Goal: Information Seeking & Learning: Learn about a topic

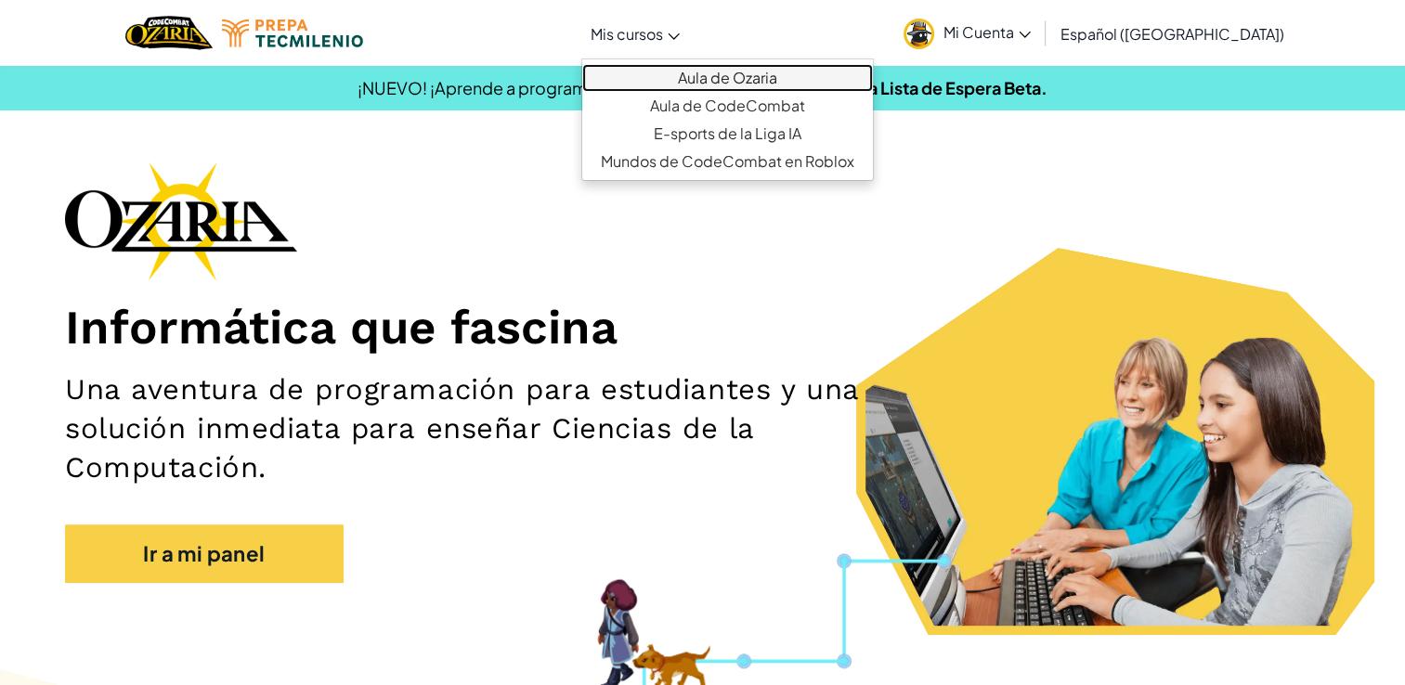
click at [724, 84] on link "Aula de Ozaria" at bounding box center [727, 78] width 291 height 28
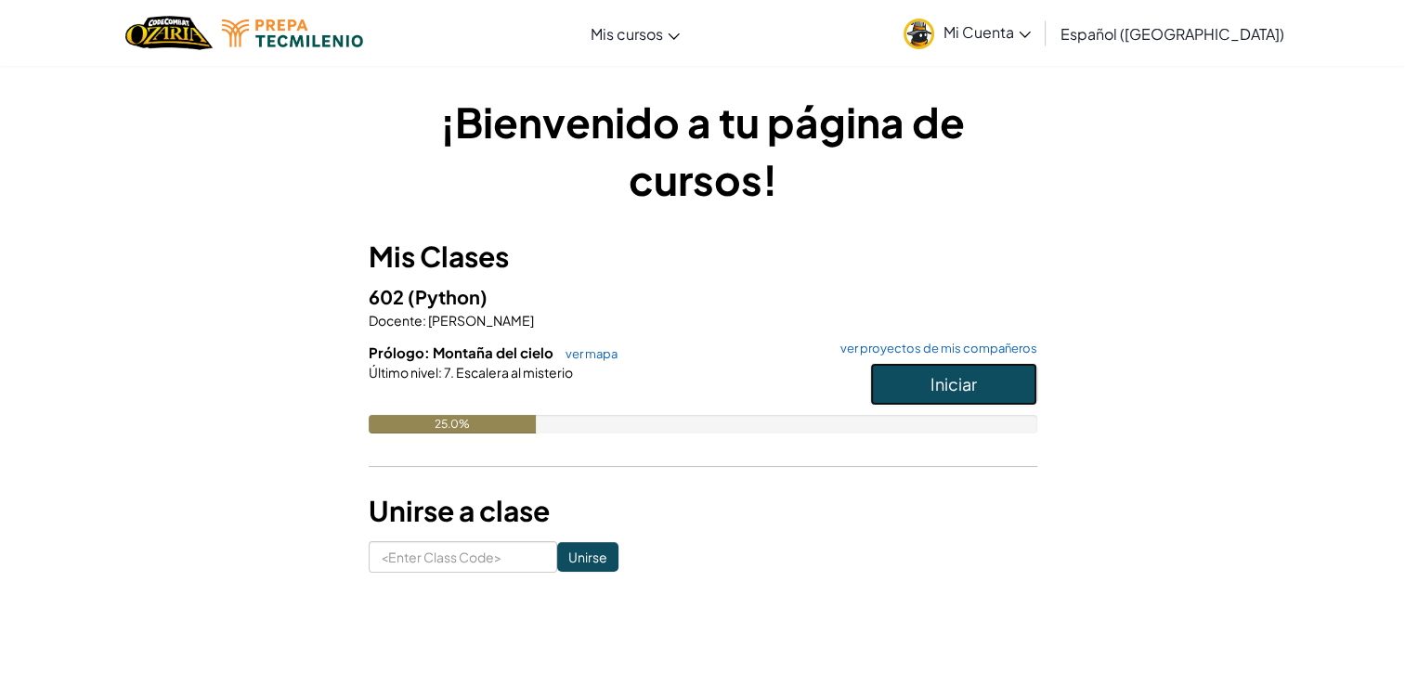
click at [913, 366] on button "Iniciar" at bounding box center [953, 384] width 167 height 43
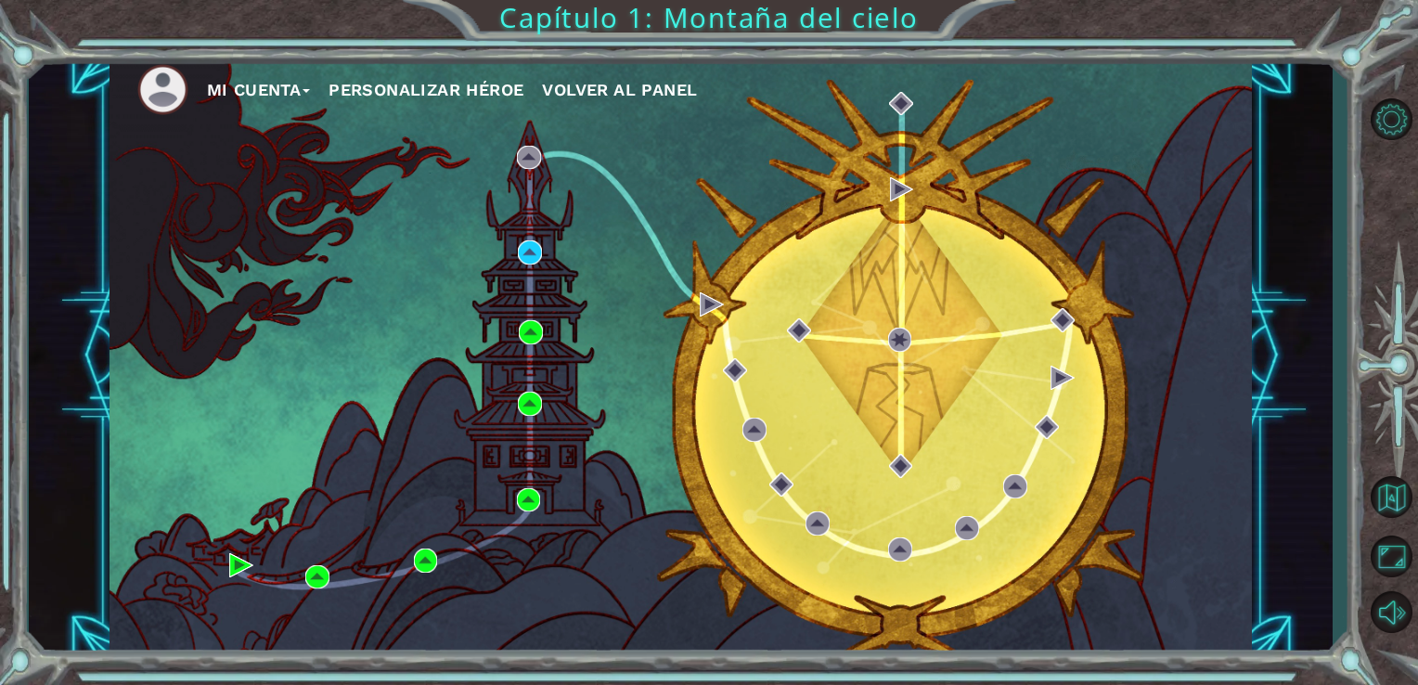
click at [534, 265] on div "Mi Cuenta Personalizar héroe Volver al panel" at bounding box center [682, 356] width 1144 height 602
click at [532, 256] on img at bounding box center [530, 252] width 24 height 24
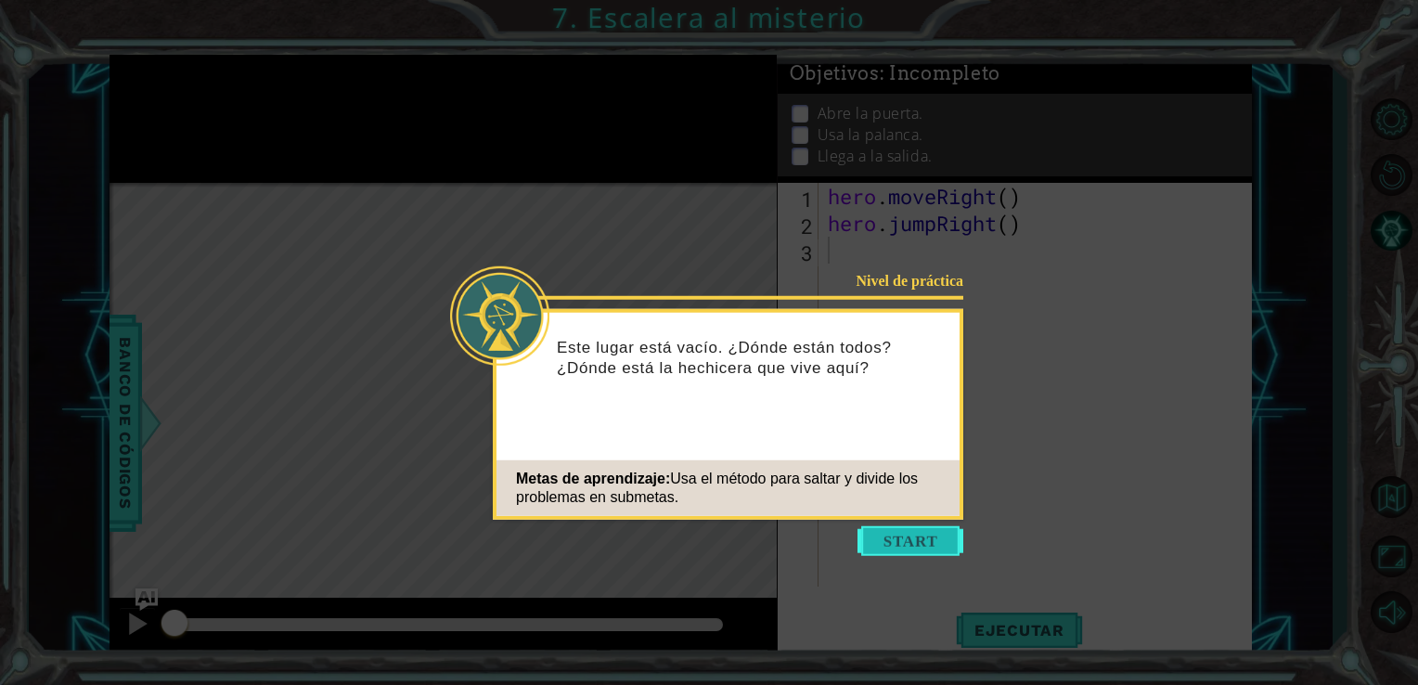
click at [921, 544] on button "Start" at bounding box center [911, 541] width 106 height 30
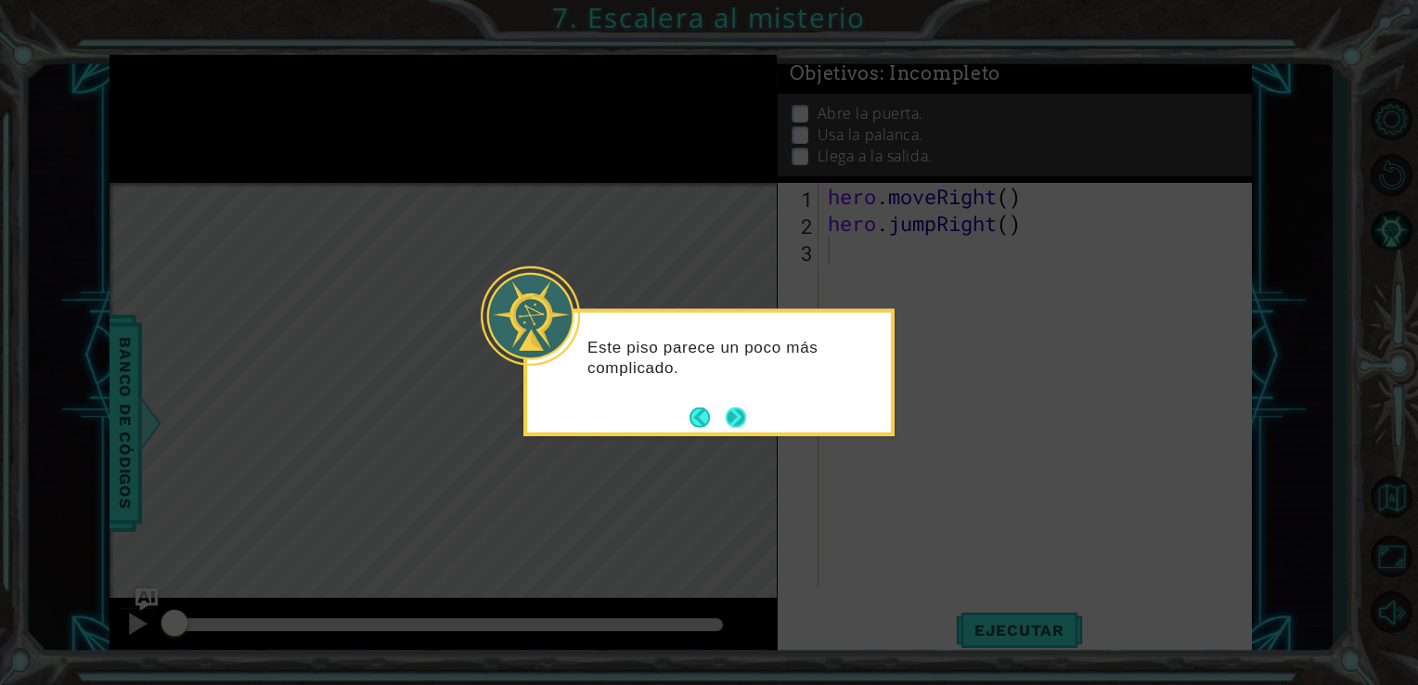
click at [735, 413] on button "Next" at bounding box center [736, 417] width 20 height 20
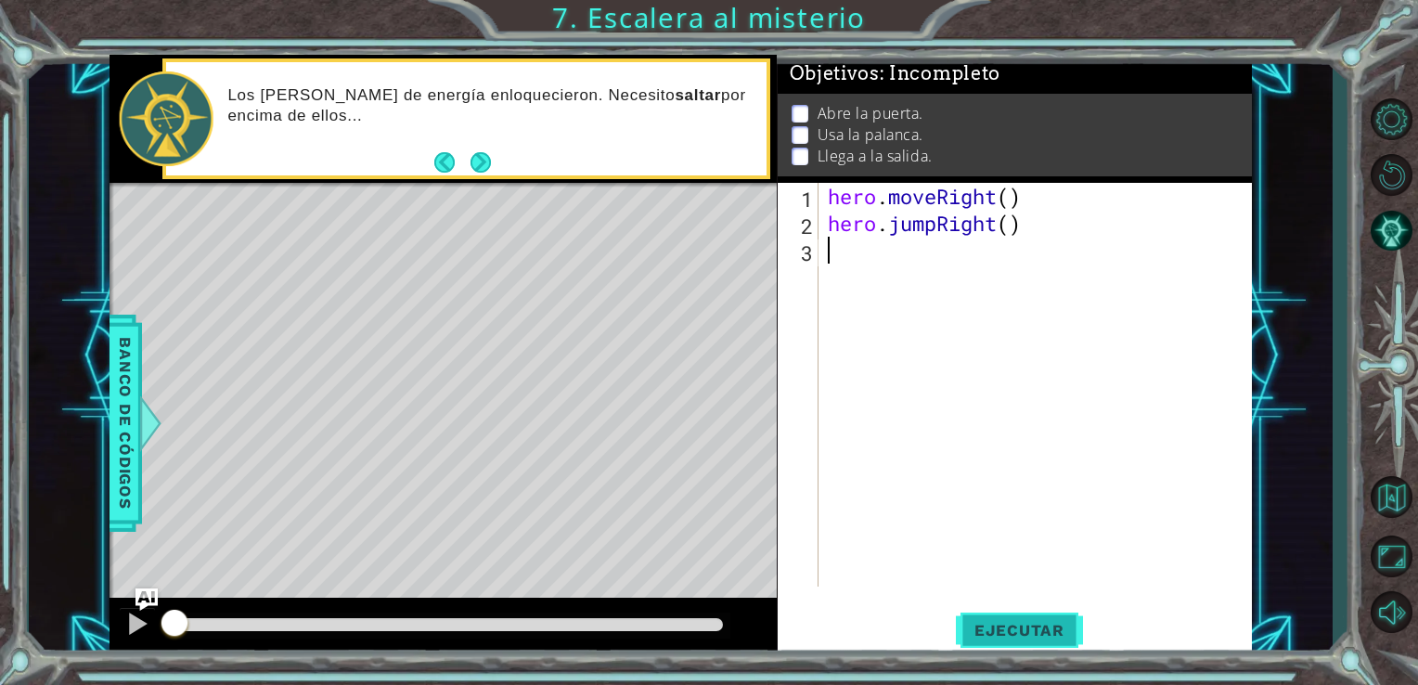
click at [1055, 625] on span "Ejecutar" at bounding box center [1019, 630] width 127 height 19
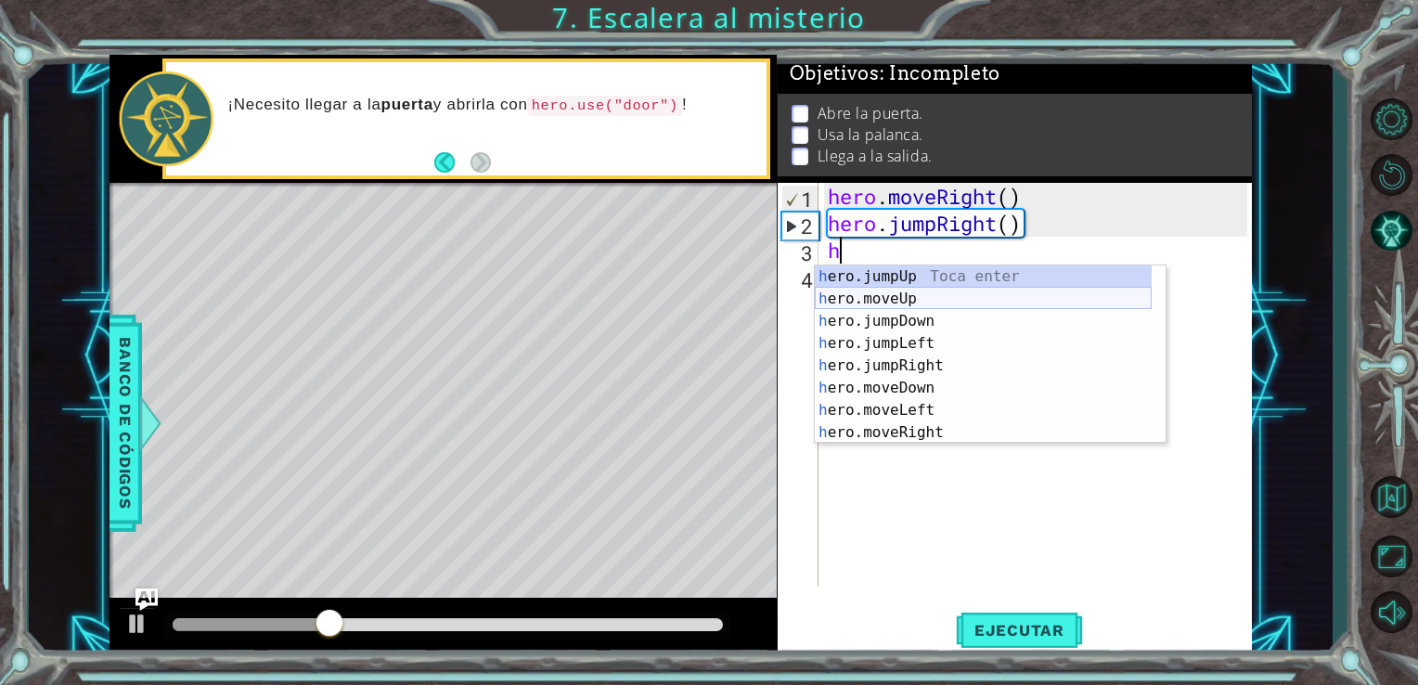
click at [908, 294] on div "h ero.jumpUp Toca enter h ero.moveUp Toca enter h ero.jumpDown Toca enter h ero…" at bounding box center [983, 376] width 337 height 223
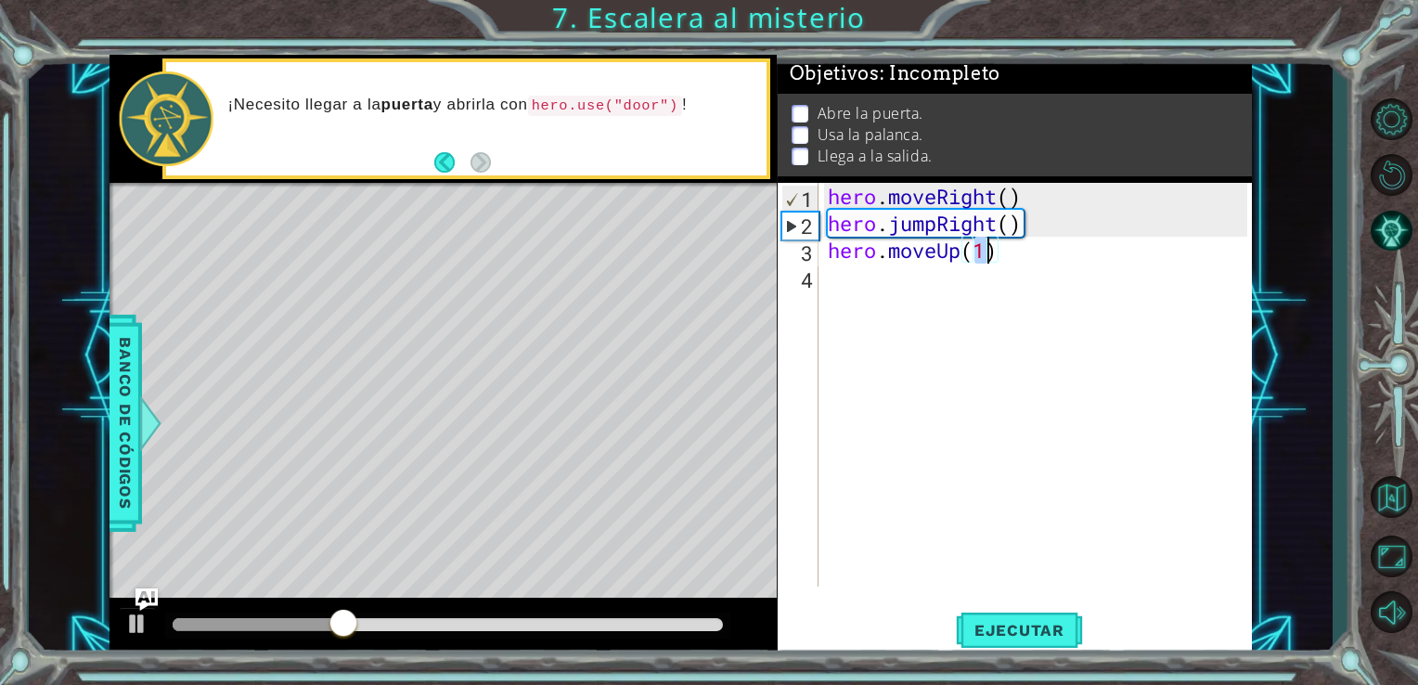
click at [861, 286] on div "hero . moveRight ( ) hero . jumpRight ( ) hero . moveUp ( 1 )" at bounding box center [1041, 412] width 434 height 458
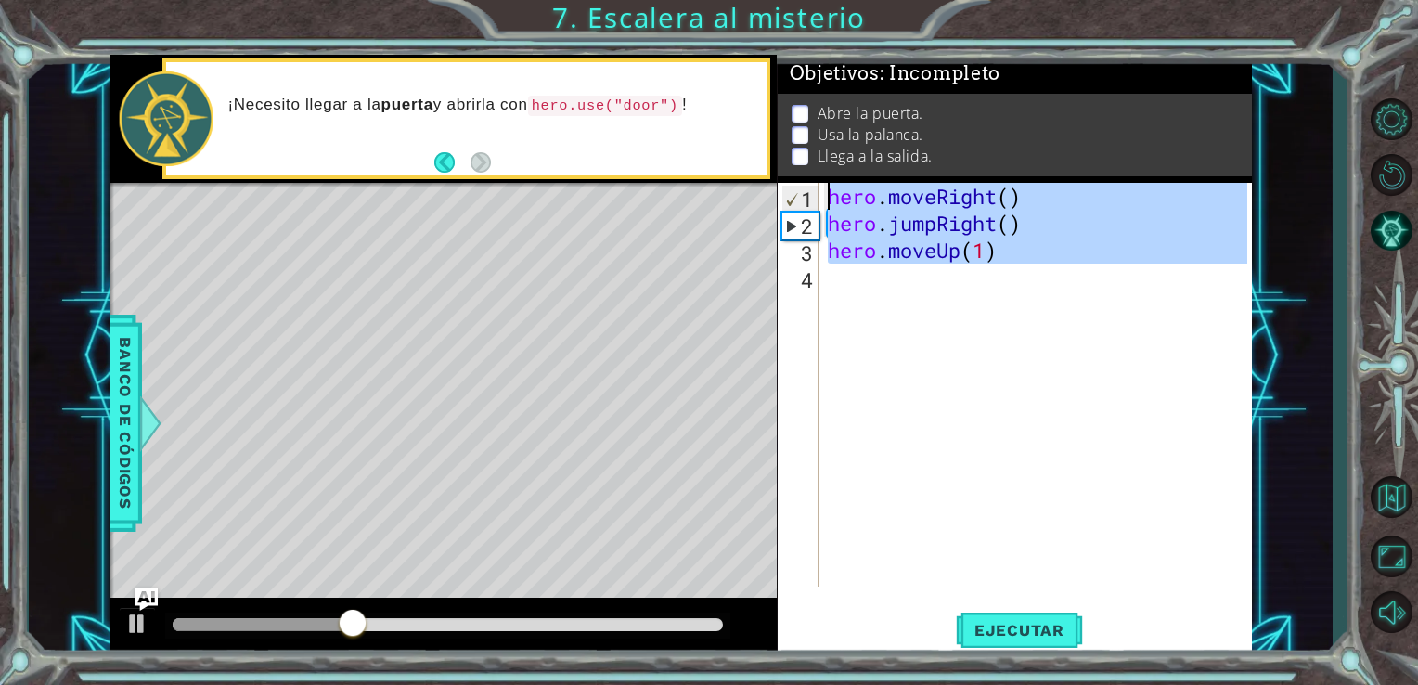
type textarea "hero.moveRight() hero.jumpRight()"
click at [861, 291] on div "hero . moveRight ( ) hero . jumpRight ( ) hero . moveUp ( 1 )" at bounding box center [1036, 385] width 424 height 404
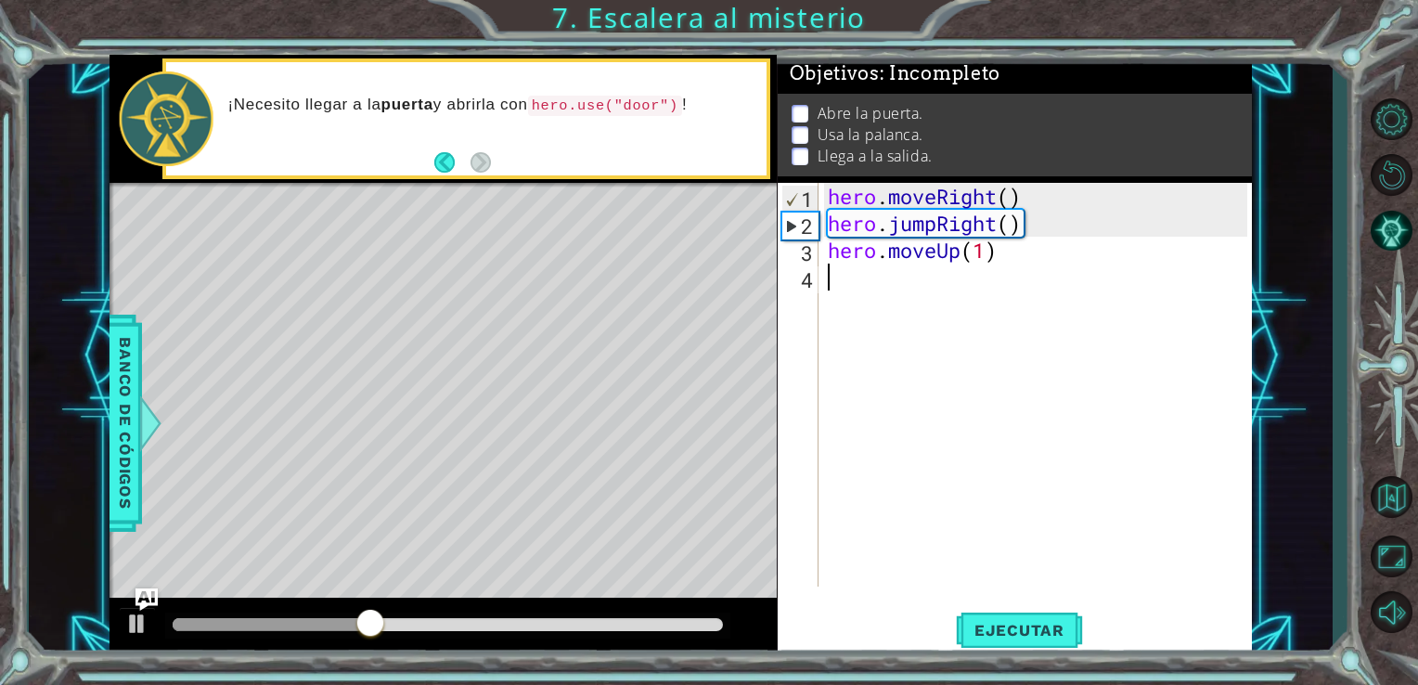
type textarea "h"
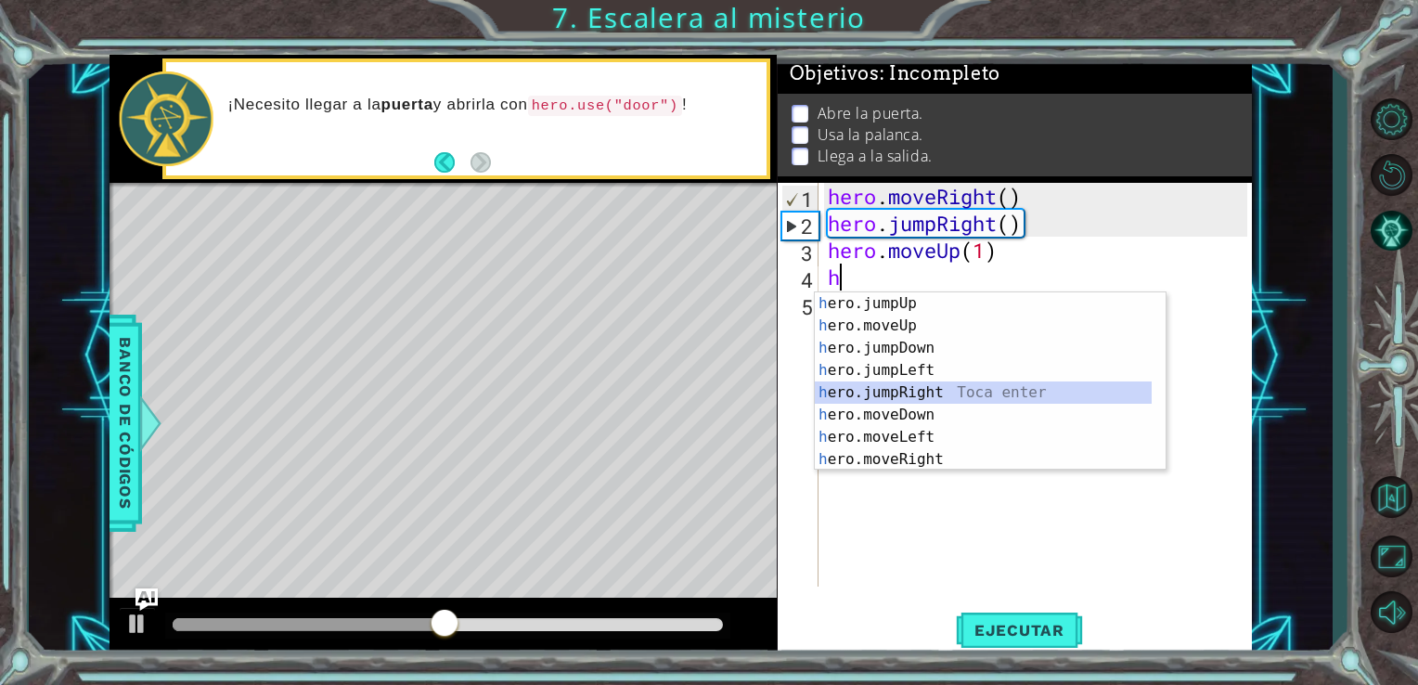
click at [932, 392] on div "h ero.jumpUp Toca enter h ero.moveUp Toca enter h ero.jumpDown Toca enter h ero…" at bounding box center [983, 403] width 337 height 223
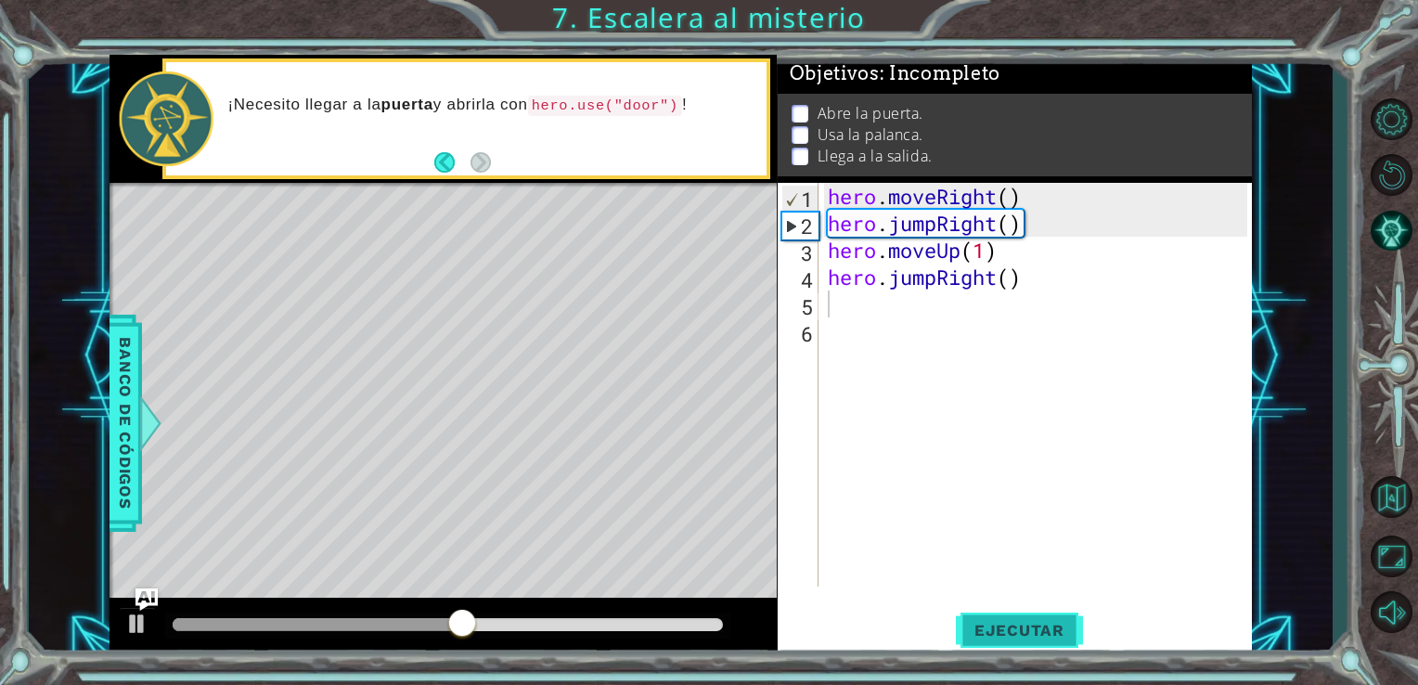
click at [986, 626] on span "Ejecutar" at bounding box center [1019, 630] width 127 height 19
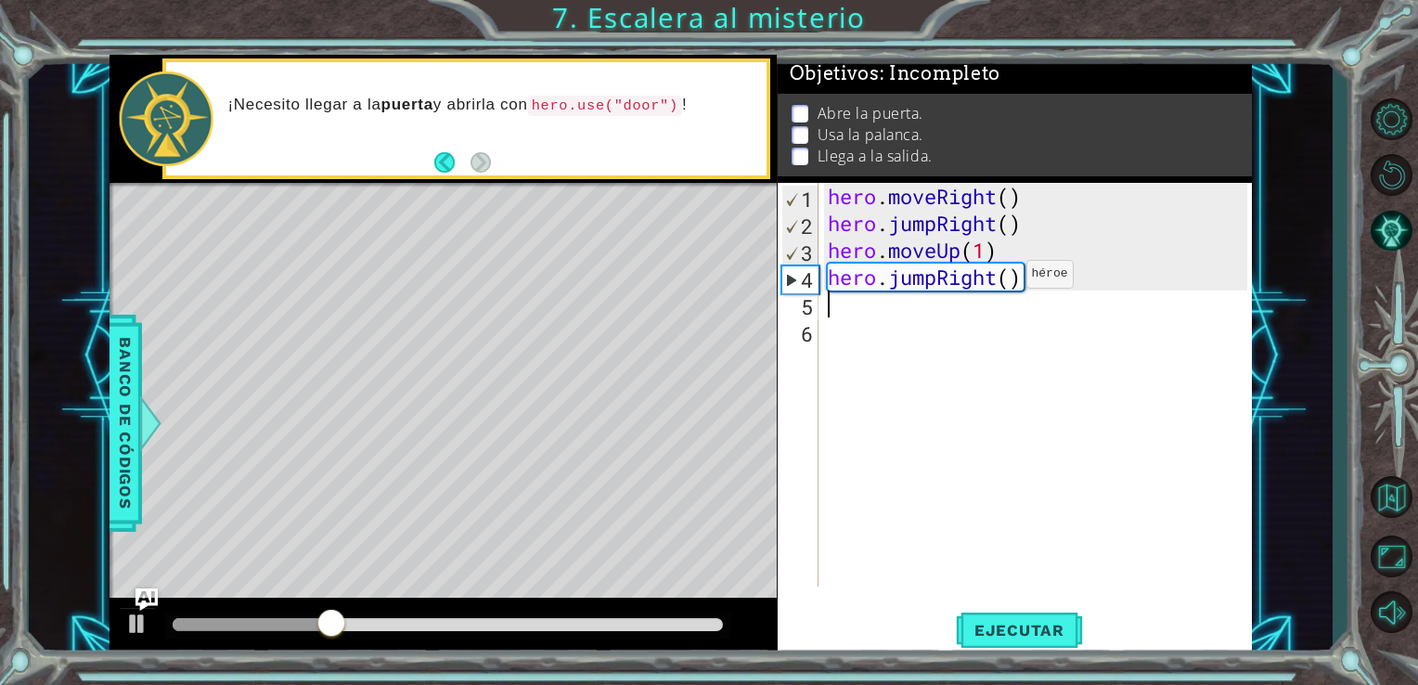
click at [1001, 281] on div "hero . moveRight ( ) hero . jumpRight ( ) hero . moveUp ( 1 ) hero . jumpRight …" at bounding box center [1041, 412] width 434 height 458
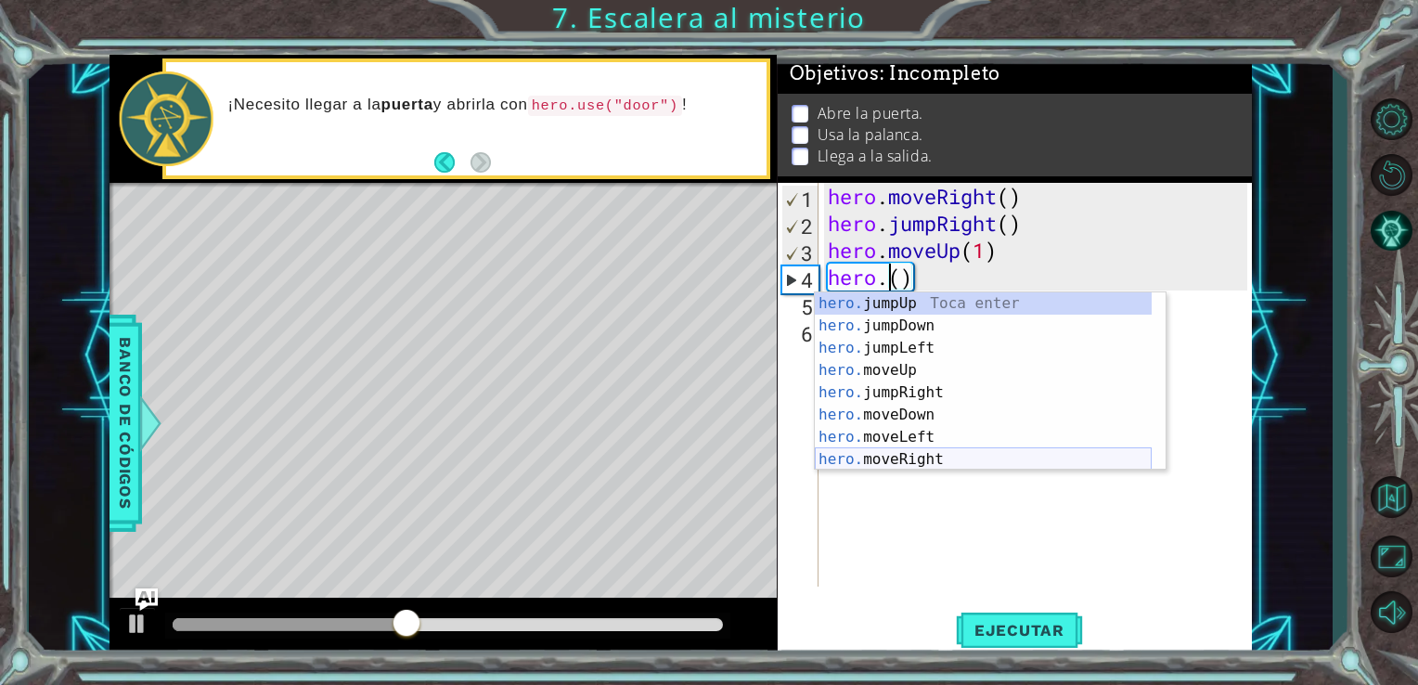
click at [954, 455] on div "hero. jumpUp Toca enter hero. jumpDown Toca enter hero. jumpLeft Toca enter her…" at bounding box center [983, 403] width 337 height 223
type textarea "hero.moveRight(1)"
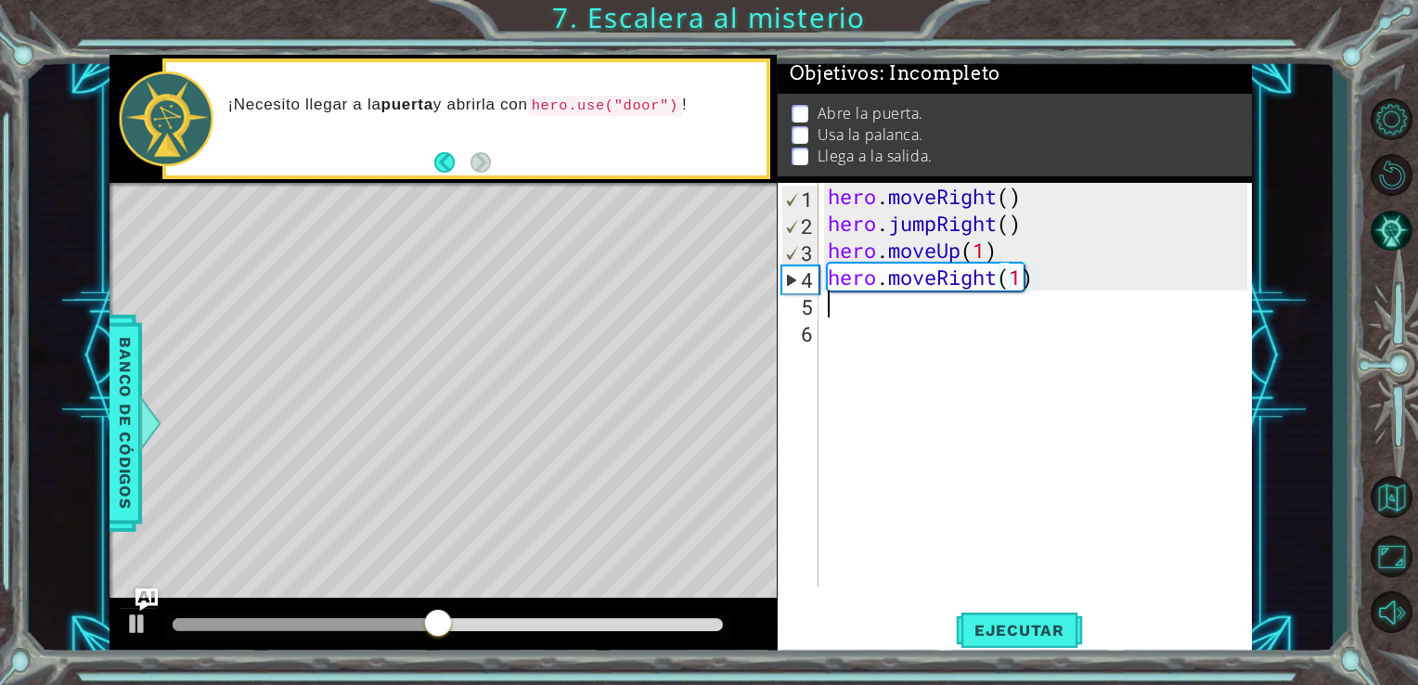
click at [887, 316] on div "hero . moveRight ( ) hero . jumpRight ( ) hero . moveUp ( 1 ) hero . moveRight …" at bounding box center [1041, 412] width 434 height 458
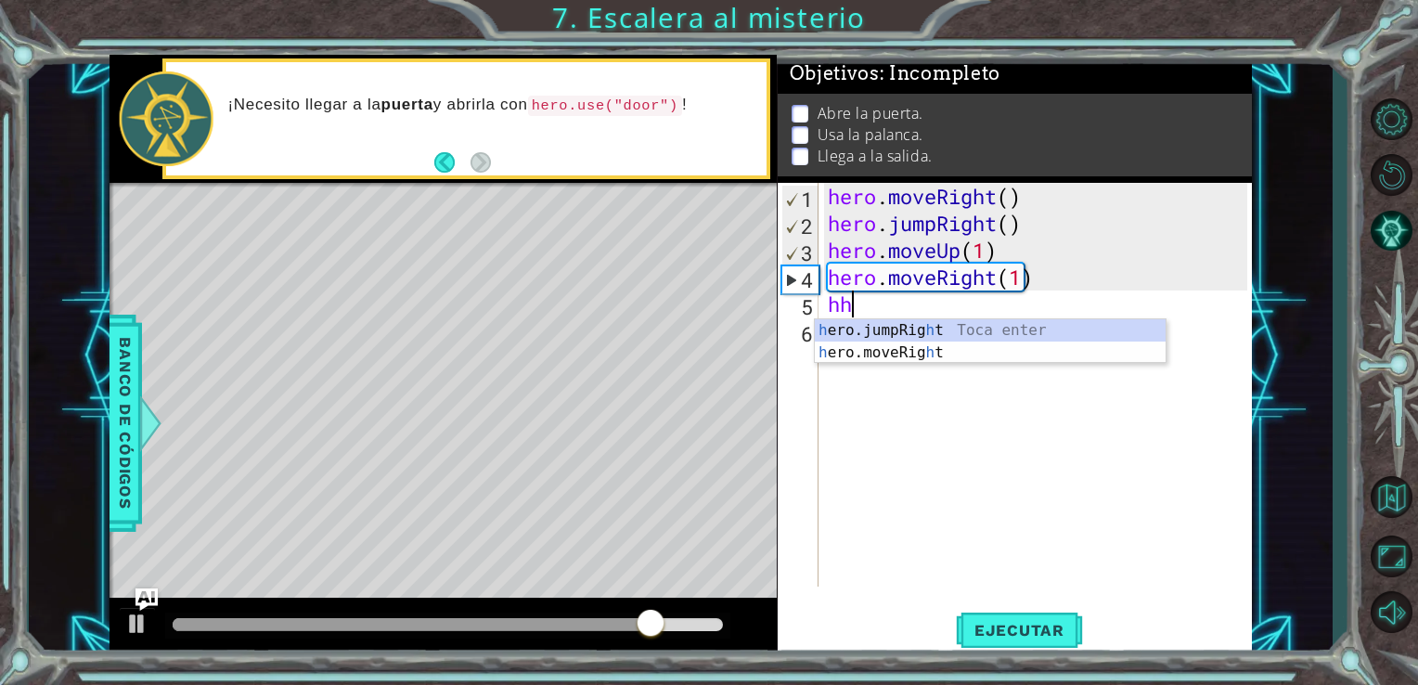
type textarea "h"
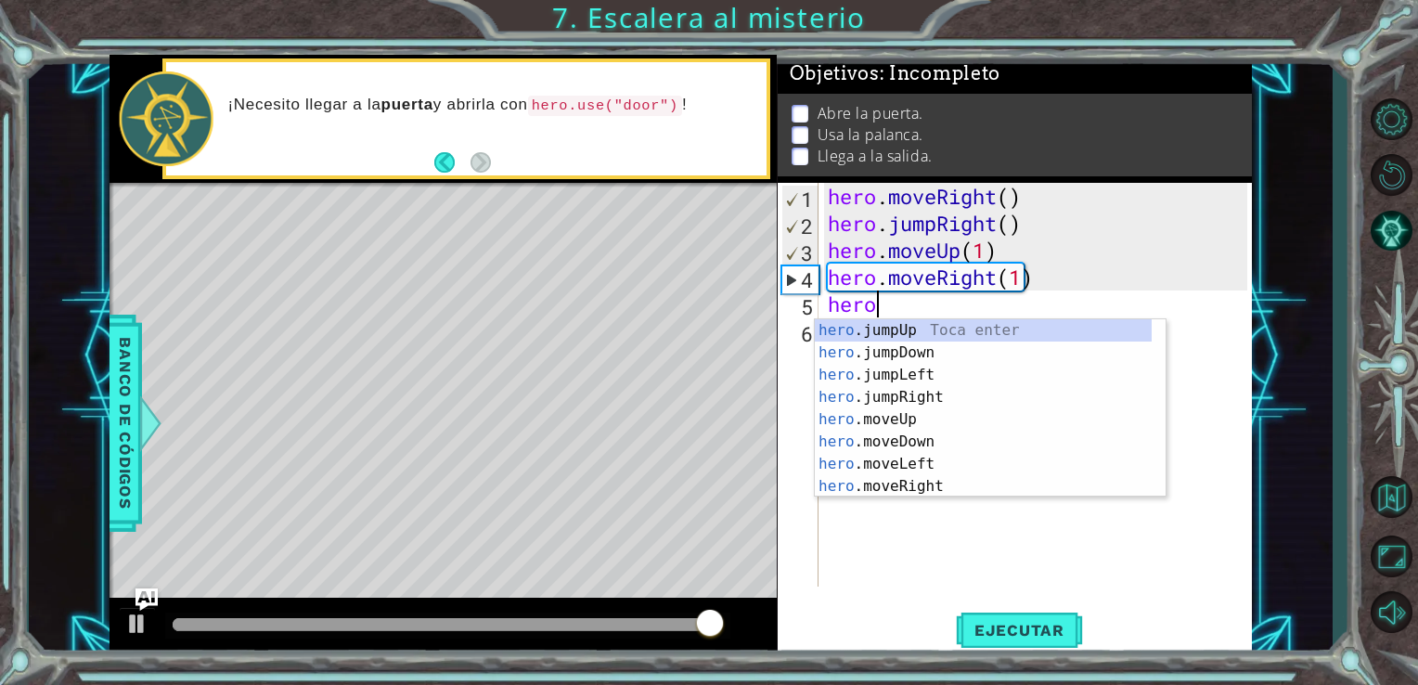
scroll to position [0, 1]
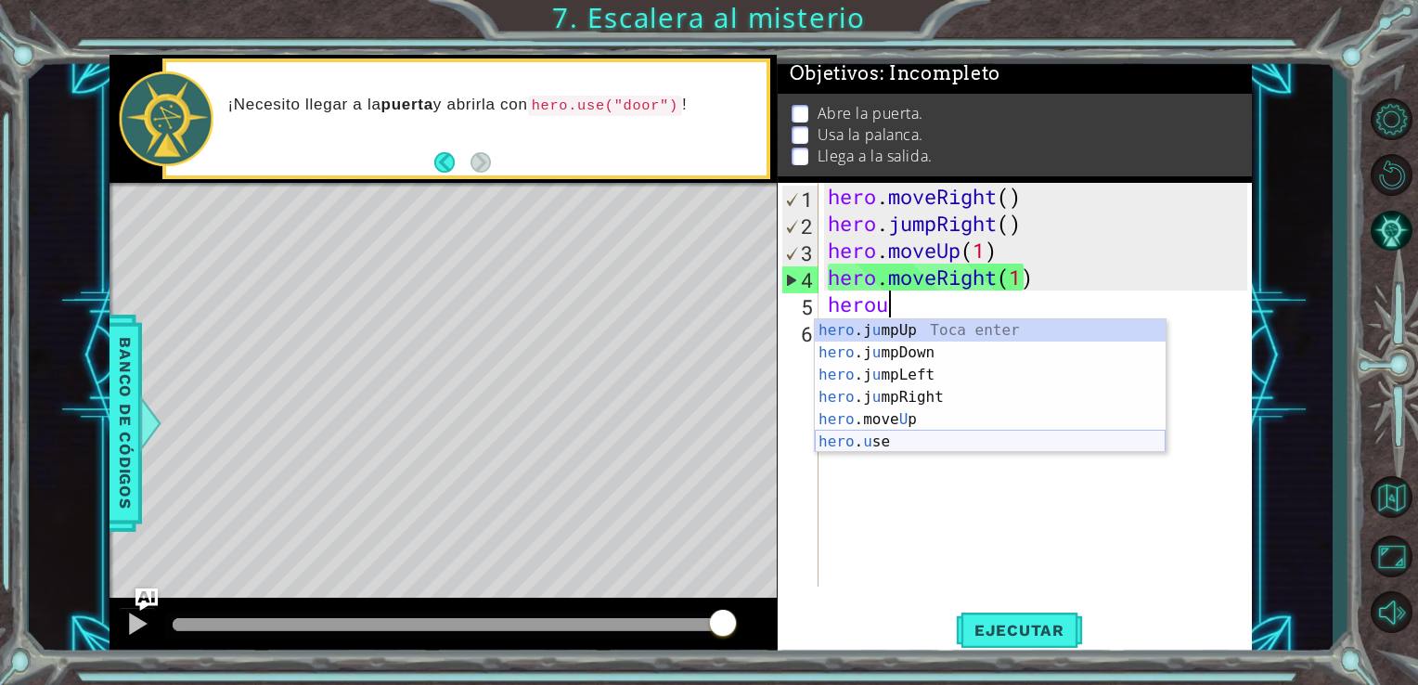
click at [887, 438] on div "hero .j u mpUp Toca enter hero .j u [GEOGRAPHIC_DATA] Toca enter hero .j u mpLe…" at bounding box center [990, 408] width 351 height 178
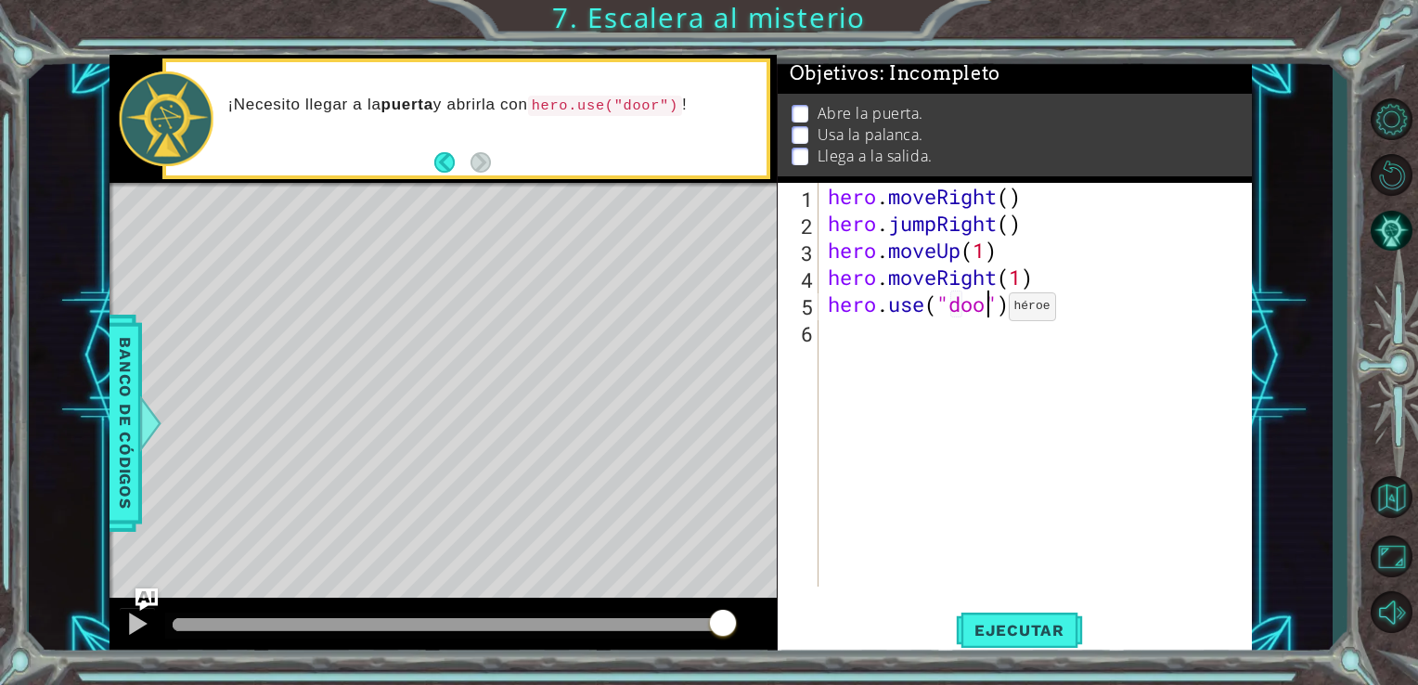
scroll to position [0, 7]
type textarea "hero.use("door")"
click at [1005, 611] on button "Ejecutar" at bounding box center [1019, 629] width 127 height 47
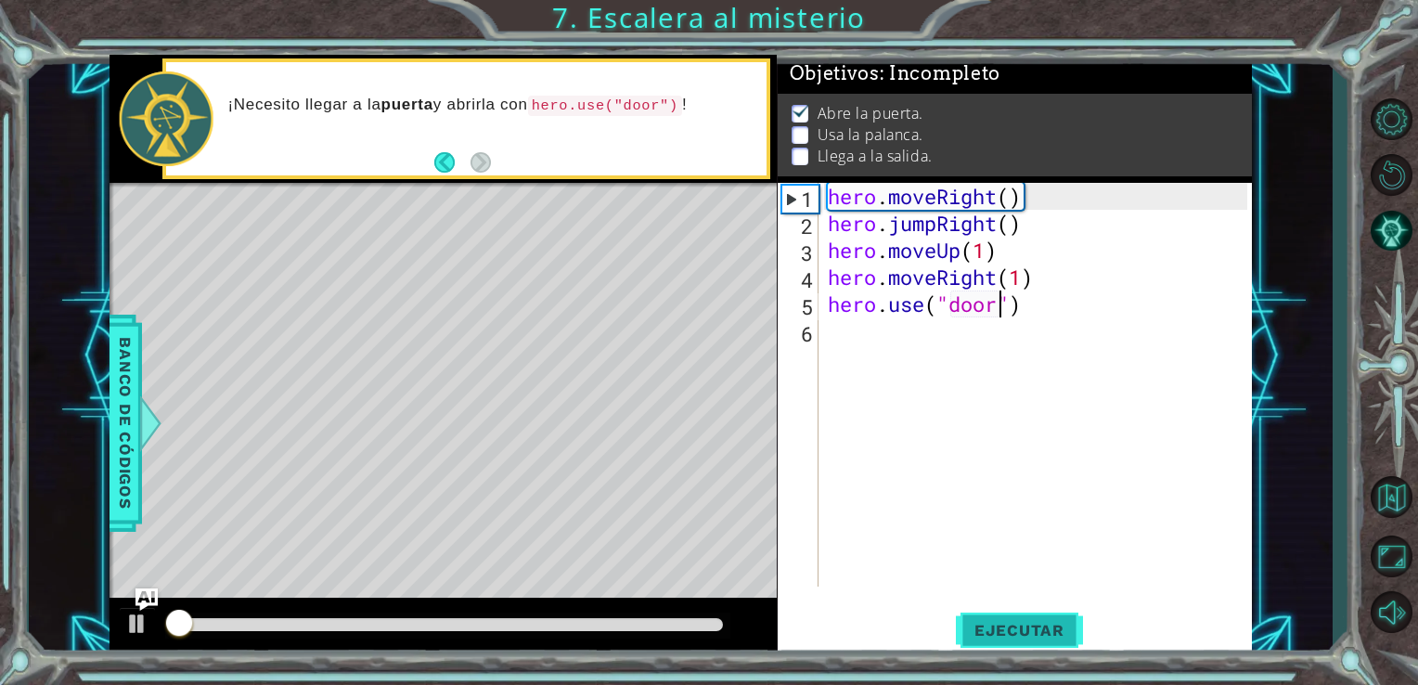
scroll to position [7, 0]
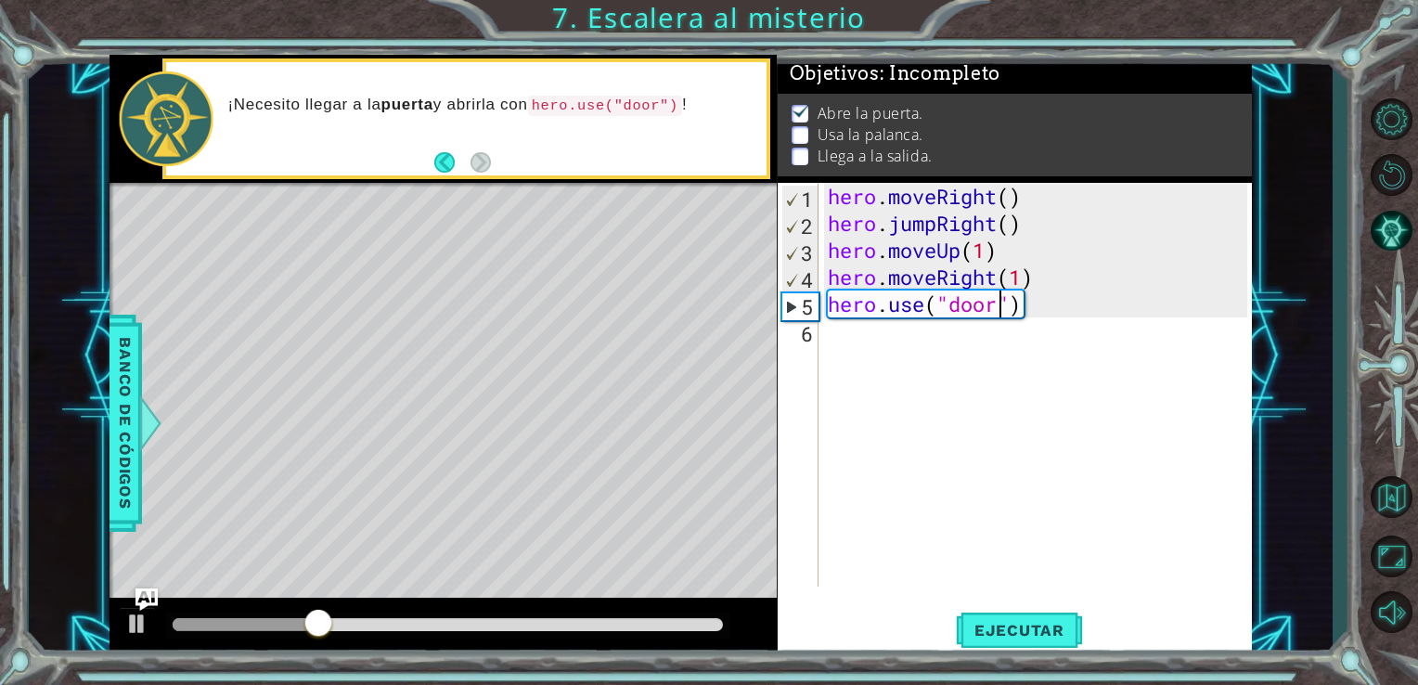
click at [887, 363] on div "hero . moveRight ( ) hero . jumpRight ( ) hero . moveUp ( 1 ) hero . moveRight …" at bounding box center [1041, 412] width 434 height 458
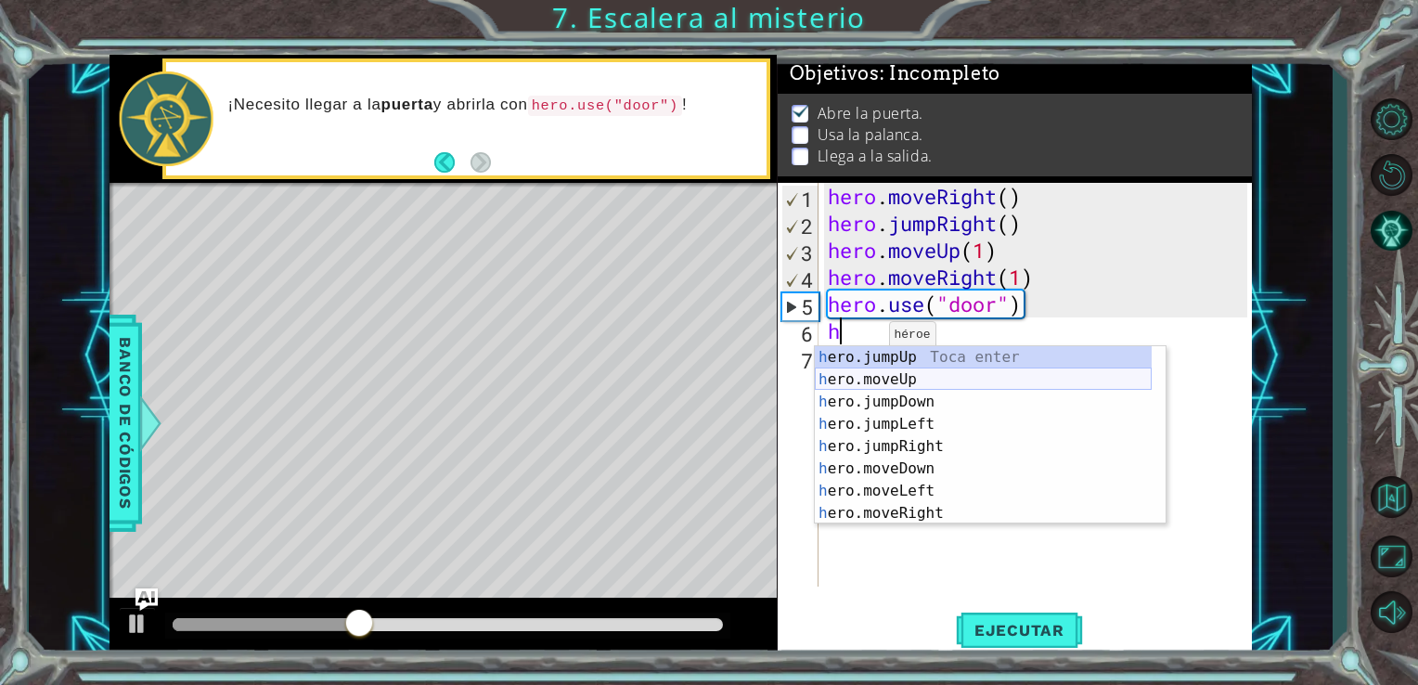
click at [884, 384] on div "h ero.jumpUp Toca enter h ero.moveUp Toca enter h ero.jumpDown Toca enter h ero…" at bounding box center [983, 457] width 337 height 223
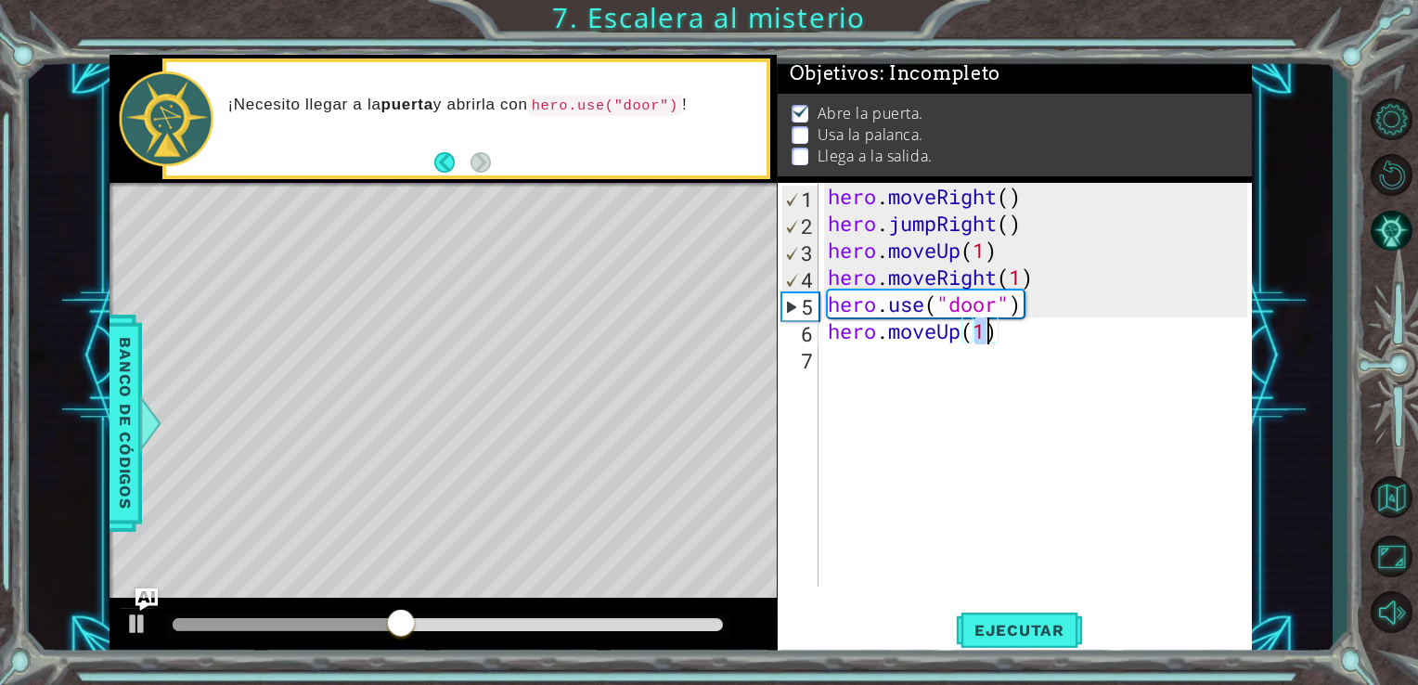
type textarea "hero.moveUp(2)"
click at [887, 366] on div "hero . moveRight ( ) hero . jumpRight ( ) hero . moveUp ( 1 ) hero . moveRight …" at bounding box center [1041, 412] width 434 height 458
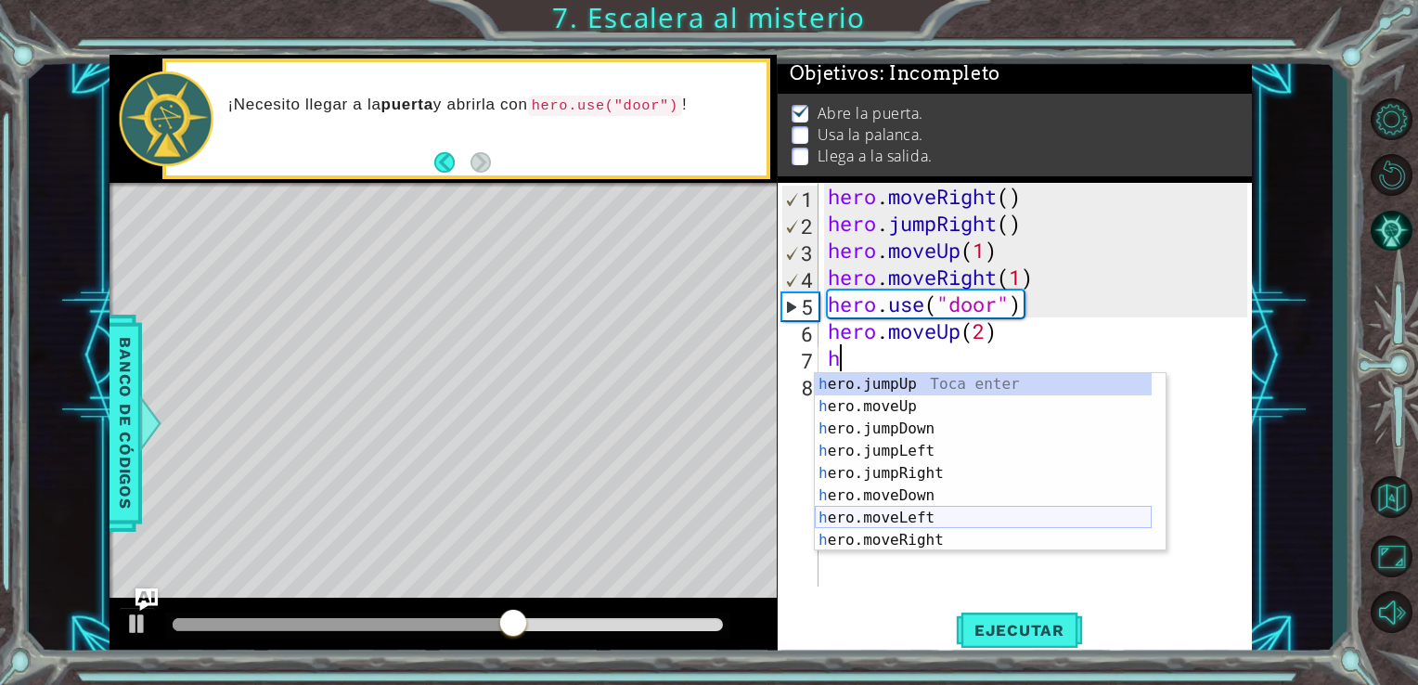
click at [935, 516] on div "h ero.jumpUp Toca enter h ero.moveUp Toca enter h ero.jumpDown Toca enter h ero…" at bounding box center [983, 484] width 337 height 223
type textarea "hero.moveLeft(1)"
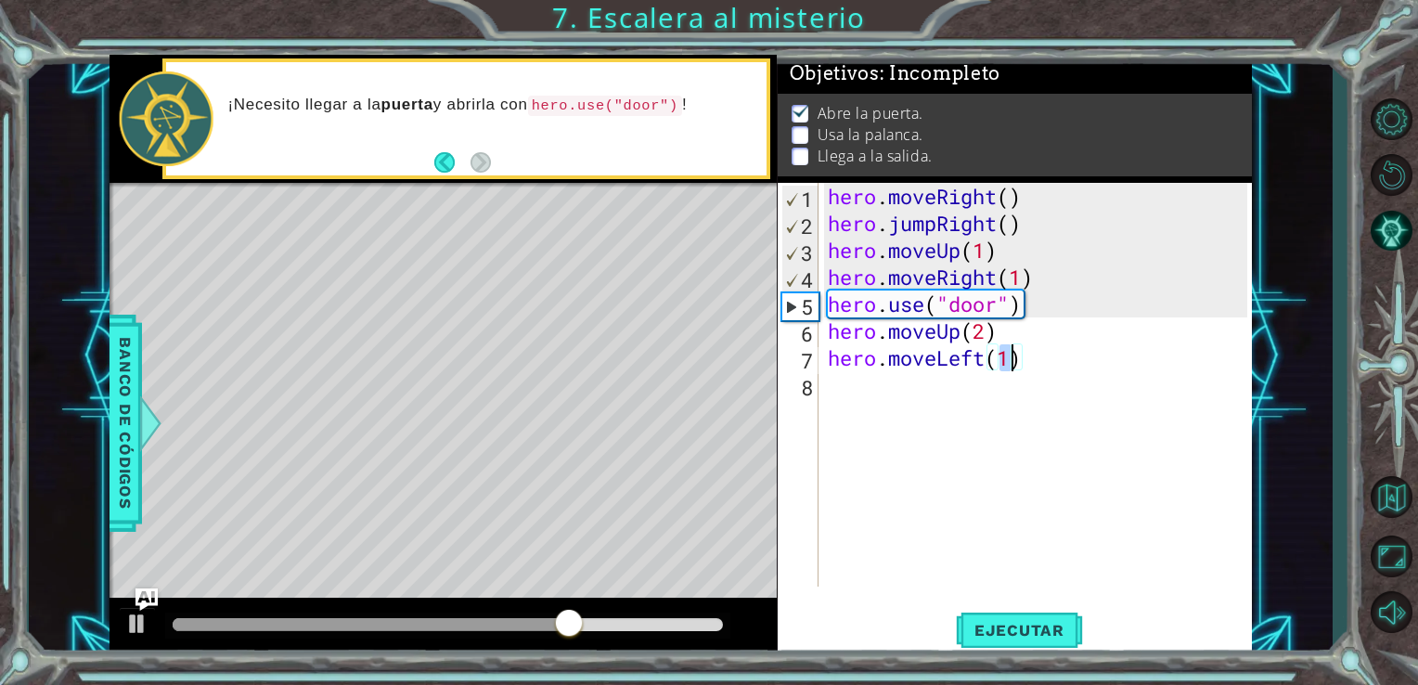
click at [895, 384] on div "hero . moveRight ( ) hero . jumpRight ( ) hero . moveUp ( 1 ) hero . moveRight …" at bounding box center [1041, 412] width 434 height 458
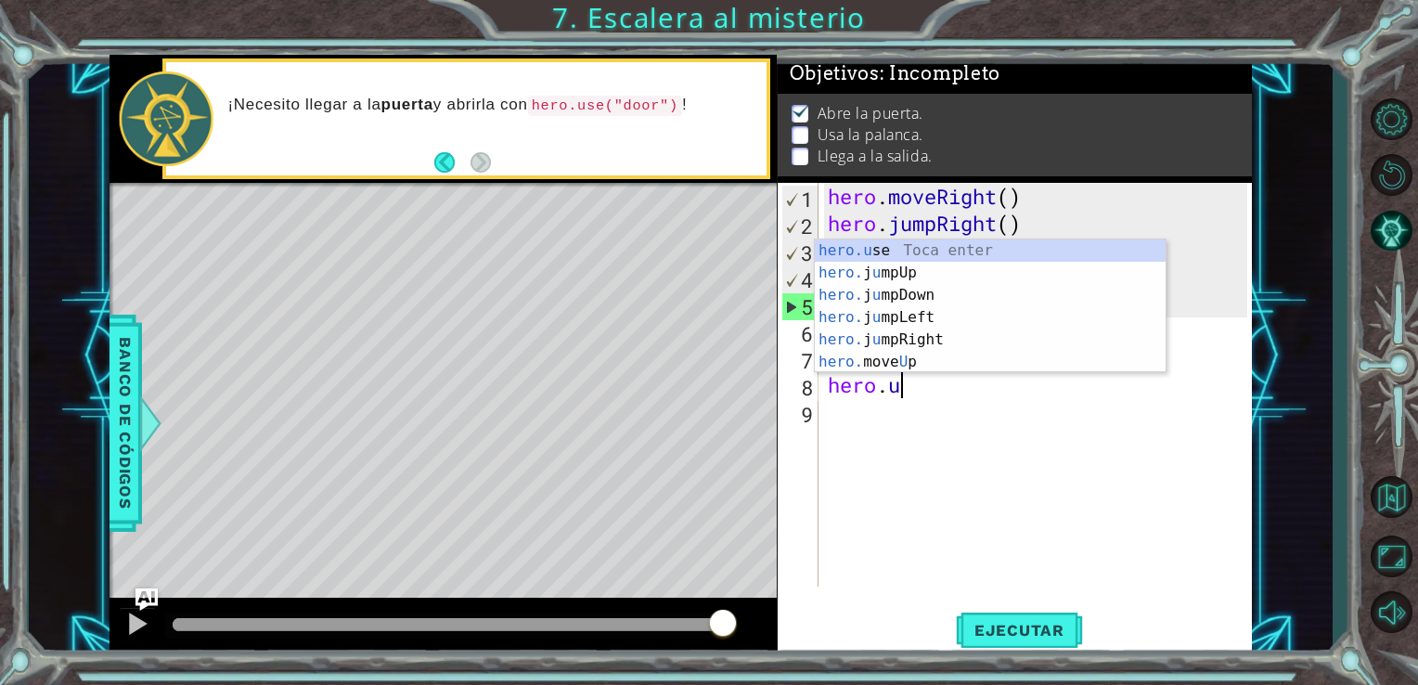
scroll to position [0, 2]
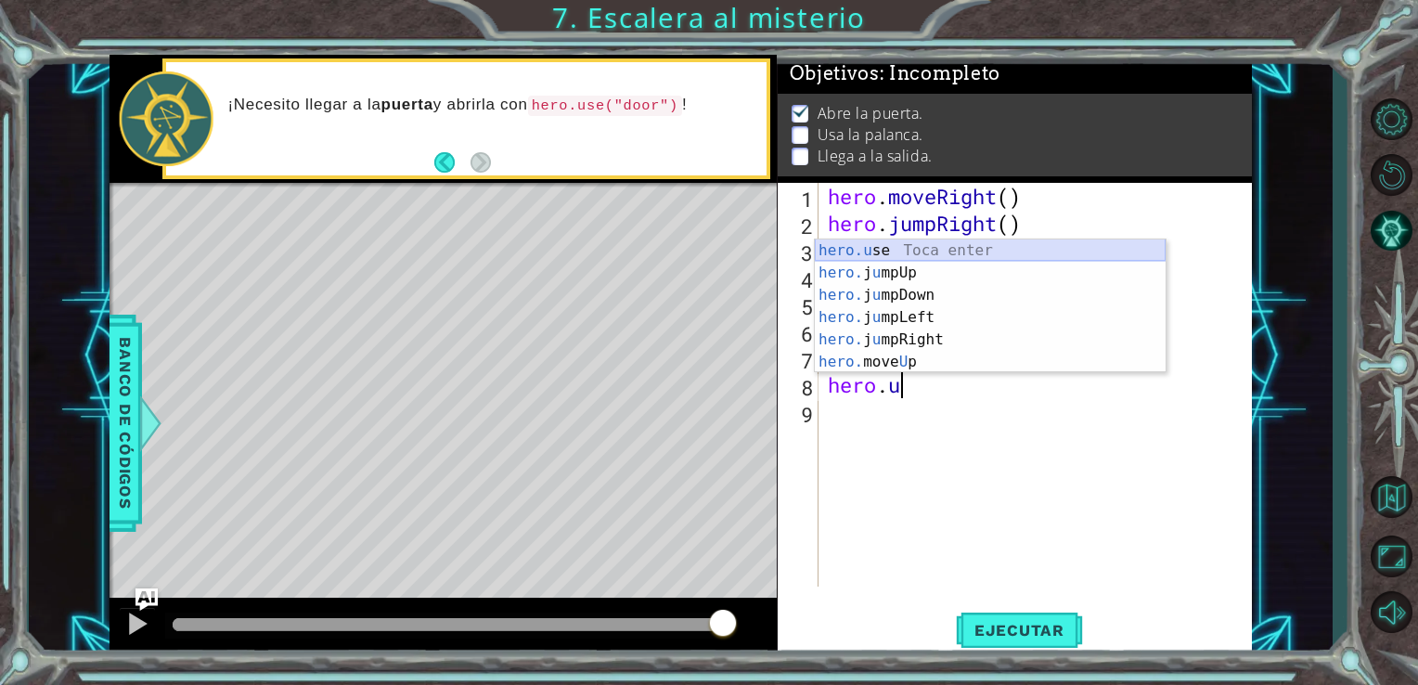
click at [878, 247] on div "hero.u se Toca enter hero. j u mpUp Toca enter hero. j u mpDown Toca enter hero…" at bounding box center [990, 329] width 351 height 178
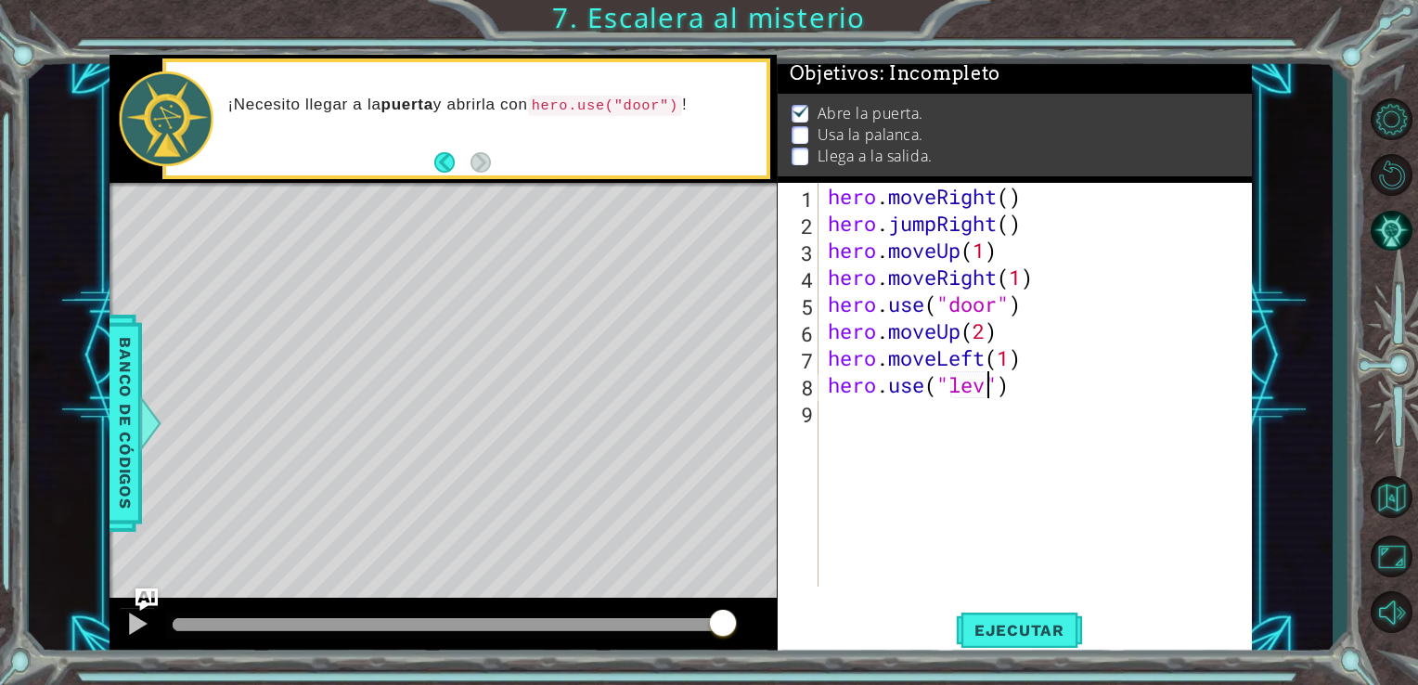
type textarea "hero.use("lever")"
click at [848, 433] on div "hero . moveRight ( ) hero . jumpRight ( ) hero . moveUp ( 1 ) hero . moveRight …" at bounding box center [1041, 412] width 434 height 458
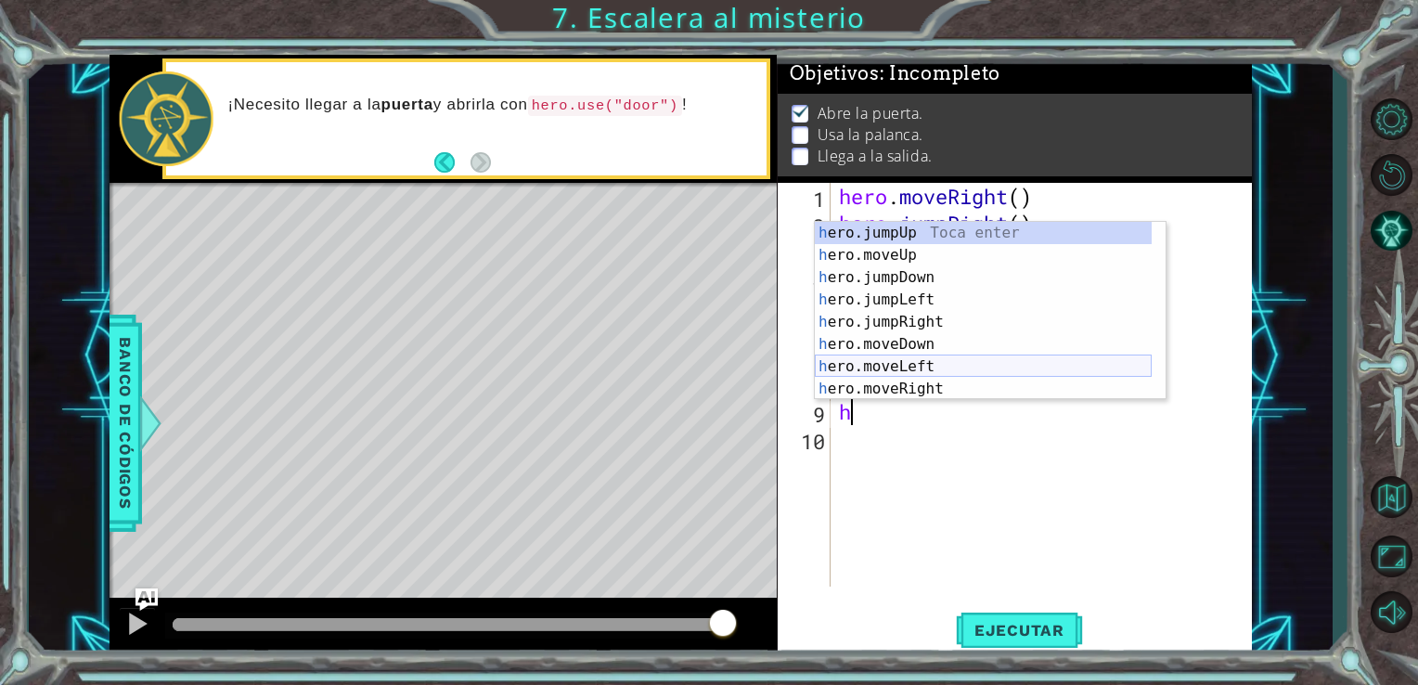
click at [920, 370] on div "h ero.jumpUp Toca enter h ero.moveUp Toca enter h ero.jumpDown Toca enter h ero…" at bounding box center [983, 333] width 337 height 223
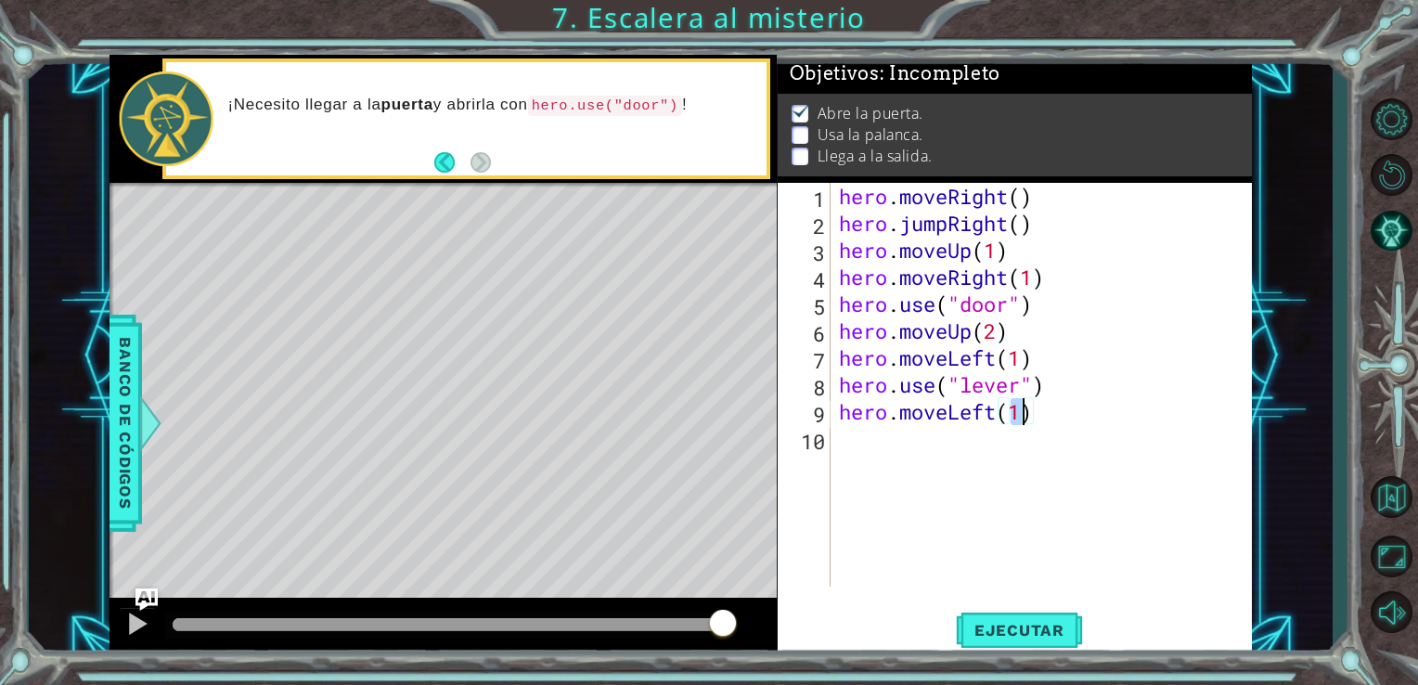
type textarea "hero.moveLeft(2)"
click at [912, 455] on div "hero . moveRight ( ) hero . jumpRight ( ) hero . moveUp ( 1 ) hero . moveRight …" at bounding box center [1046, 412] width 422 height 458
type textarea "h"
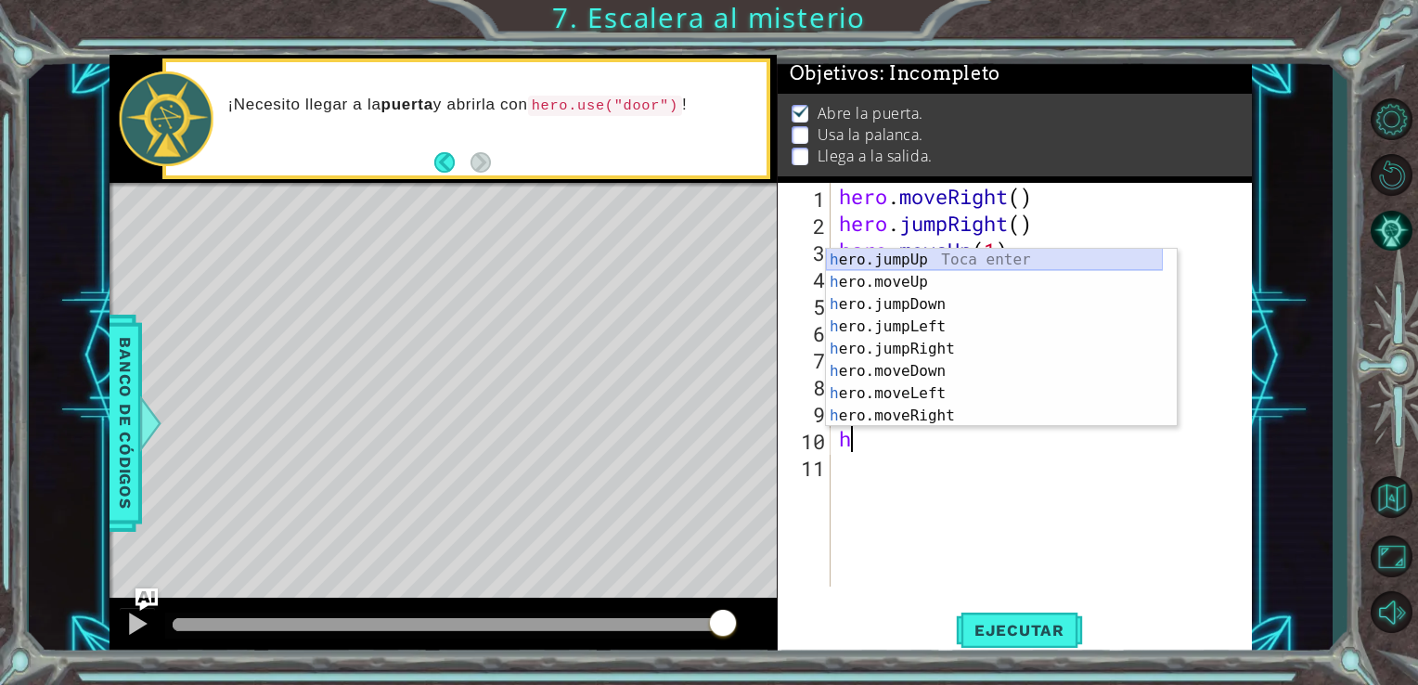
click at [944, 257] on div "h ero.jumpUp Toca enter h ero.moveUp Toca enter h ero.jumpDown Toca enter h ero…" at bounding box center [994, 360] width 337 height 223
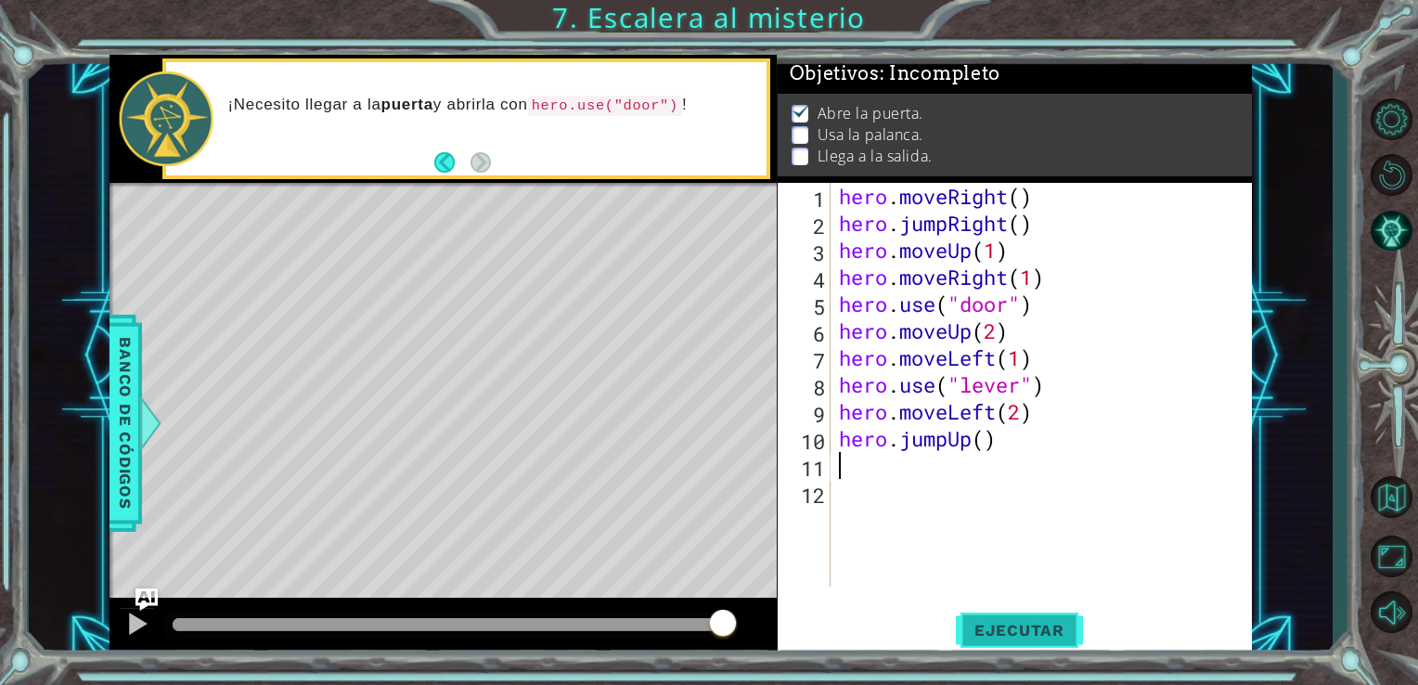
click at [973, 634] on span "Ejecutar" at bounding box center [1019, 630] width 127 height 19
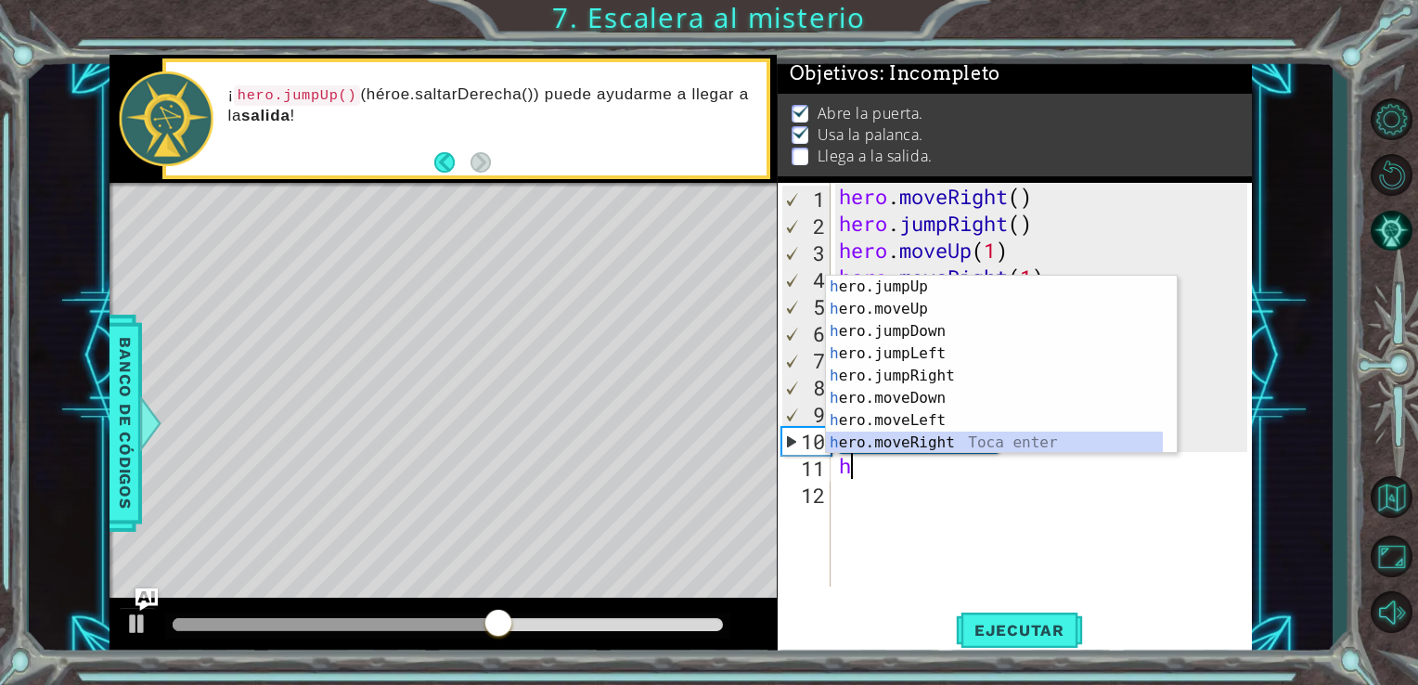
click at [944, 441] on div "h ero.jumpUp Toca enter h ero.moveUp Toca enter h ero.jumpDown Toca enter h ero…" at bounding box center [994, 387] width 337 height 223
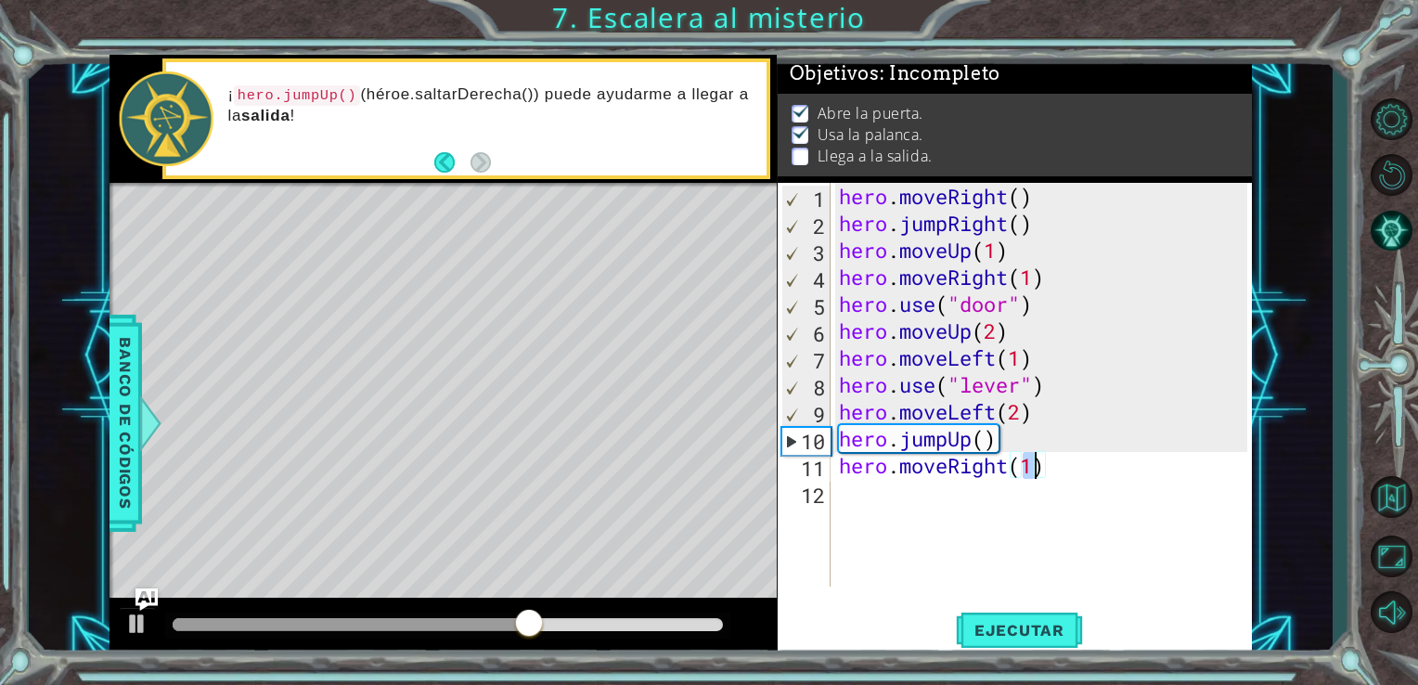
scroll to position [0, 7]
type textarea "hero.moveRight(2)"
click at [1025, 641] on button "Ejecutar" at bounding box center [1019, 629] width 127 height 47
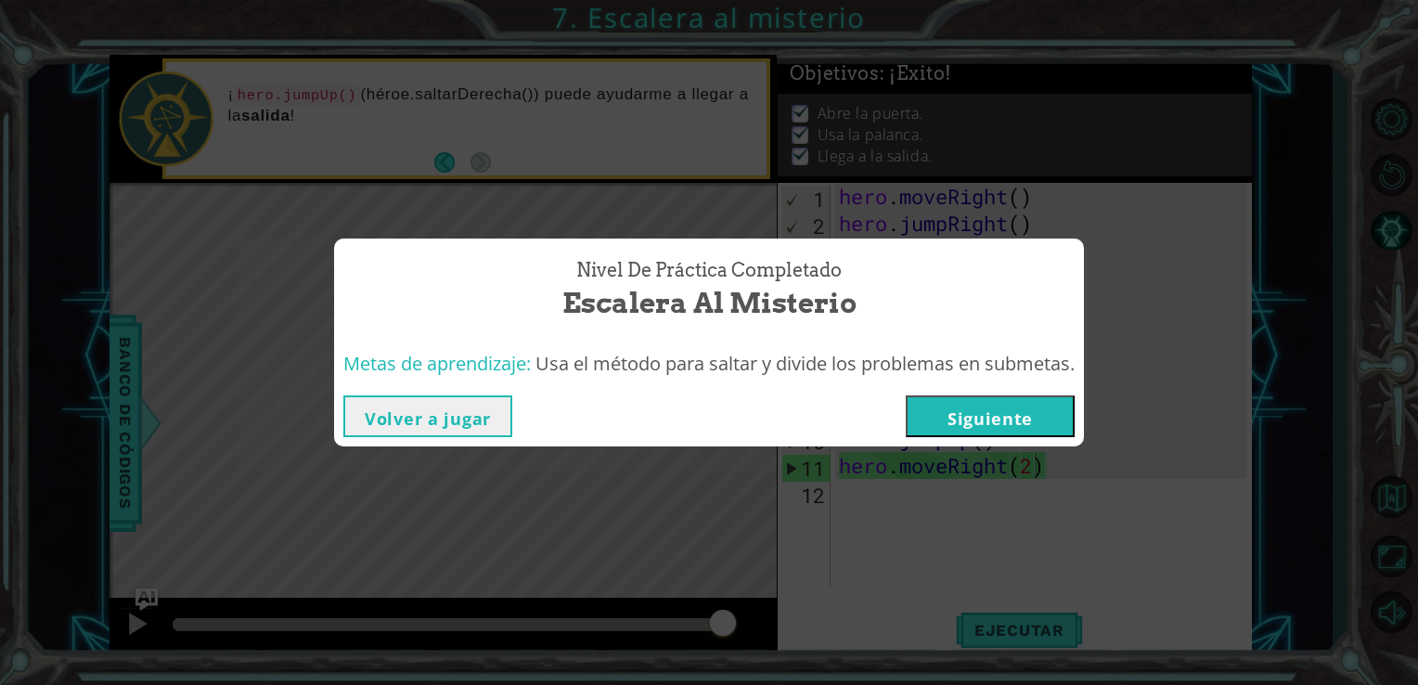
click at [972, 418] on button "Siguiente" at bounding box center [990, 416] width 169 height 42
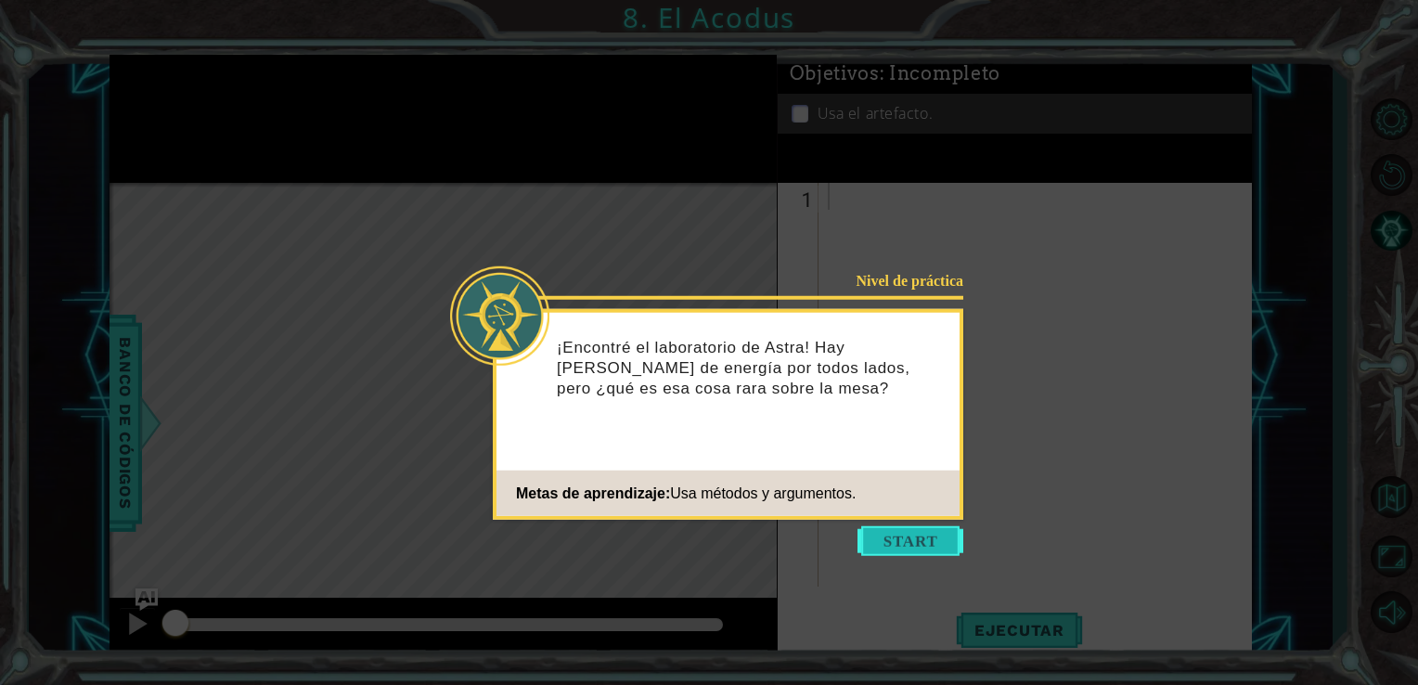
click at [906, 537] on button "Start" at bounding box center [911, 541] width 106 height 30
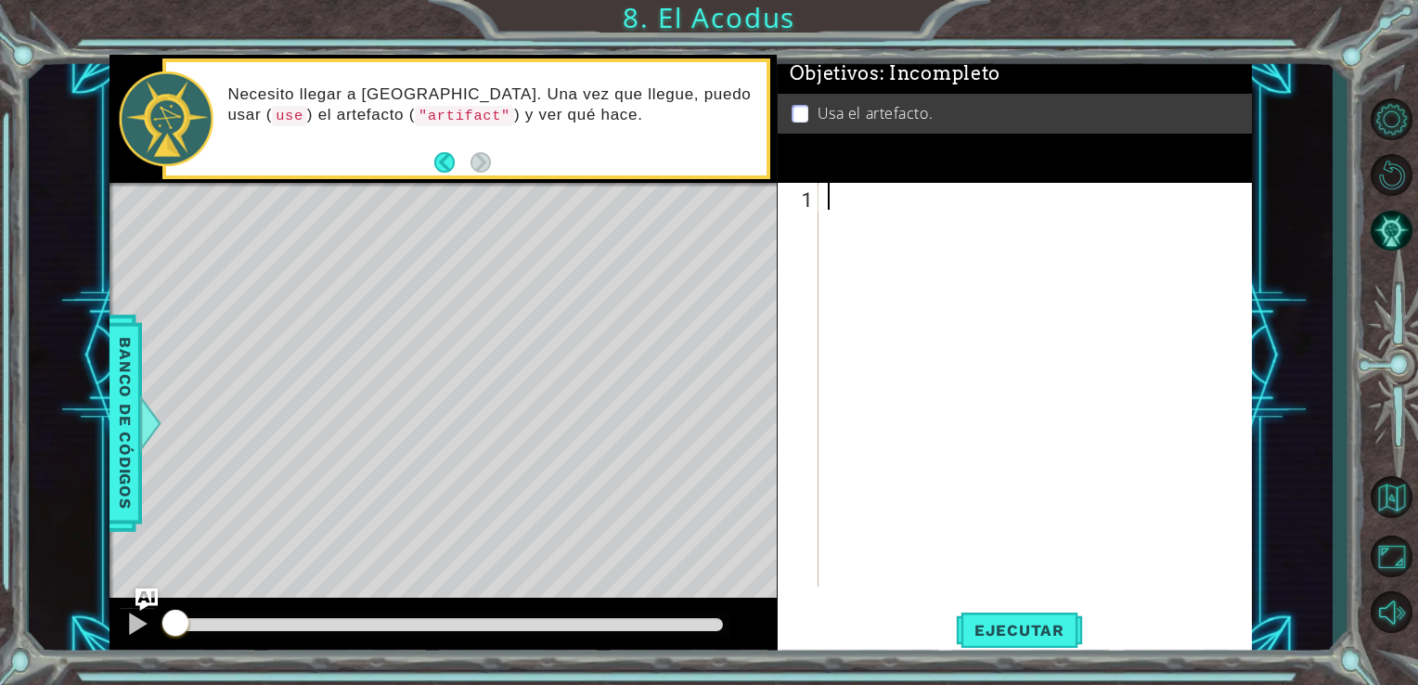
click at [841, 190] on div at bounding box center [1041, 412] width 434 height 458
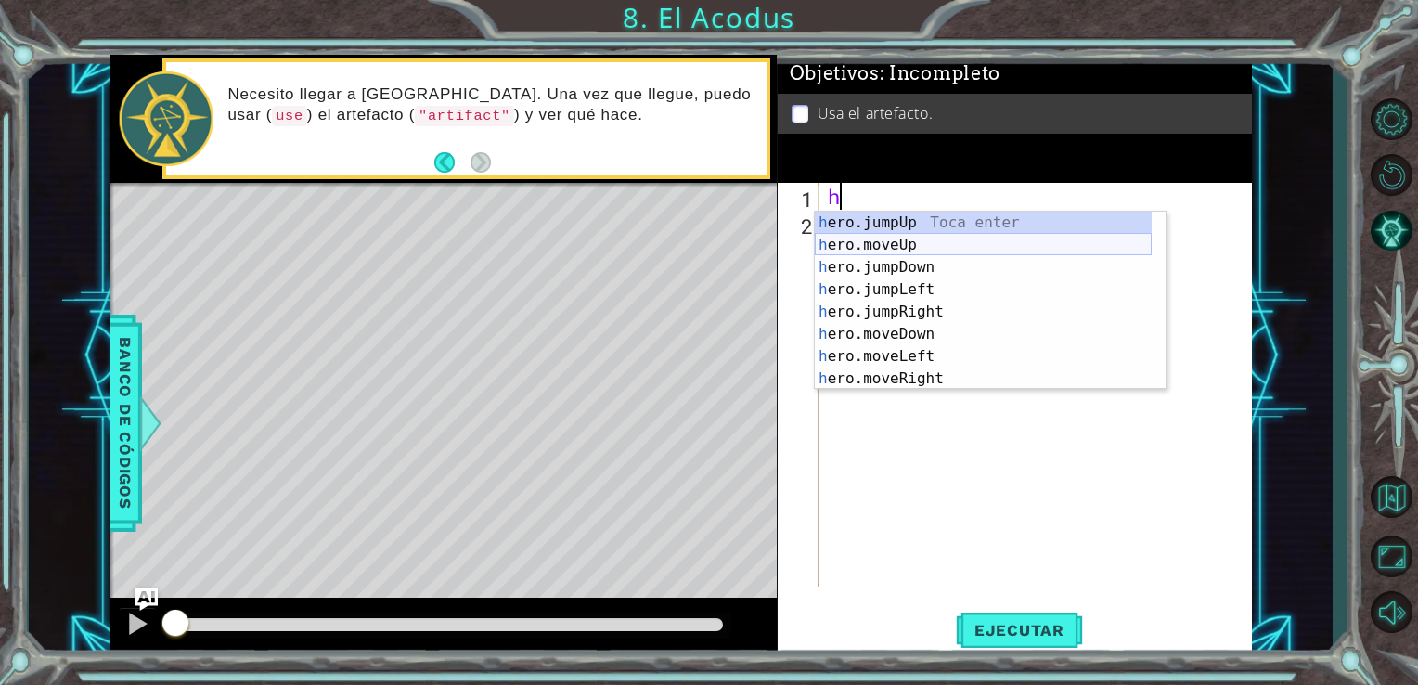
click at [902, 243] on div "h ero.jumpUp Toca enter h ero.moveUp Toca enter h ero.jumpDown Toca enter h ero…" at bounding box center [983, 323] width 337 height 223
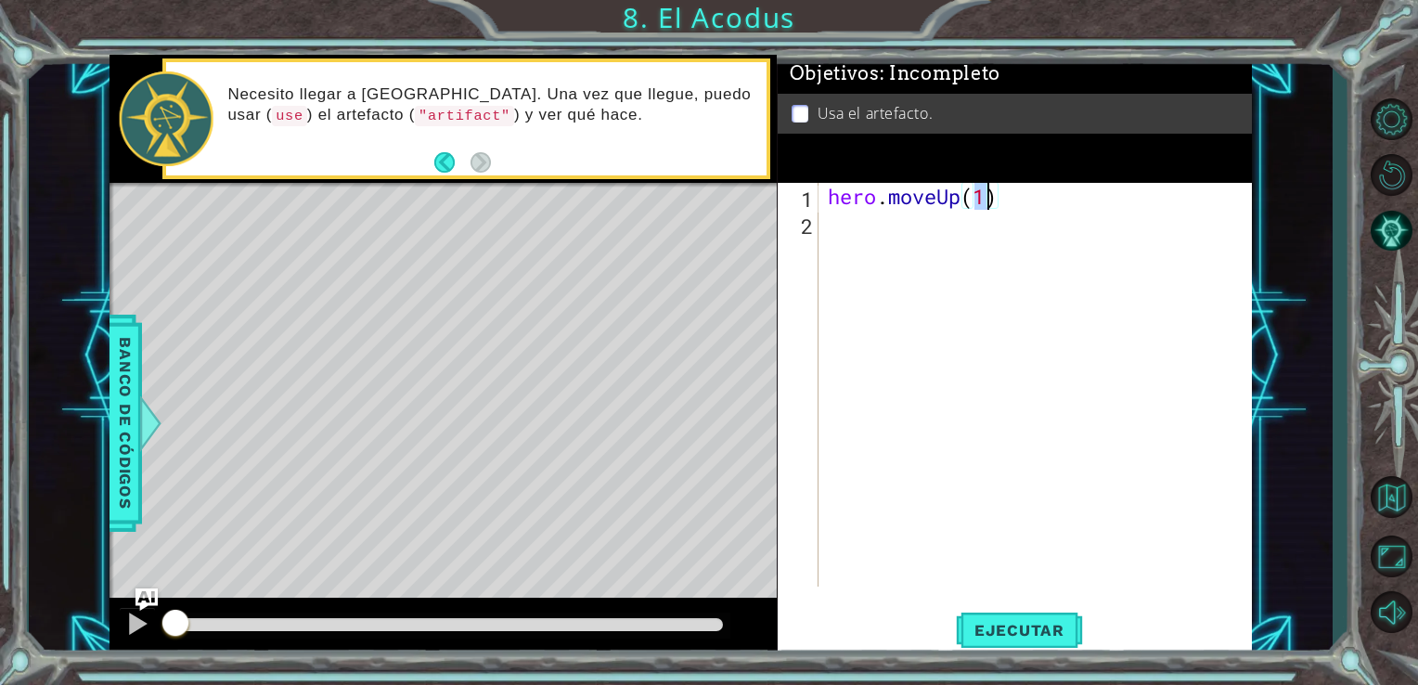
type textarea "hero.moveUp(2)"
click at [849, 221] on div "hero . moveUp ( 2 )" at bounding box center [1041, 412] width 434 height 458
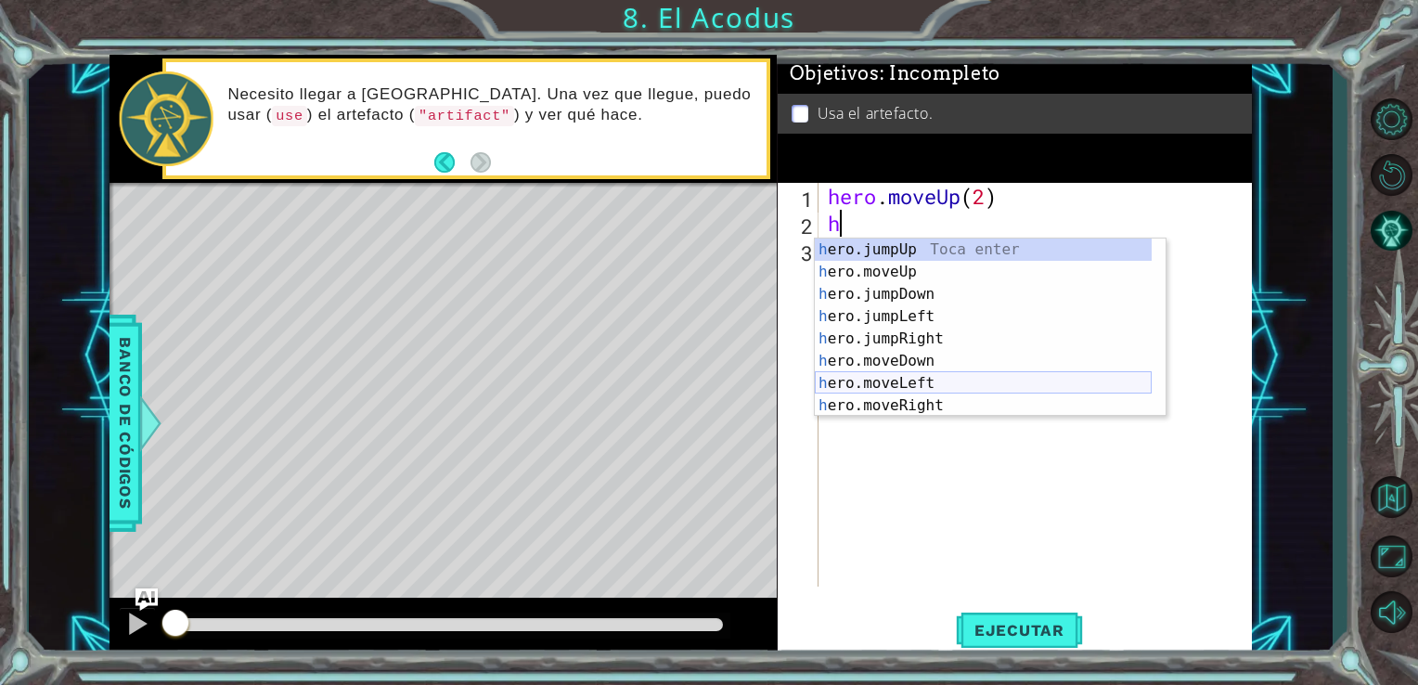
click at [925, 384] on div "h ero.jumpUp Toca enter h ero.moveUp Toca enter h ero.jumpDown Toca enter h ero…" at bounding box center [983, 350] width 337 height 223
type textarea "hero.moveLeft(1)"
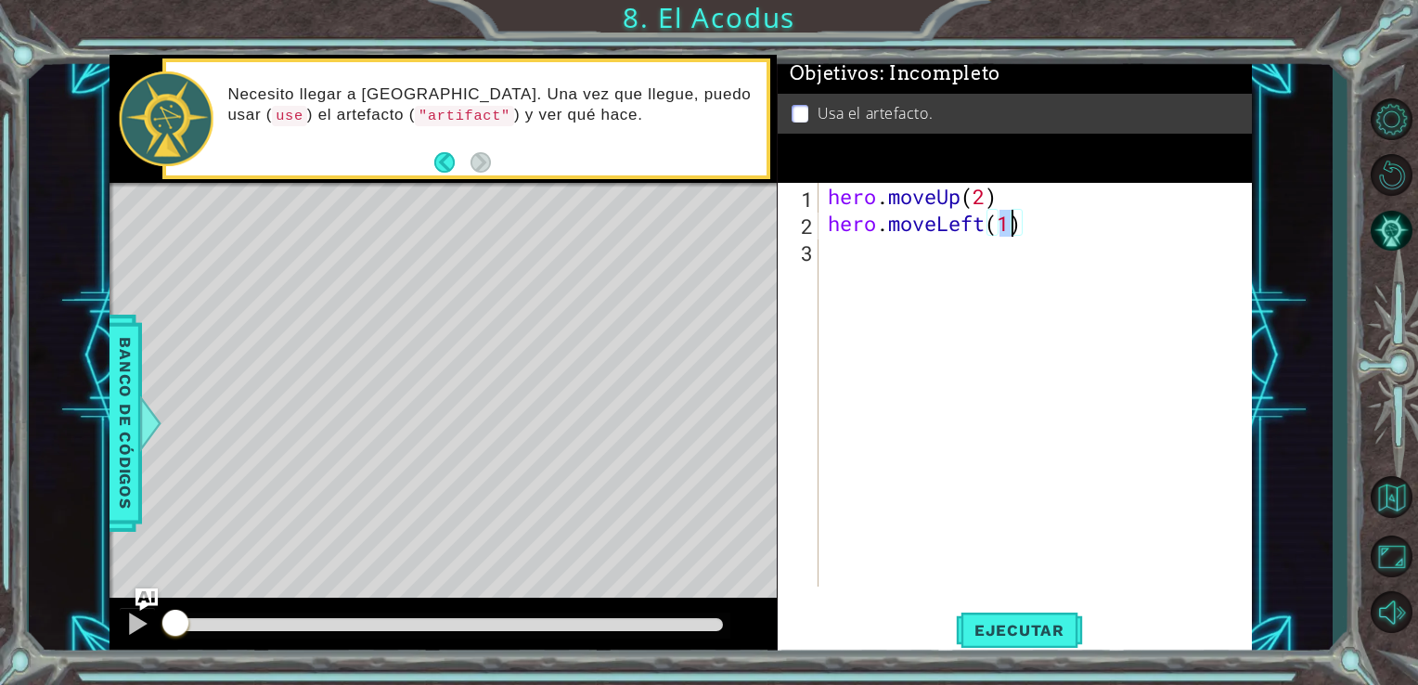
click at [829, 241] on div "hero . moveUp ( 2 ) hero . moveLeft ( 1 )" at bounding box center [1041, 412] width 434 height 458
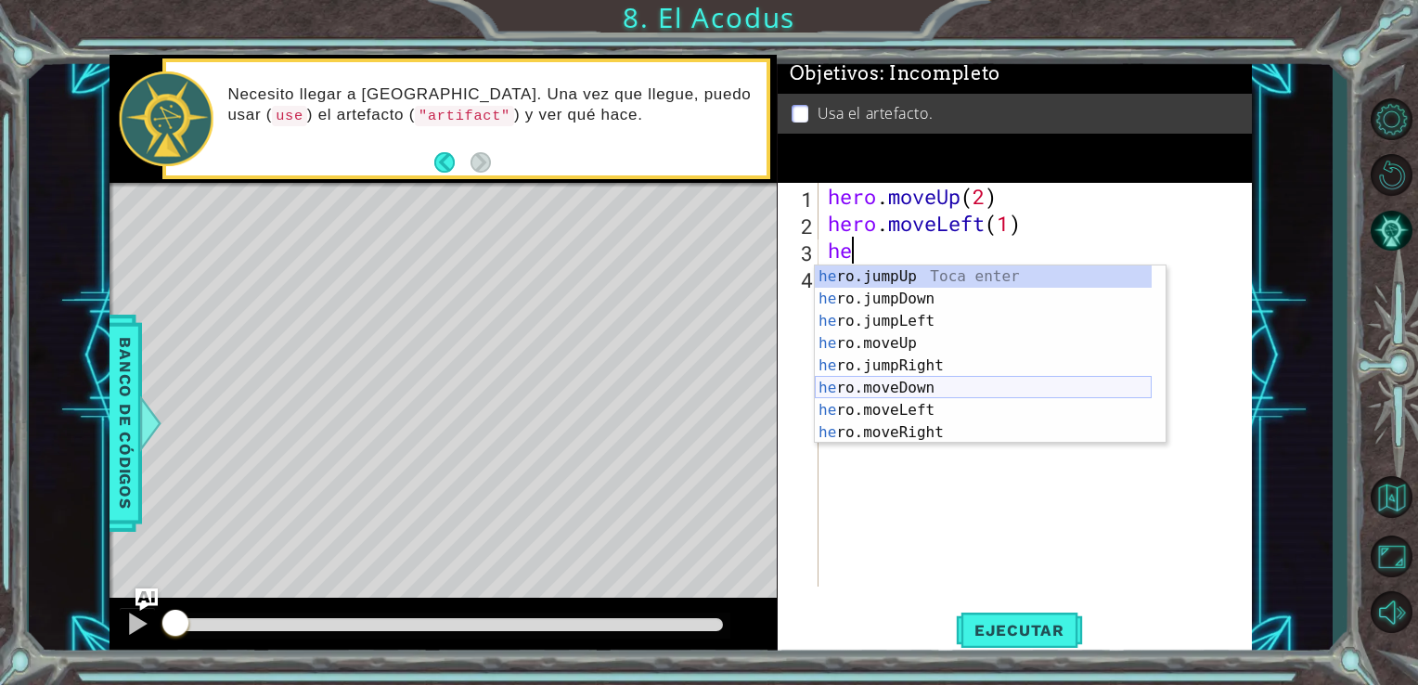
click at [925, 392] on div "he ro.jumpUp Toca enter he ro.jumpDown Toca enter he ro.jumpLeft Toca enter he …" at bounding box center [983, 376] width 337 height 223
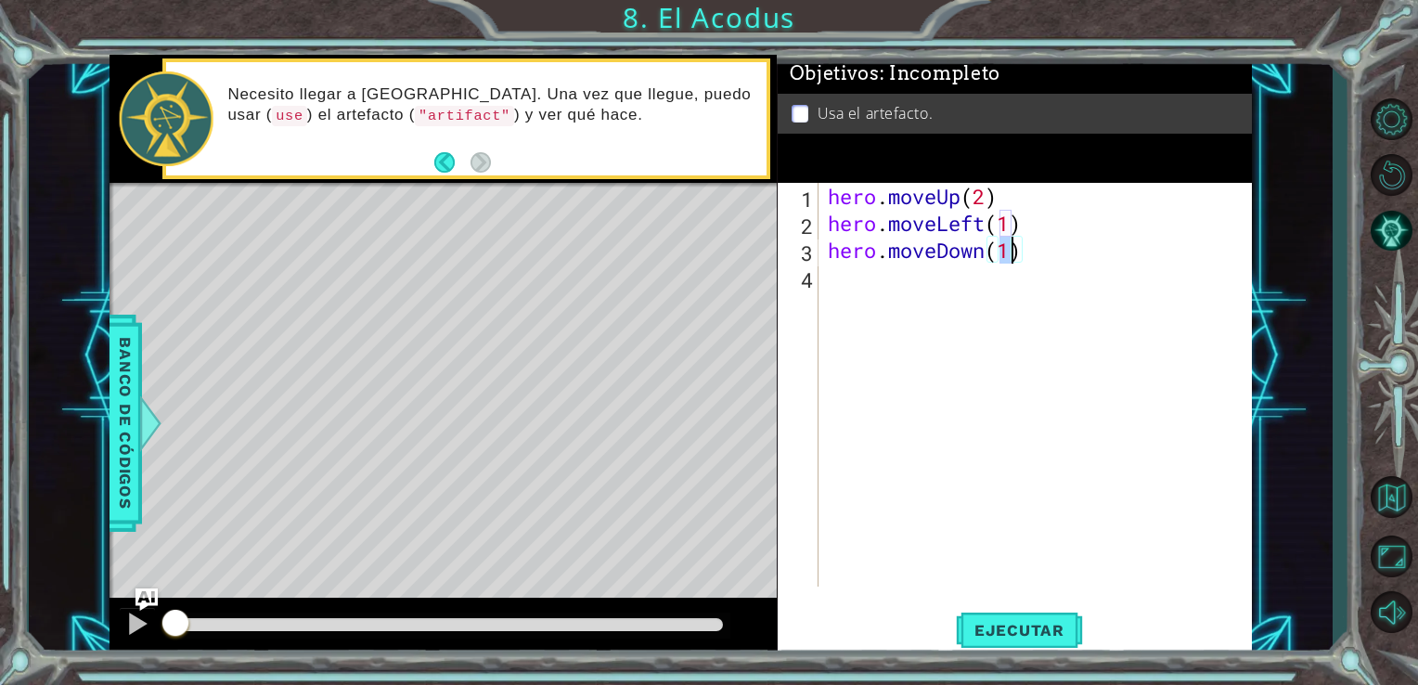
type textarea "hero.moveDown(3)"
click at [959, 289] on div "hero . moveUp ( 2 ) hero . moveLeft ( 1 ) hero . moveDown ( 3 )" at bounding box center [1041, 412] width 434 height 458
type textarea "h"
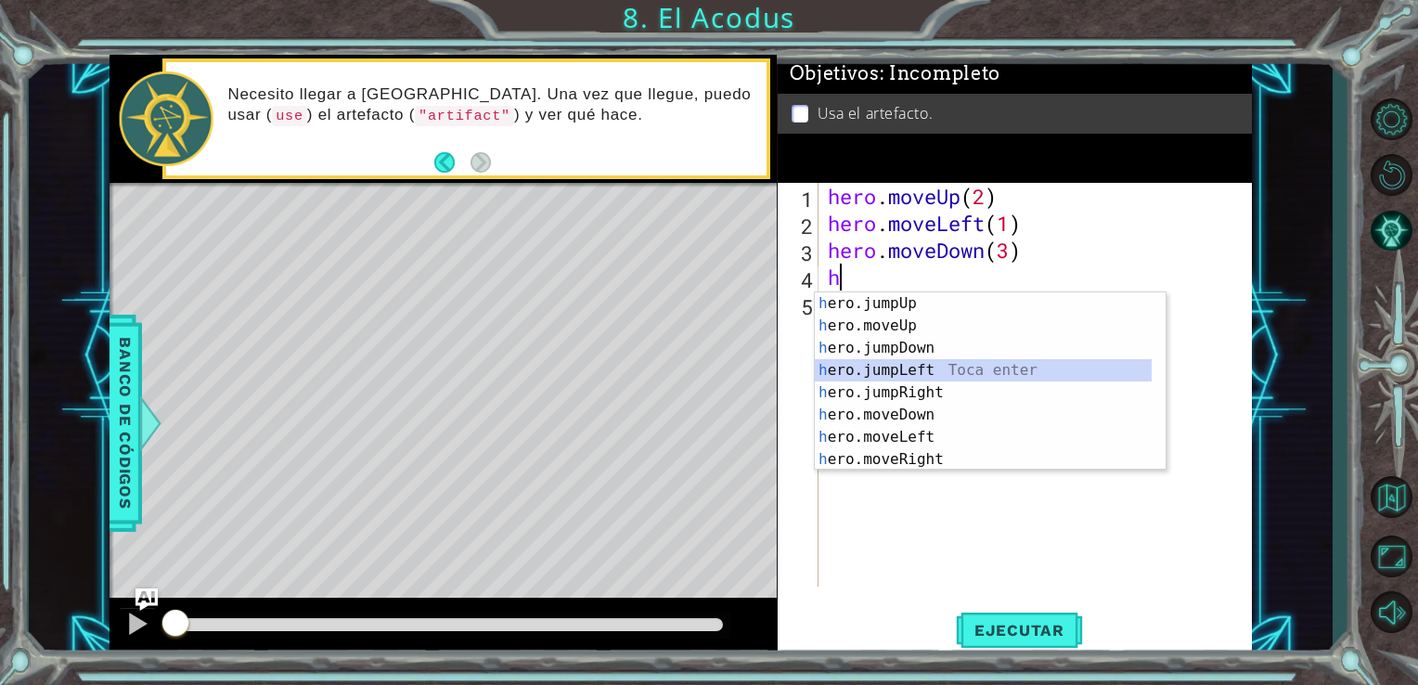
click at [957, 366] on div "h ero.jumpUp Toca enter h ero.moveUp Toca enter h ero.jumpDown Toca enter h ero…" at bounding box center [983, 403] width 337 height 223
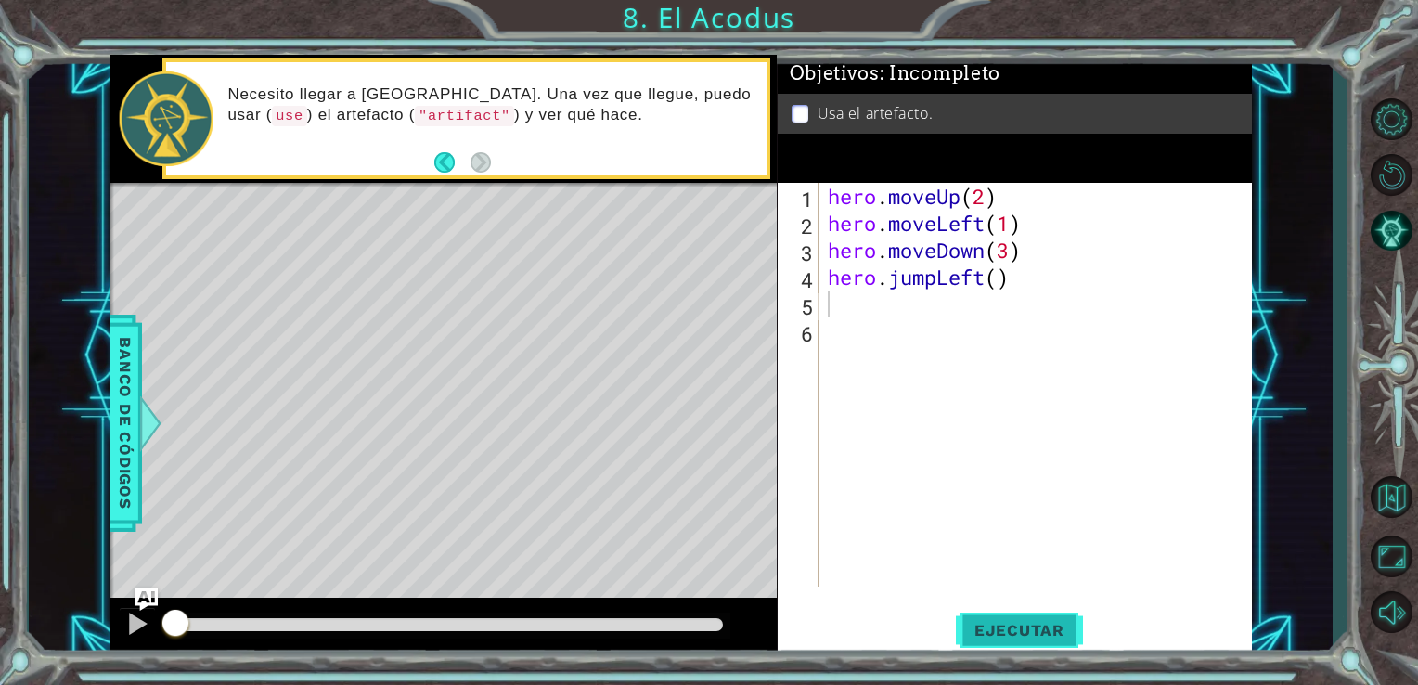
click at [982, 649] on button "Ejecutar" at bounding box center [1019, 629] width 127 height 47
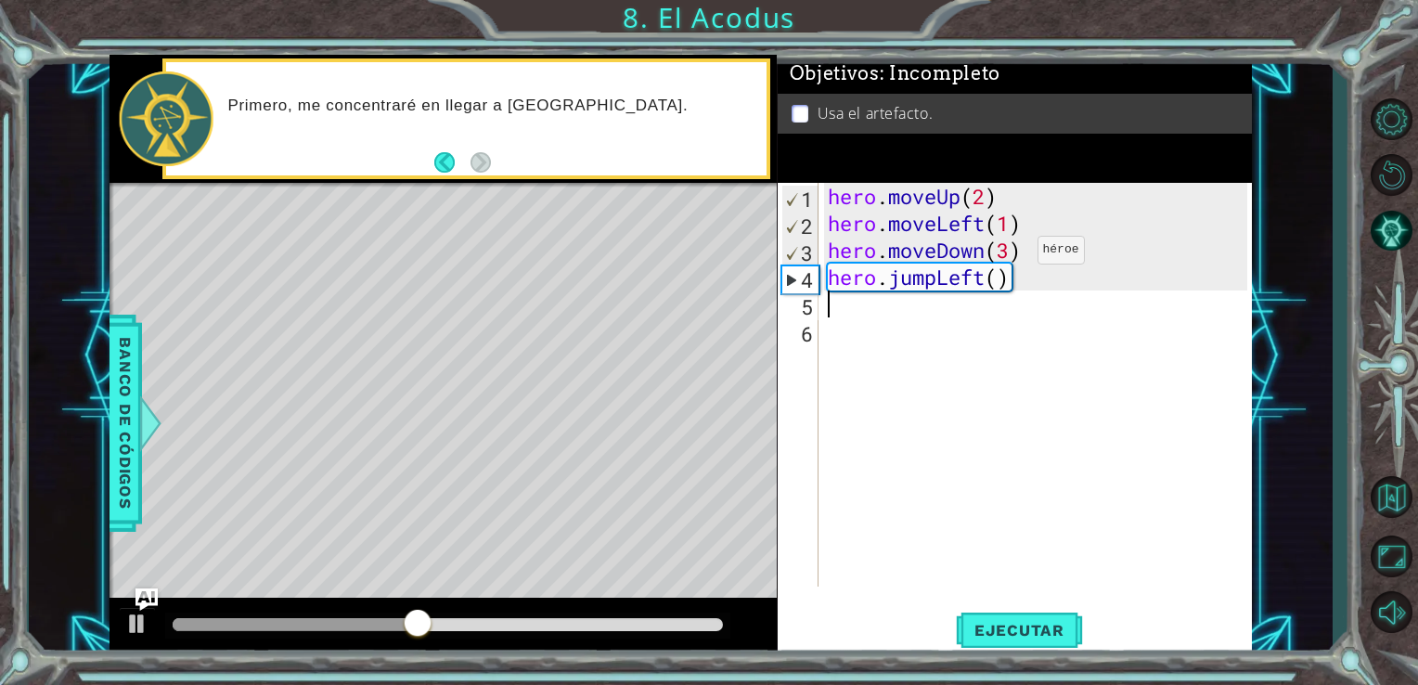
click at [1010, 254] on div "hero . moveUp ( 2 ) hero . moveLeft ( 1 ) hero . moveDown ( 3 ) hero . jumpLeft…" at bounding box center [1041, 412] width 434 height 458
type textarea "hero.moveDown(2)"
click at [858, 313] on div "hero . moveUp ( 2 ) hero . moveLeft ( 1 ) hero . moveDown ( 2 ) hero . jumpLeft…" at bounding box center [1041, 412] width 434 height 458
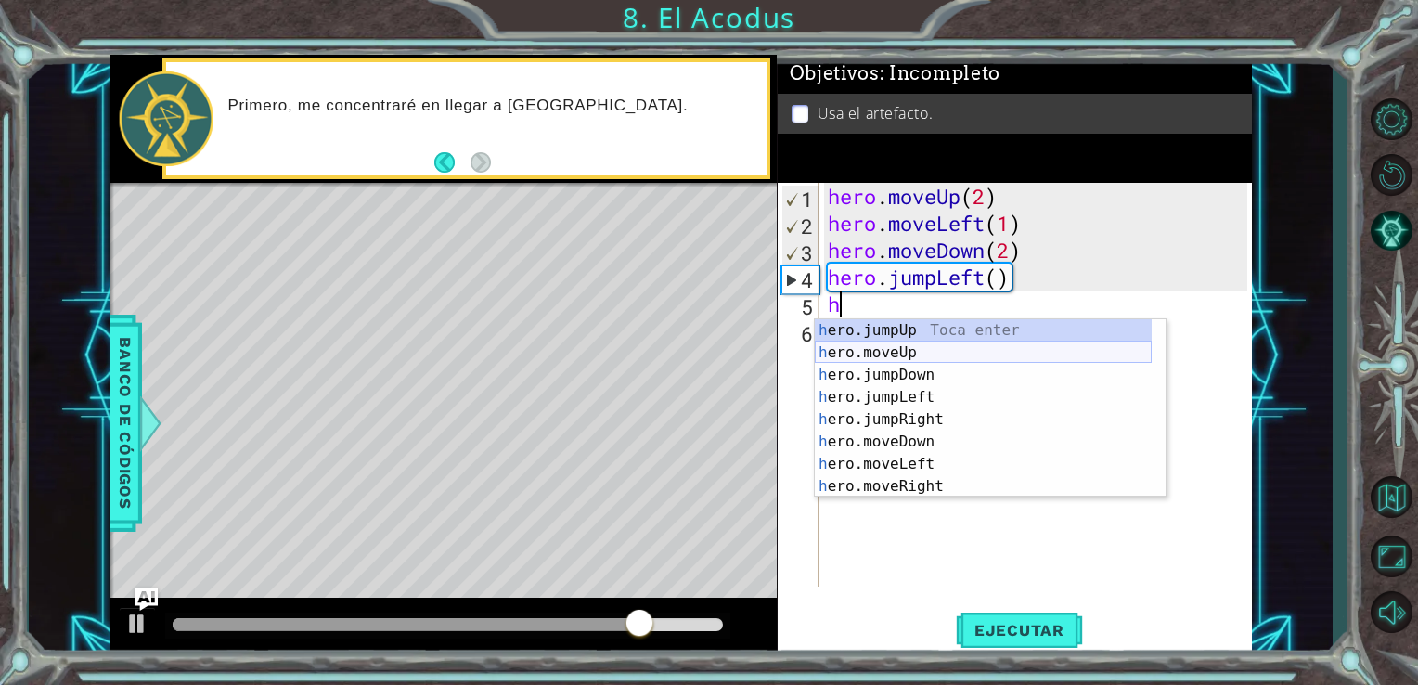
click at [910, 348] on div "h ero.jumpUp Toca enter h ero.moveUp Toca enter h ero.jumpDown Toca enter h ero…" at bounding box center [983, 430] width 337 height 223
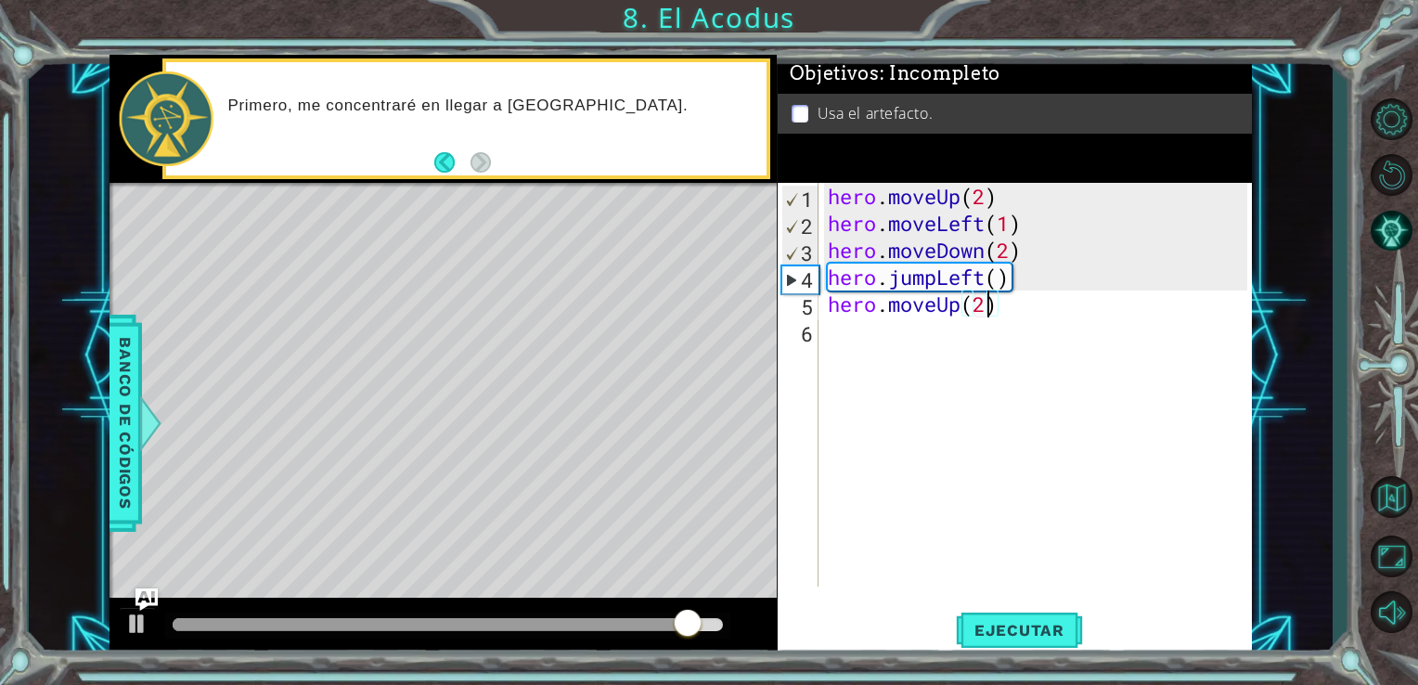
scroll to position [0, 6]
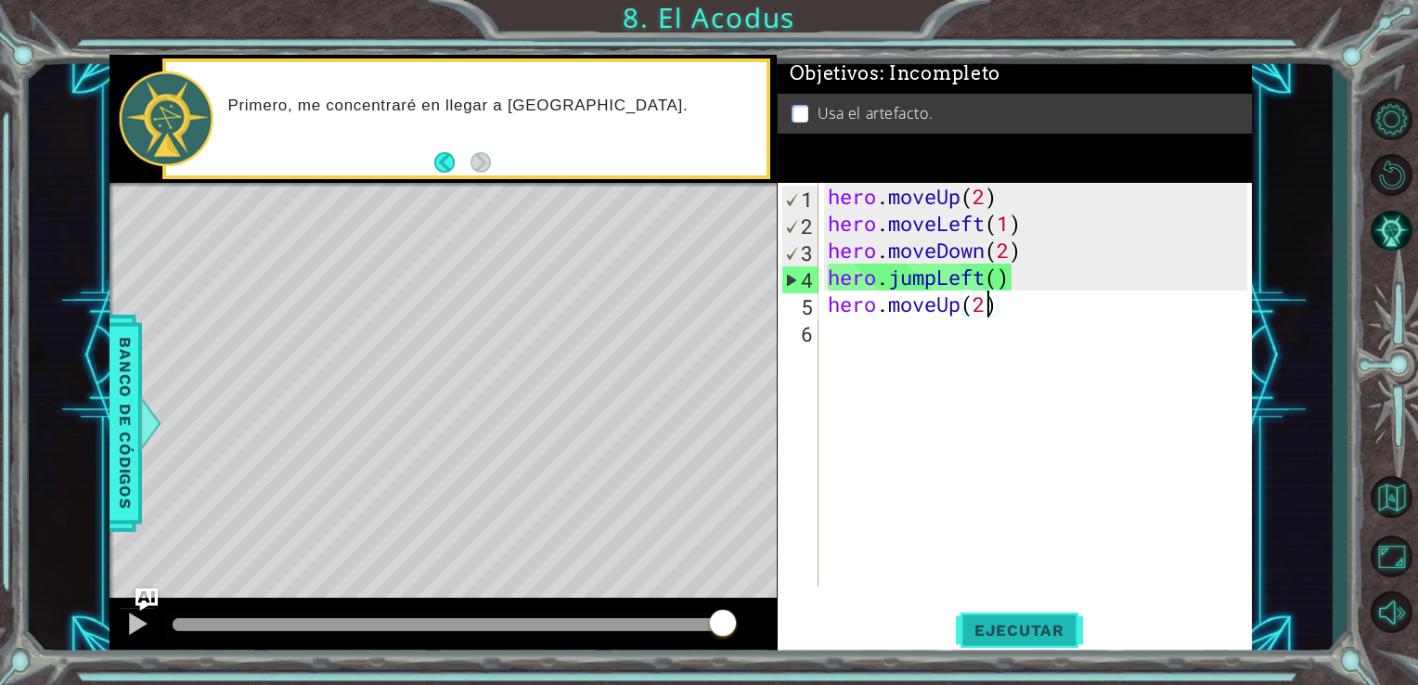
type textarea "hero.moveUp(2)"
click at [1008, 611] on button "Ejecutar" at bounding box center [1019, 629] width 127 height 47
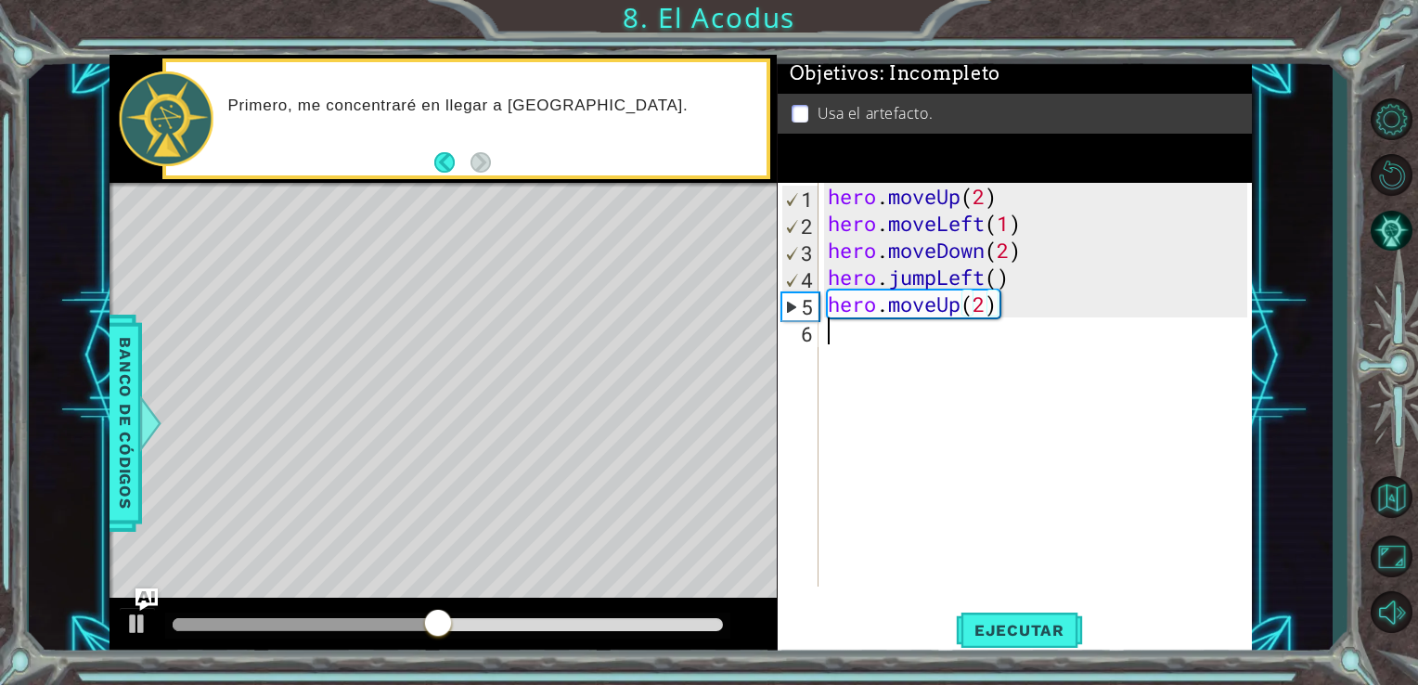
click at [897, 337] on div "hero . moveUp ( 2 ) hero . moveLeft ( 1 ) hero . moveDown ( 2 ) hero . jumpLeft…" at bounding box center [1041, 412] width 434 height 458
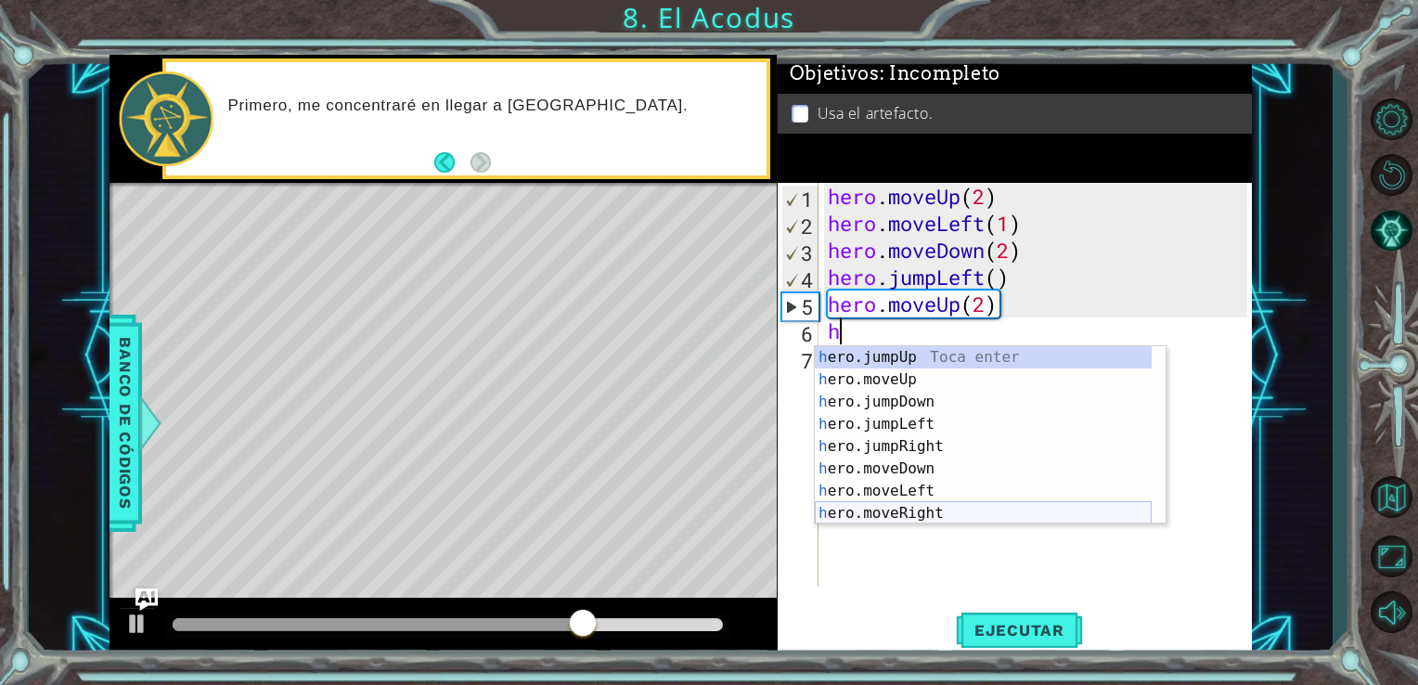
click at [926, 507] on div "h ero.jumpUp Toca enter h ero.moveUp Toca enter h ero.jumpDown Toca enter h ero…" at bounding box center [983, 457] width 337 height 223
type textarea "hero.moveRight(1)"
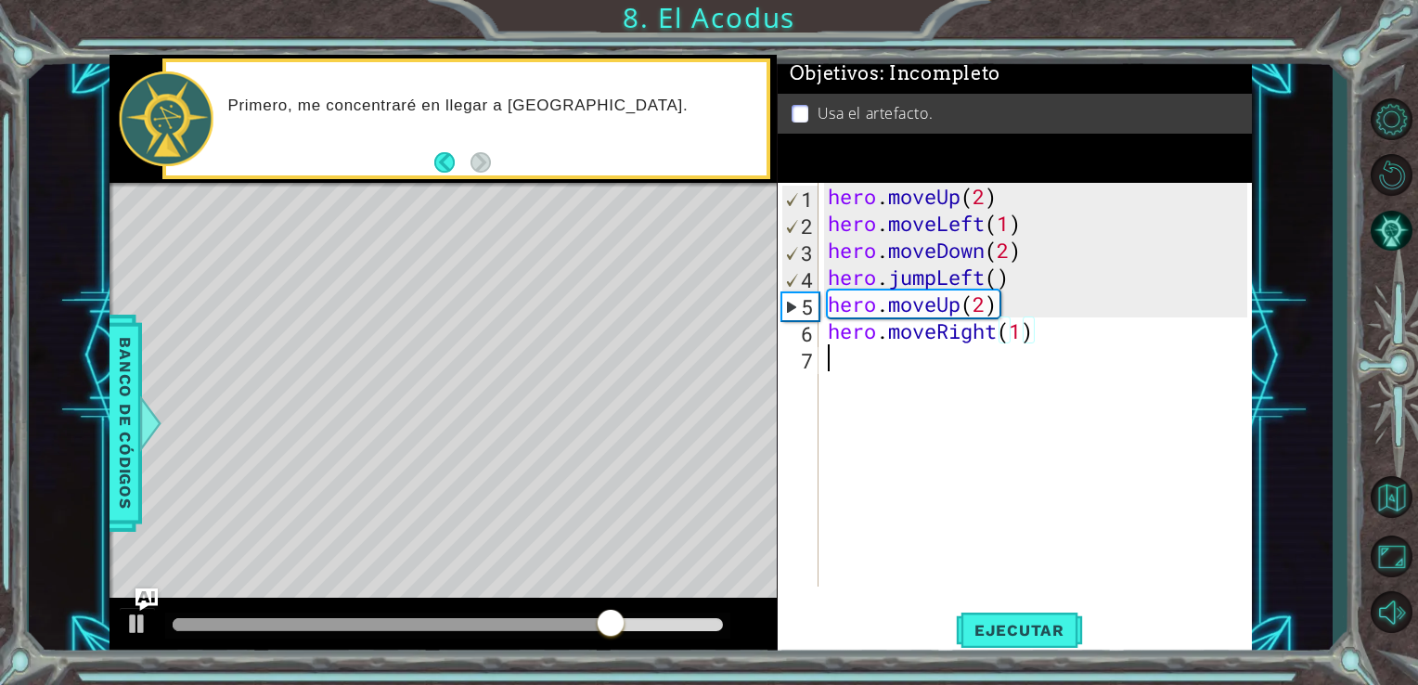
click at [875, 375] on div "hero . moveUp ( 2 ) hero . moveLeft ( 1 ) hero . moveDown ( 2 ) hero . jumpLeft…" at bounding box center [1041, 412] width 434 height 458
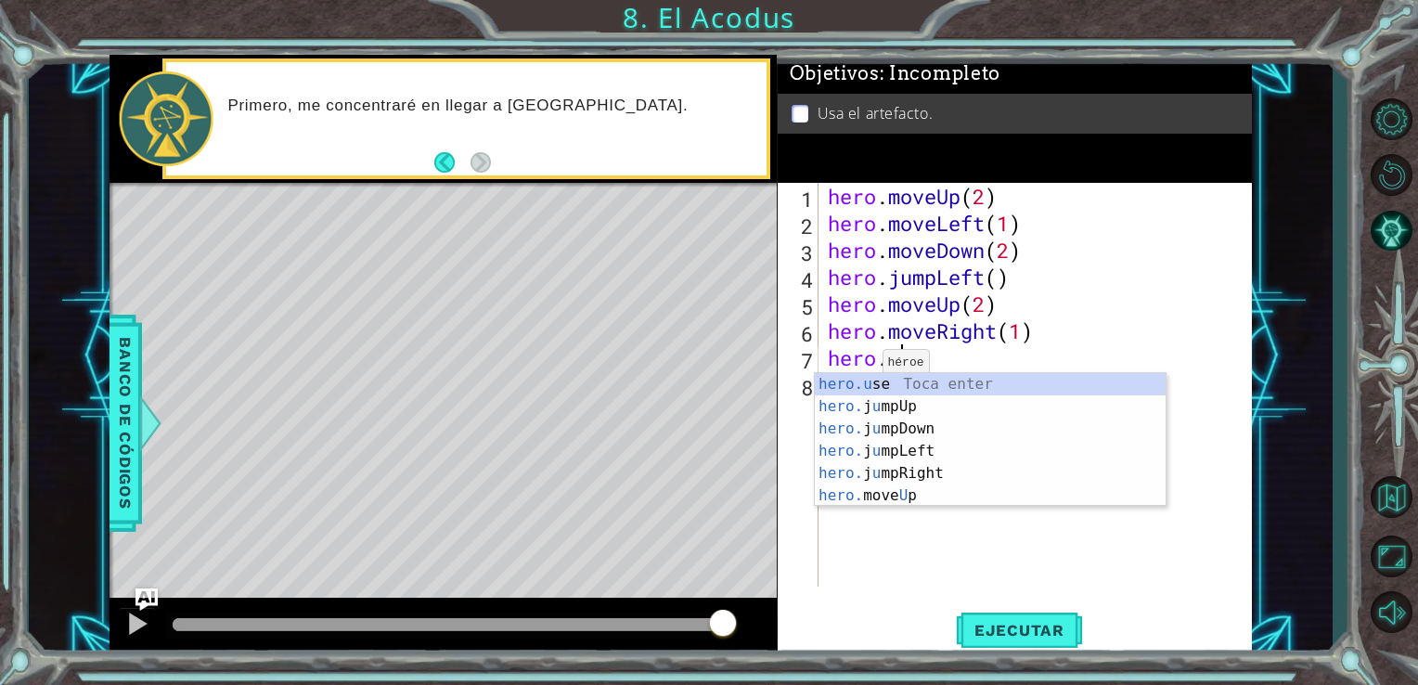
scroll to position [0, 3]
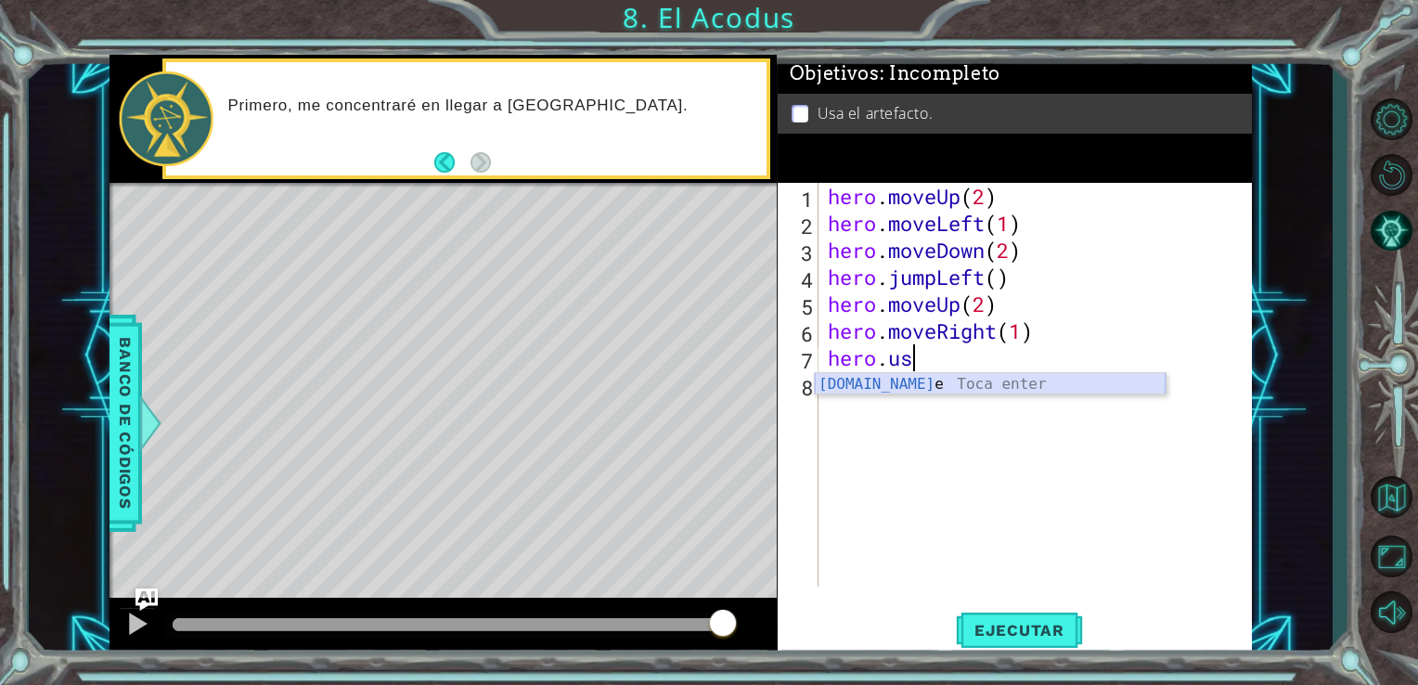
click at [887, 392] on div "[DOMAIN_NAME] e Toca enter" at bounding box center [990, 406] width 351 height 67
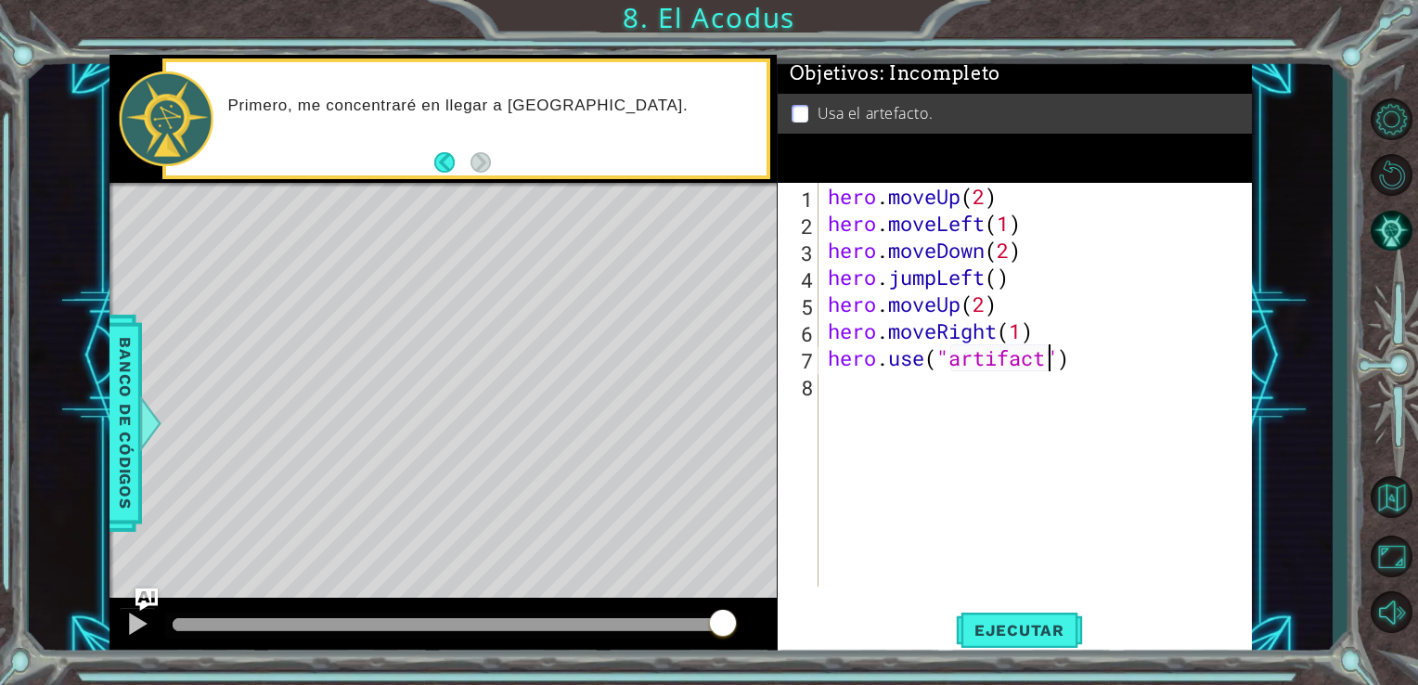
scroll to position [0, 9]
type textarea "hero.use("artifact")"
click at [1012, 620] on button "Ejecutar" at bounding box center [1019, 629] width 127 height 47
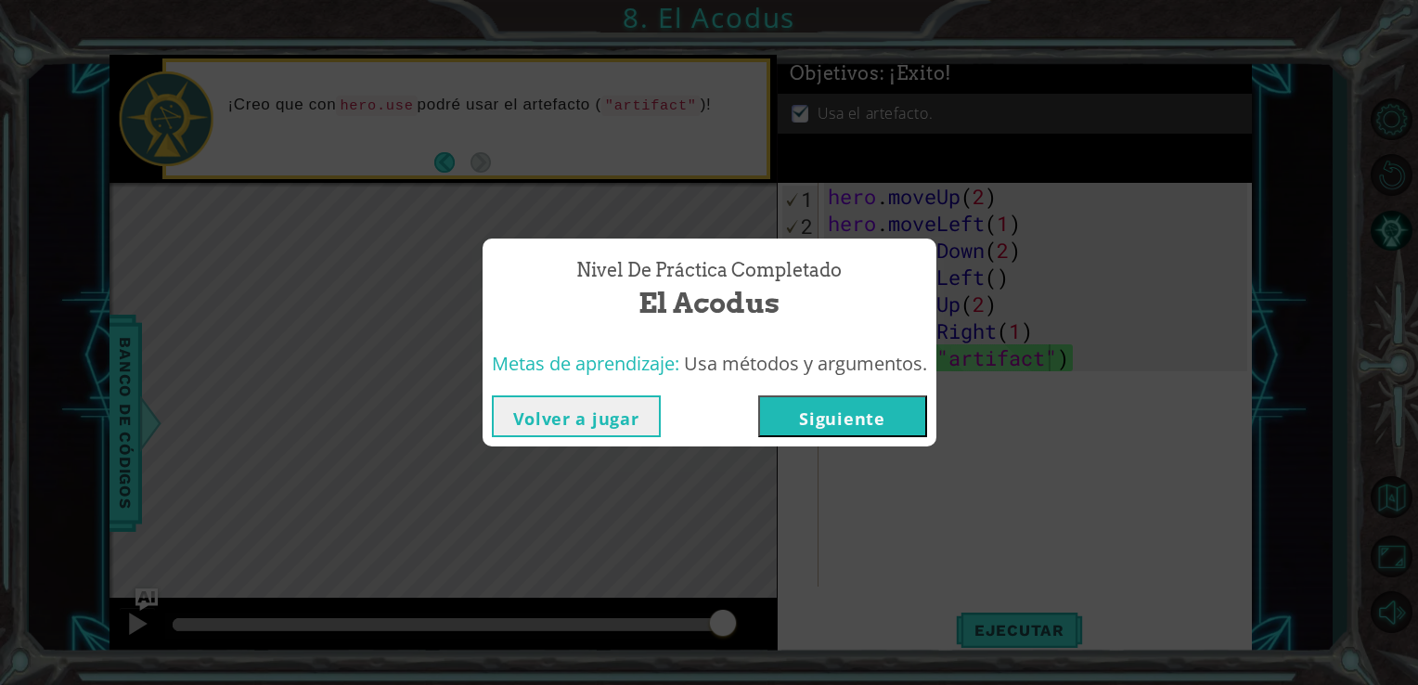
click at [865, 424] on button "Siguiente" at bounding box center [842, 416] width 169 height 42
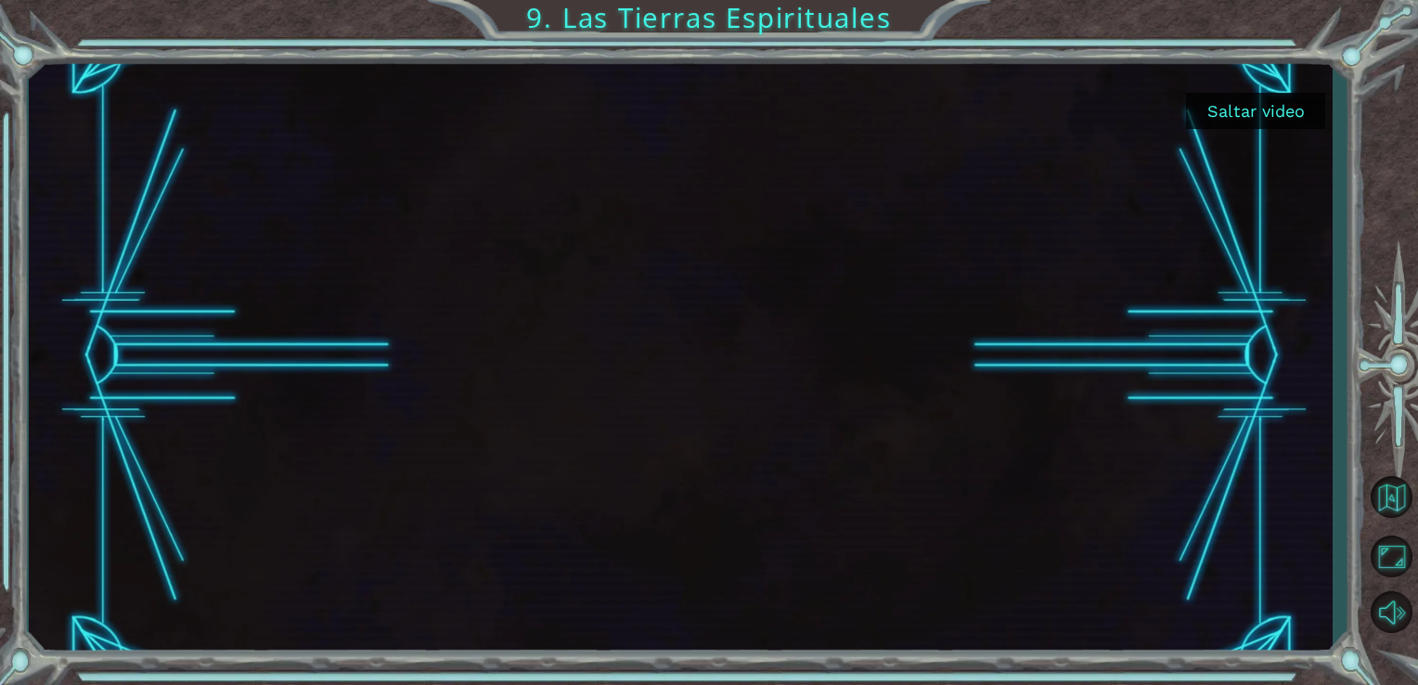
click at [1214, 109] on button "Saltar video" at bounding box center [1255, 111] width 139 height 36
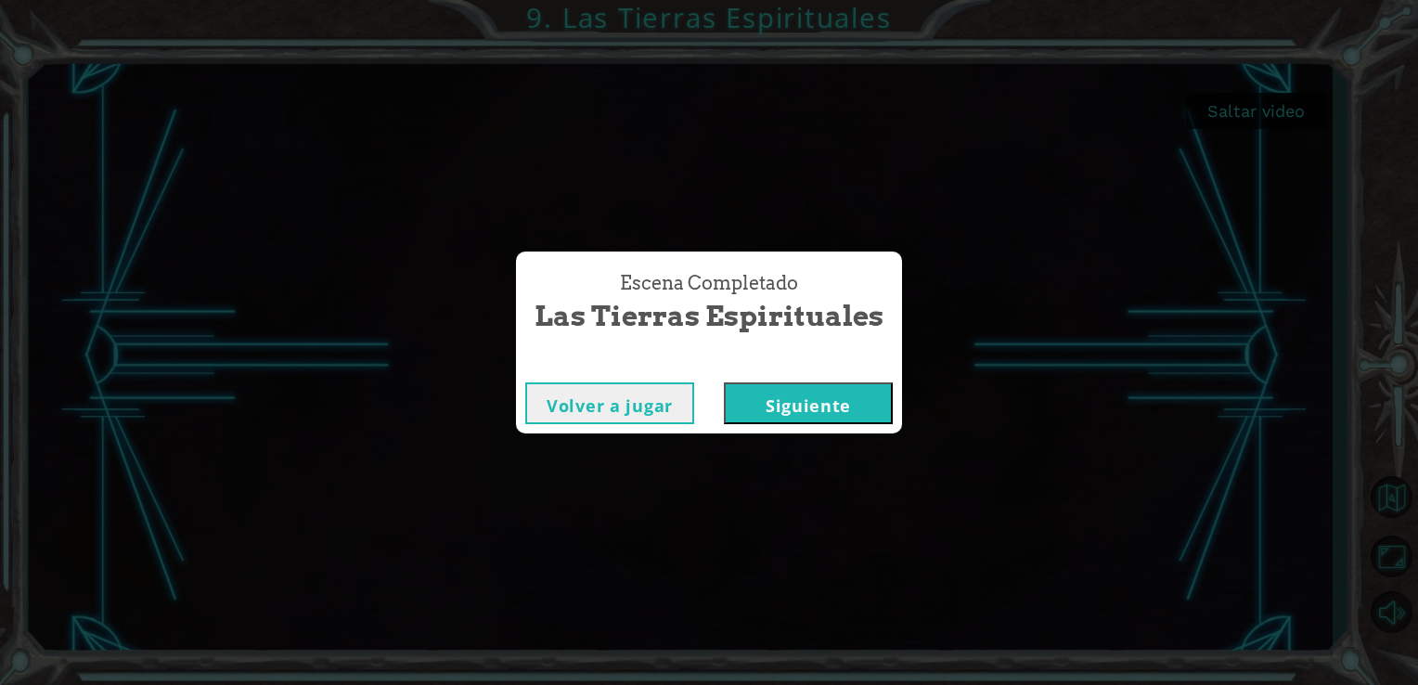
click at [794, 417] on button "Siguiente" at bounding box center [808, 403] width 169 height 42
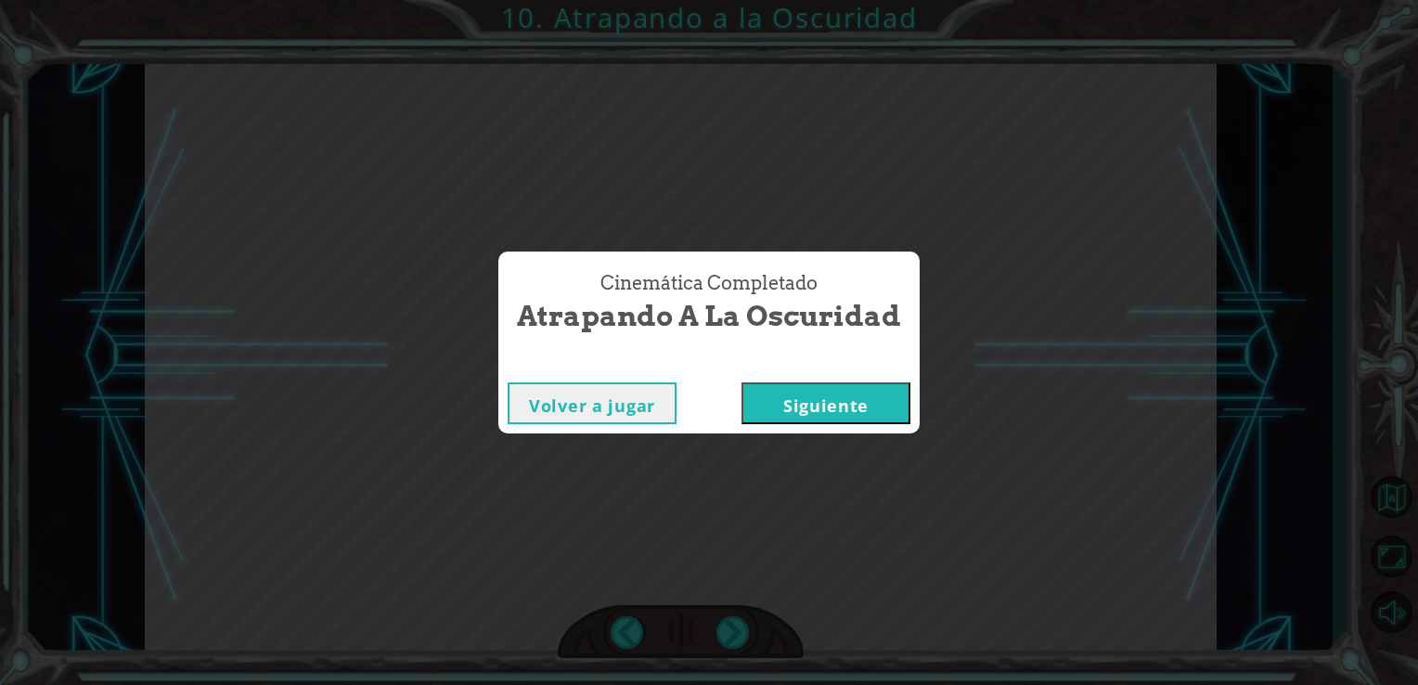
click at [888, 410] on button "Siguiente" at bounding box center [826, 403] width 169 height 42
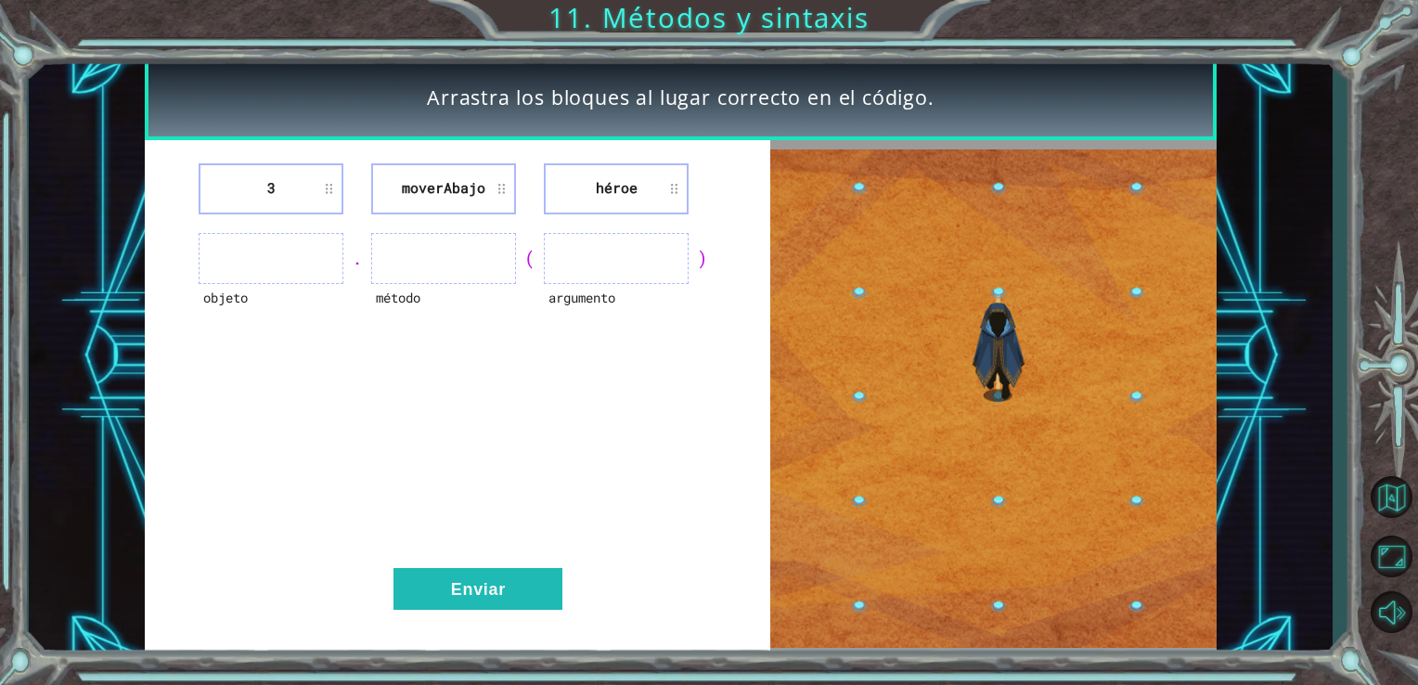
click at [304, 255] on ul at bounding box center [271, 258] width 145 height 51
click at [330, 172] on li "3" at bounding box center [271, 188] width 145 height 51
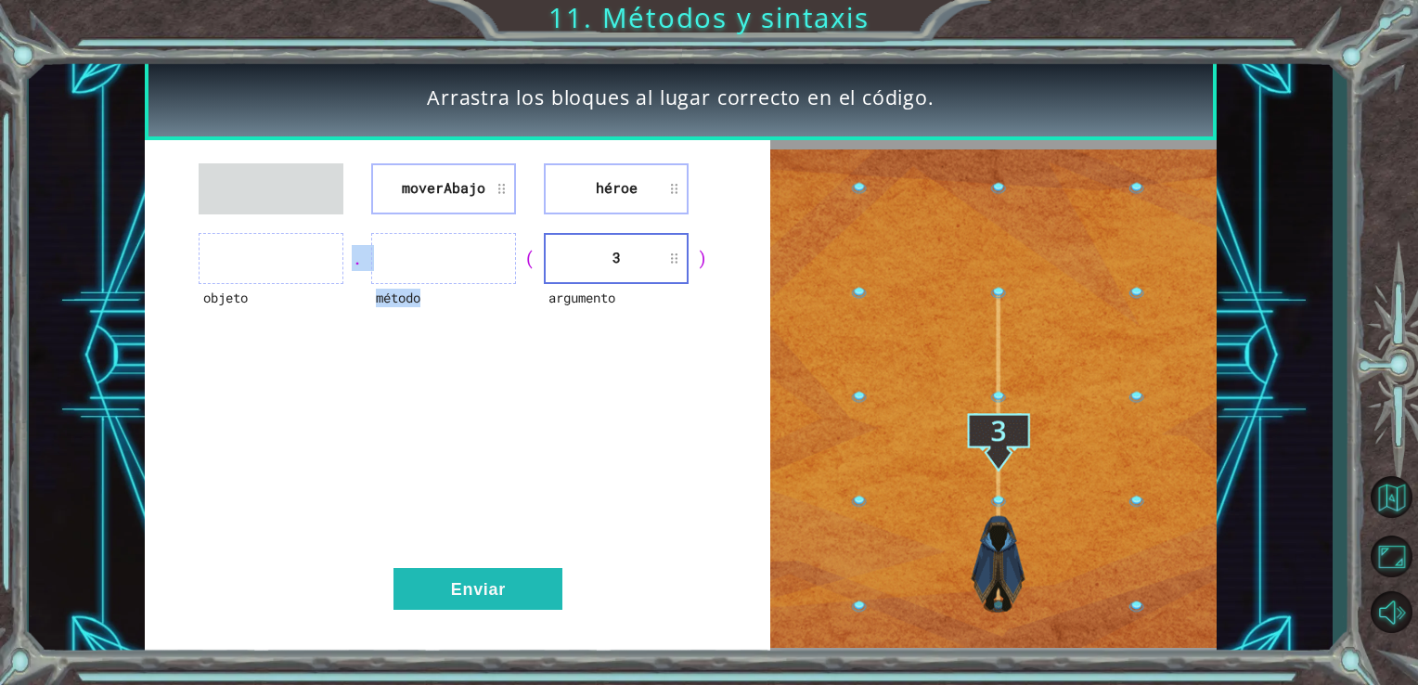
drag, startPoint x: 489, startPoint y: 225, endPoint x: 285, endPoint y: 267, distance: 208.6
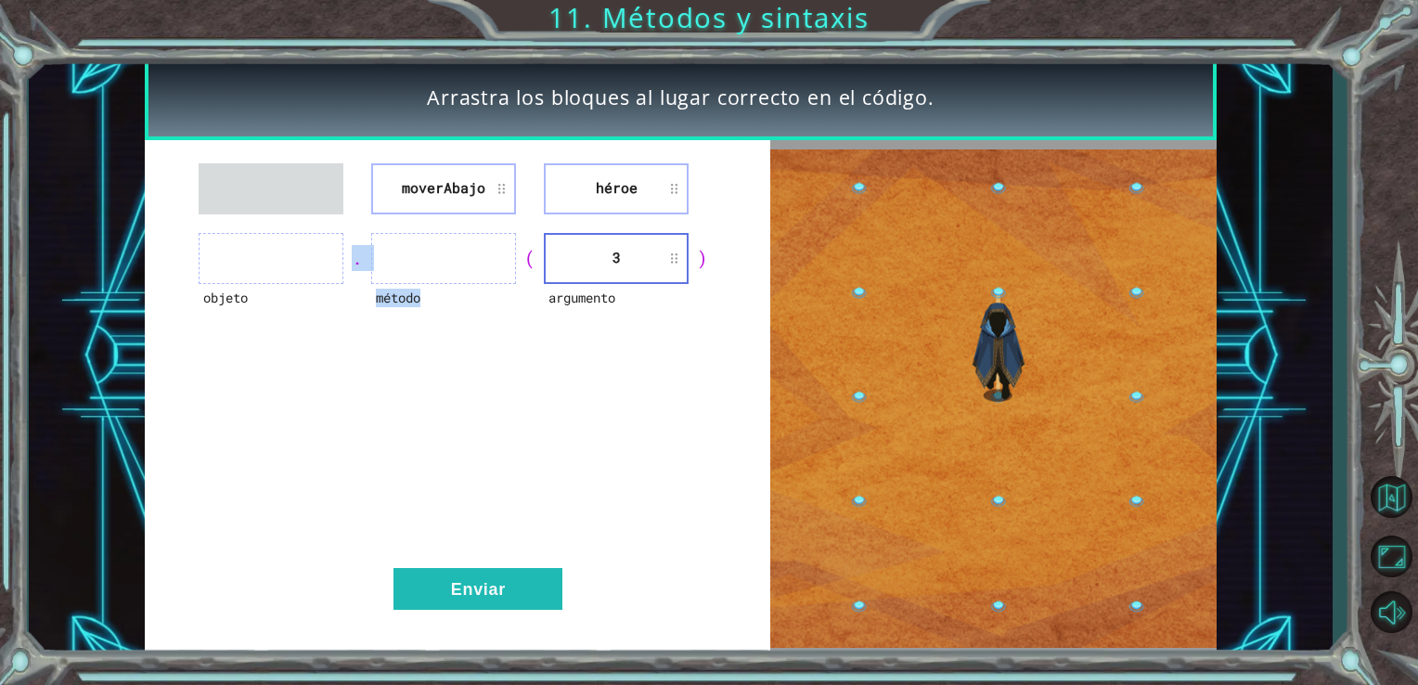
click at [285, 267] on div "moverAbajo héroe objeto . método ( argumento 3 ) Enviar" at bounding box center [458, 399] width 627 height 518
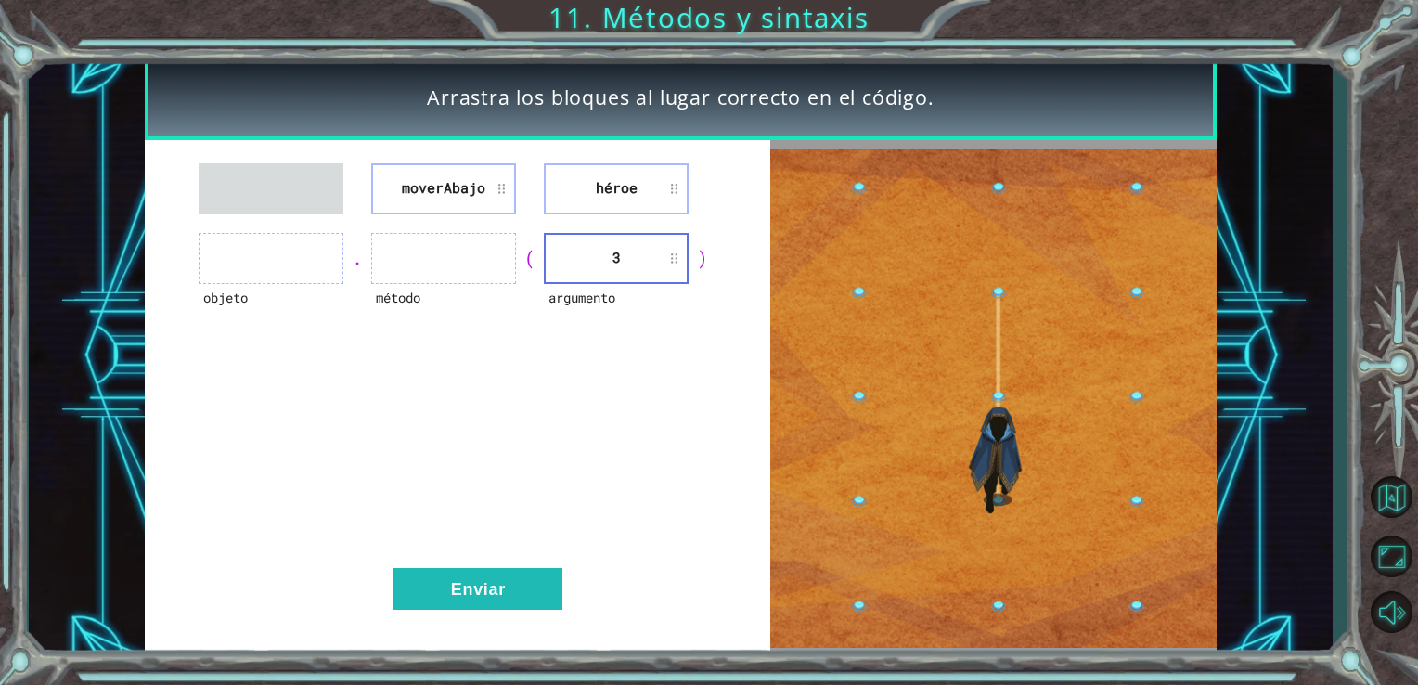
click at [662, 184] on li "héroe" at bounding box center [616, 188] width 145 height 51
drag, startPoint x: 662, startPoint y: 184, endPoint x: 360, endPoint y: 250, distance: 308.8
click at [360, 250] on div "moverAbajo héroe objeto . método ( argumento 3 ) Enviar" at bounding box center [458, 399] width 627 height 518
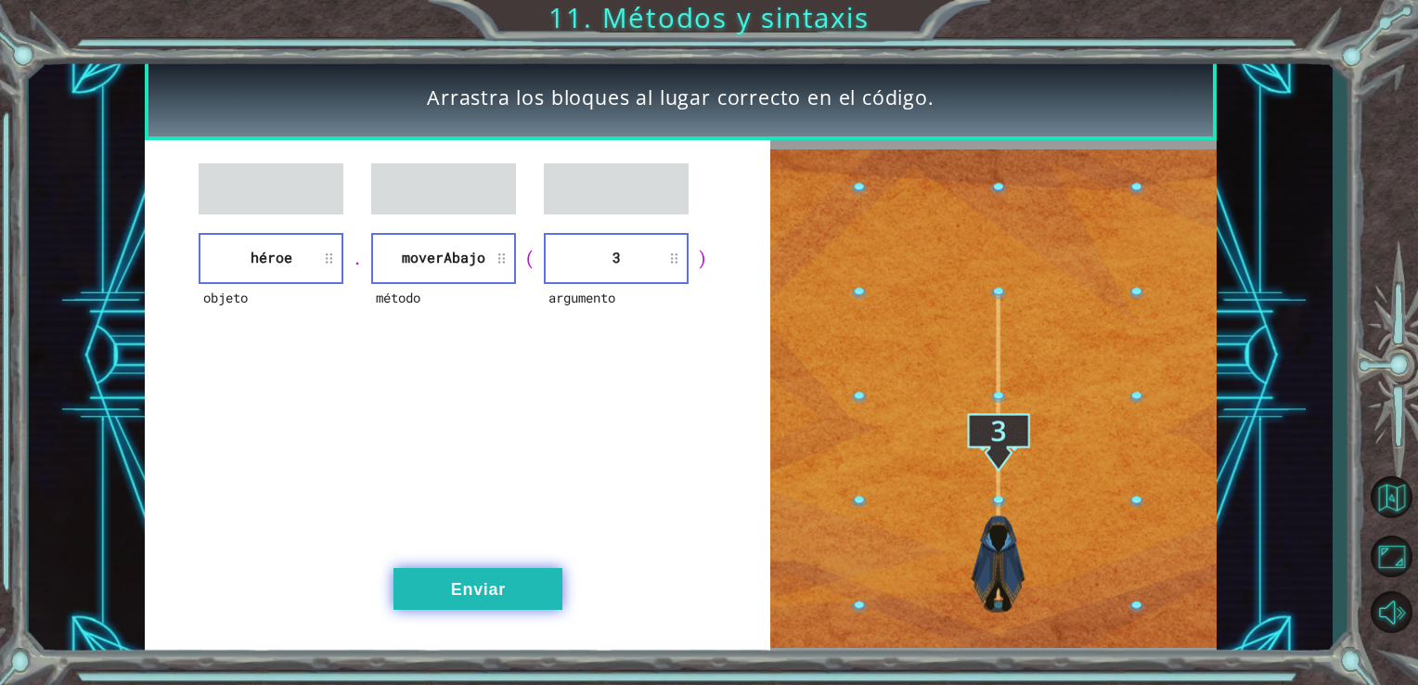
click at [511, 588] on button "Enviar" at bounding box center [478, 589] width 169 height 42
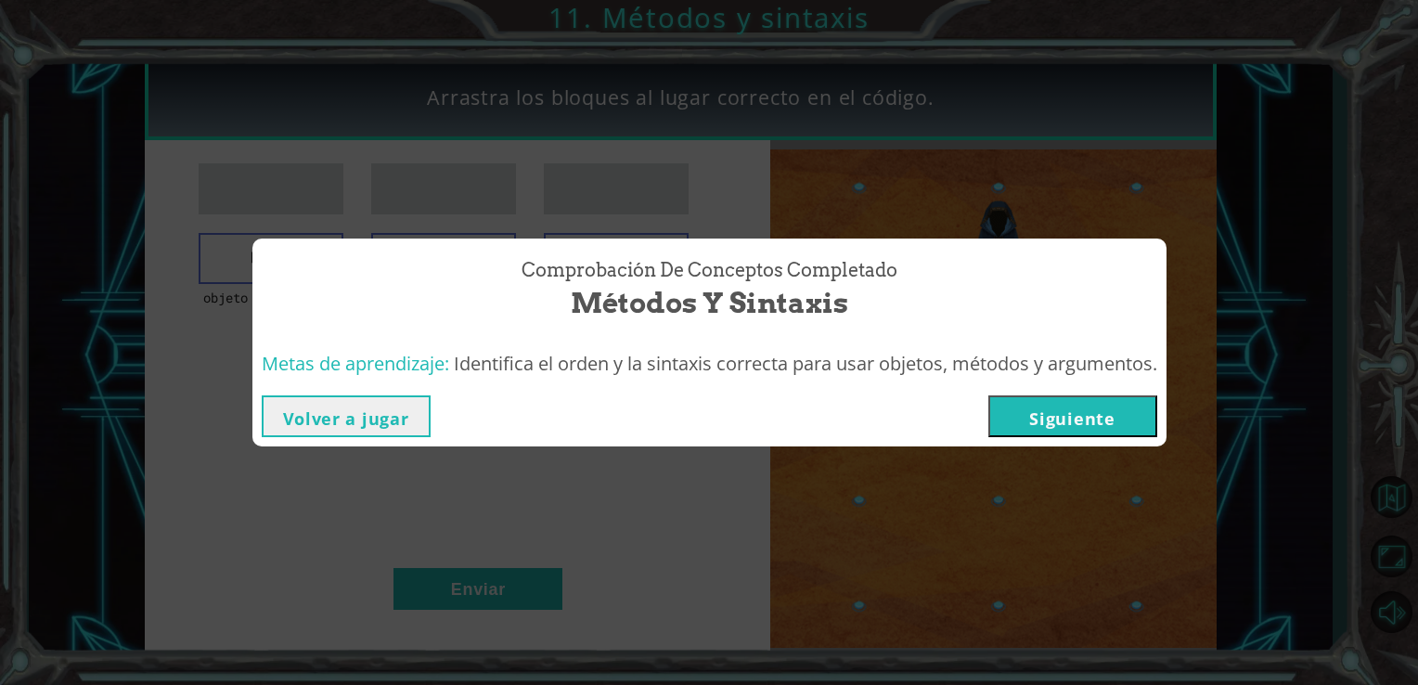
click at [1055, 421] on button "Siguiente" at bounding box center [1073, 416] width 169 height 42
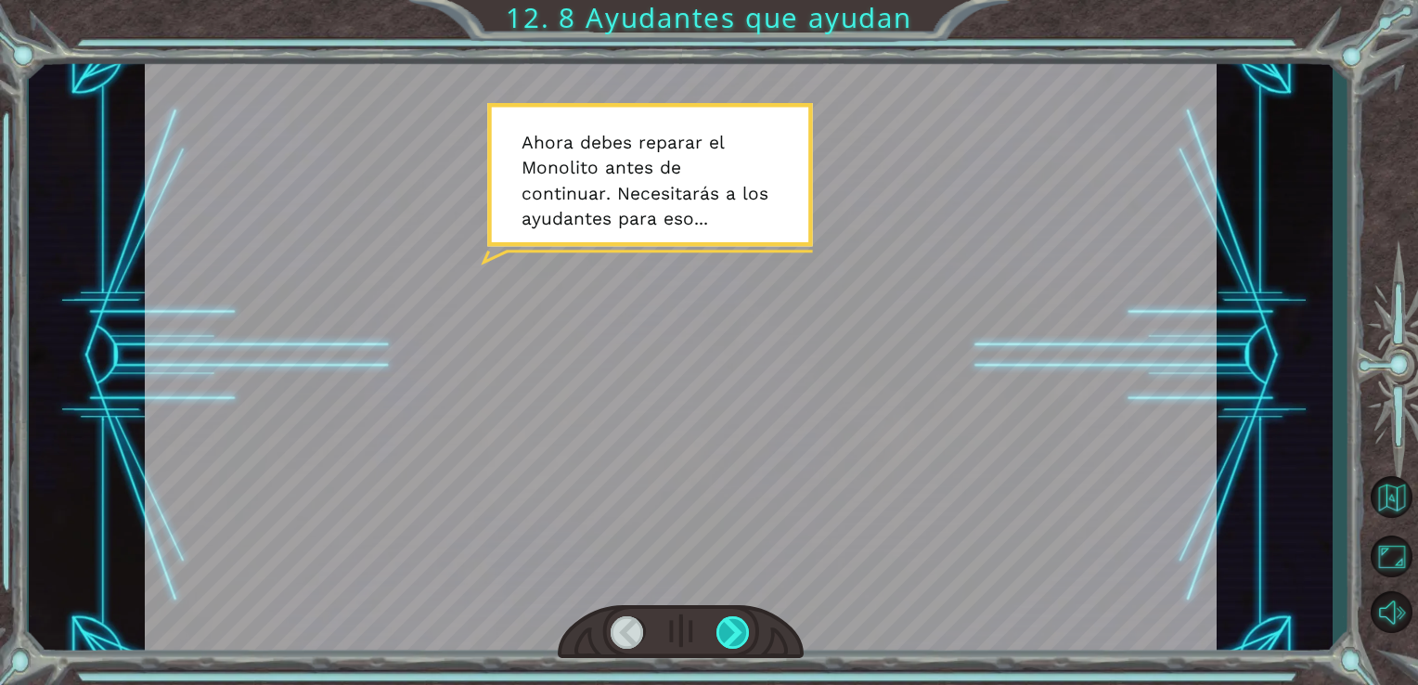
click at [743, 622] on div at bounding box center [734, 632] width 34 height 32
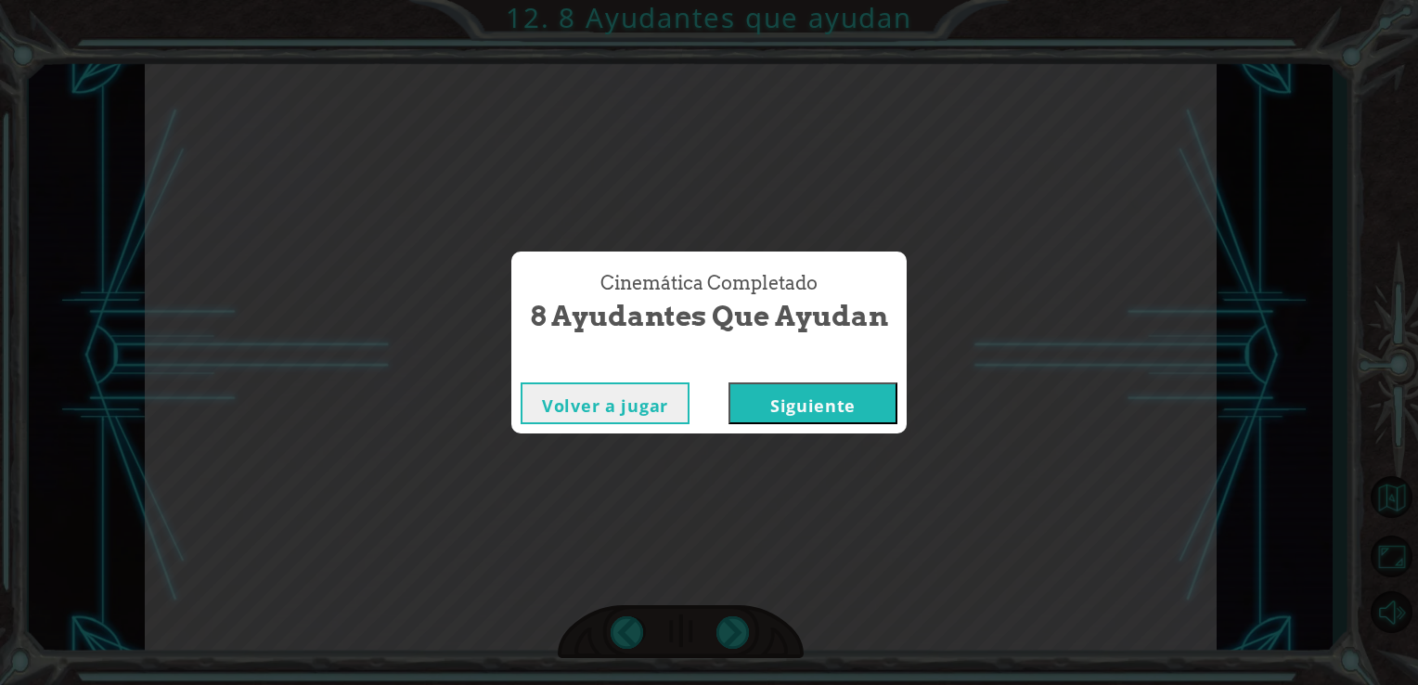
click at [757, 407] on button "Siguiente" at bounding box center [813, 403] width 169 height 42
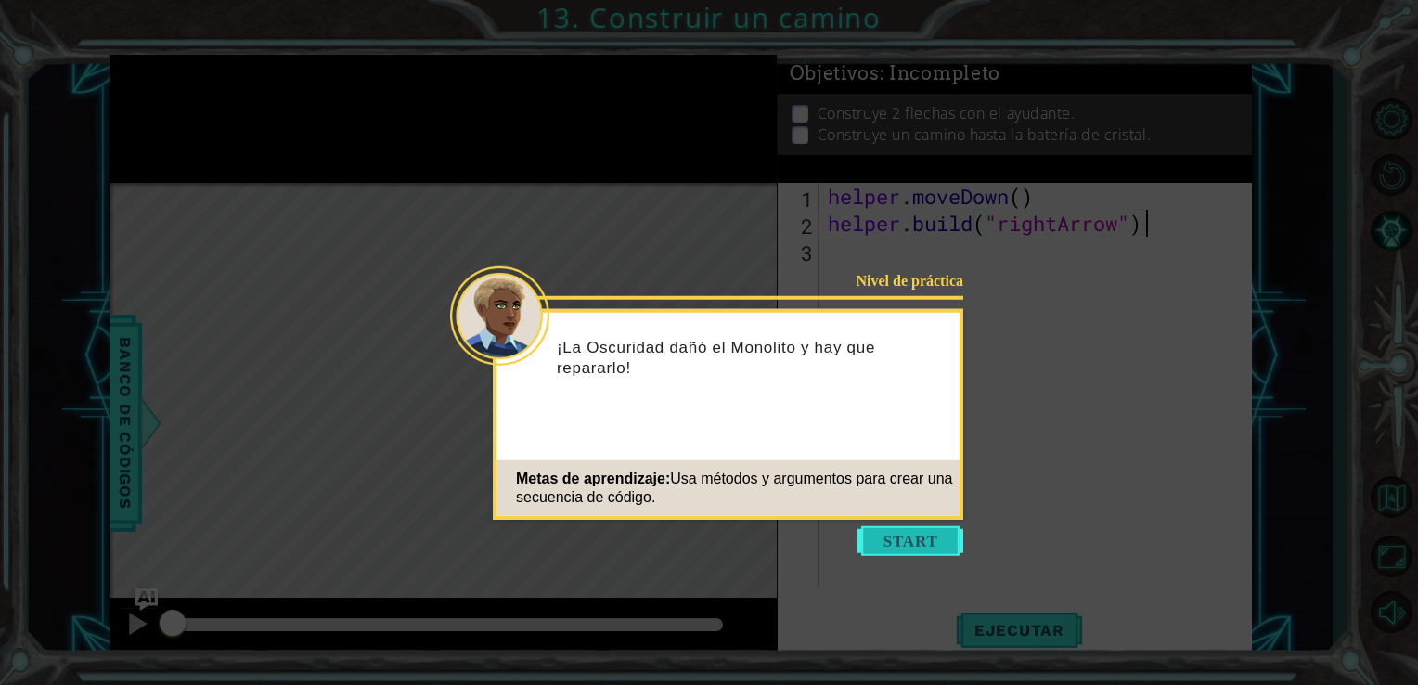
click at [913, 544] on button "Start" at bounding box center [911, 541] width 106 height 30
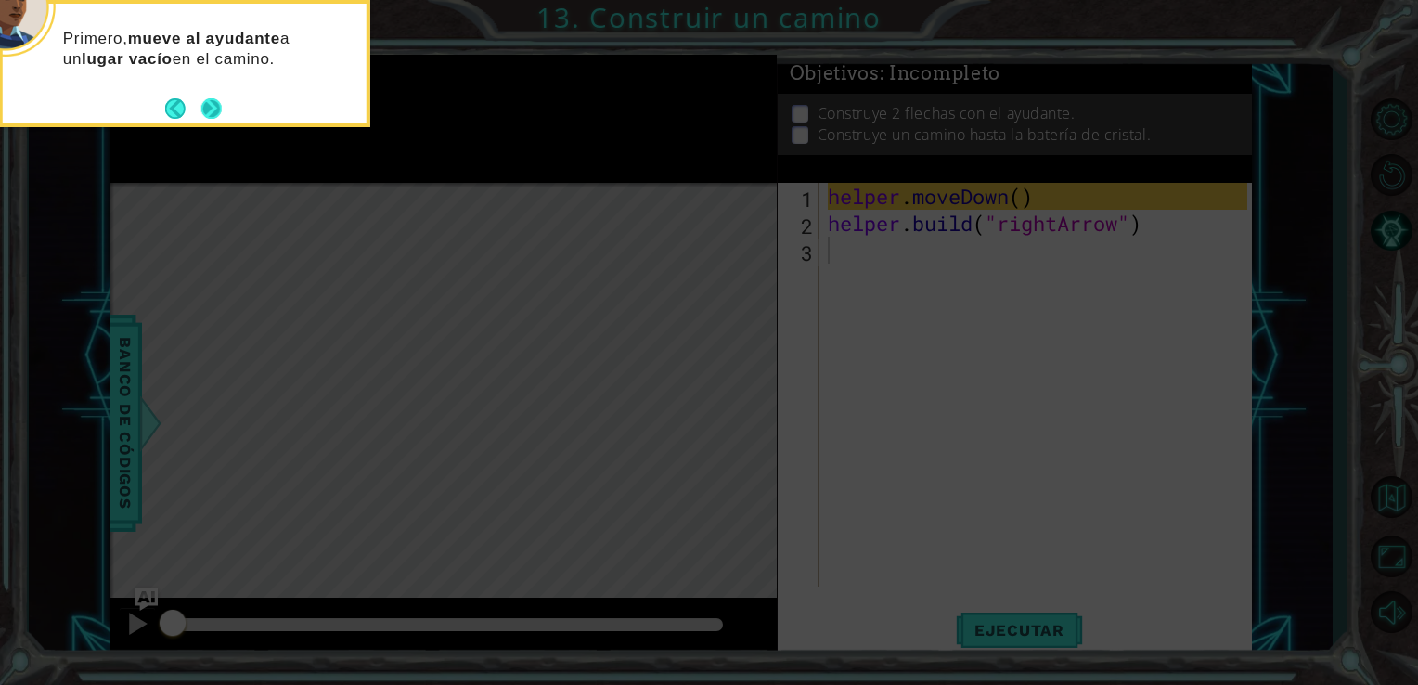
click at [203, 112] on button "Next" at bounding box center [211, 108] width 20 height 20
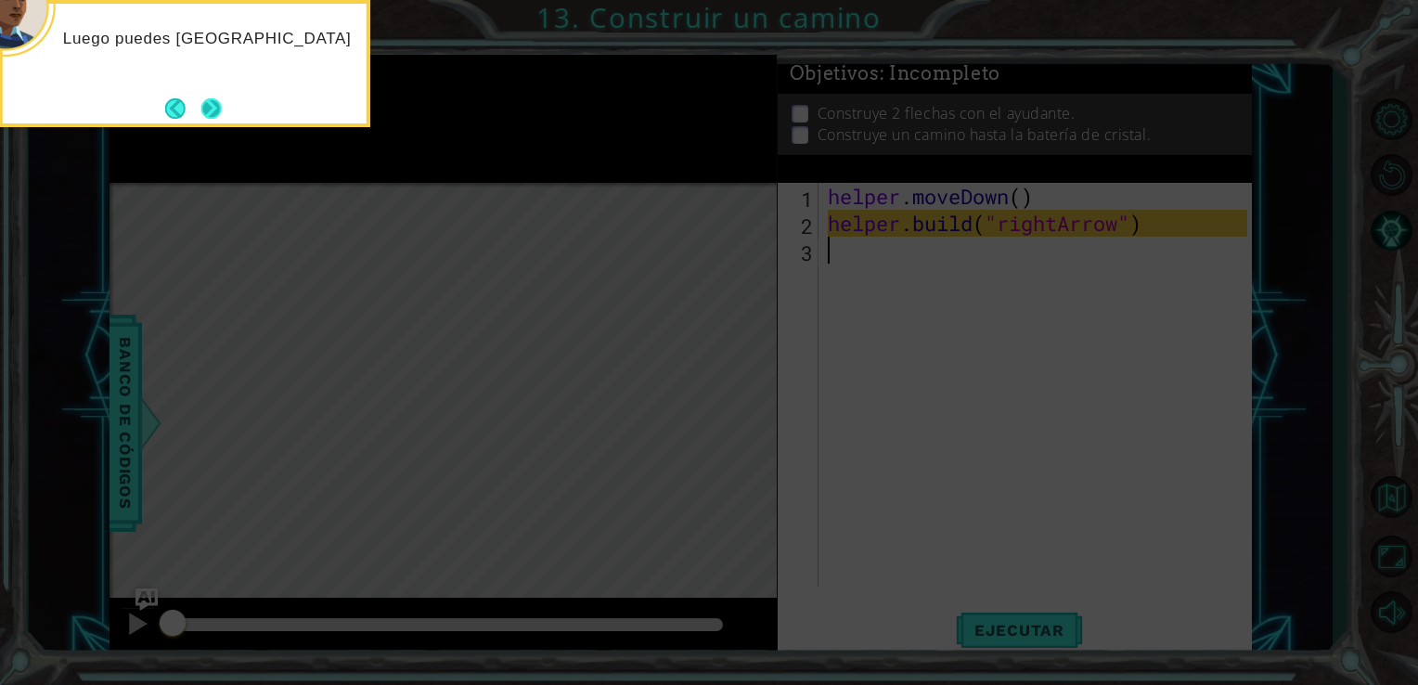
click at [210, 110] on button "Next" at bounding box center [211, 108] width 20 height 20
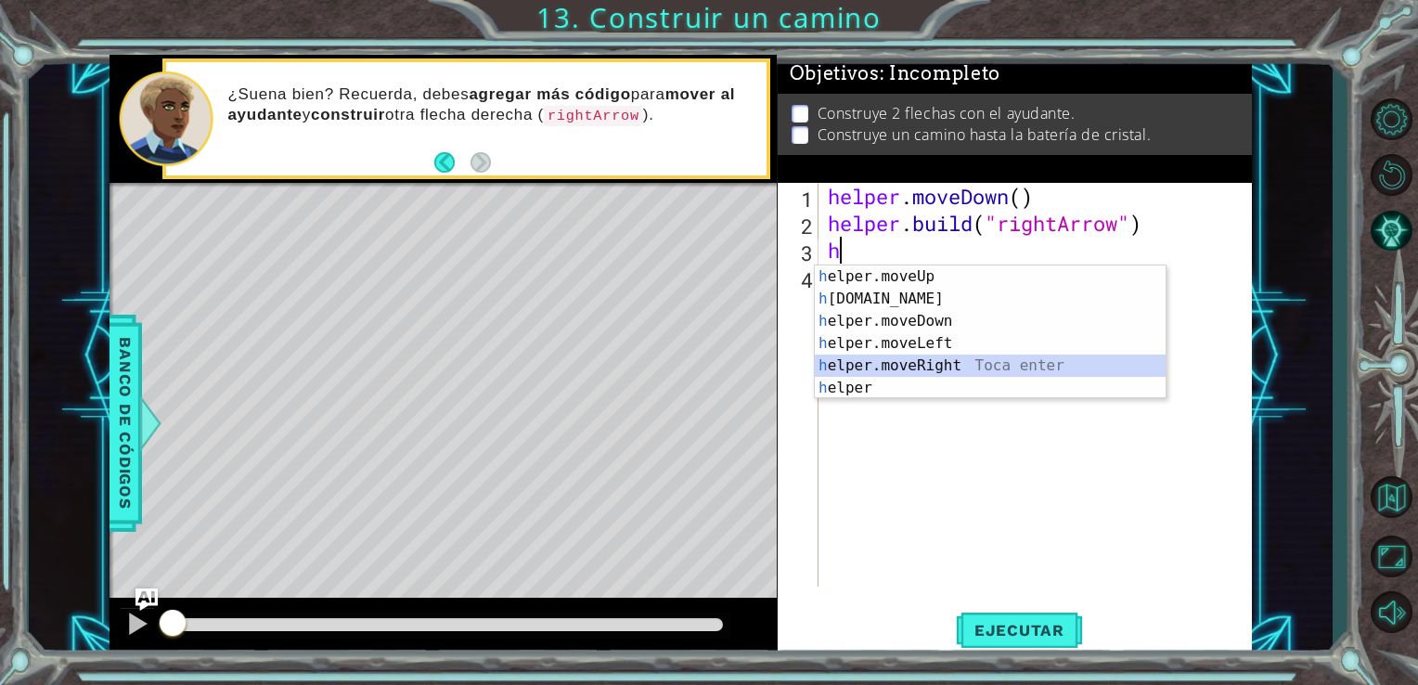
click at [947, 369] on div "h elper.moveUp Toca enter h [DOMAIN_NAME] Toca enter h elper.moveDown Toca ente…" at bounding box center [990, 354] width 351 height 178
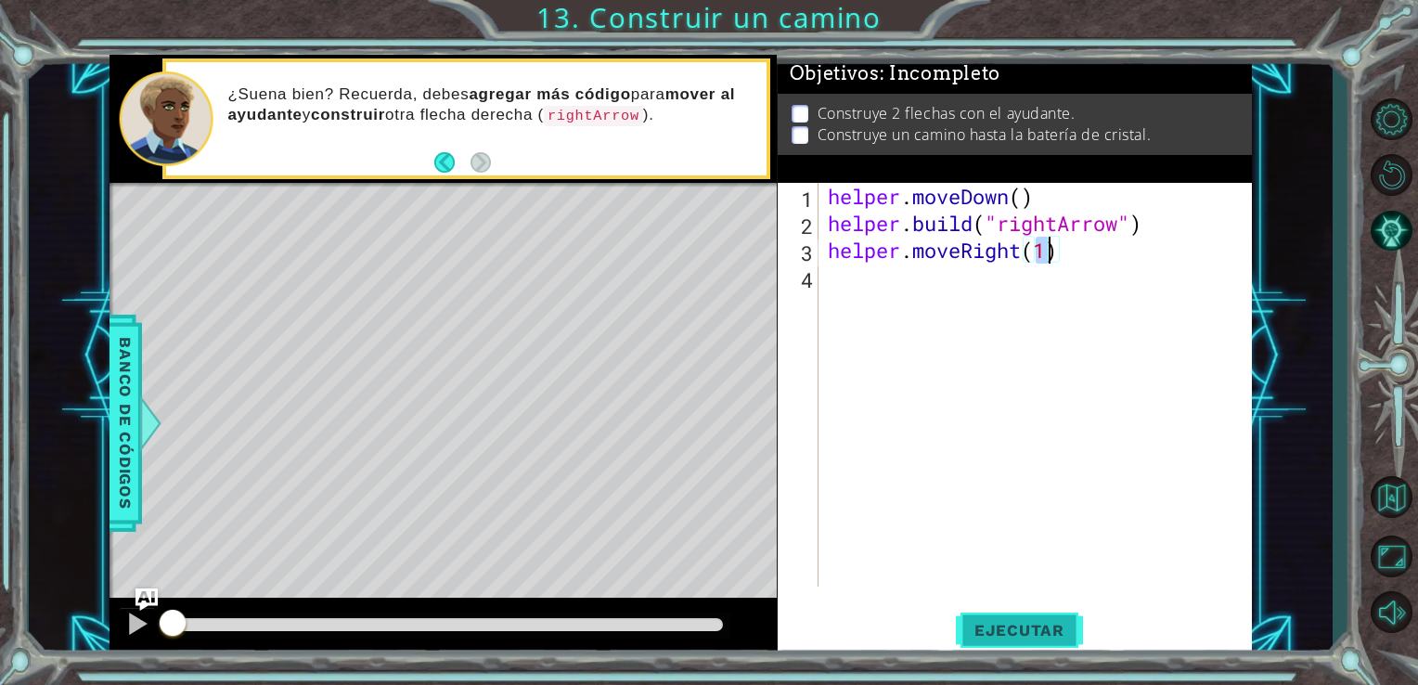
type textarea "helper.moveRight(1)"
click at [991, 615] on button "Ejecutar" at bounding box center [1019, 629] width 127 height 47
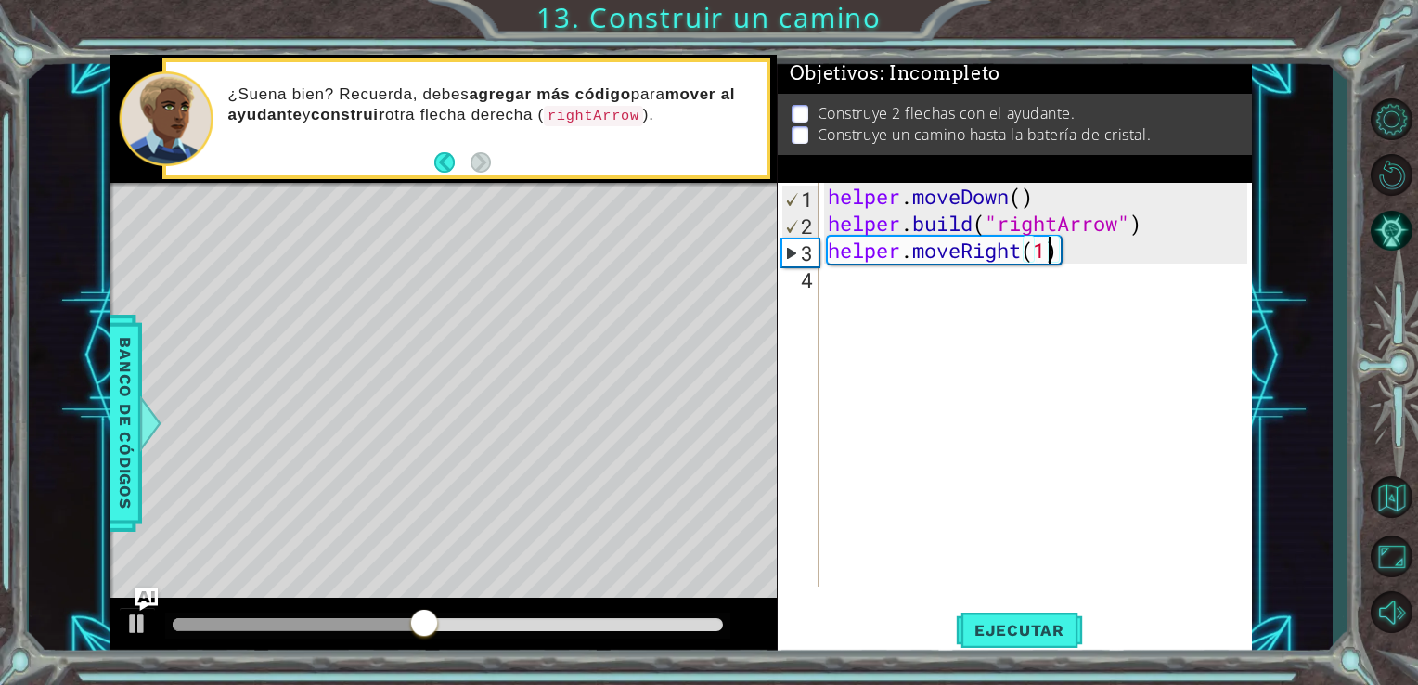
click at [883, 291] on div "helper . moveDown ( ) helper . build ( "rightArrow" ) helper . moveRight ( 1 )" at bounding box center [1041, 412] width 434 height 458
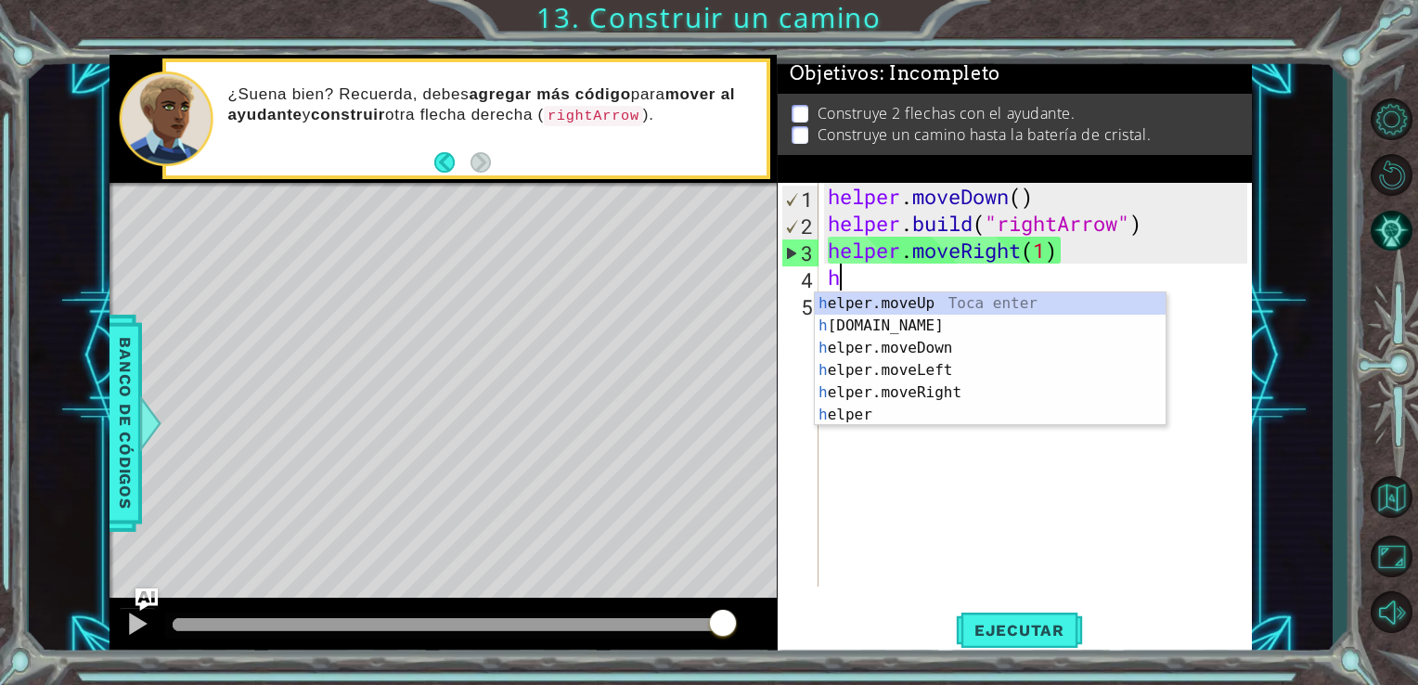
click at [1048, 258] on div "helper . moveDown ( ) helper . build ( "rightArrow" ) helper . moveRight ( 1 ) h" at bounding box center [1041, 412] width 434 height 458
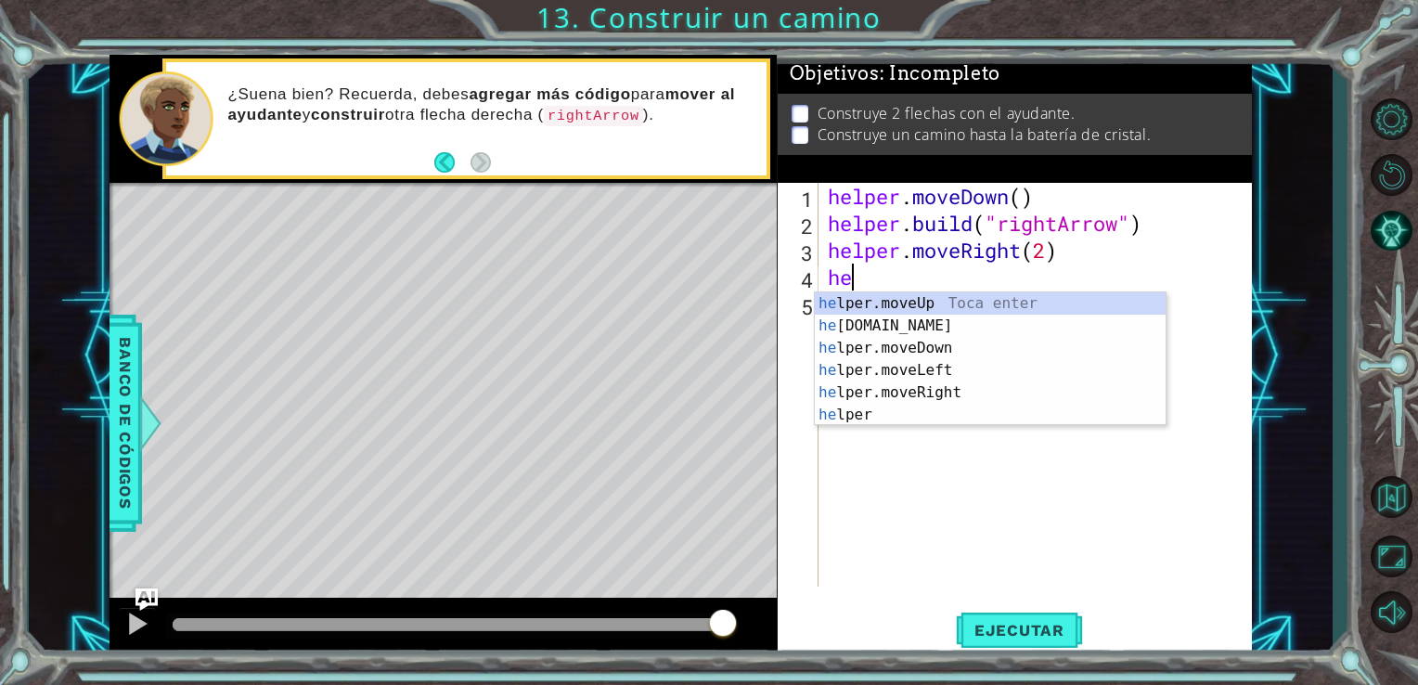
click at [1047, 257] on div "helper . moveDown ( ) helper . build ( "rightArrow" ) helper . moveRight ( 2 ) …" at bounding box center [1041, 412] width 434 height 458
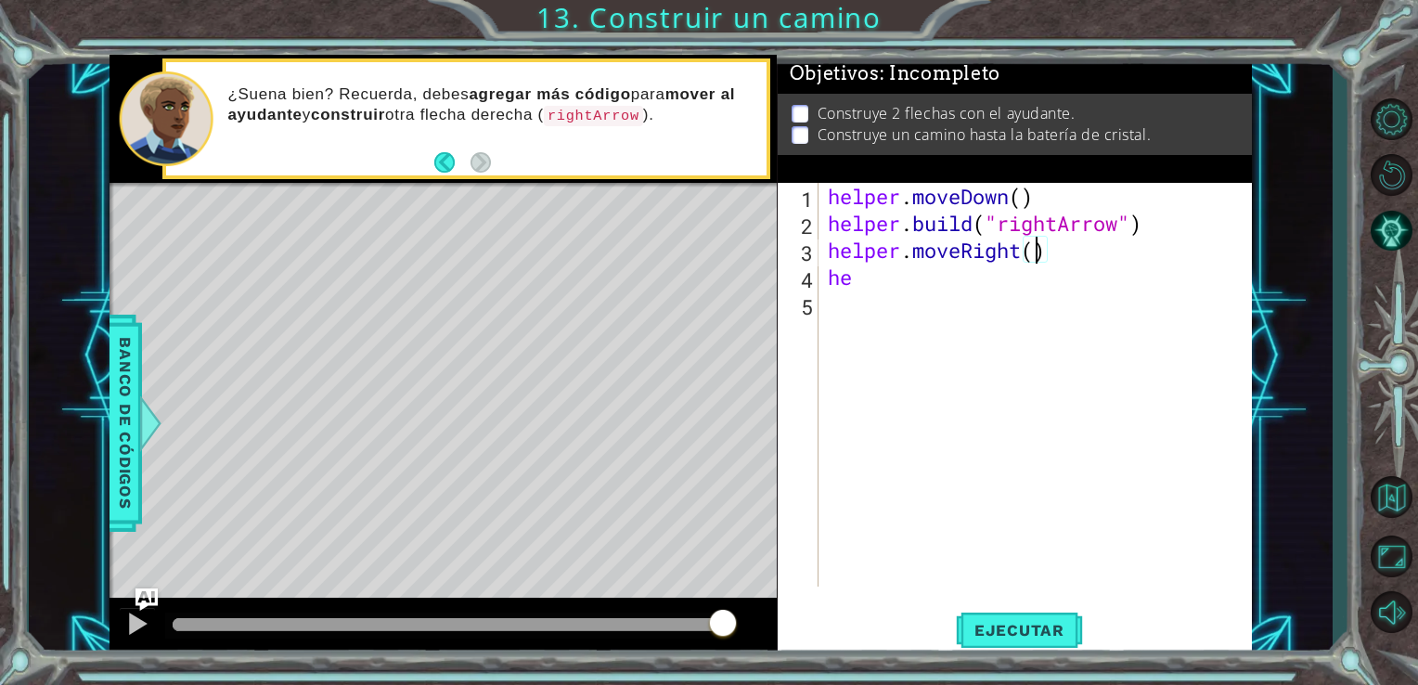
type textarea "helper.moveRight(3)"
click at [918, 303] on div "helper . moveDown ( ) helper . build ( "rightArrow" ) helper . moveRight ( 3 ) …" at bounding box center [1041, 412] width 434 height 458
click at [897, 288] on div "helper . moveDown ( ) helper . build ( "rightArrow" ) helper . moveRight ( 3 ) …" at bounding box center [1041, 412] width 434 height 458
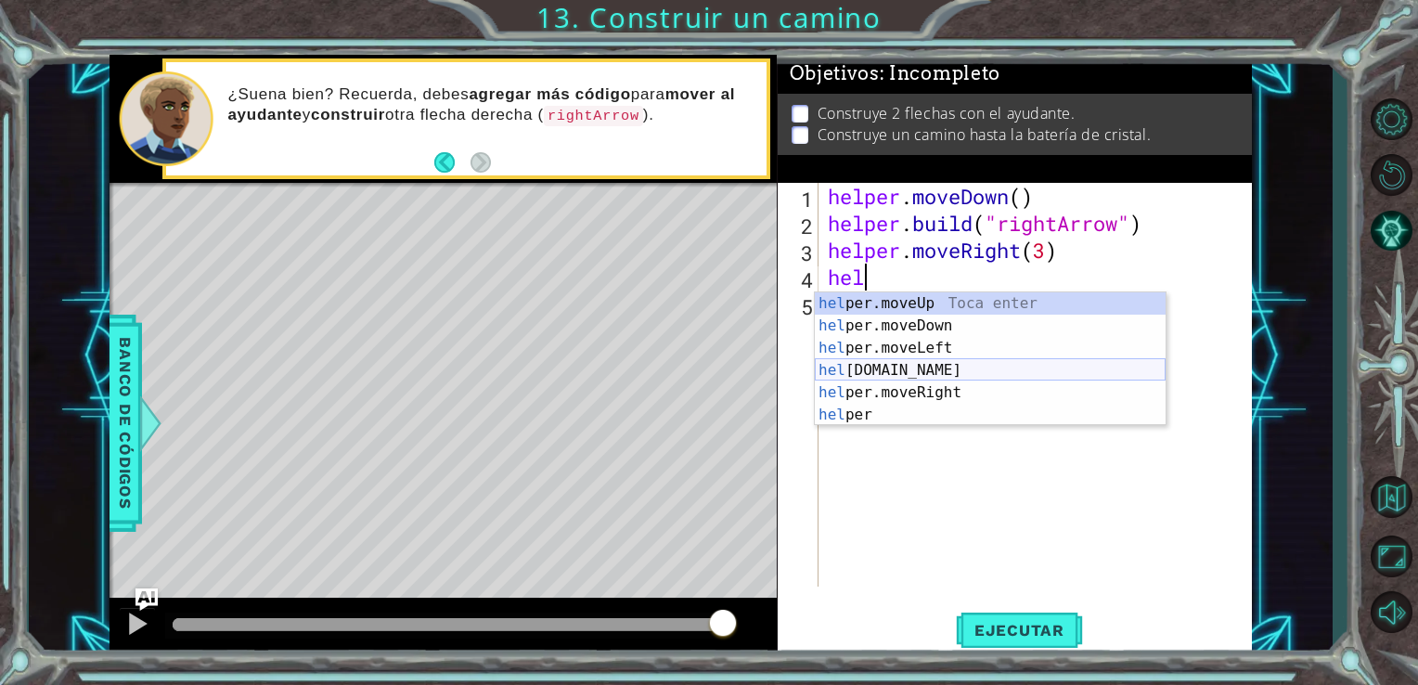
click at [955, 369] on div "hel per.moveUp Toca enter hel per.moveDown Toca enter hel per.moveLeft Toca ent…" at bounding box center [990, 381] width 351 height 178
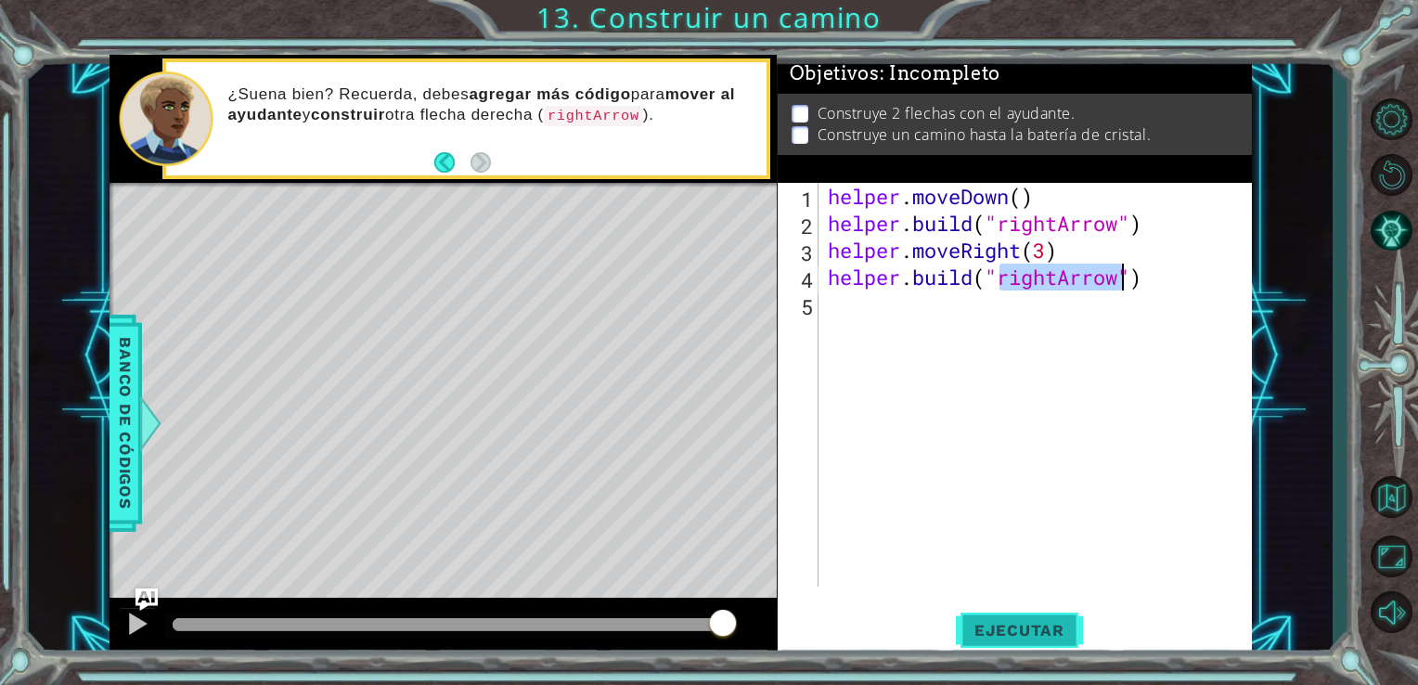
type textarea "[DOMAIN_NAME]("rightArrow")"
click at [1028, 628] on span "Ejecutar" at bounding box center [1019, 630] width 127 height 19
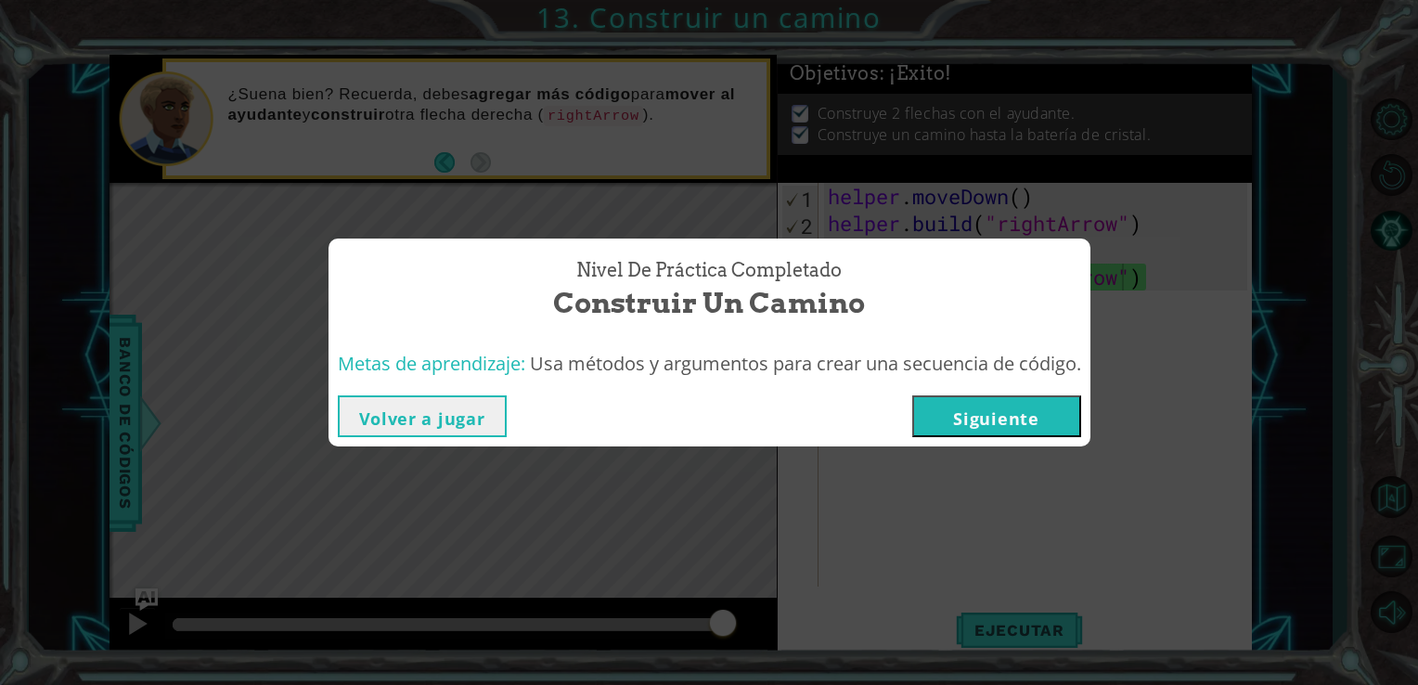
click at [924, 398] on button "Siguiente" at bounding box center [997, 416] width 169 height 42
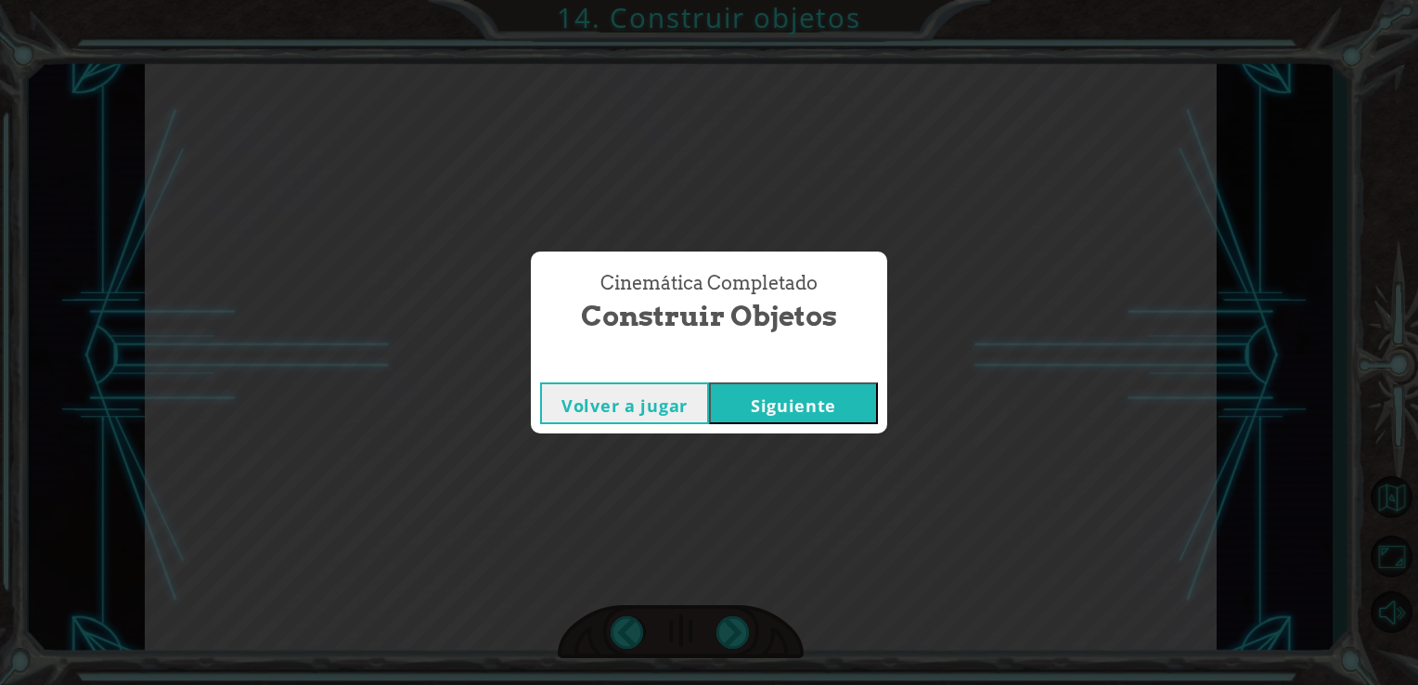
click at [817, 413] on button "Siguiente" at bounding box center [793, 403] width 169 height 42
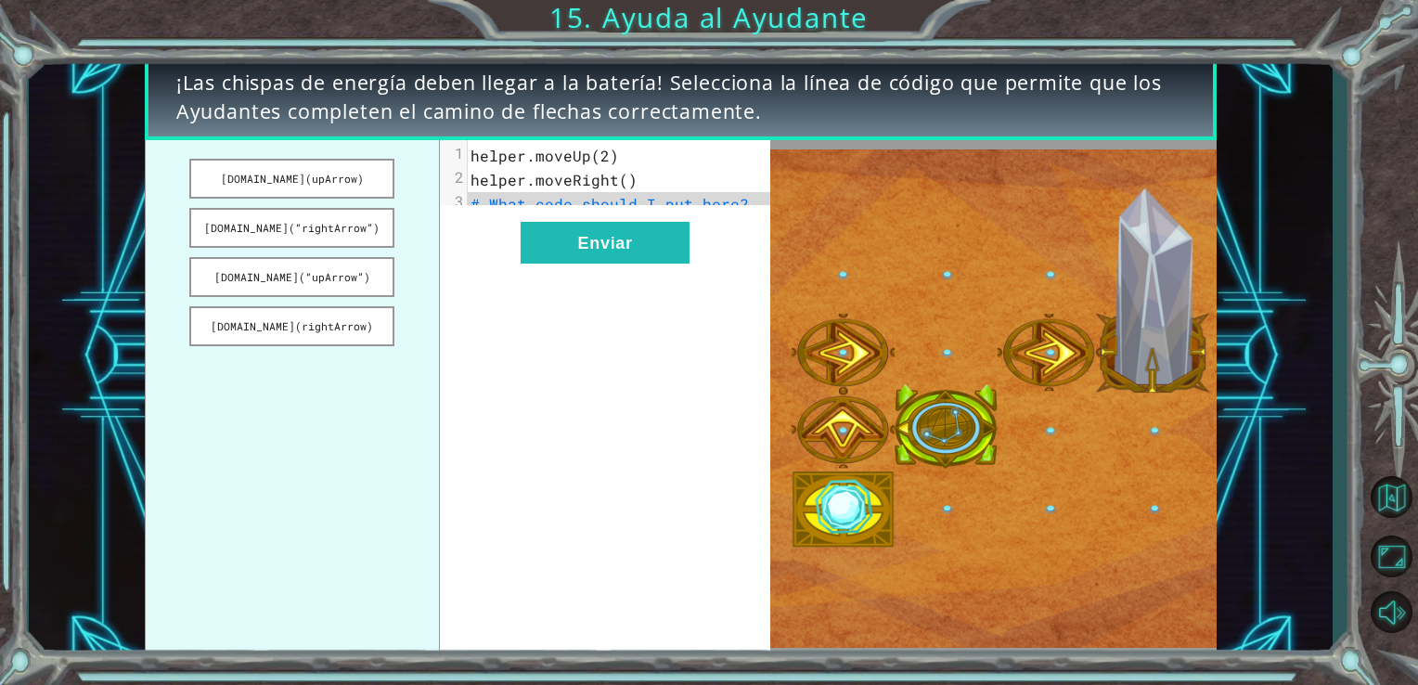
drag, startPoint x: 289, startPoint y: 268, endPoint x: 565, endPoint y: 205, distance: 283.7
click at [565, 205] on div "[DOMAIN_NAME](upArrow) [DOMAIN_NAME](“rightArrow”) [DOMAIN_NAME](“upArrow”) [DO…" at bounding box center [458, 399] width 627 height 518
click at [357, 266] on button "[DOMAIN_NAME](“upArrow”)" at bounding box center [291, 277] width 205 height 40
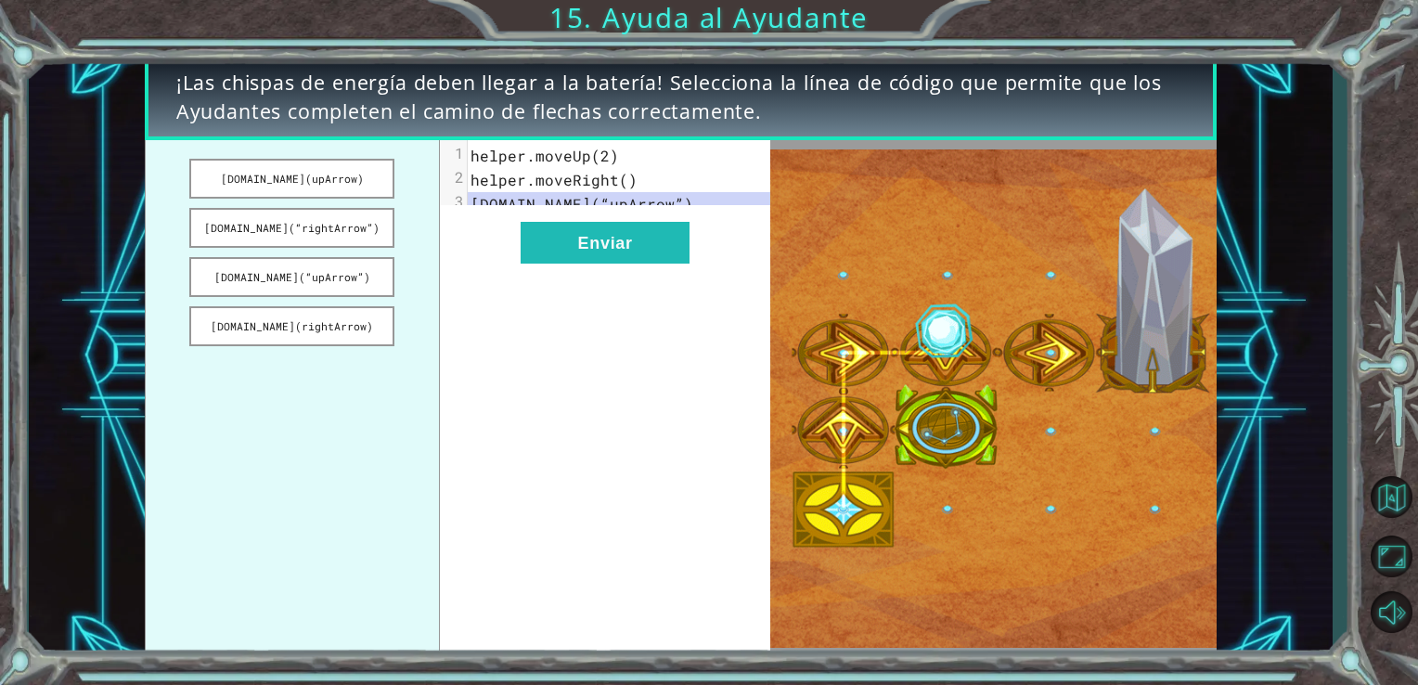
click at [611, 207] on span "[DOMAIN_NAME](“upArrow”)" at bounding box center [582, 203] width 223 height 19
click at [271, 221] on button "[DOMAIN_NAME](“rightArrow”)" at bounding box center [291, 228] width 205 height 40
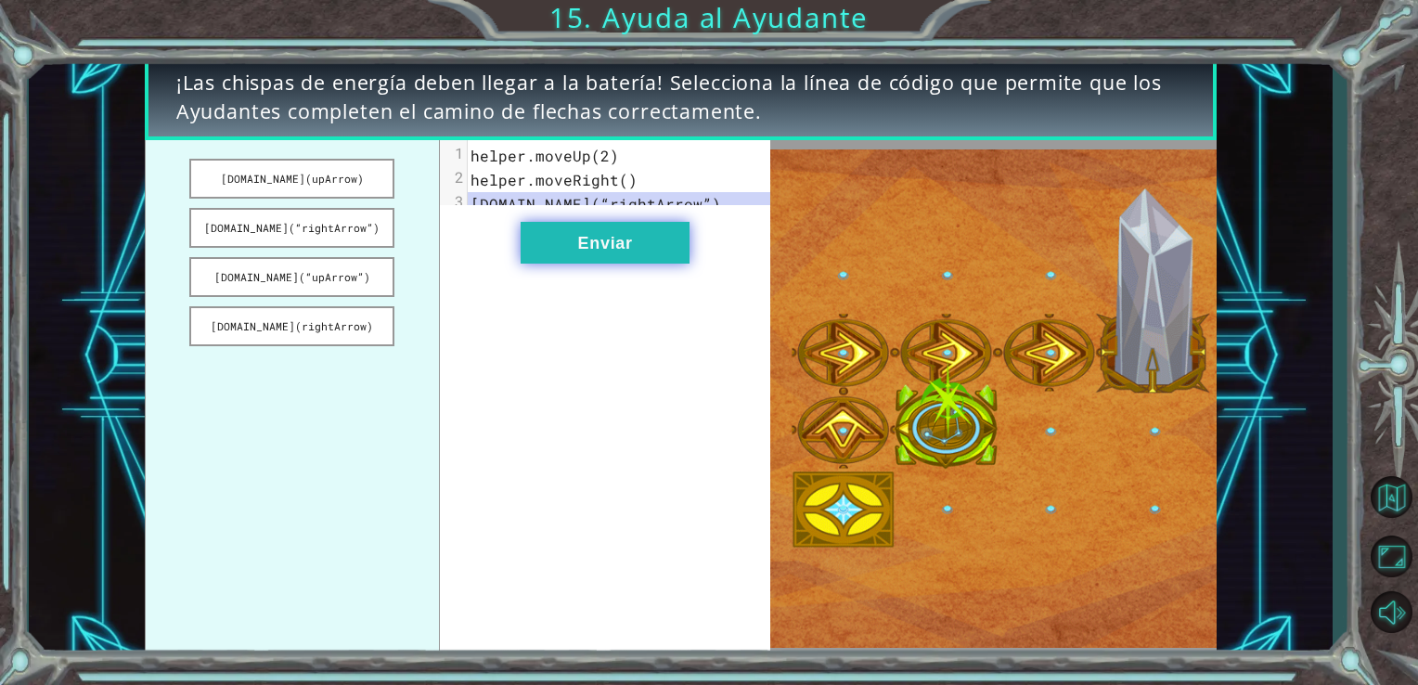
click at [583, 256] on button "Enviar" at bounding box center [605, 243] width 169 height 42
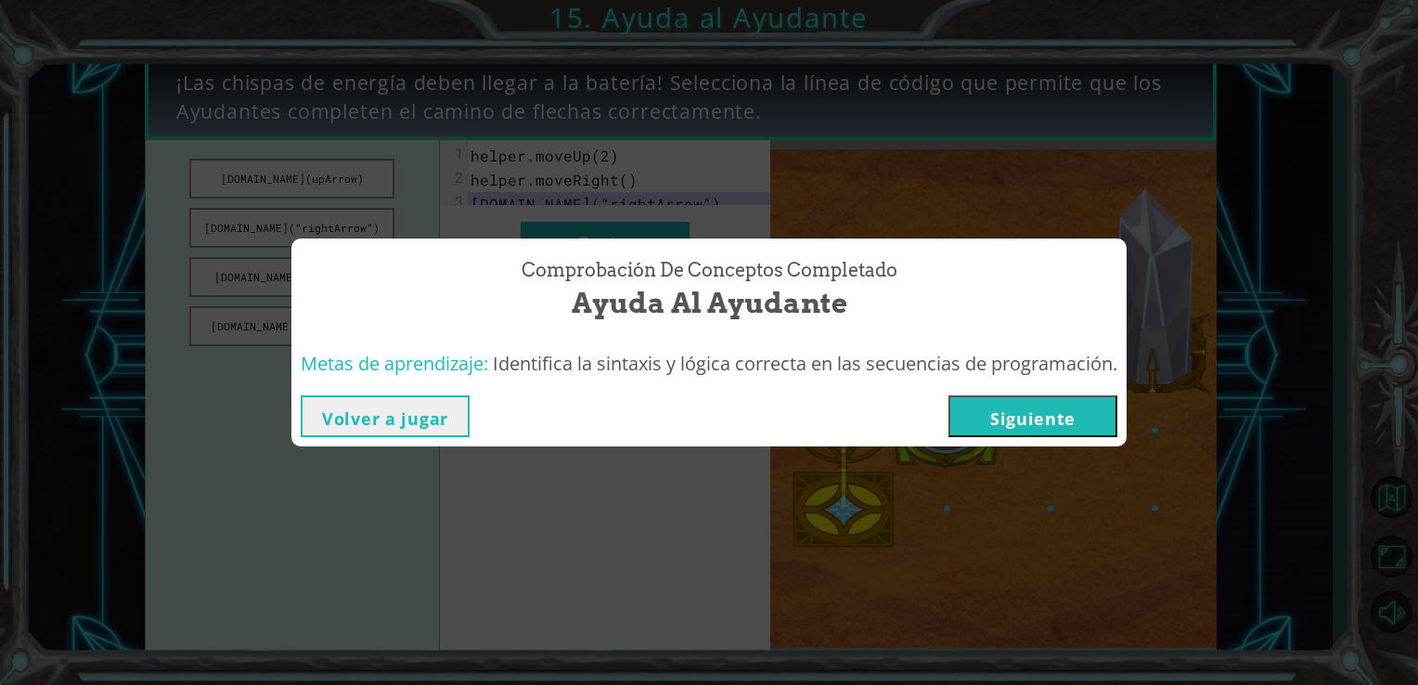
click at [382, 410] on button "Volver a jugar" at bounding box center [385, 416] width 169 height 42
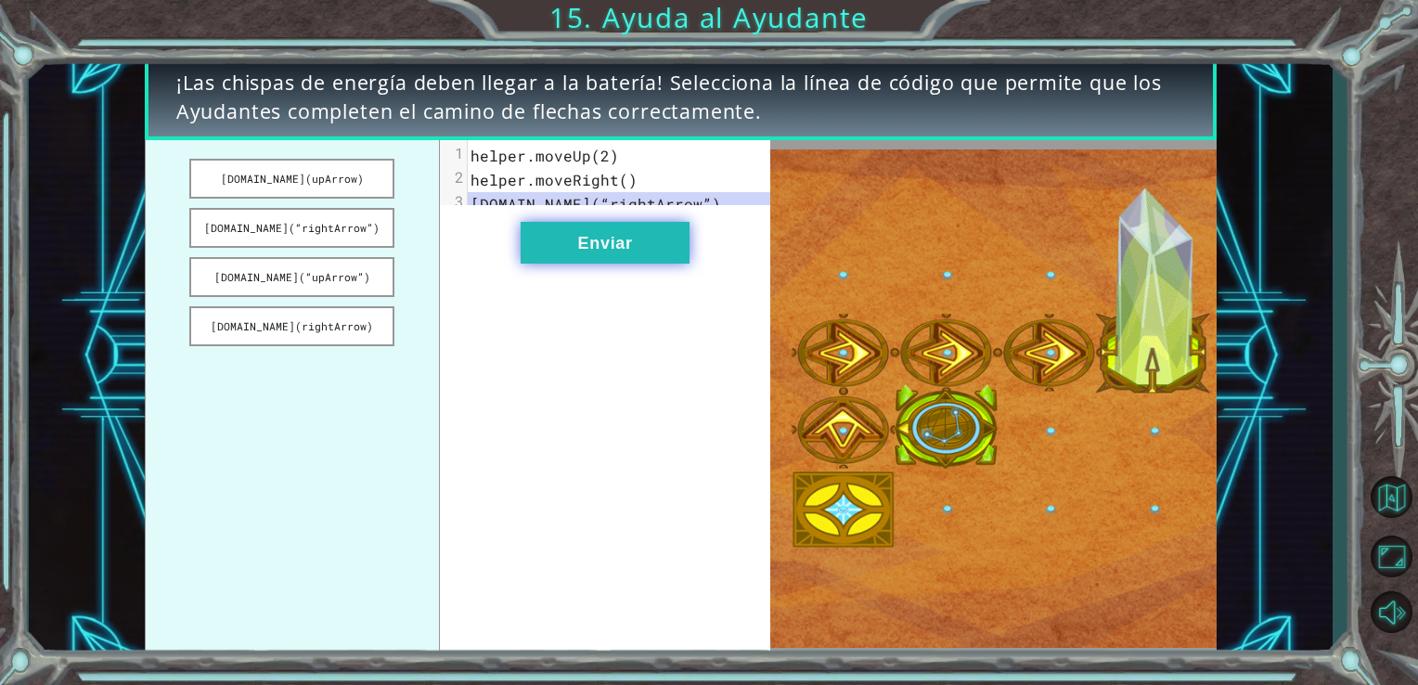
click at [637, 251] on button "Enviar" at bounding box center [605, 243] width 169 height 42
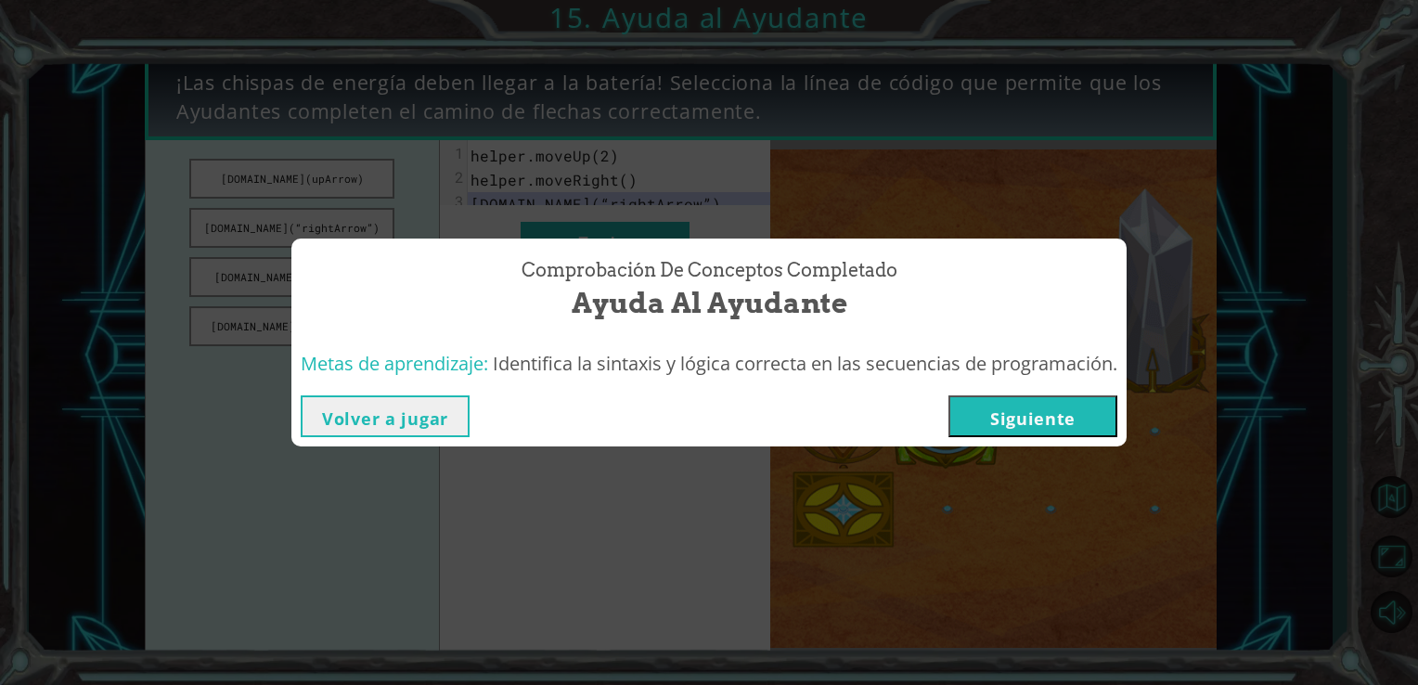
click at [1016, 429] on button "Siguiente" at bounding box center [1033, 416] width 169 height 42
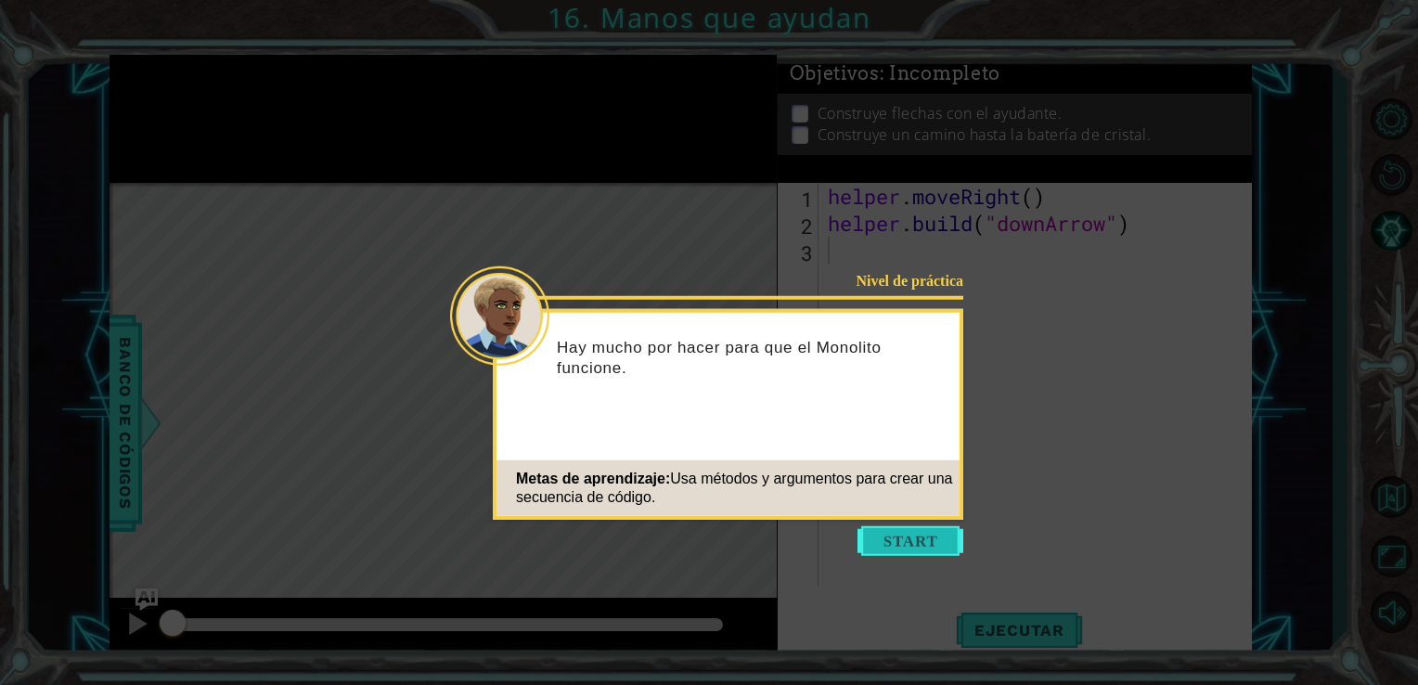
click at [916, 541] on button "Start" at bounding box center [911, 541] width 106 height 30
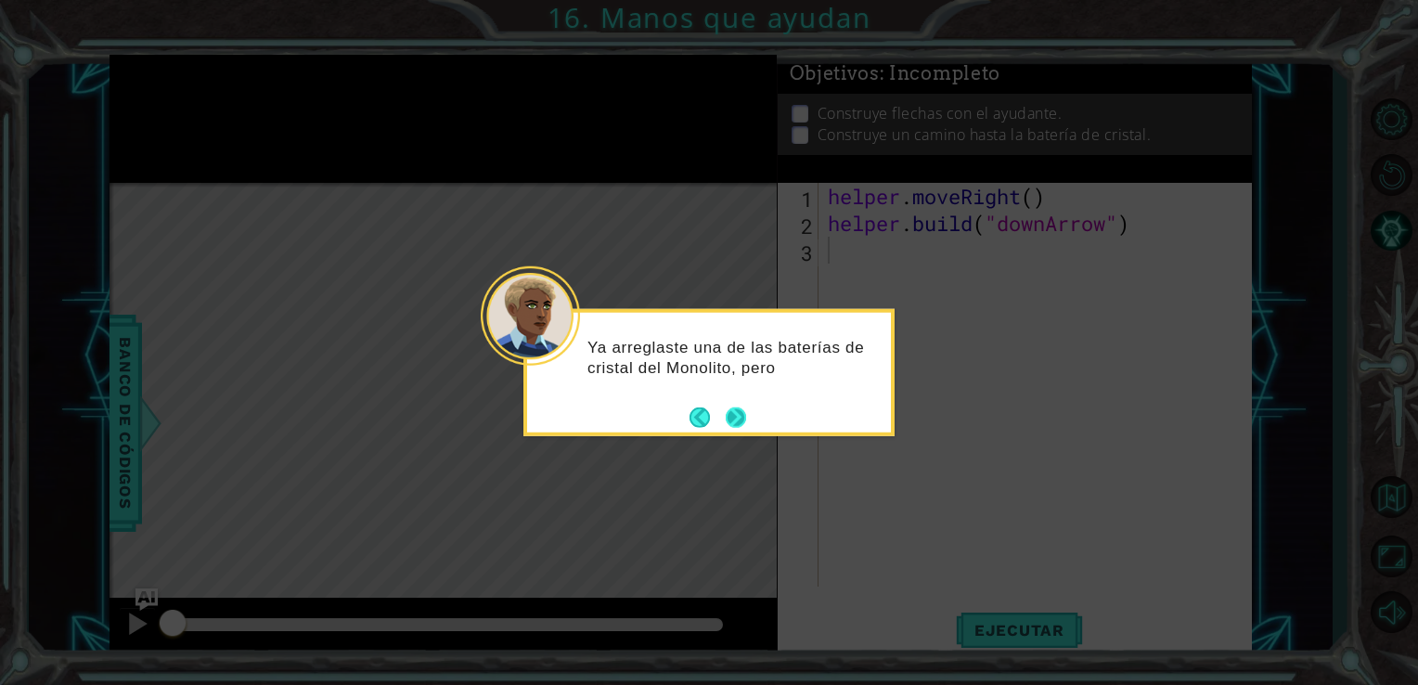
click at [748, 425] on div "Ya arreglaste una de las baterías de cristal del Monolito, pero" at bounding box center [709, 372] width 371 height 127
click at [739, 425] on button "Next" at bounding box center [736, 418] width 20 height 20
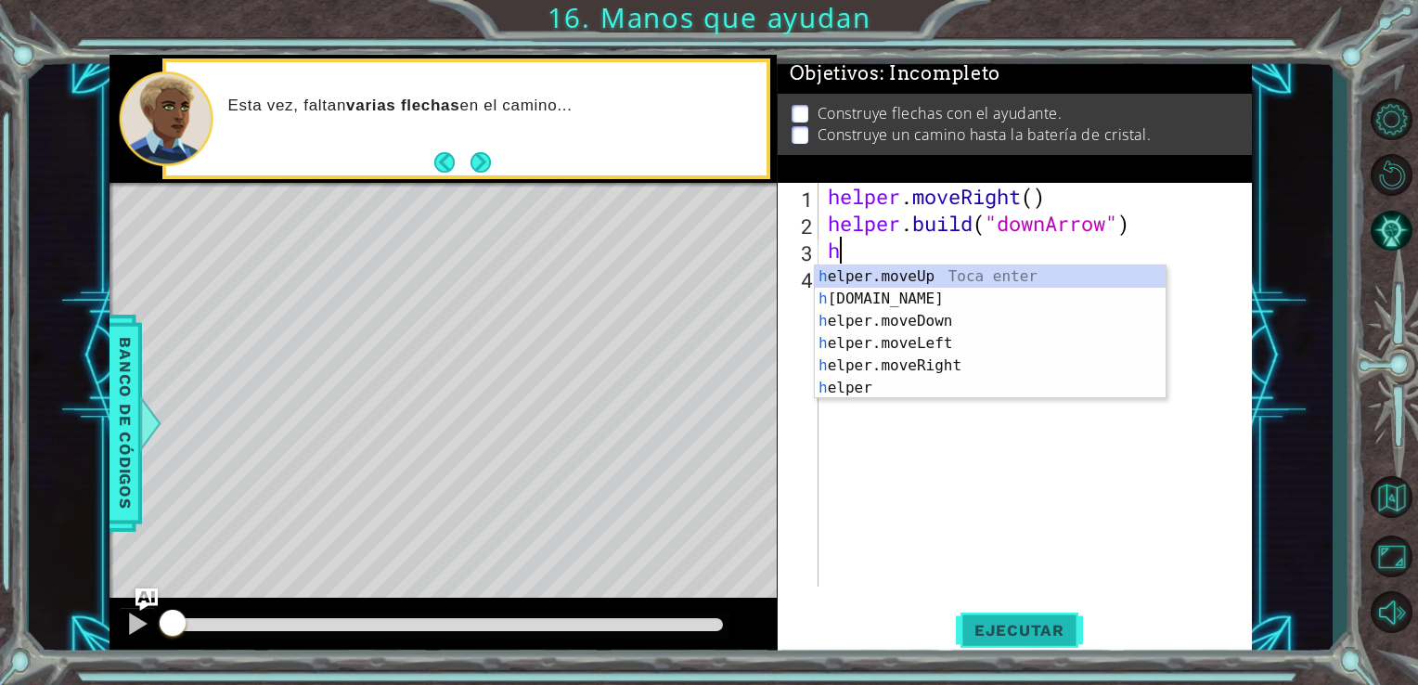
type textarea "h"
click at [1016, 623] on span "Ejecutar" at bounding box center [1019, 630] width 127 height 19
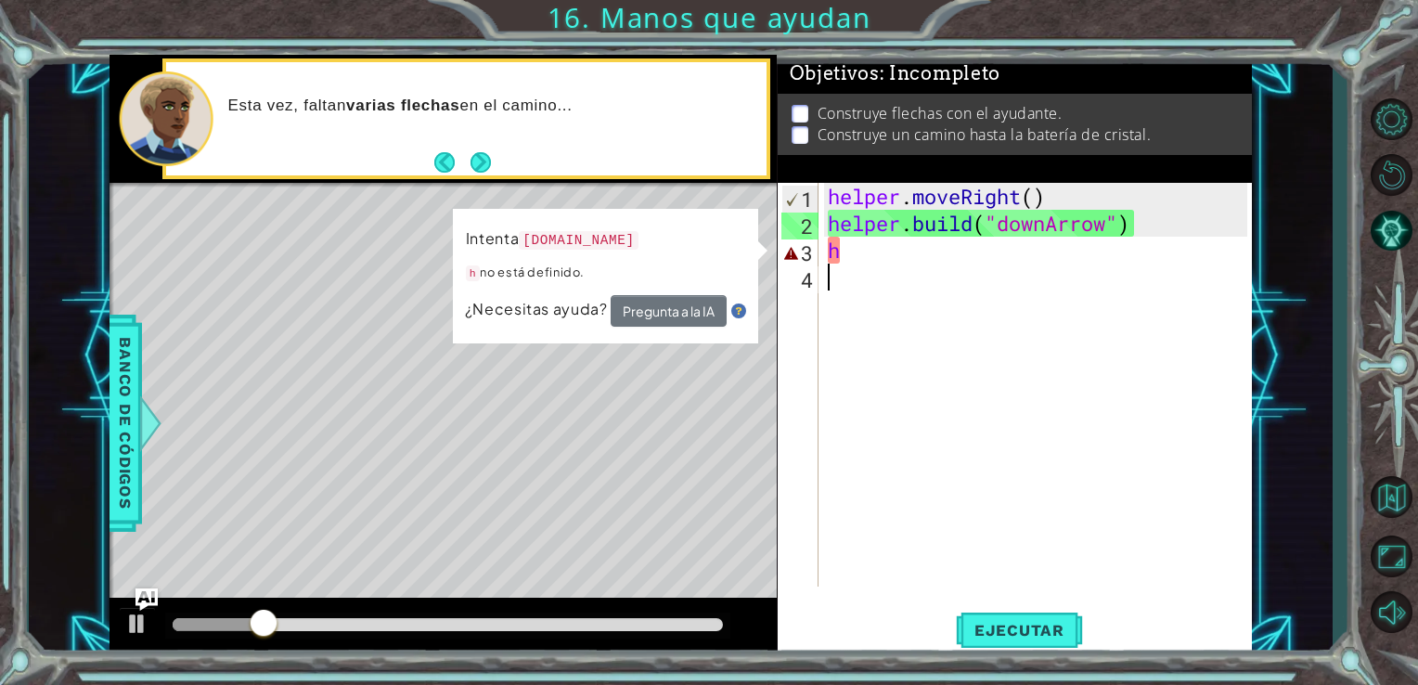
click at [867, 275] on div "helper . moveRight ( ) helper . build ( "downArrow" ) h" at bounding box center [1041, 412] width 434 height 458
click at [850, 251] on div "helper . moveRight ( ) helper . build ( "downArrow" ) h" at bounding box center [1041, 412] width 434 height 458
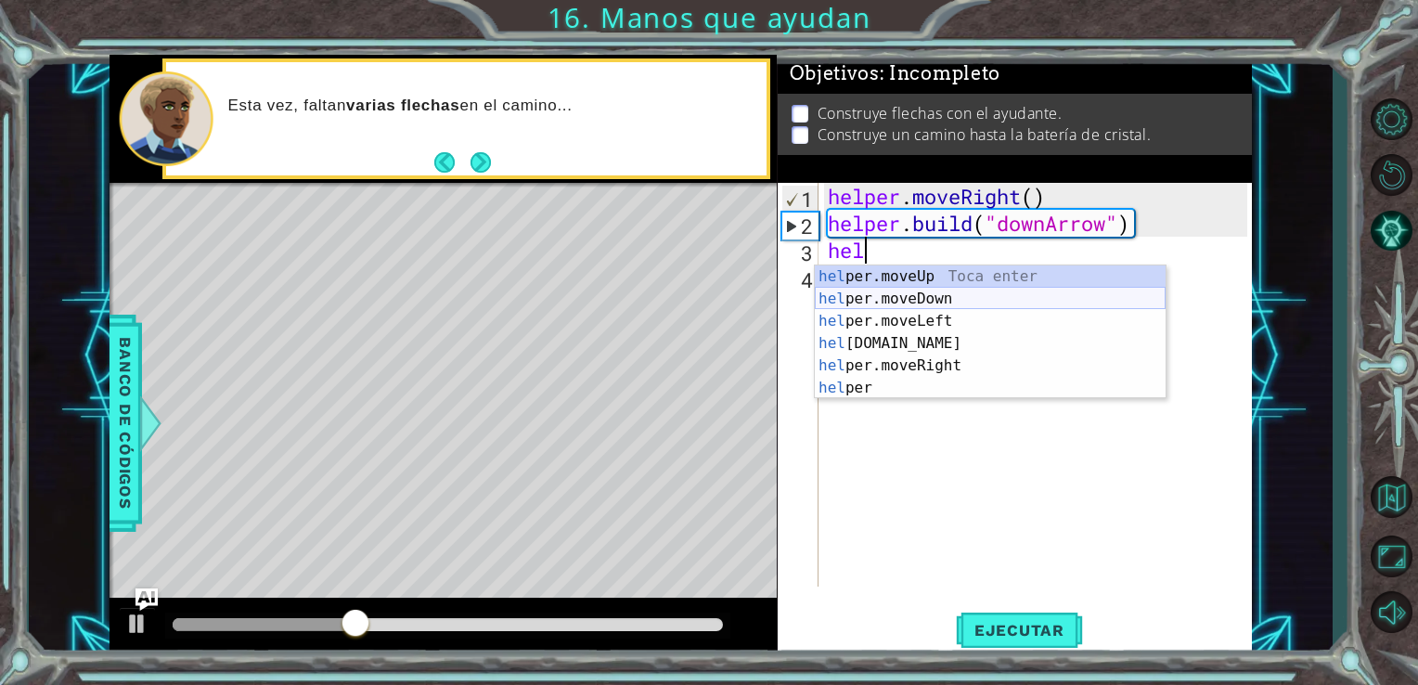
click at [895, 297] on div "hel per.moveUp Toca enter hel per.moveDown Toca enter hel per.moveLeft Toca ent…" at bounding box center [990, 354] width 351 height 178
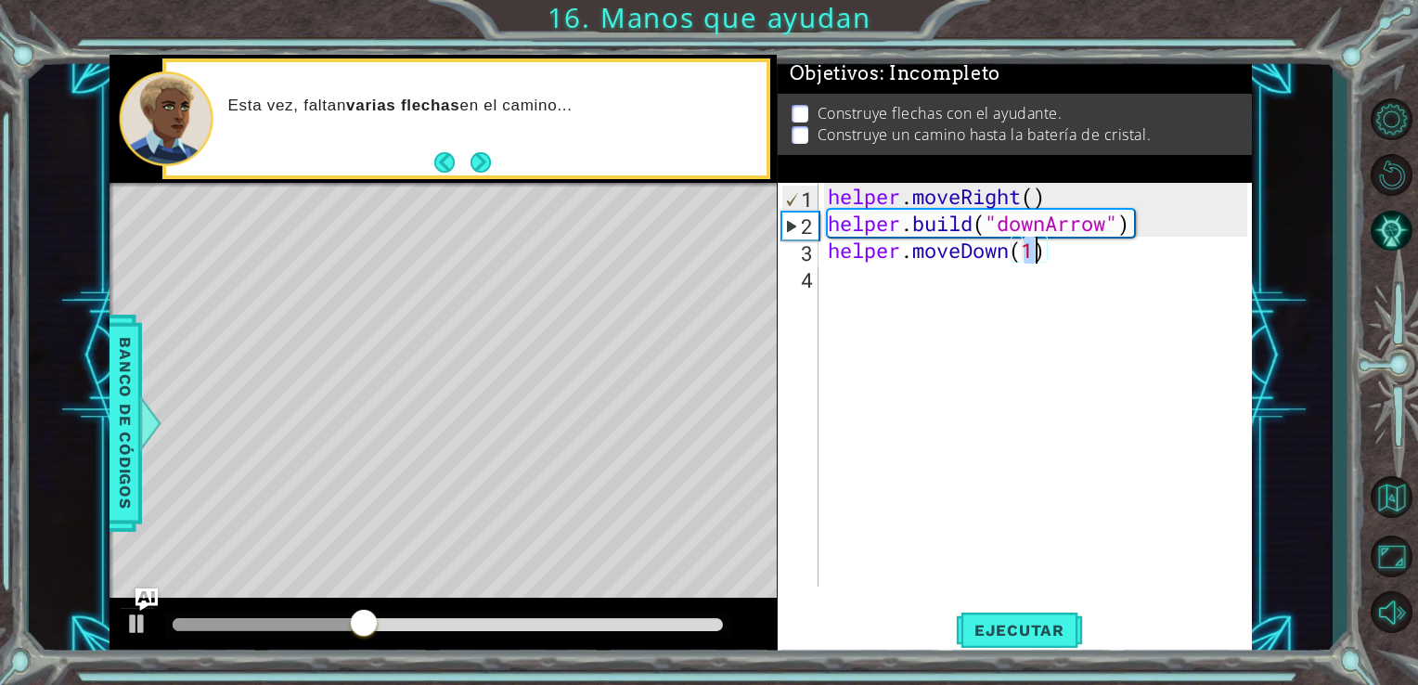
click at [895, 297] on div "helper . moveRight ( ) helper . build ( "downArrow" ) helper . moveDown ( 1 )" at bounding box center [1041, 412] width 434 height 458
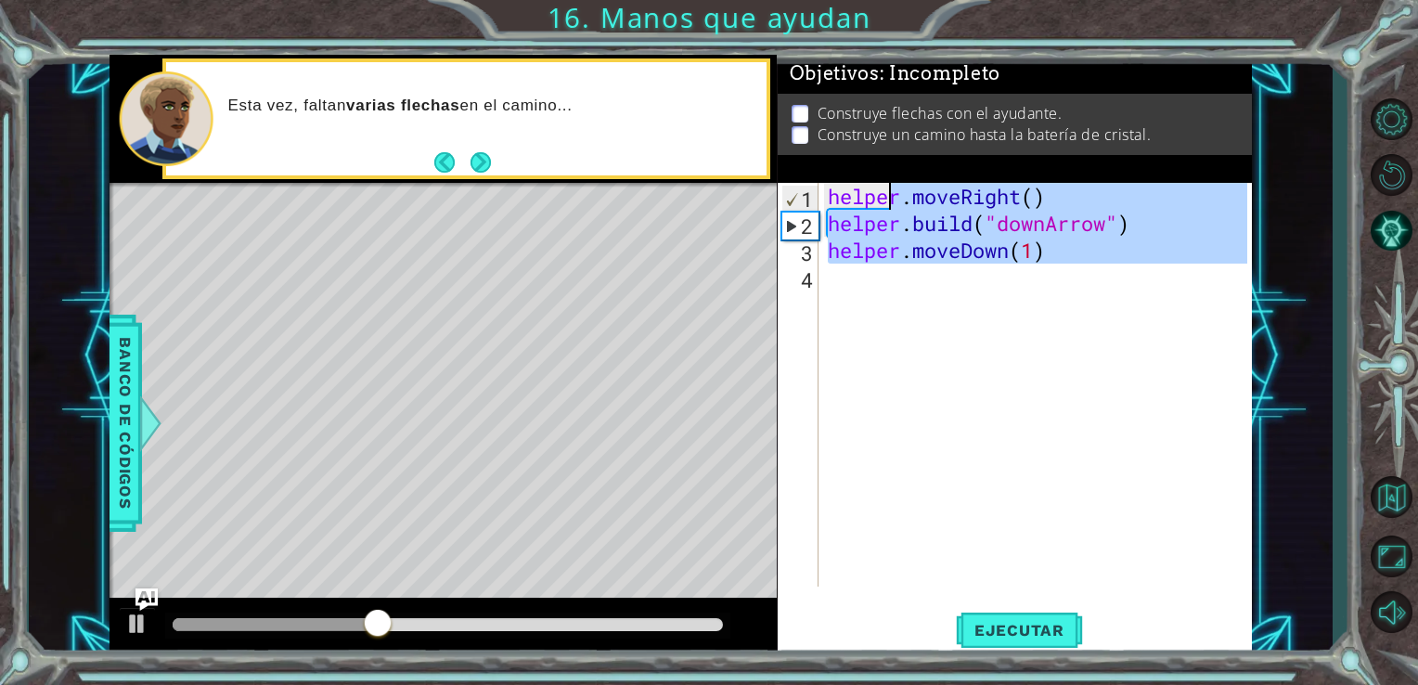
type textarea "helper.moveRight() [DOMAIN_NAME]("downArrow")"
click at [895, 297] on div "helper . moveRight ( ) helper . build ( "downArrow" ) helper . moveDown ( 1 )" at bounding box center [1036, 385] width 424 height 404
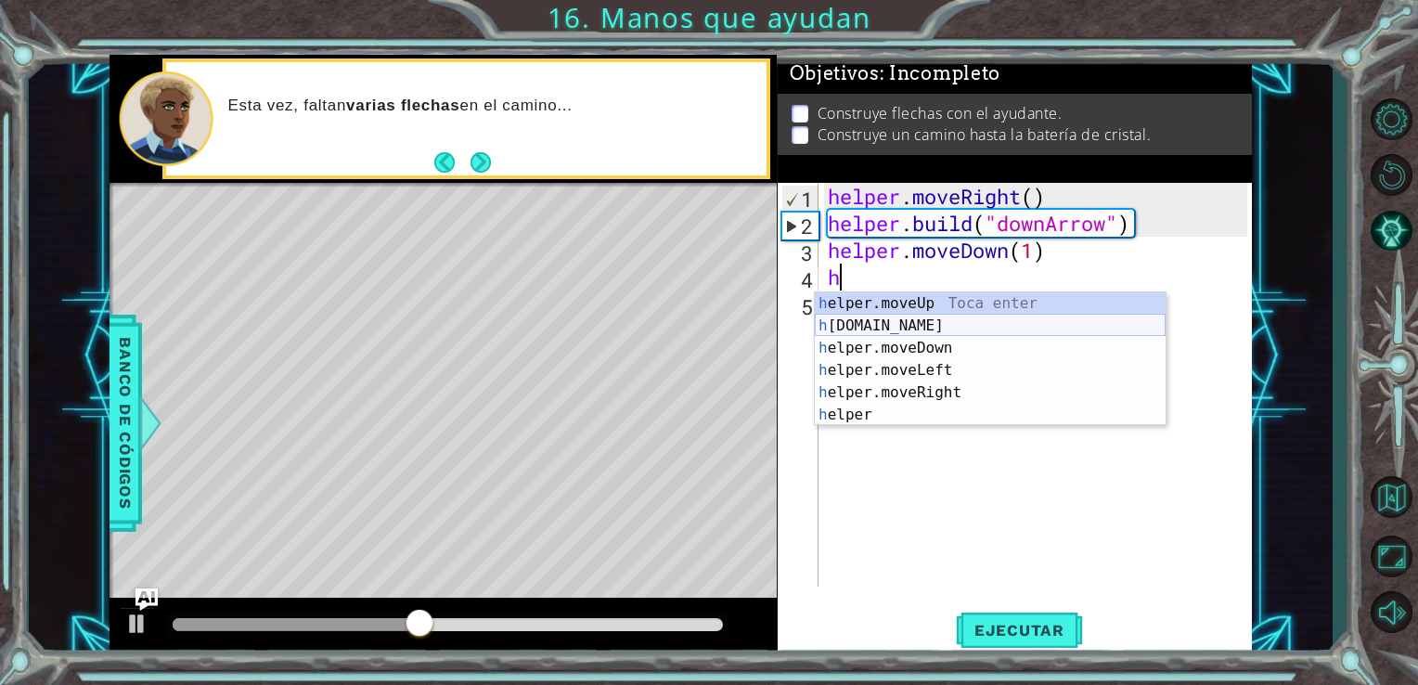
click at [927, 317] on div "h elper.moveUp Toca enter h [DOMAIN_NAME] Toca enter h elper.moveDown Toca ente…" at bounding box center [990, 381] width 351 height 178
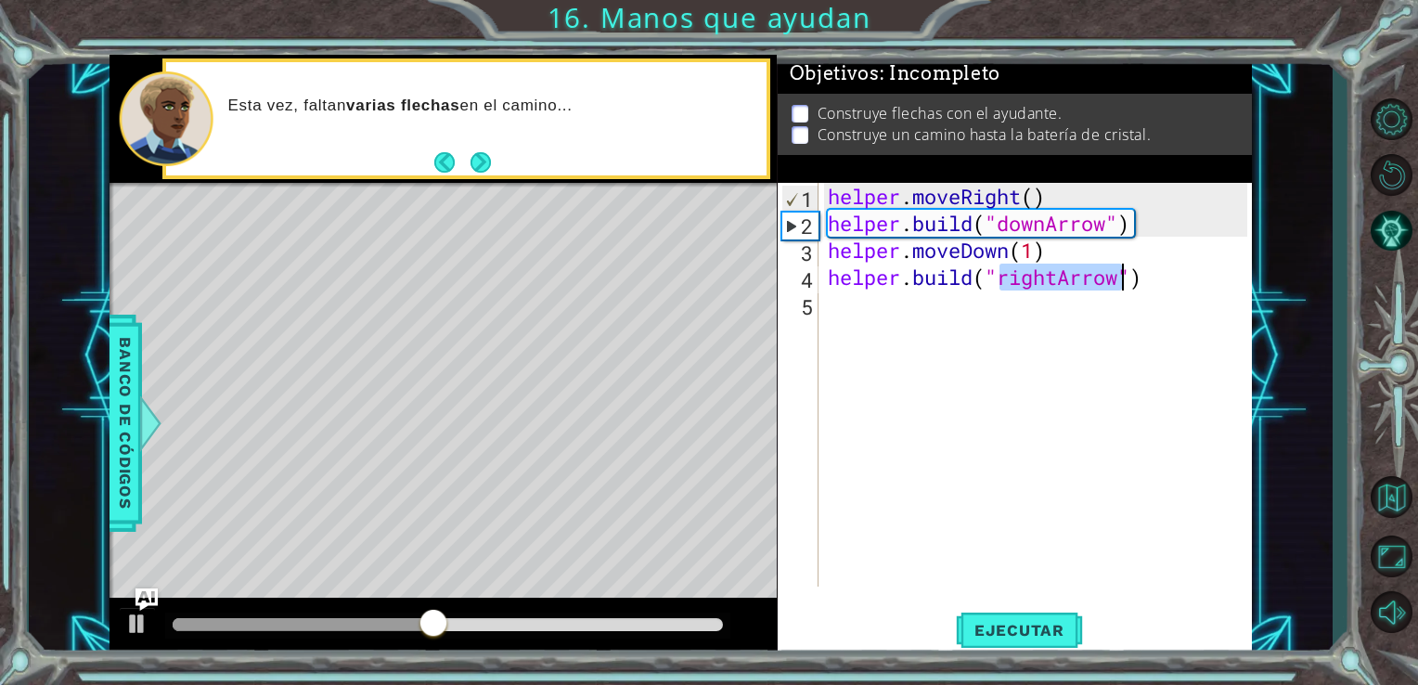
click at [906, 299] on div "helper . moveRight ( ) helper . build ( "downArrow" ) helper . moveDown ( 1 ) h…" at bounding box center [1041, 412] width 434 height 458
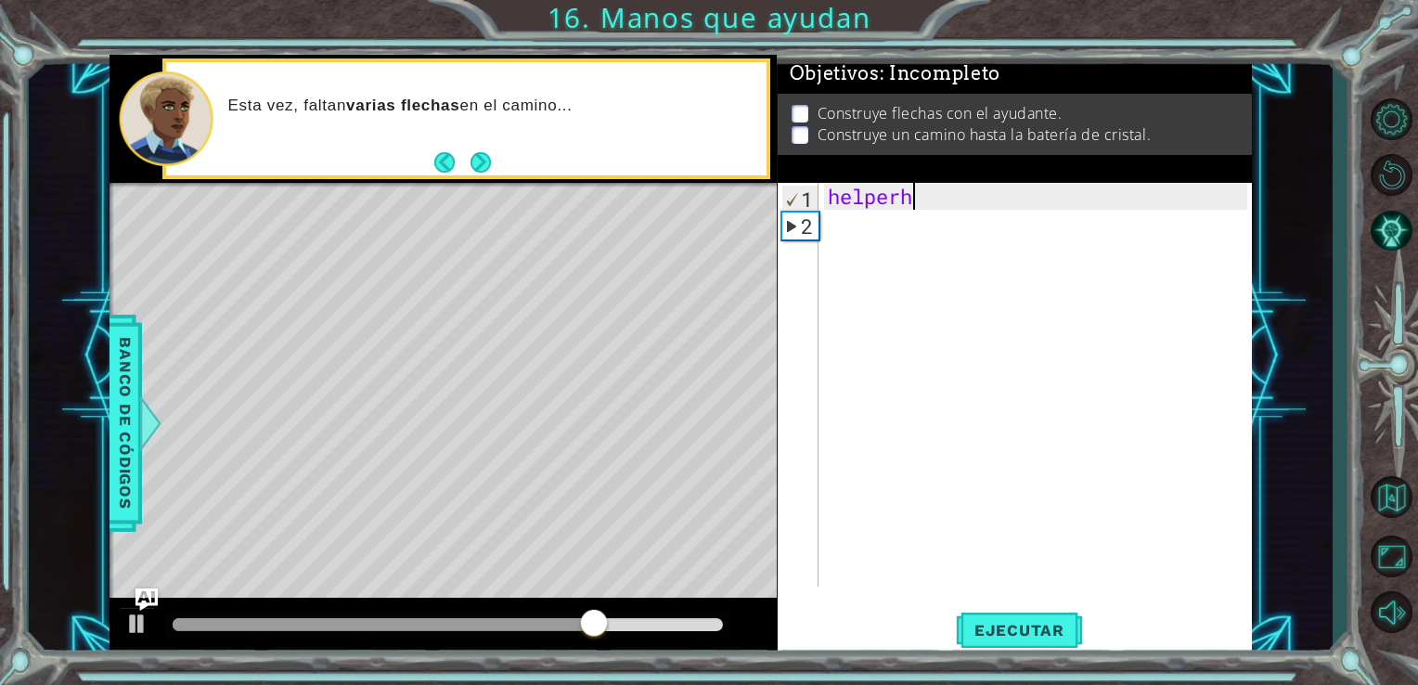
click at [816, 202] on div "1" at bounding box center [801, 199] width 36 height 27
type textarea "helperh"
click at [848, 240] on div "helperh" at bounding box center [1041, 412] width 434 height 458
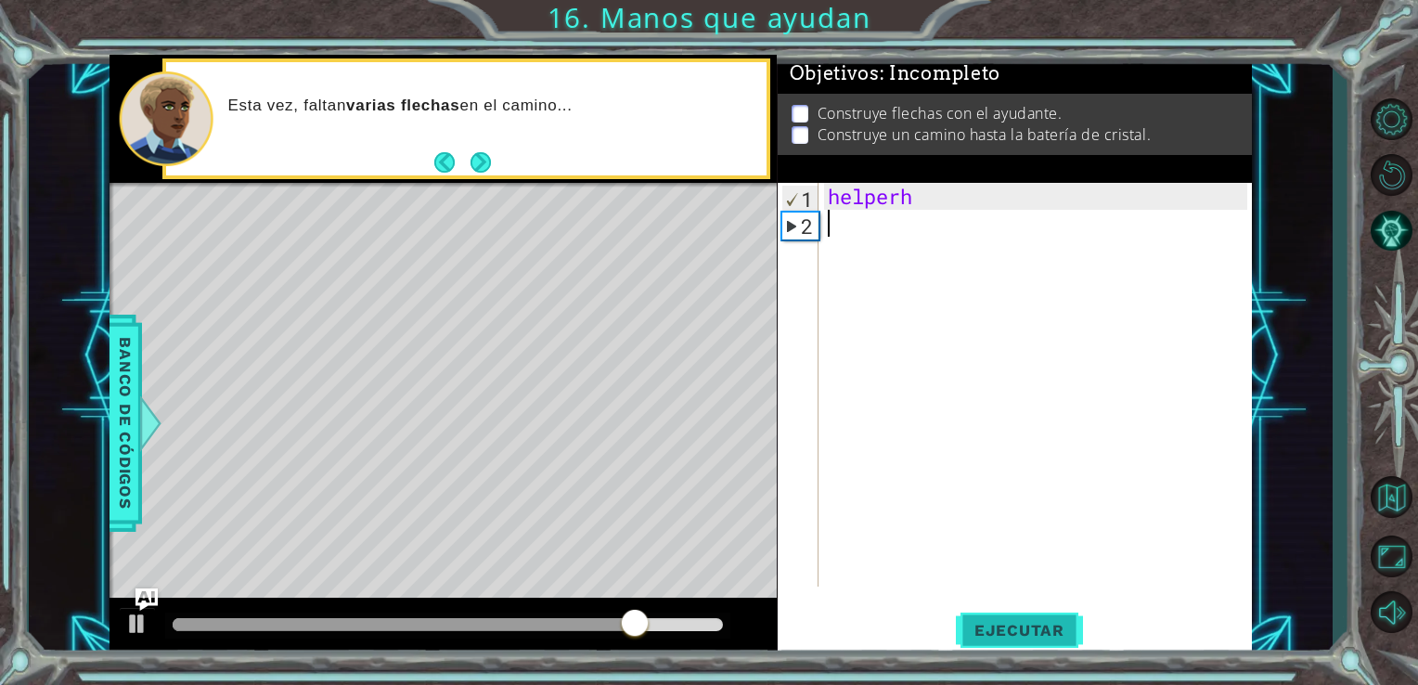
click at [1031, 643] on button "Ejecutar" at bounding box center [1019, 629] width 127 height 47
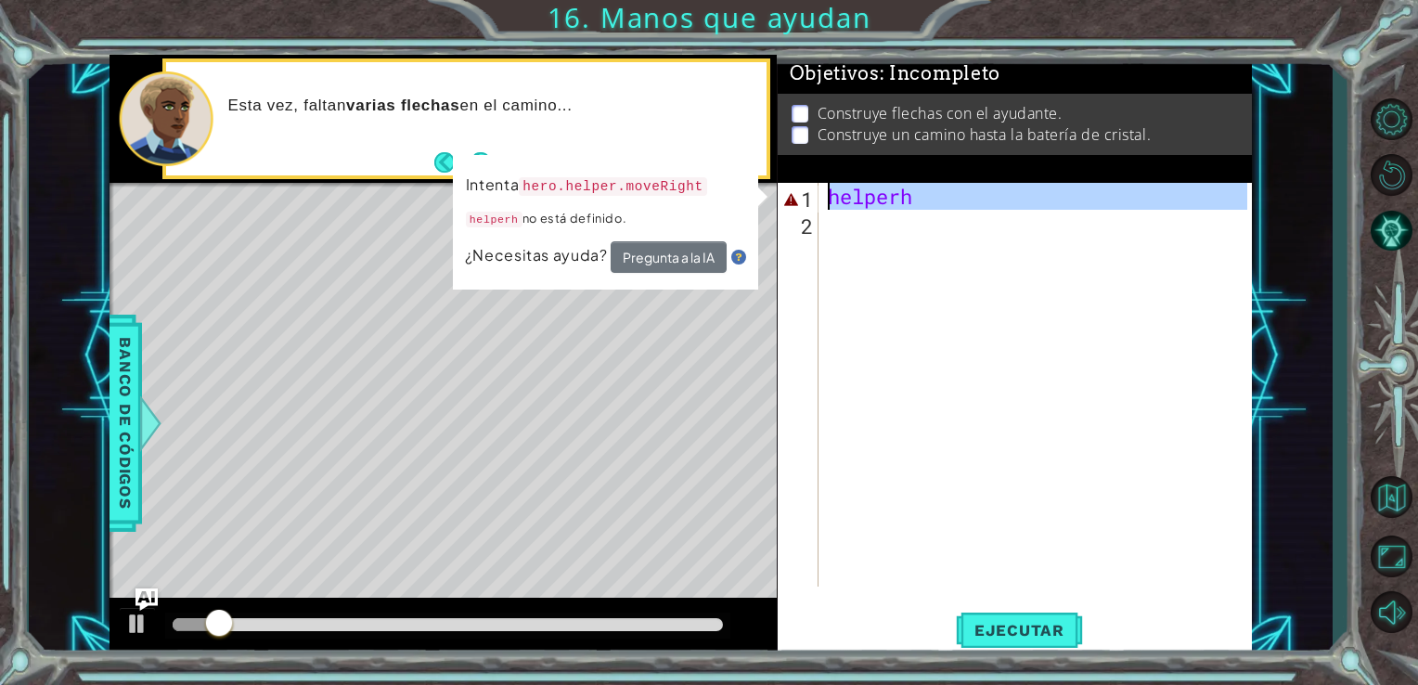
click at [784, 201] on div "1" at bounding box center [800, 199] width 37 height 27
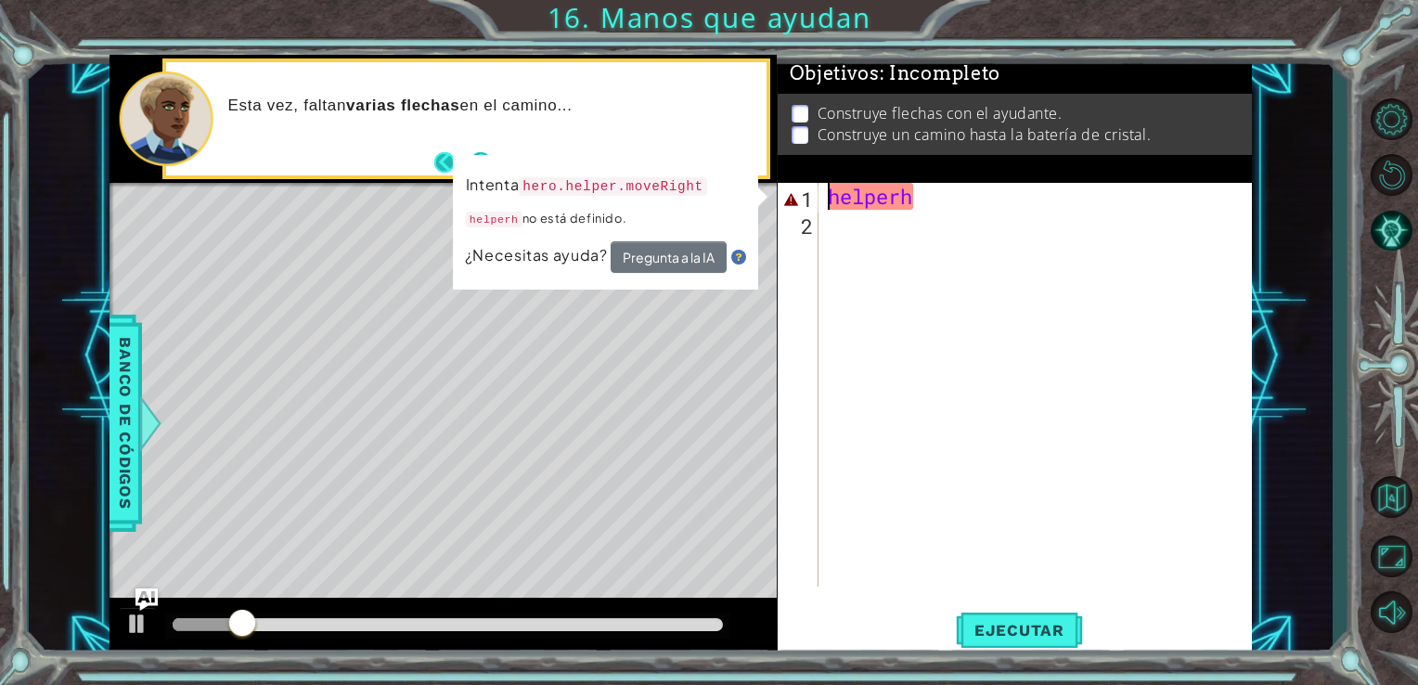
click at [440, 165] on button "Back" at bounding box center [452, 162] width 36 height 20
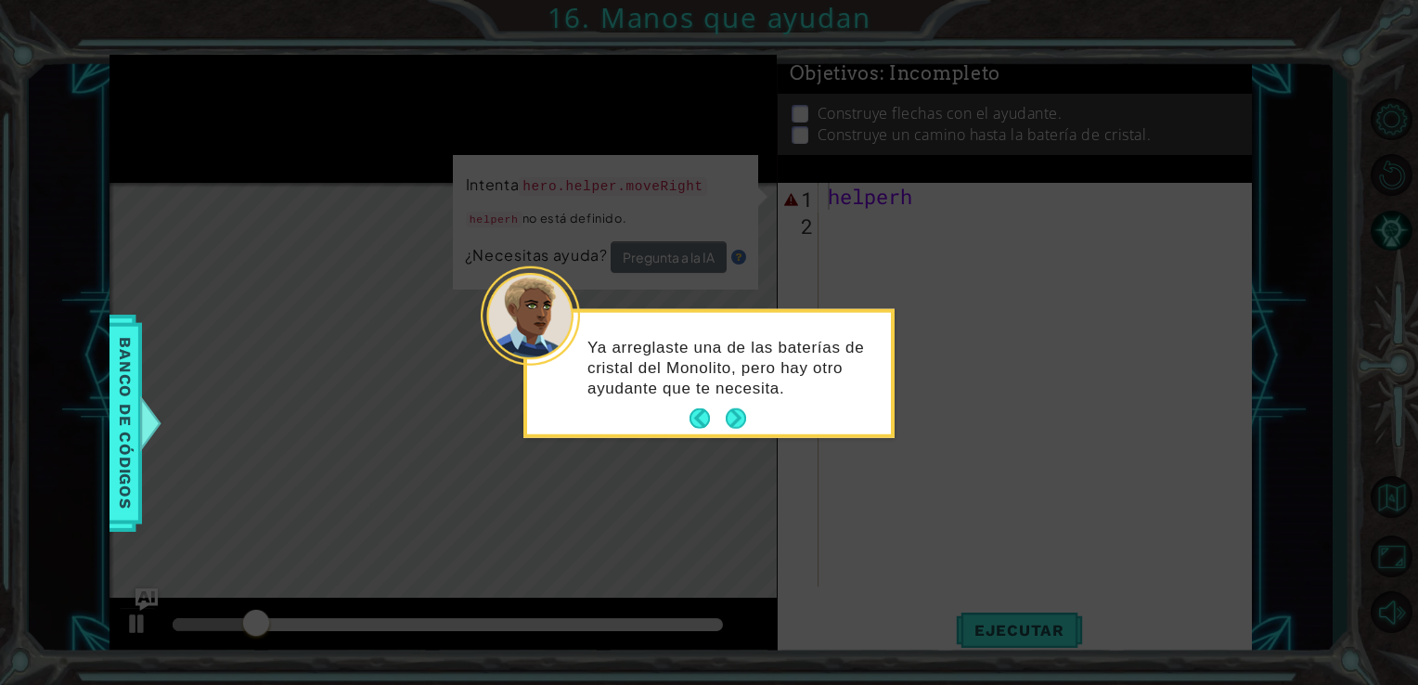
click at [987, 332] on icon at bounding box center [709, 342] width 1418 height 685
click at [732, 412] on button "Next" at bounding box center [736, 418] width 20 height 20
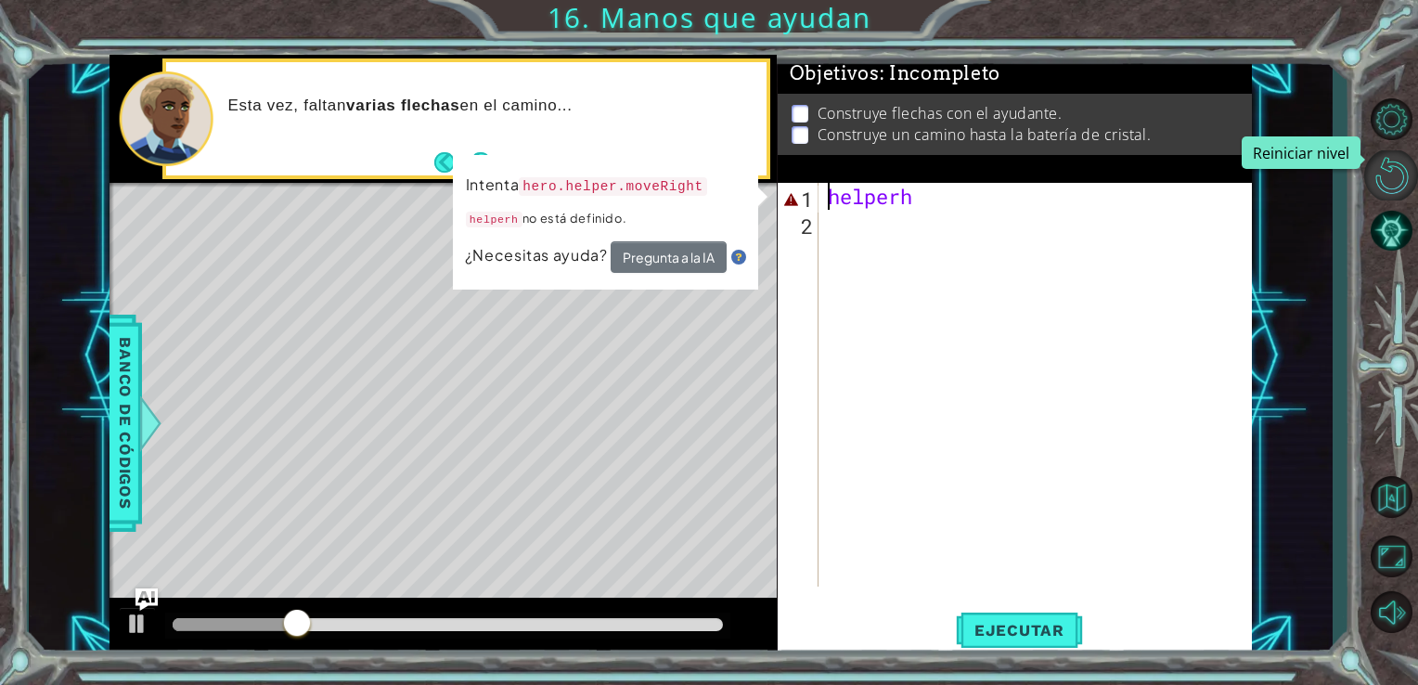
click at [1392, 166] on button "Reiniciar nivel" at bounding box center [1392, 175] width 54 height 50
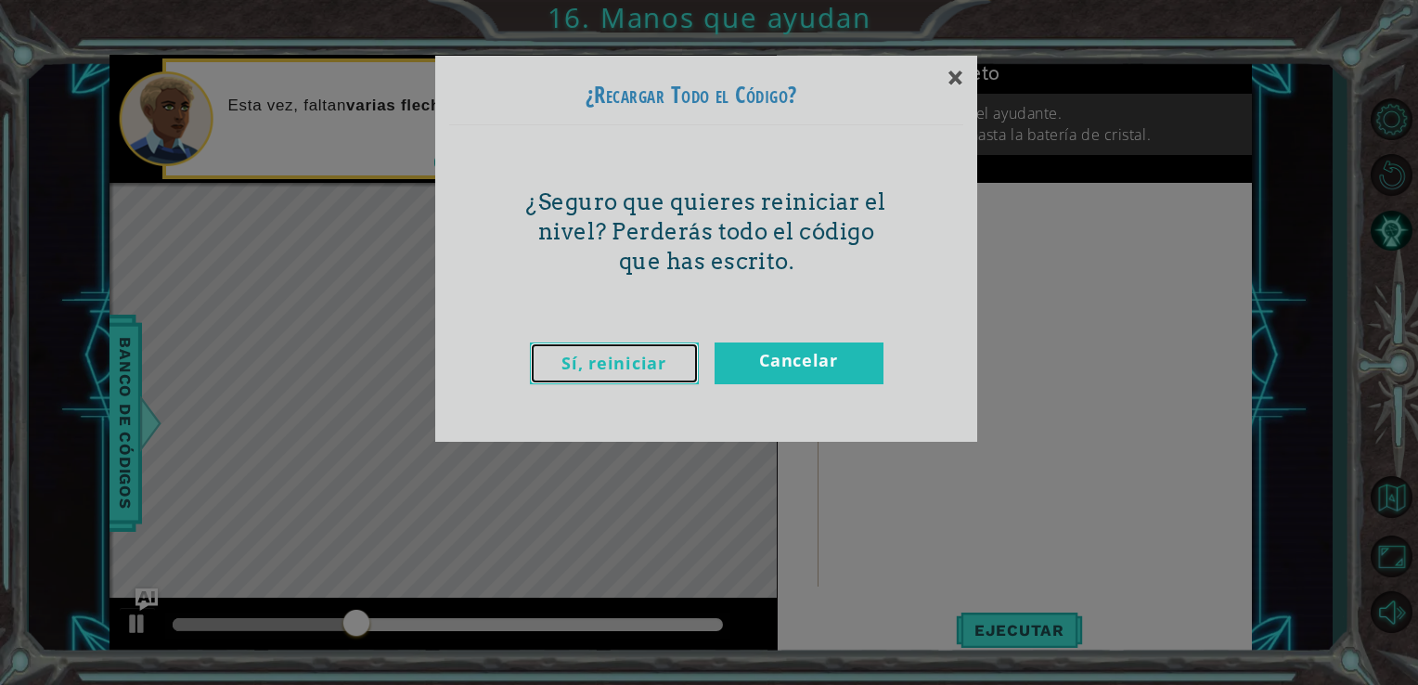
click at [672, 356] on link "Sí, reiniciar" at bounding box center [614, 364] width 169 height 42
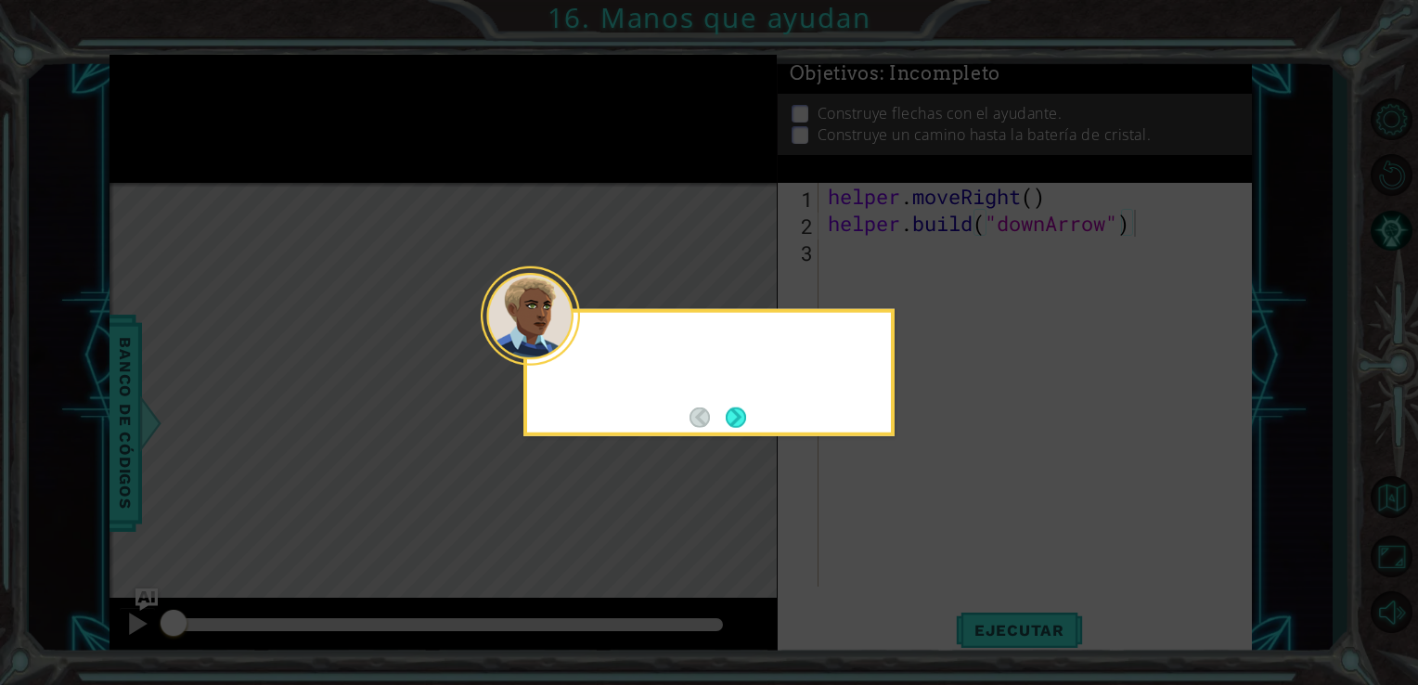
type textarea "[DOMAIN_NAME]("downArrow")"
click at [936, 292] on icon at bounding box center [709, 342] width 1418 height 685
click at [732, 417] on button "Next" at bounding box center [736, 417] width 20 height 20
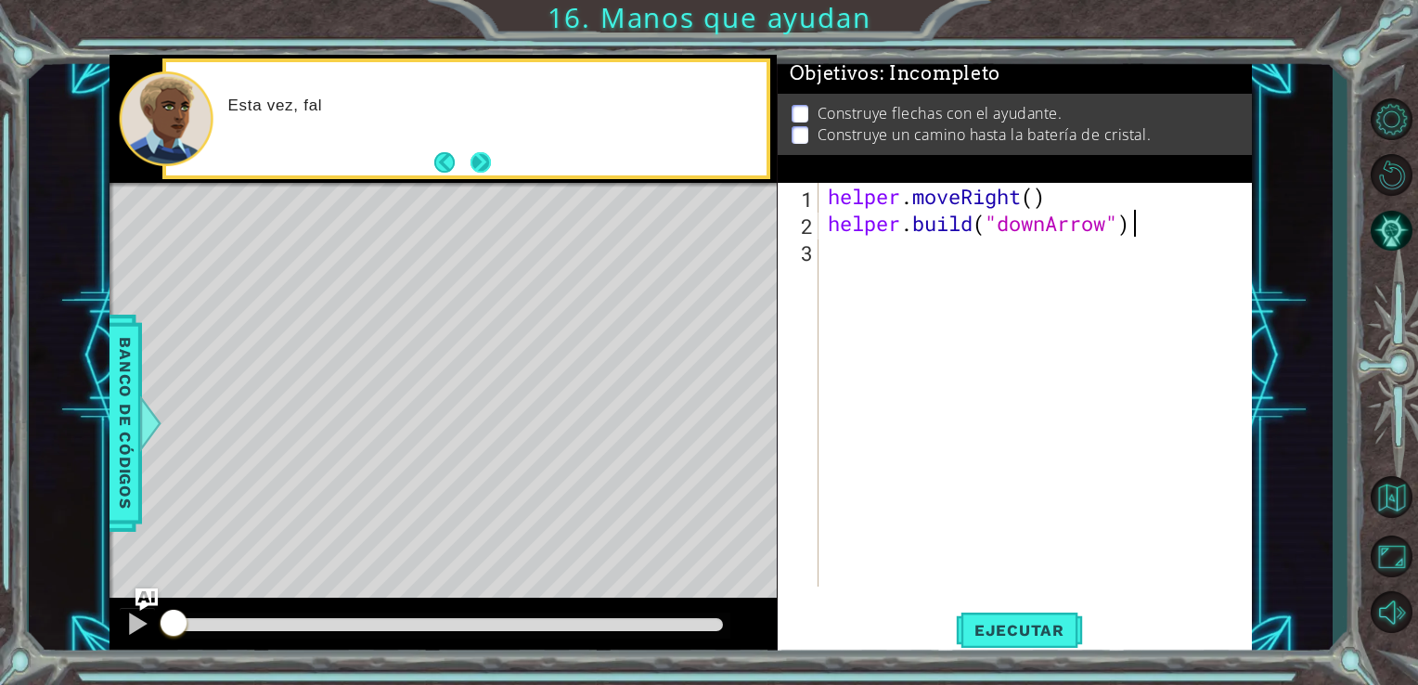
click at [479, 163] on button "Next" at bounding box center [481, 162] width 20 height 20
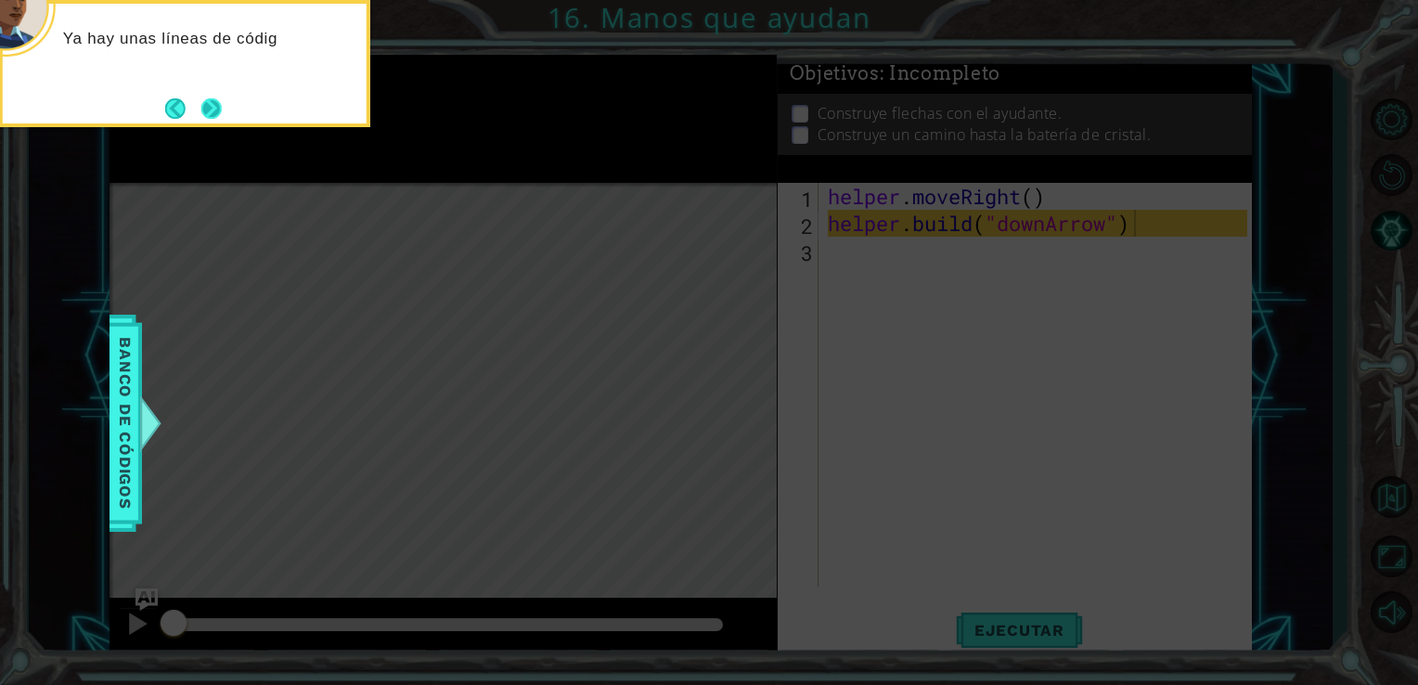
click at [212, 102] on button "Next" at bounding box center [211, 108] width 20 height 20
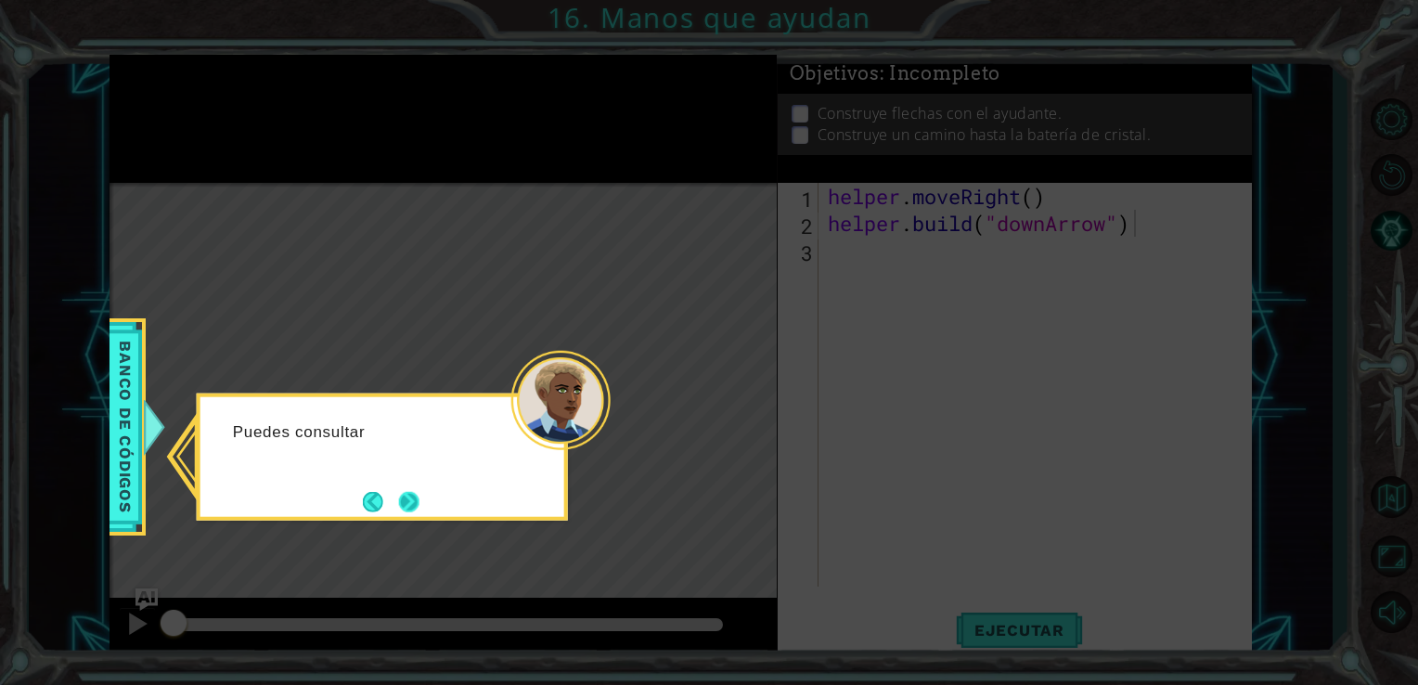
click at [408, 503] on button "Next" at bounding box center [409, 501] width 20 height 20
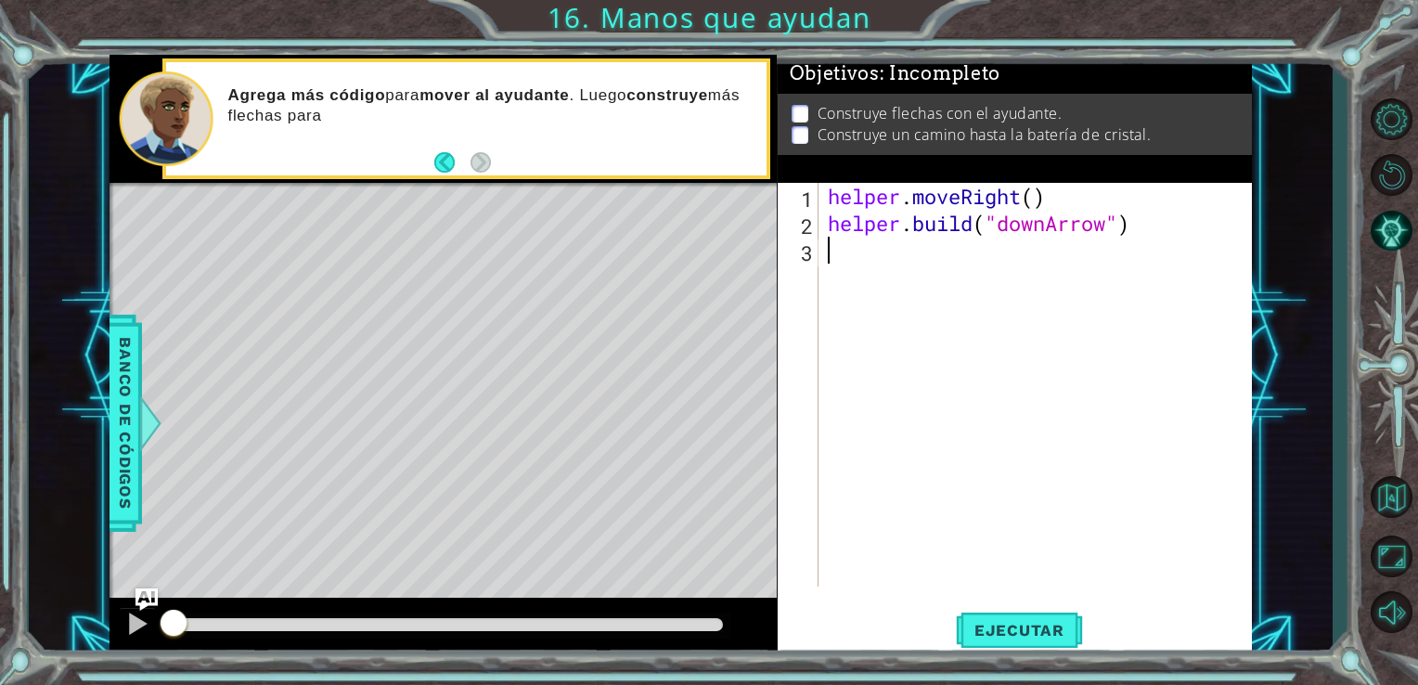
click at [869, 267] on div "helper . moveRight ( ) helper . build ( "downArrow" )" at bounding box center [1041, 412] width 434 height 458
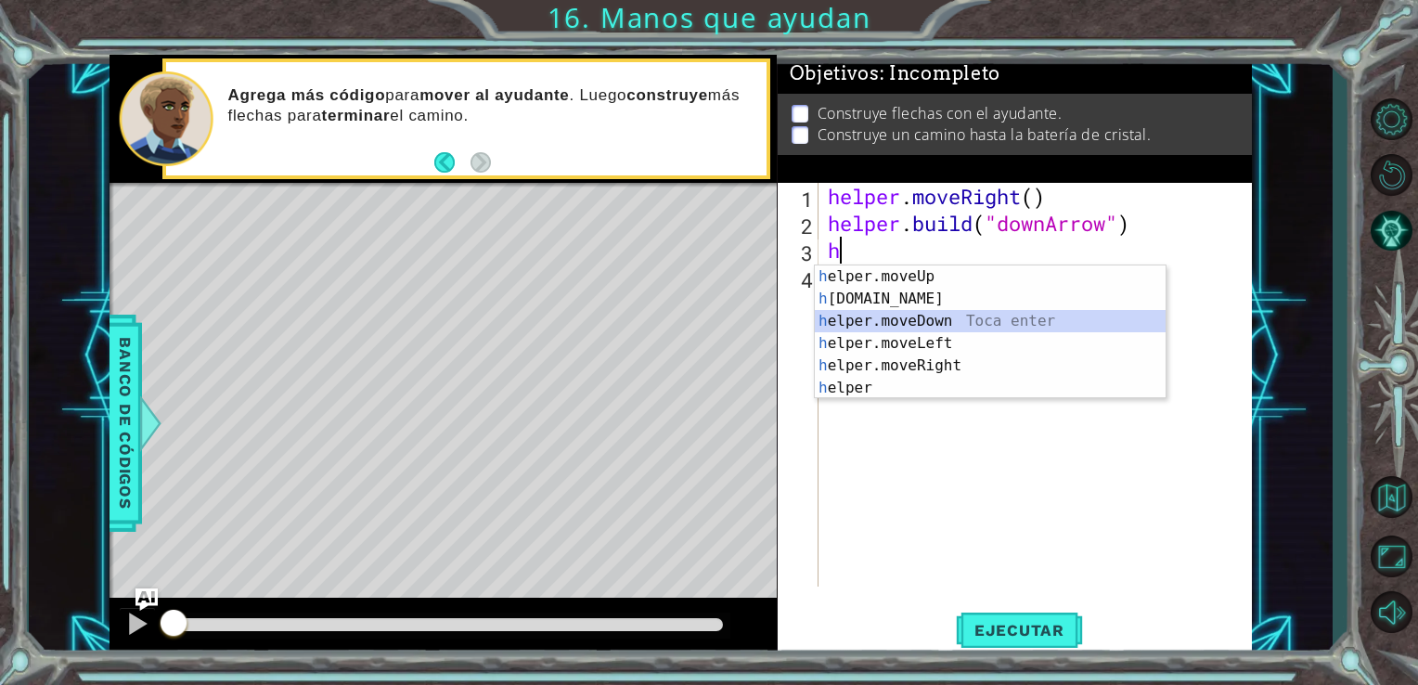
click at [935, 315] on div "h elper.moveUp Toca enter h [DOMAIN_NAME] Toca enter h elper.moveDown Toca ente…" at bounding box center [990, 354] width 351 height 178
type textarea "helper.moveDown(1)"
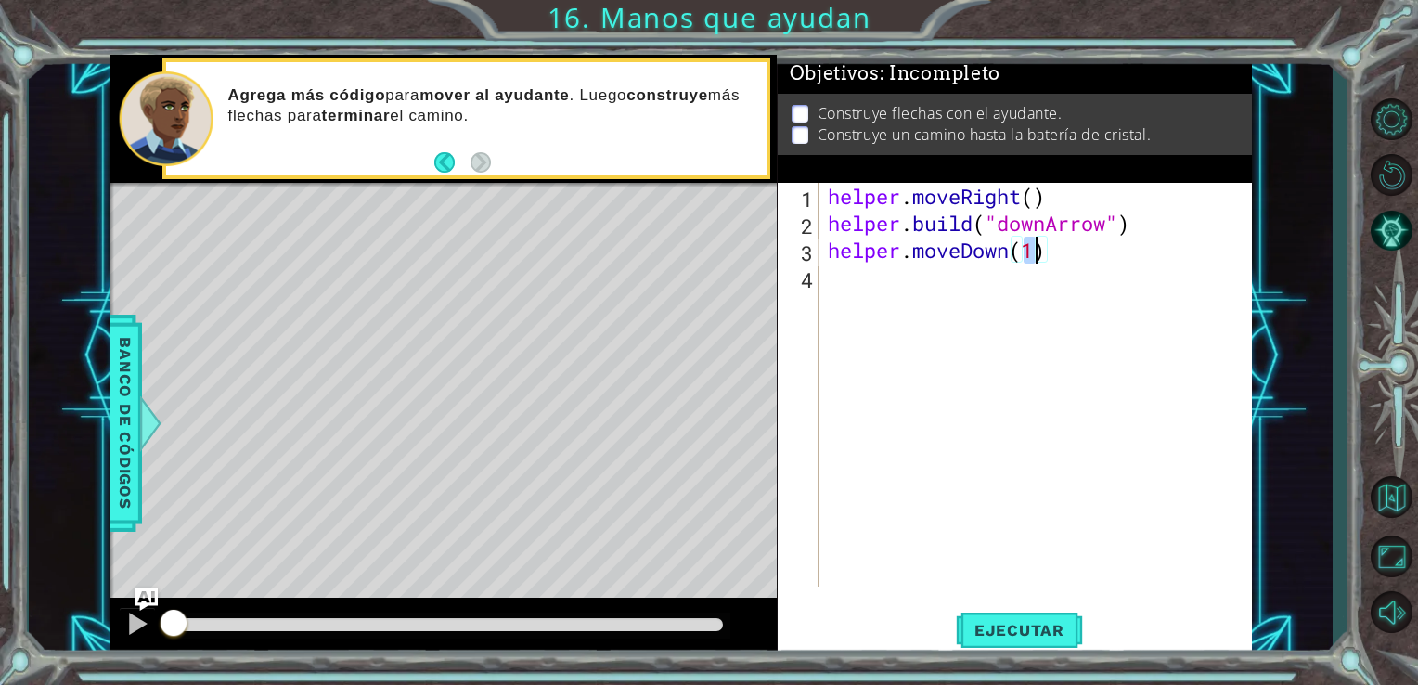
click at [869, 283] on div "helper . moveRight ( ) helper . build ( "downArrow" ) helper . moveDown ( 1 )" at bounding box center [1041, 412] width 434 height 458
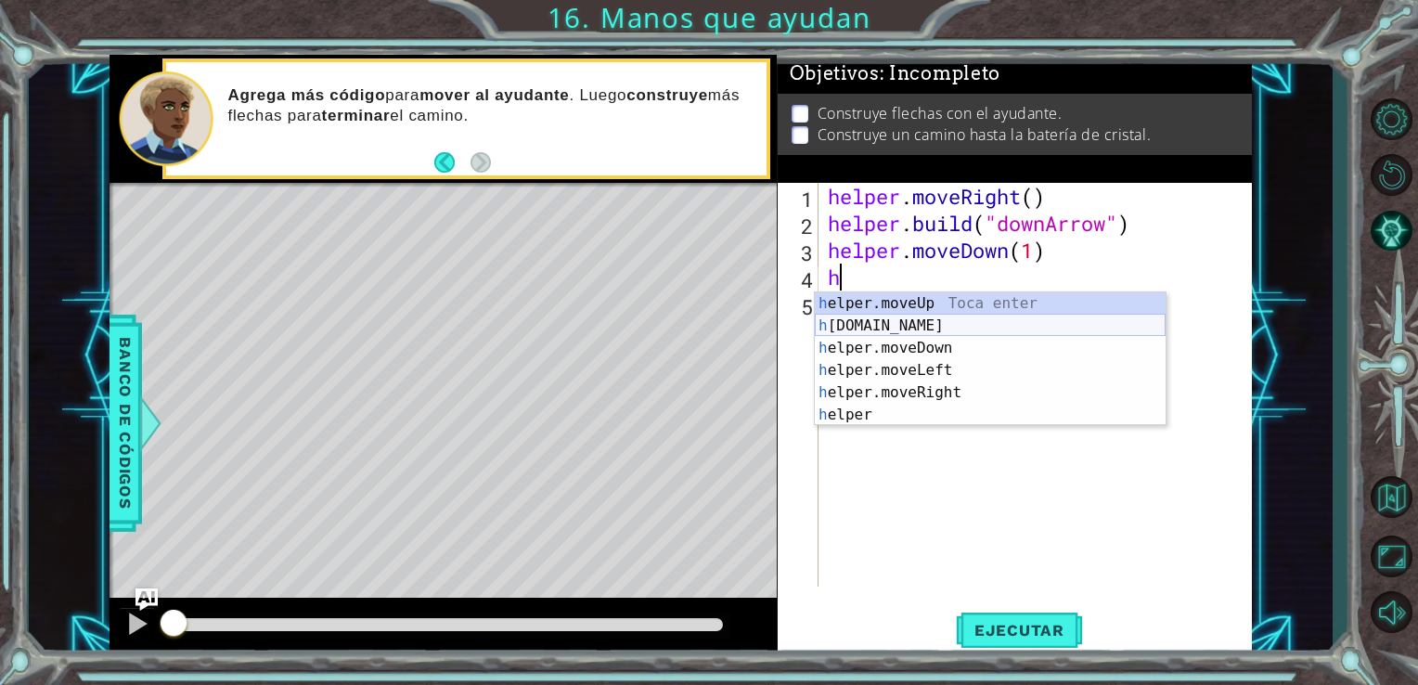
click at [914, 317] on div "h elper.moveUp Toca enter h [DOMAIN_NAME] Toca enter h elper.moveDown Toca ente…" at bounding box center [990, 381] width 351 height 178
type textarea "[DOMAIN_NAME]("rightArrow")"
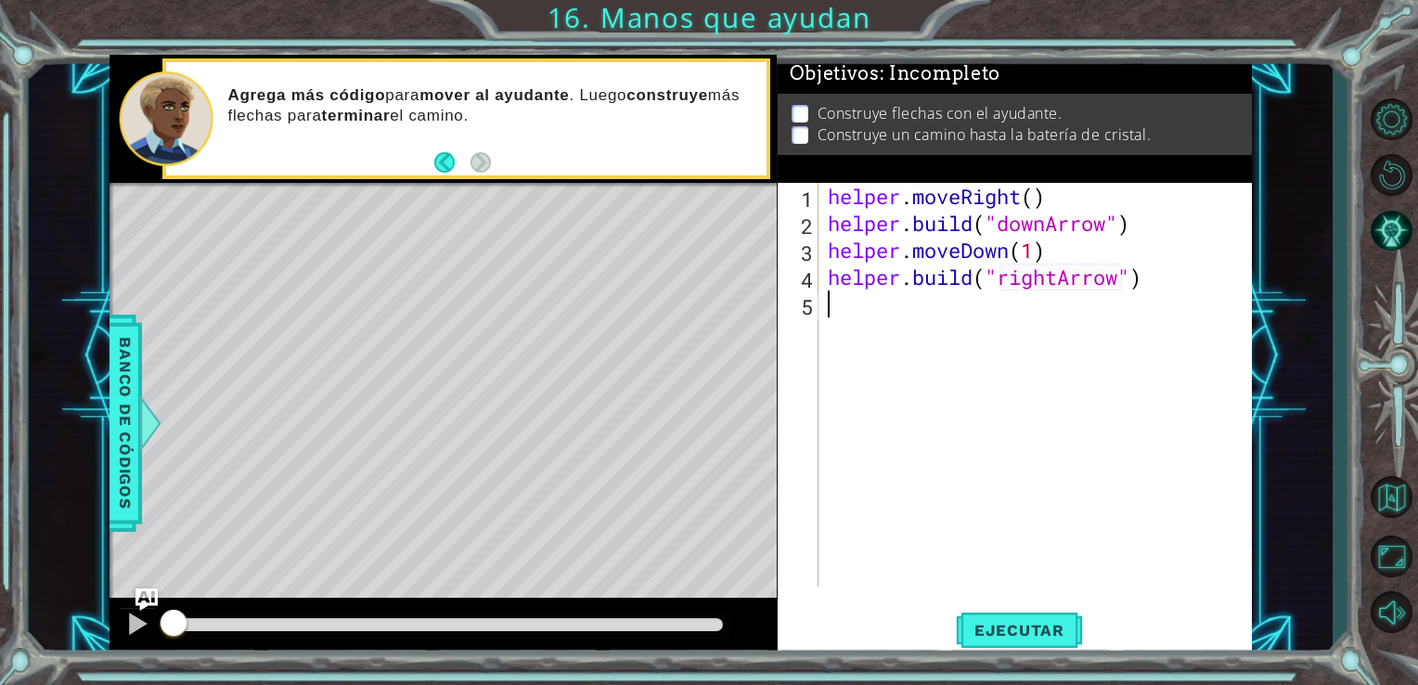
click at [882, 317] on div "helper . moveRight ( ) helper . build ( "downArrow" ) helper . moveDown ( 1 ) h…" at bounding box center [1041, 412] width 434 height 458
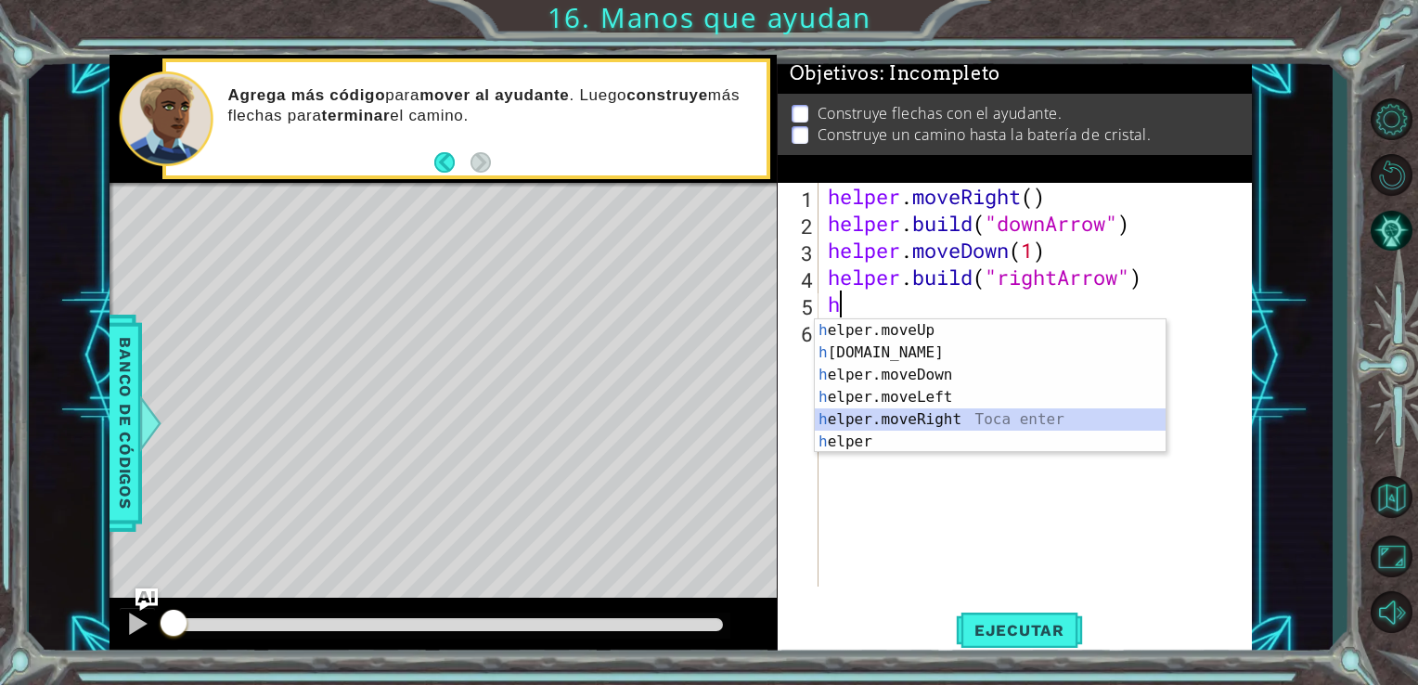
click at [964, 418] on div "h elper.moveUp Toca enter h [DOMAIN_NAME] Toca enter h elper.moveDown Toca ente…" at bounding box center [990, 408] width 351 height 178
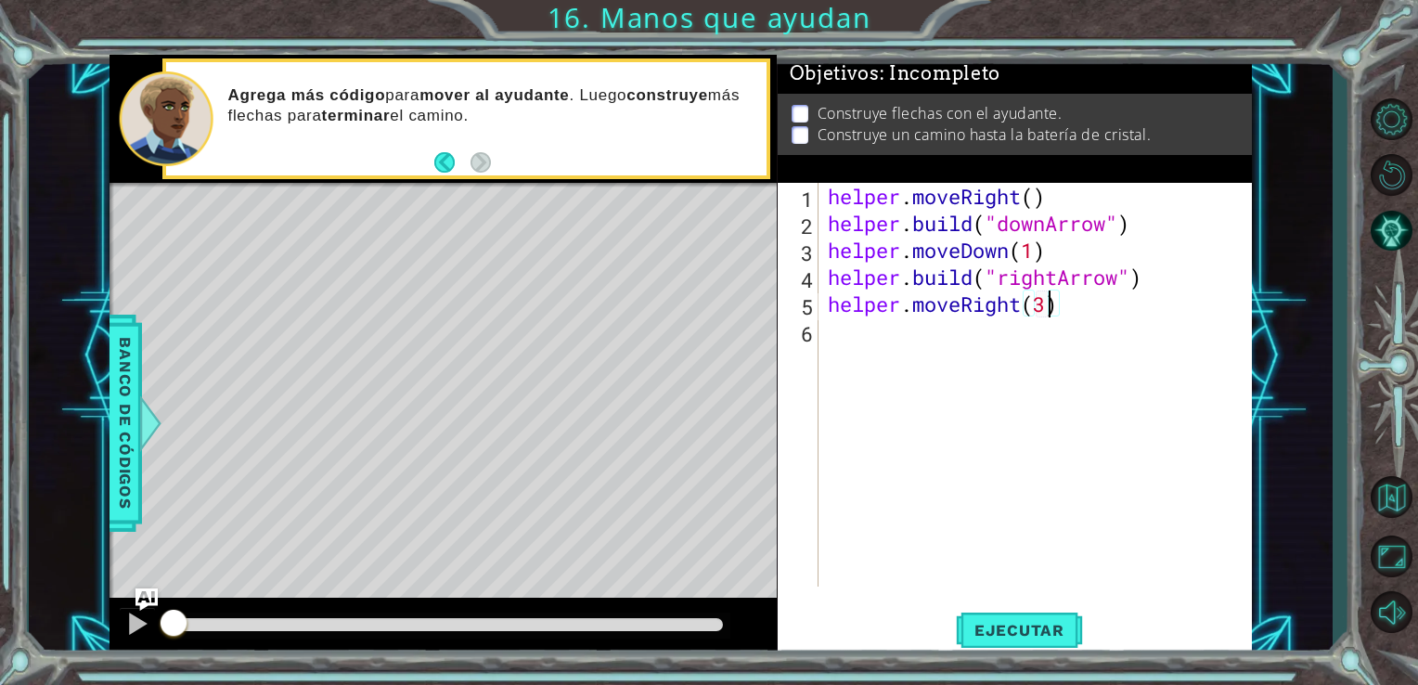
scroll to position [0, 9]
type textarea "helper.moveRight(2)"
click at [878, 362] on div "helper . moveRight ( ) helper . build ( "downArrow" ) helper . moveDown ( 1 ) h…" at bounding box center [1041, 412] width 434 height 458
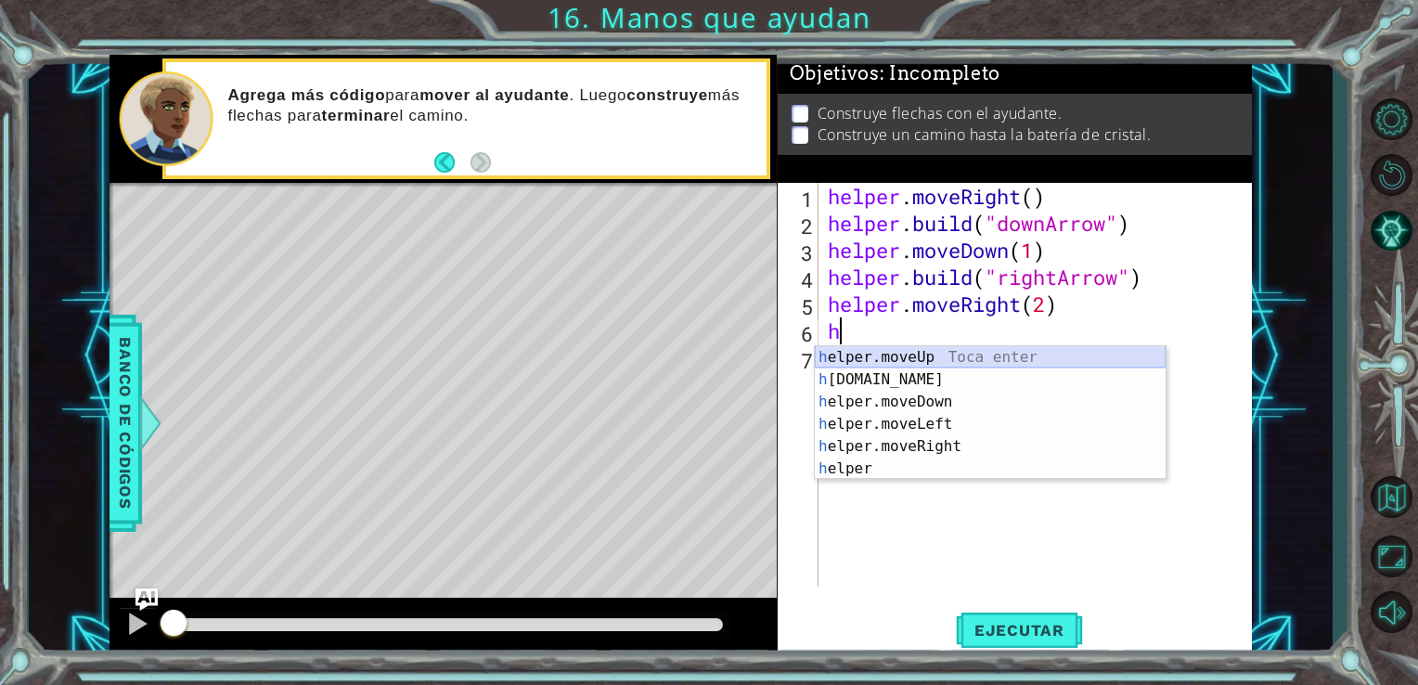
click at [930, 356] on div "h elper.moveUp Toca enter h [DOMAIN_NAME] Toca enter h elper.moveDown Toca ente…" at bounding box center [990, 435] width 351 height 178
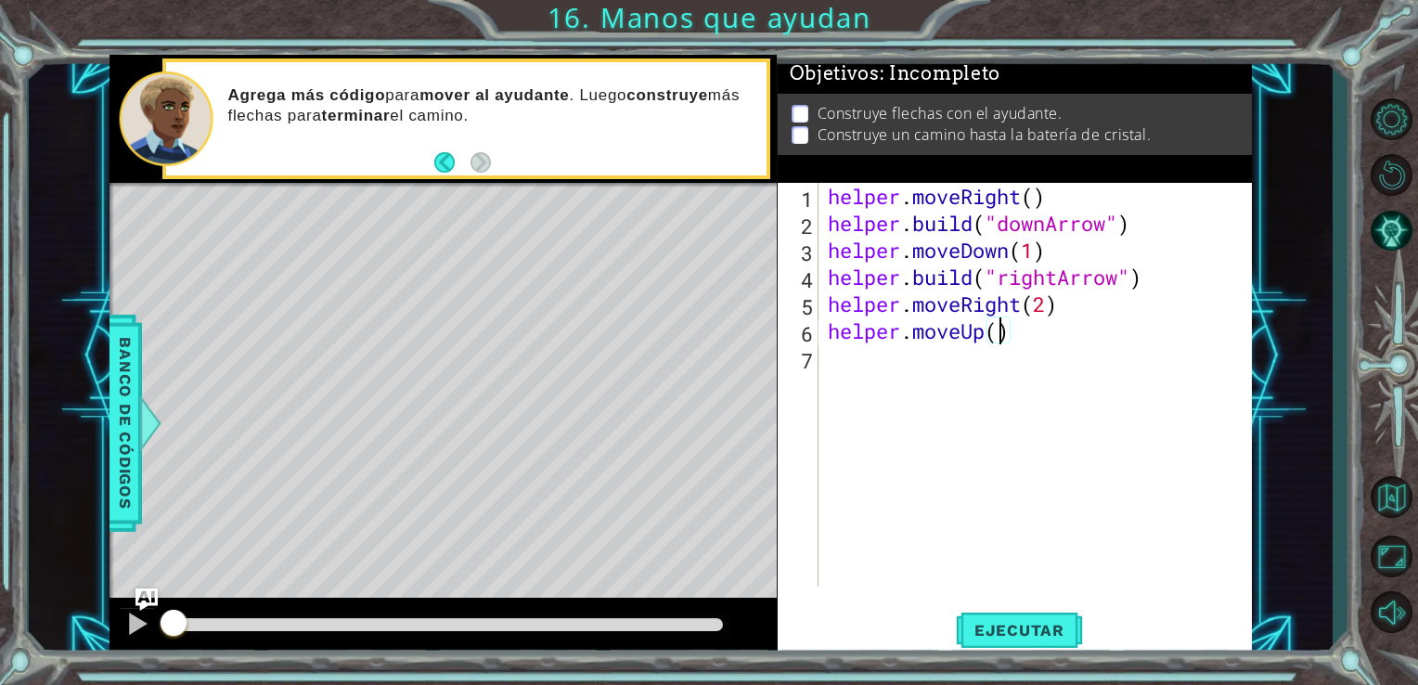
scroll to position [0, 7]
click at [1047, 630] on span "Ejecutar" at bounding box center [1019, 630] width 127 height 19
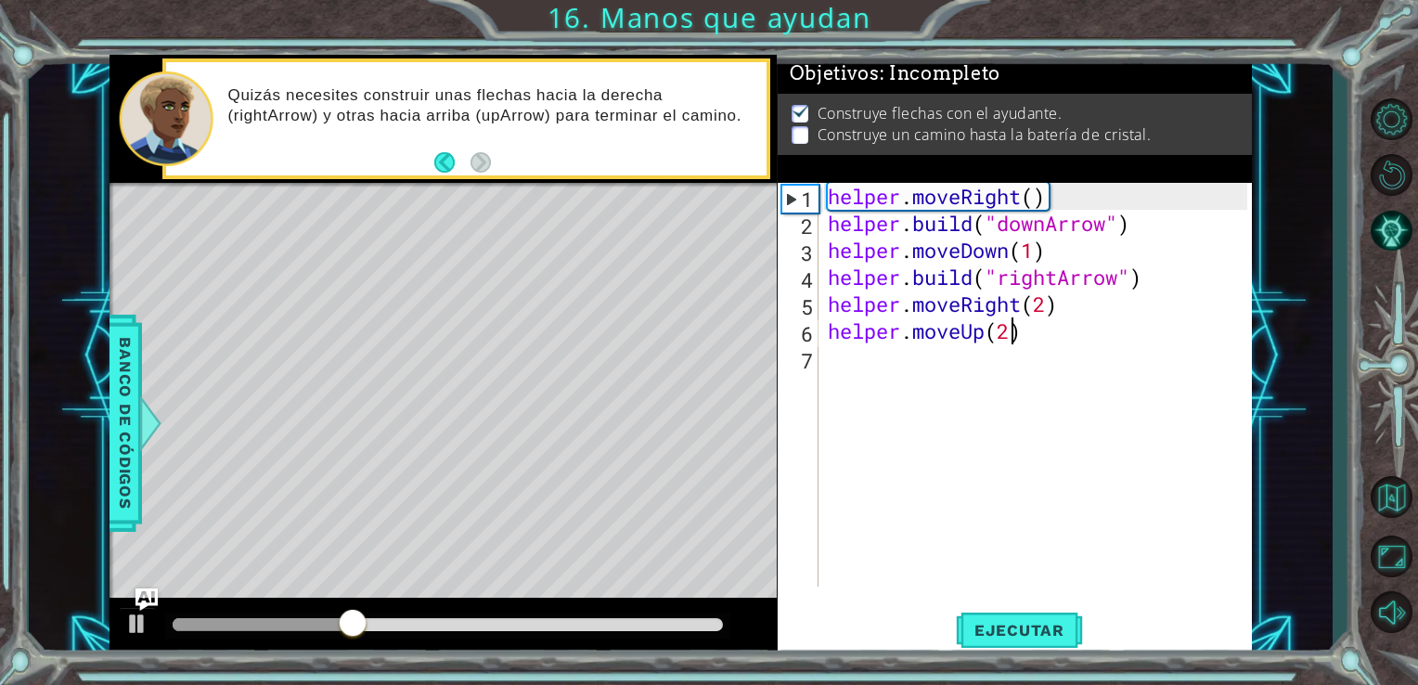
click at [1065, 309] on div "helper . moveRight ( ) helper . build ( "downArrow" ) helper . moveDown ( 1 ) h…" at bounding box center [1041, 412] width 434 height 458
click at [826, 306] on div "helper . moveRight ( ) helper . build ( "downArrow" ) helper . moveDown ( 1 ) h…" at bounding box center [1041, 412] width 434 height 458
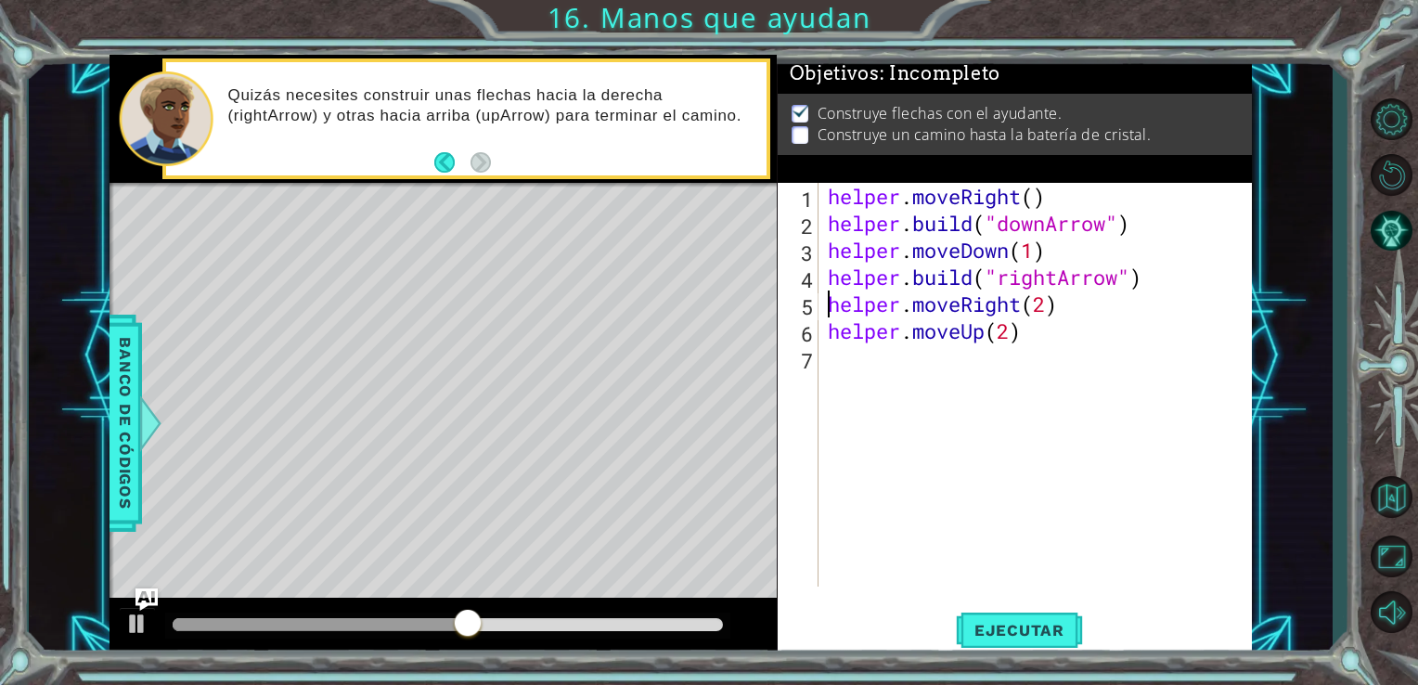
click at [832, 342] on div "helper . moveRight ( ) helper . build ( "downArrow" ) helper . moveDown ( 1 ) h…" at bounding box center [1041, 412] width 434 height 458
type textarea "helper.moveUp(2)"
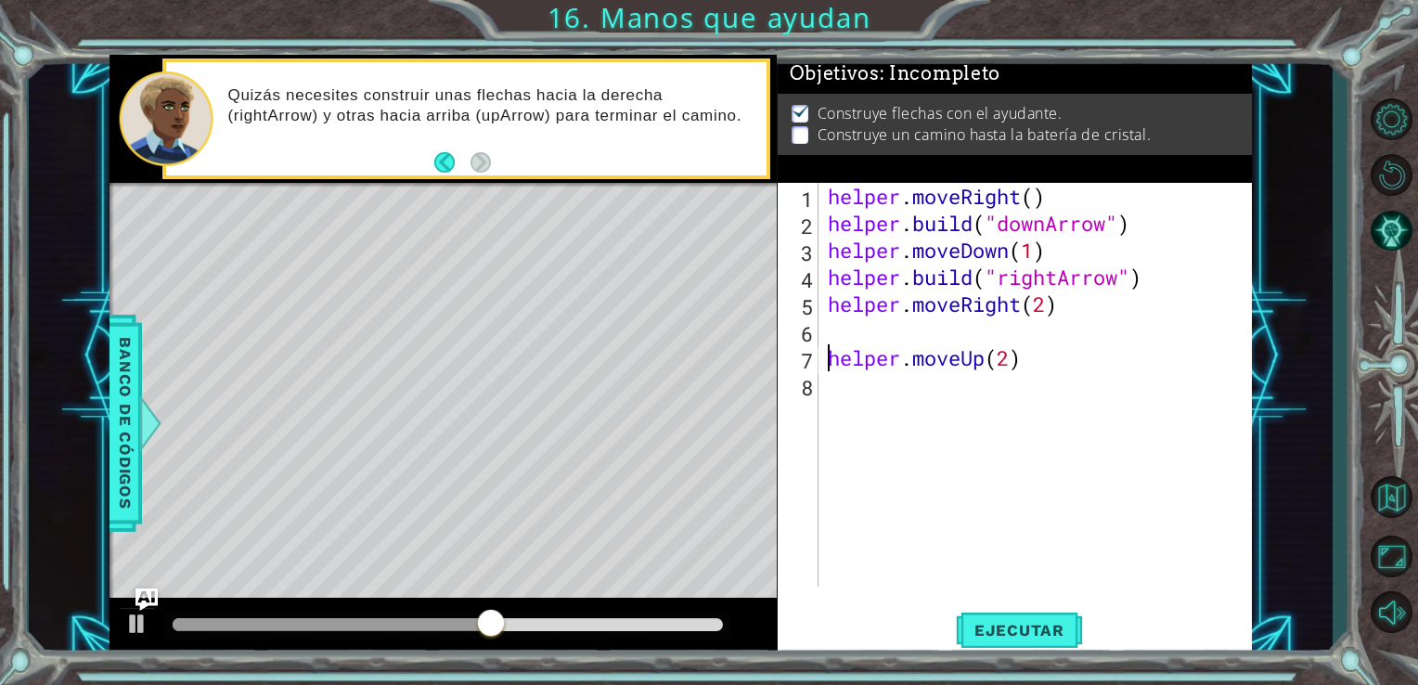
click at [832, 342] on div "helper . moveRight ( ) helper . build ( "downArrow" ) helper . moveDown ( 1 ) h…" at bounding box center [1041, 412] width 434 height 458
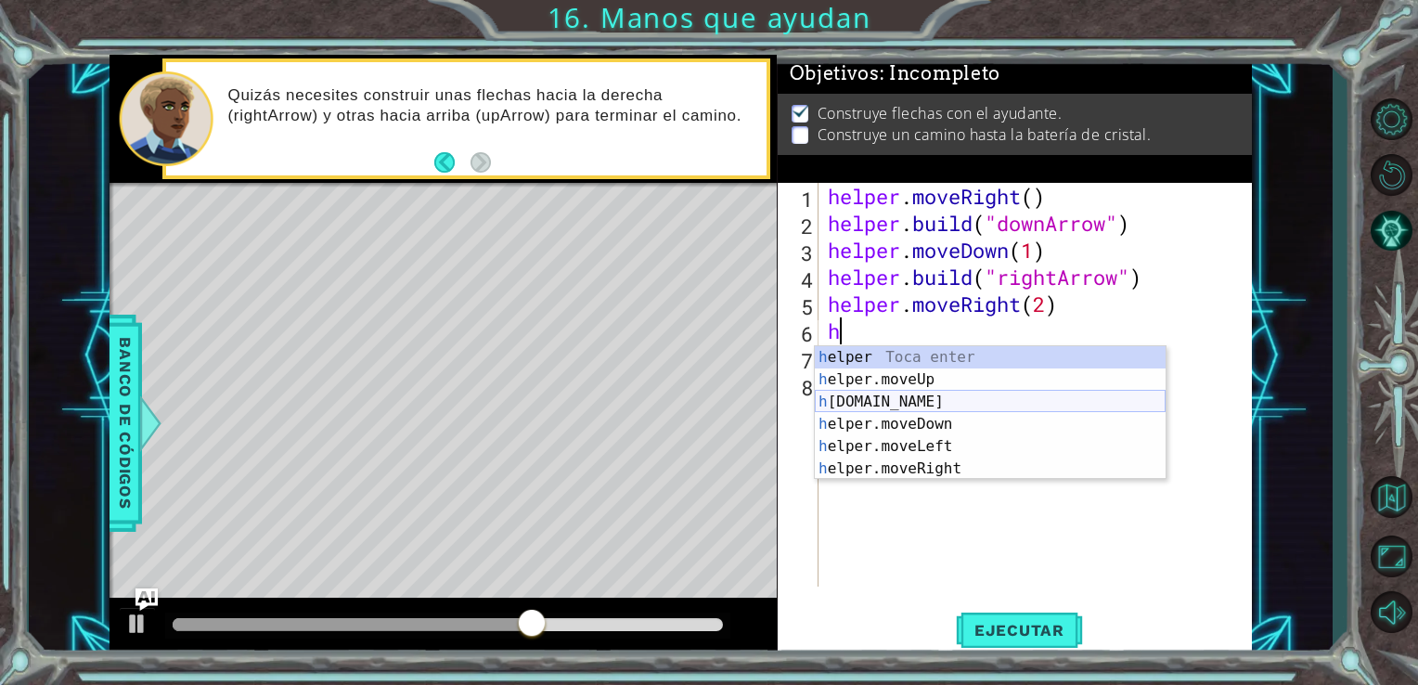
click at [909, 398] on div "h elper Toca enter h elper.moveUp Toca enter h [DOMAIN_NAME] Toca enter h elper…" at bounding box center [990, 435] width 351 height 178
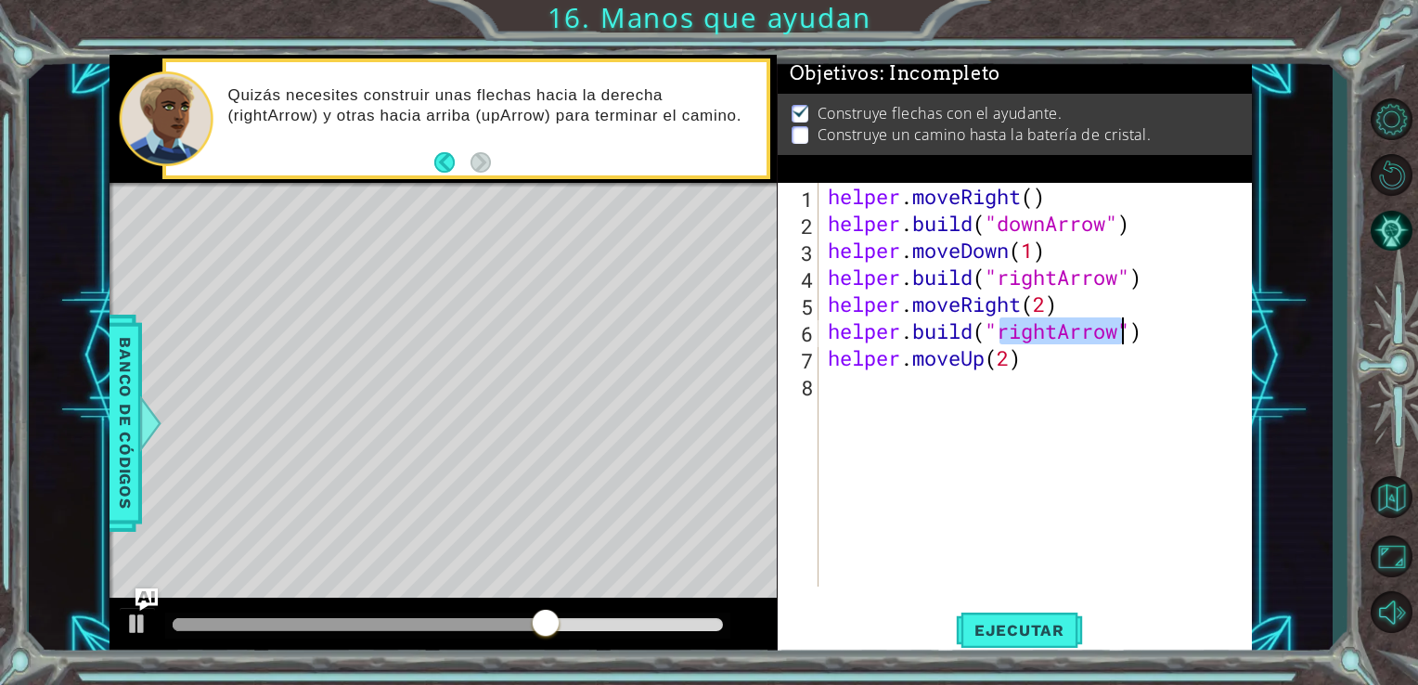
click at [832, 362] on div "helper . moveRight ( ) helper . build ( "downArrow" ) helper . moveDown ( 1 ) h…" at bounding box center [1041, 412] width 434 height 458
click at [1045, 309] on div "helper . moveRight ( ) helper . build ( "downArrow" ) helper . moveDown ( 1 ) h…" at bounding box center [1041, 412] width 434 height 458
click at [1006, 368] on div "helper . moveRight ( ) helper . build ( "downArrow" ) helper . moveDown ( 1 ) h…" at bounding box center [1041, 412] width 434 height 458
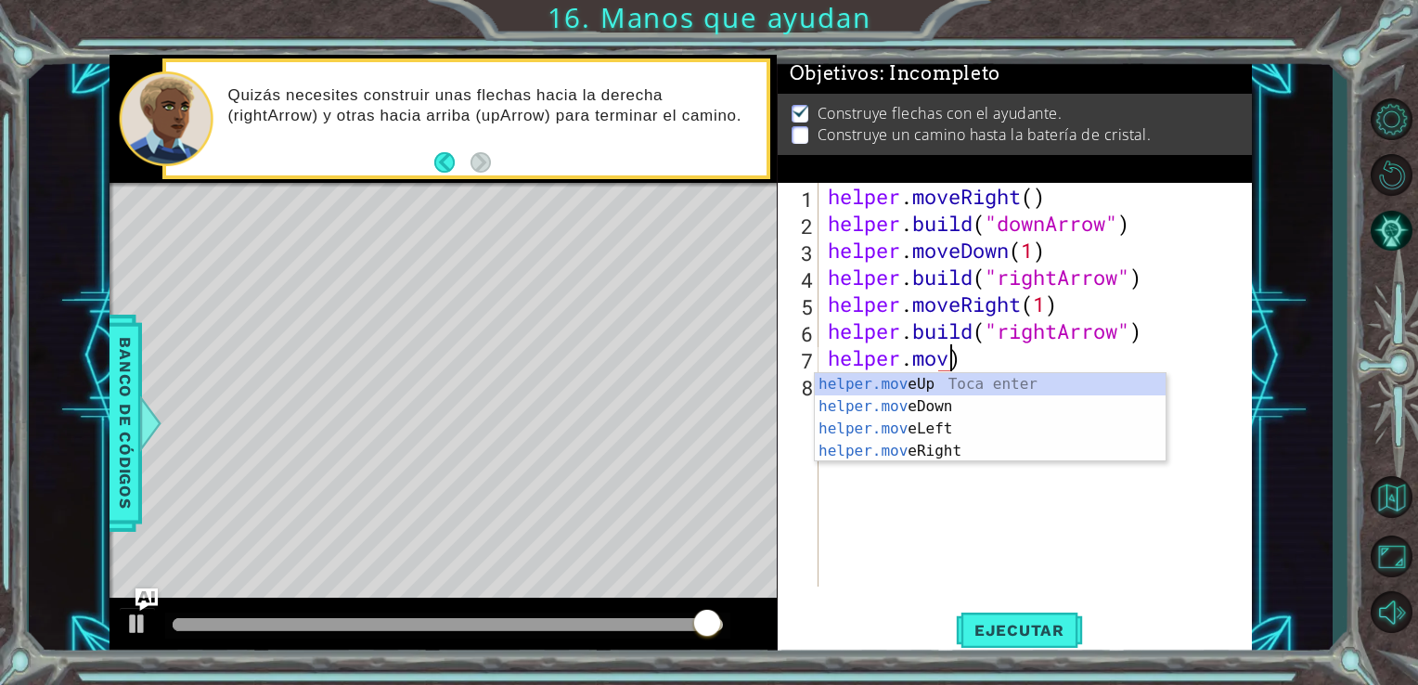
scroll to position [0, 5]
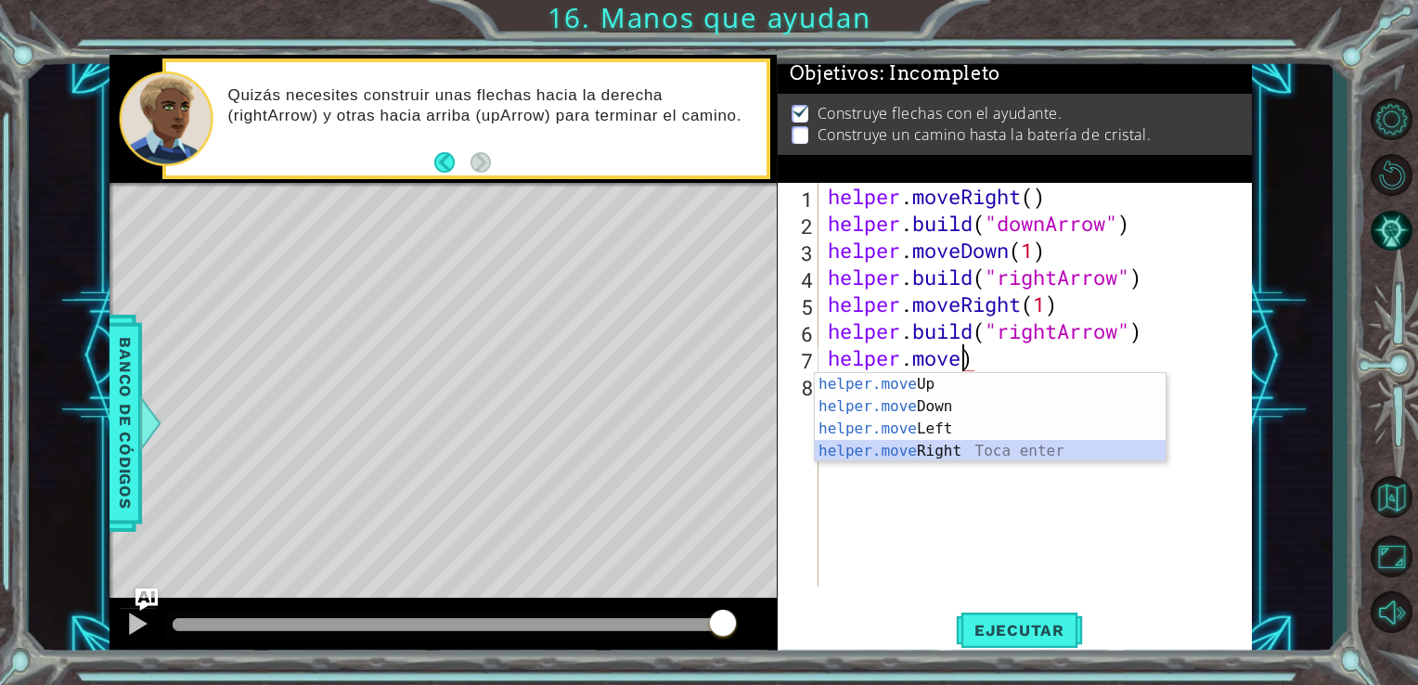
click at [1019, 449] on div "helper.move Up Toca enter helper.move Down Toca enter helper.move Left Toca ent…" at bounding box center [990, 440] width 351 height 134
type textarea "helper.moveRight(1)"
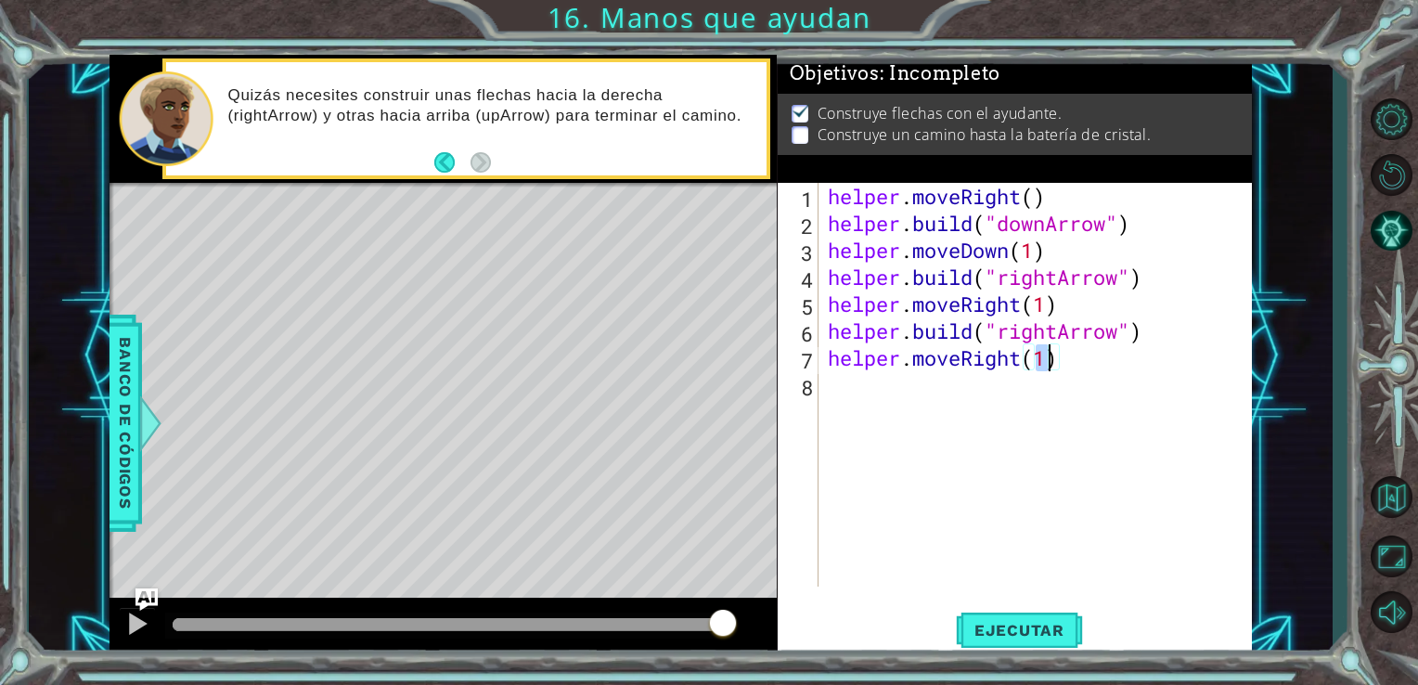
click at [909, 407] on div "helper . moveRight ( ) helper . build ( "downArrow" ) helper . moveDown ( 1 ) h…" at bounding box center [1041, 412] width 434 height 458
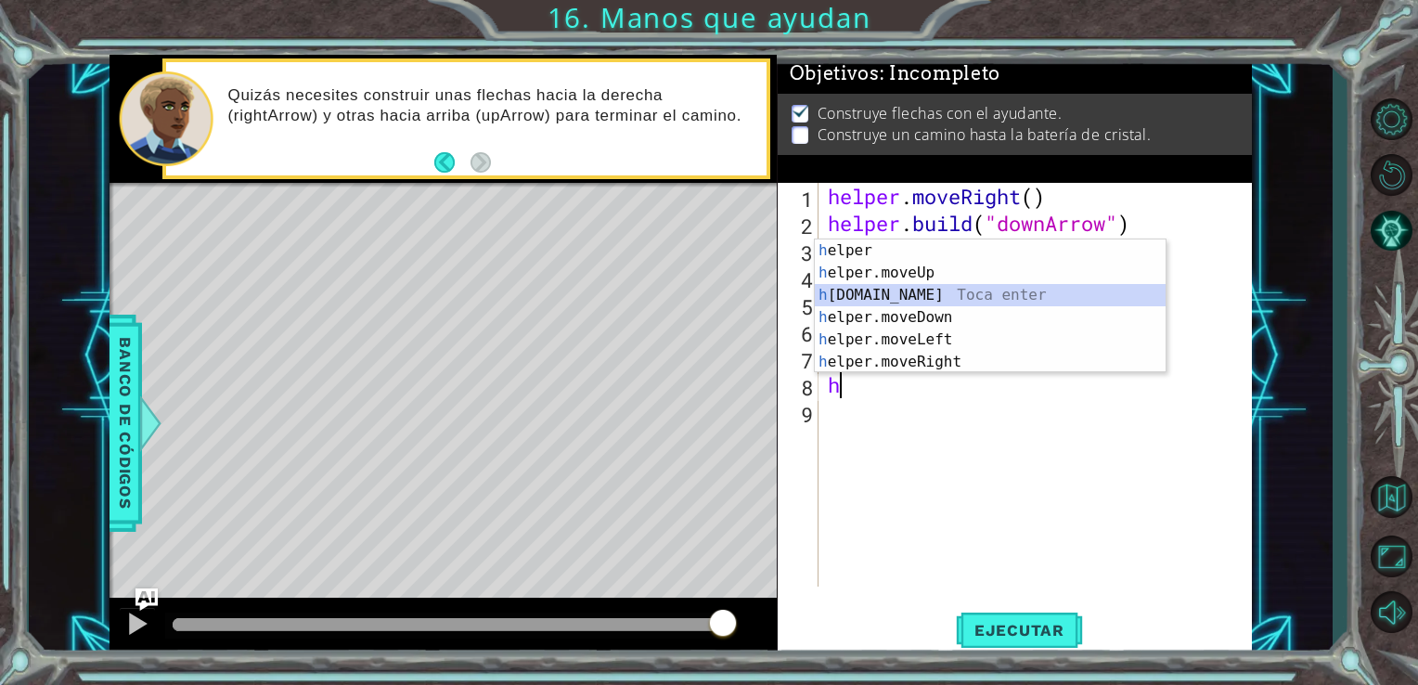
click at [949, 296] on div "h elper Toca enter h elper.moveUp Toca enter h [DOMAIN_NAME] Toca enter h elper…" at bounding box center [990, 329] width 351 height 178
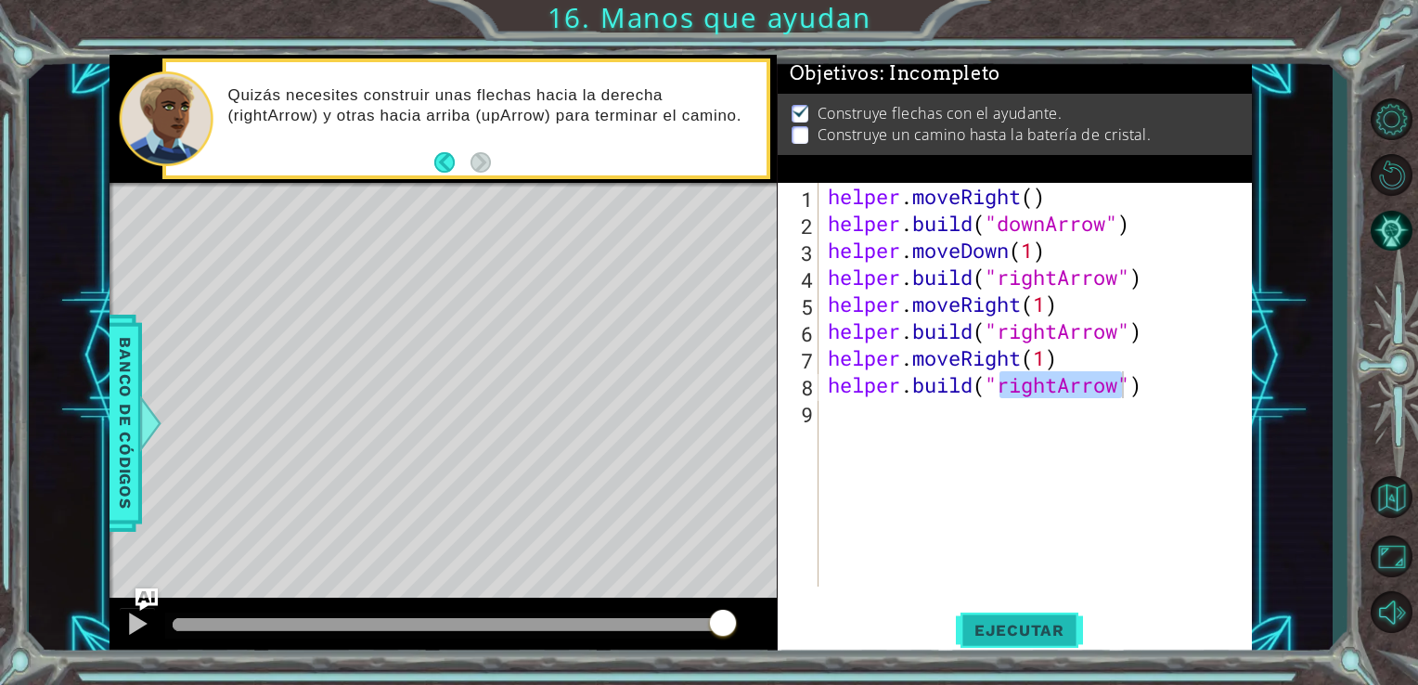
click at [1058, 645] on button "Ejecutar" at bounding box center [1019, 629] width 127 height 47
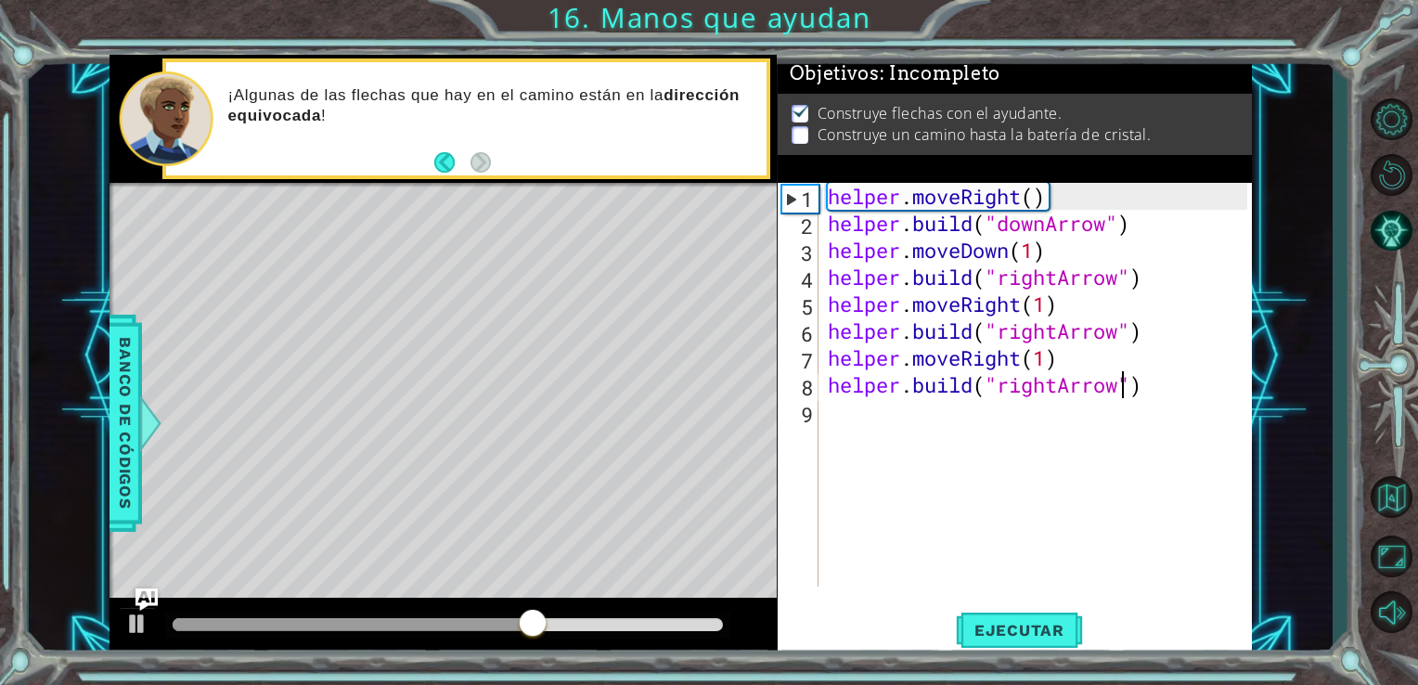
click at [1060, 387] on div "helper . moveRight ( ) helper . build ( "downArrow" ) helper . moveDown ( 1 ) h…" at bounding box center [1041, 412] width 434 height 458
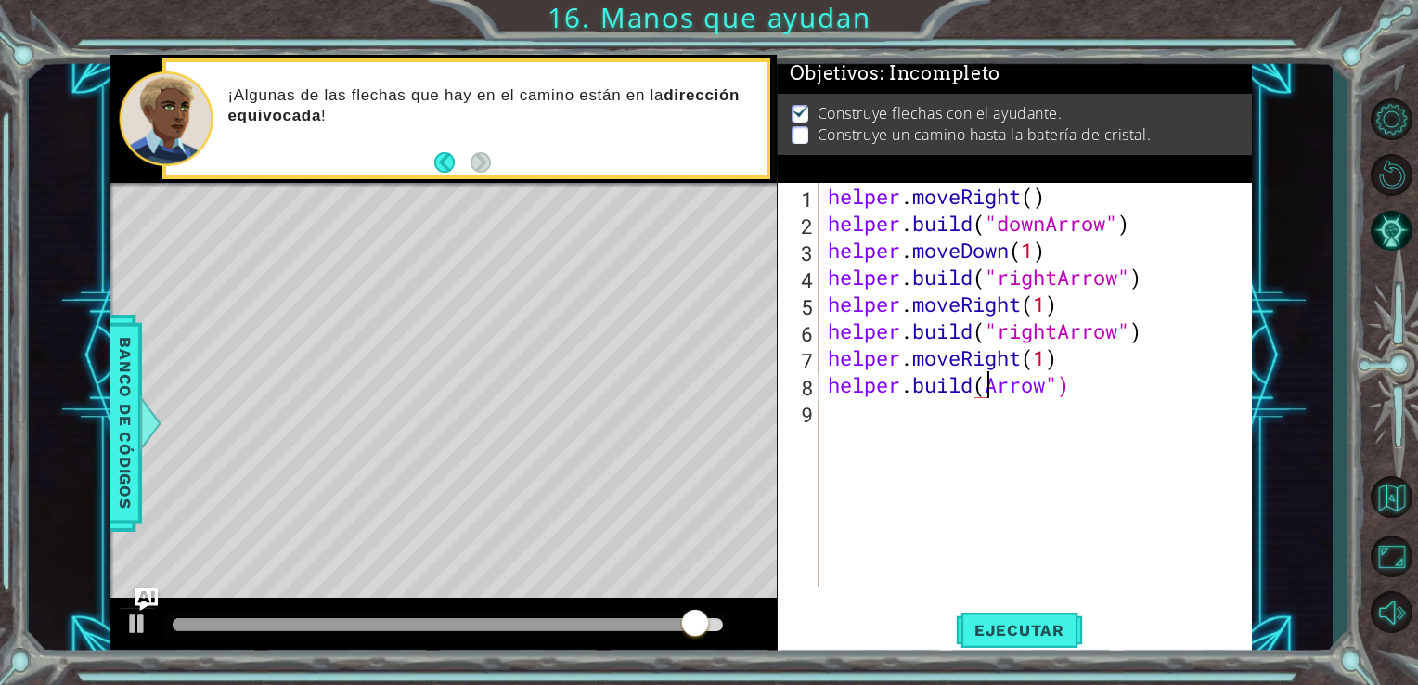
scroll to position [0, 7]
click at [1063, 386] on div "helper . moveRight ( ) helper . build ( "downArrow" ) helper . moveDown ( 1 ) h…" at bounding box center [1041, 412] width 434 height 458
click at [1081, 390] on div "helper . moveRight ( ) helper . build ( "downArrow" ) helper . moveDown ( 1 ) h…" at bounding box center [1041, 412] width 434 height 458
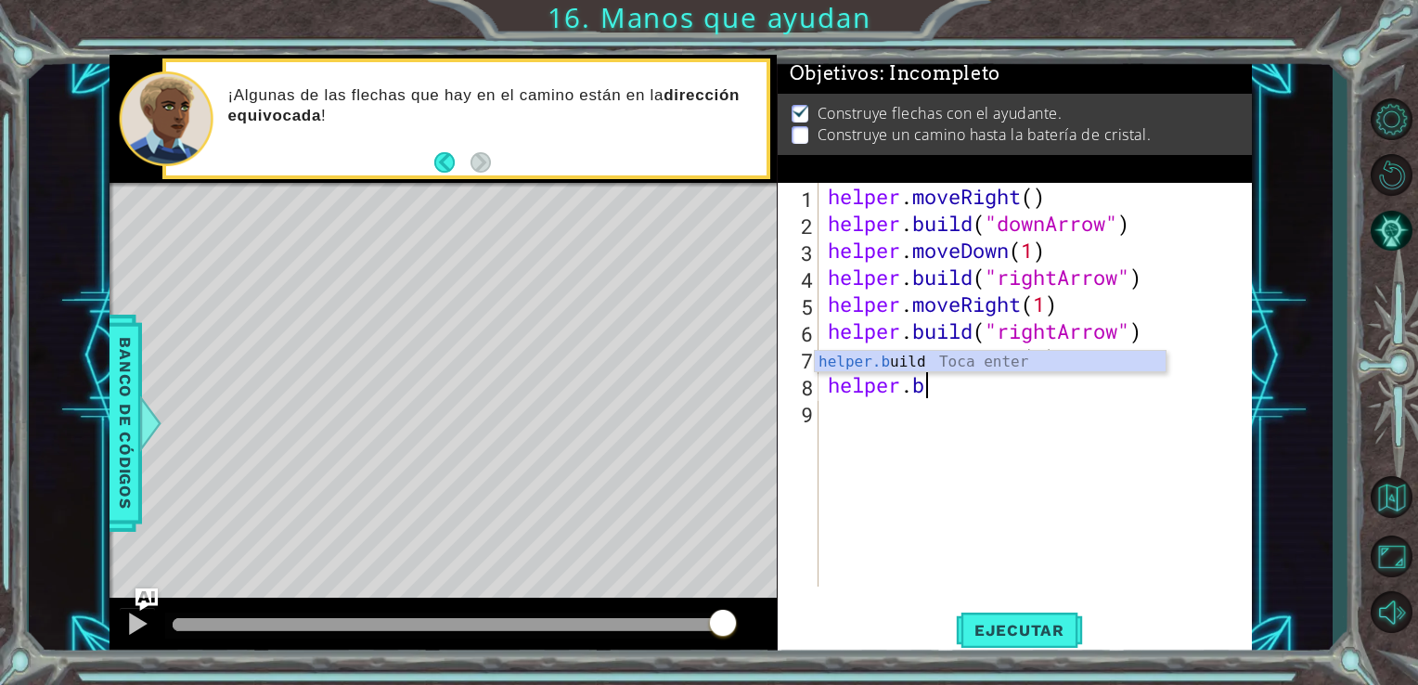
scroll to position [0, 3]
click at [929, 366] on div "helper.b uild Toca enter" at bounding box center [990, 384] width 351 height 67
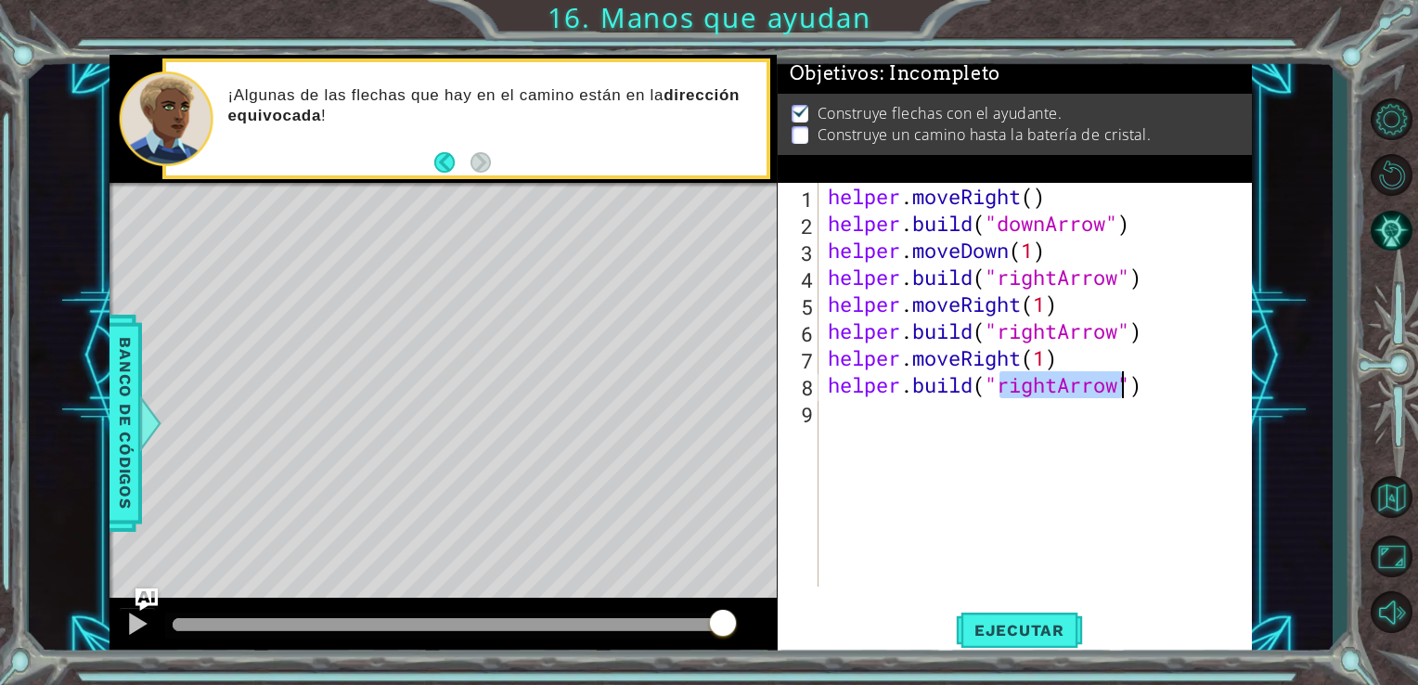
click at [1059, 388] on div "helper . moveRight ( ) helper . build ( "downArrow" ) helper . moveDown ( 1 ) h…" at bounding box center [1036, 385] width 424 height 404
type textarea "[DOMAIN_NAME]("upArrow")"
click at [1019, 632] on span "Ejecutar" at bounding box center [1019, 630] width 127 height 19
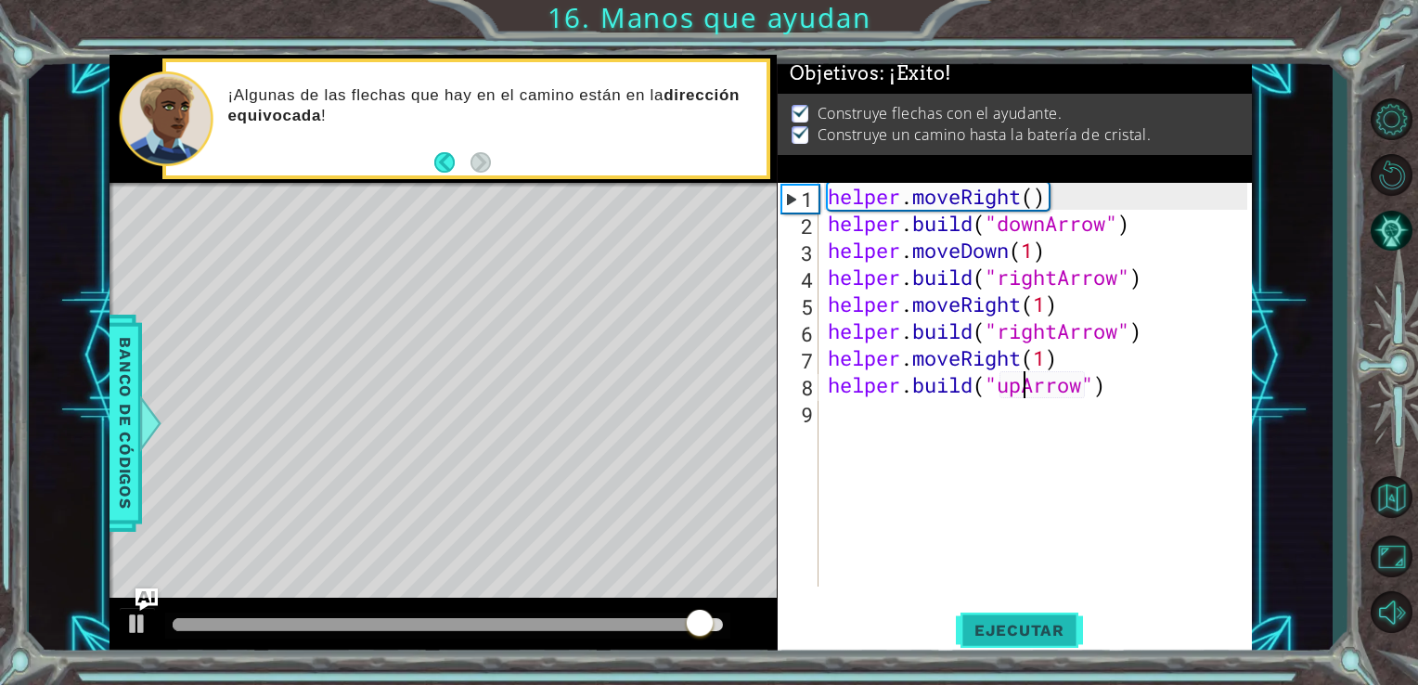
click at [1016, 628] on span "Ejecutar" at bounding box center [1019, 630] width 127 height 19
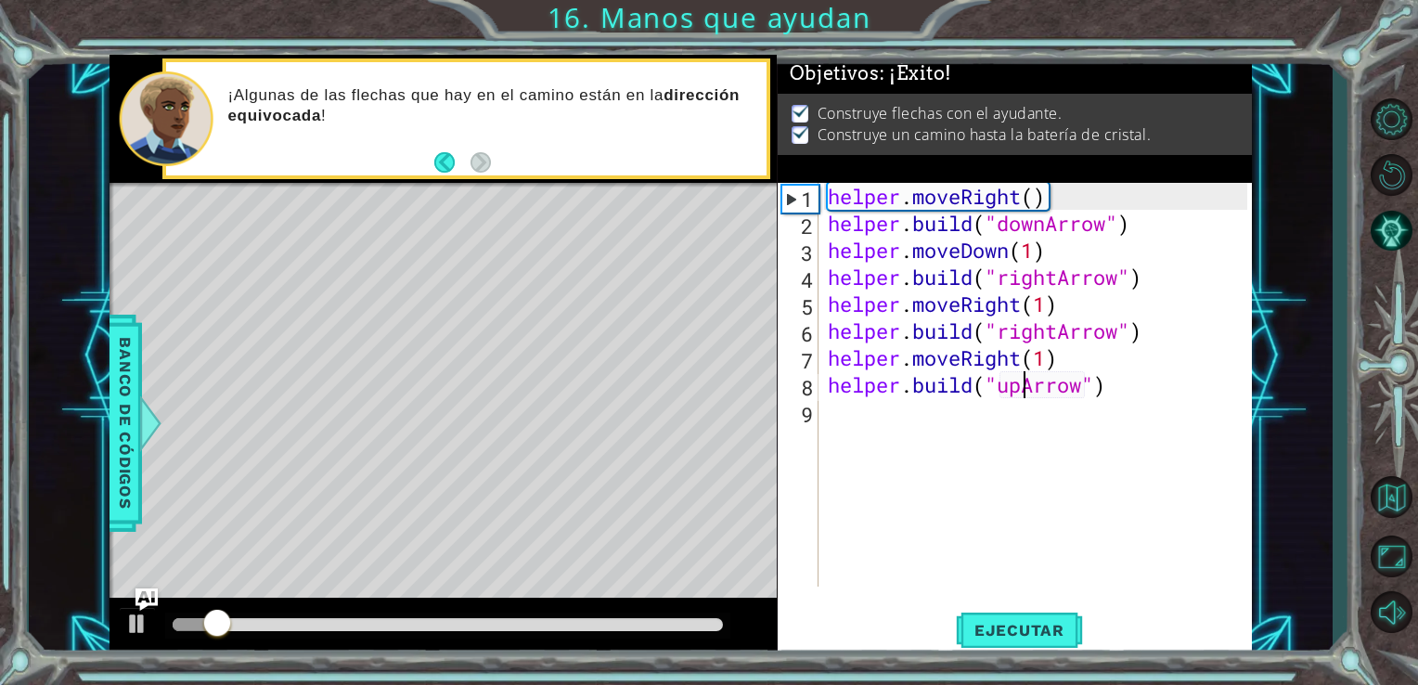
click at [961, 511] on div "helper . moveRight ( ) helper . build ( "downArrow" ) helper . moveDown ( 1 ) h…" at bounding box center [1041, 412] width 434 height 458
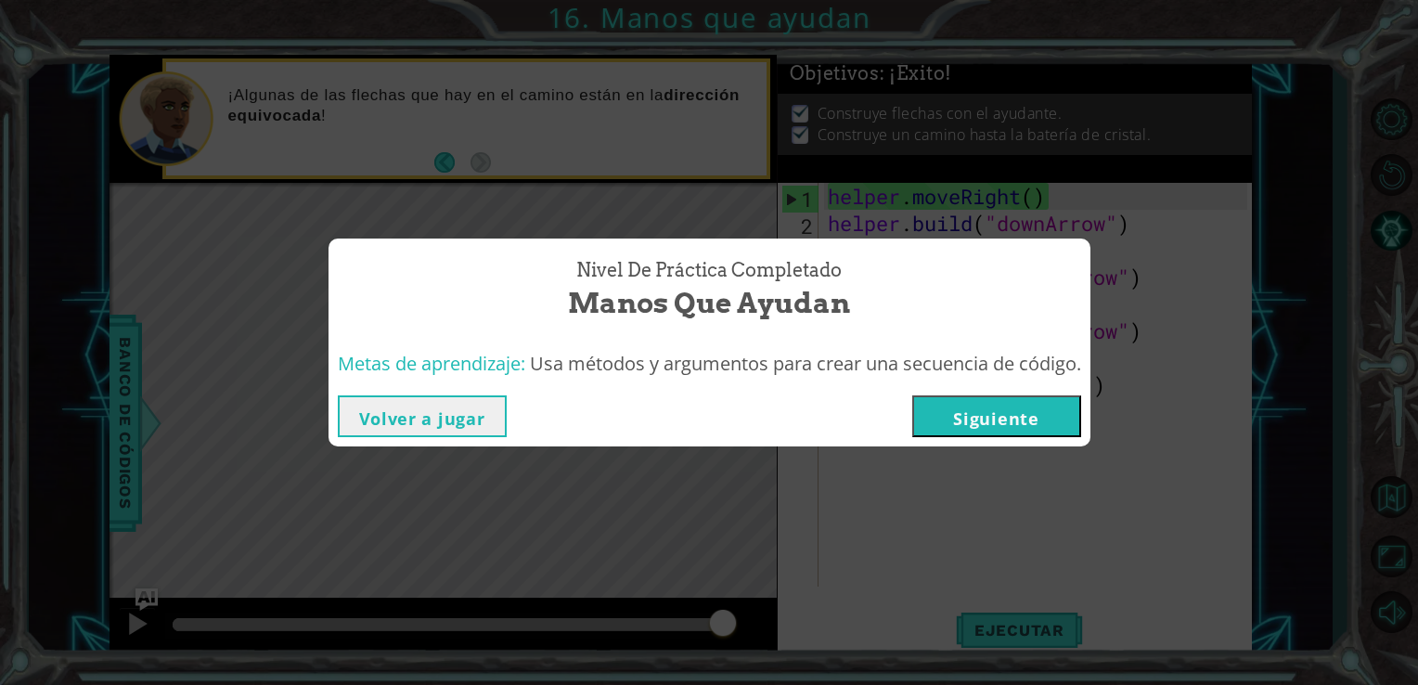
click at [943, 429] on button "Siguiente" at bounding box center [997, 416] width 169 height 42
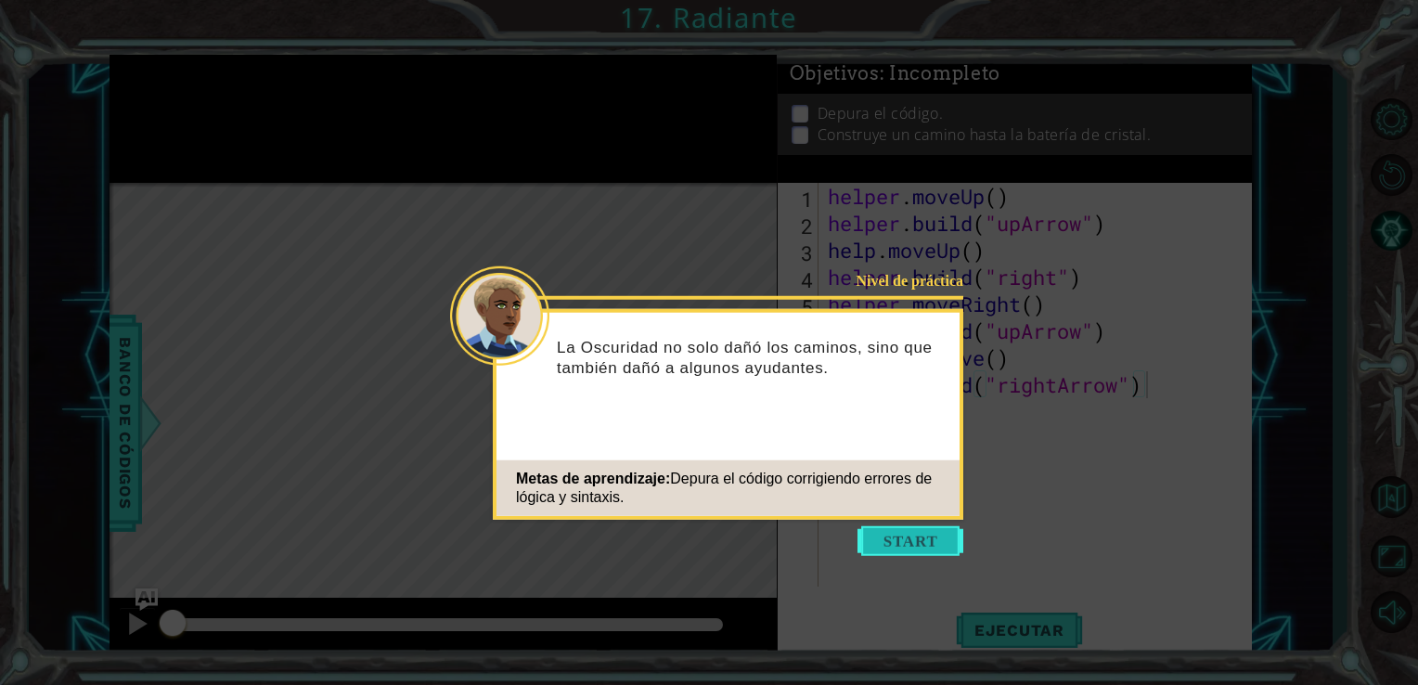
click at [899, 550] on button "Start" at bounding box center [911, 541] width 106 height 30
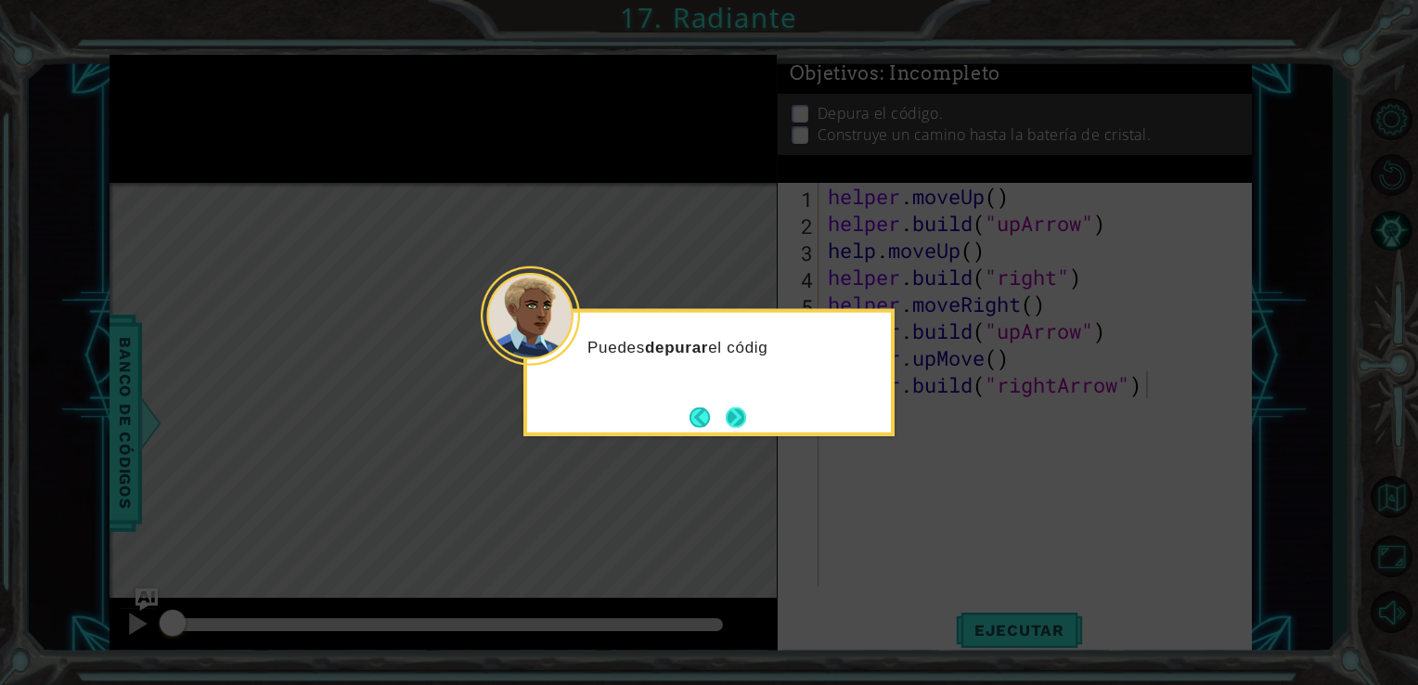
click at [734, 413] on button "Next" at bounding box center [736, 417] width 20 height 20
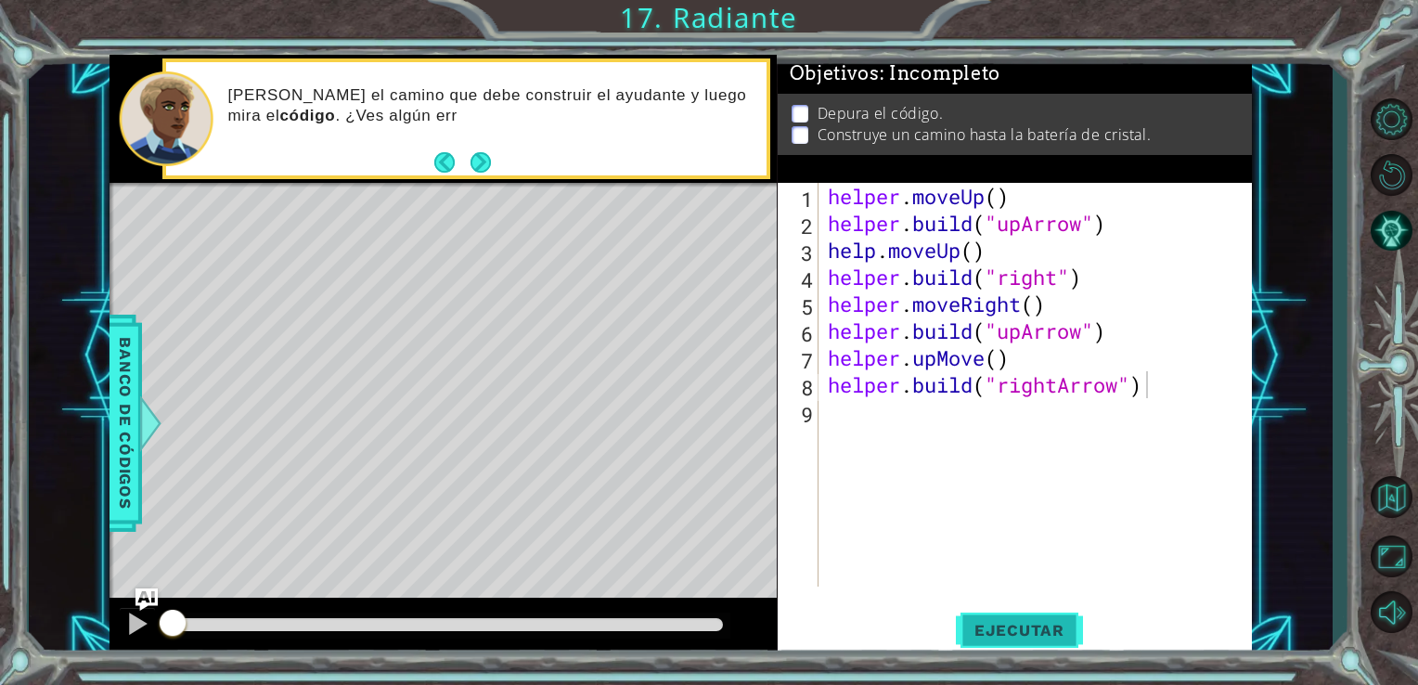
click at [970, 626] on span "Ejecutar" at bounding box center [1019, 630] width 127 height 19
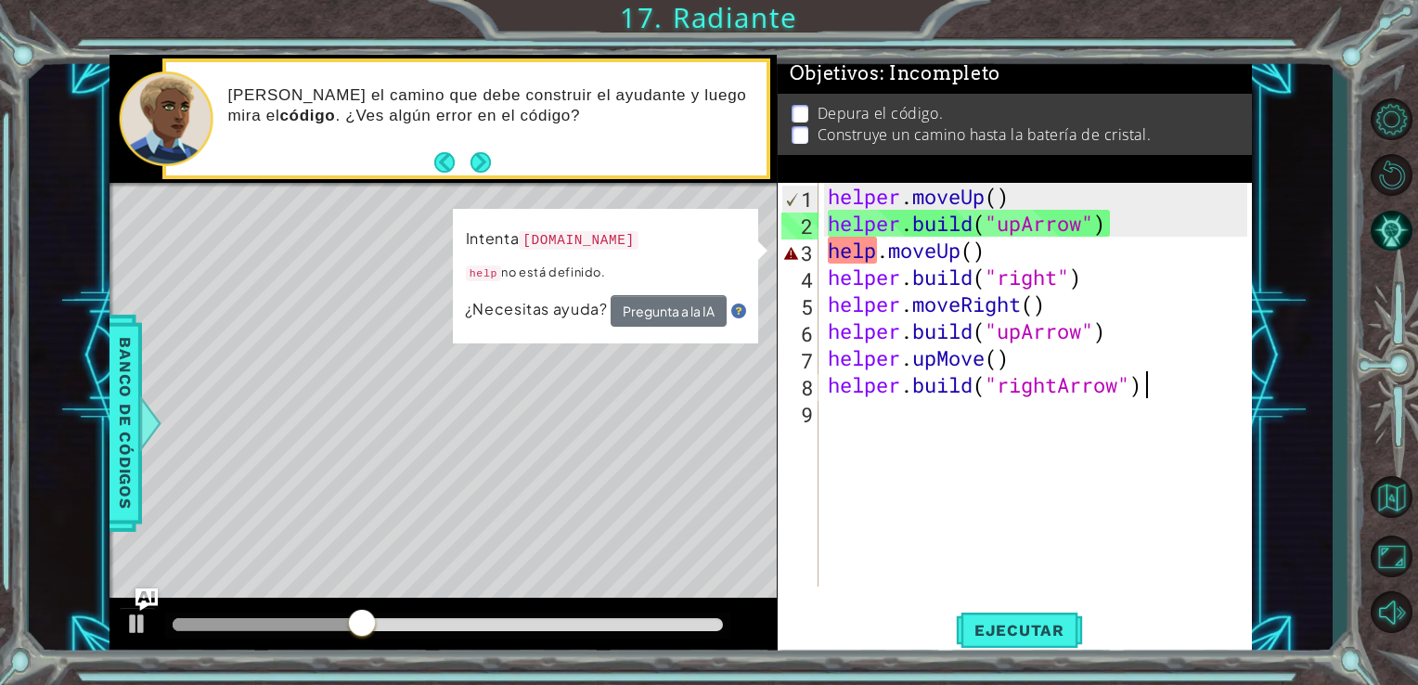
click at [997, 490] on div "helper . moveUp ( ) helper . build ( "upArrow" ) help . moveUp ( ) helper . bui…" at bounding box center [1041, 412] width 434 height 458
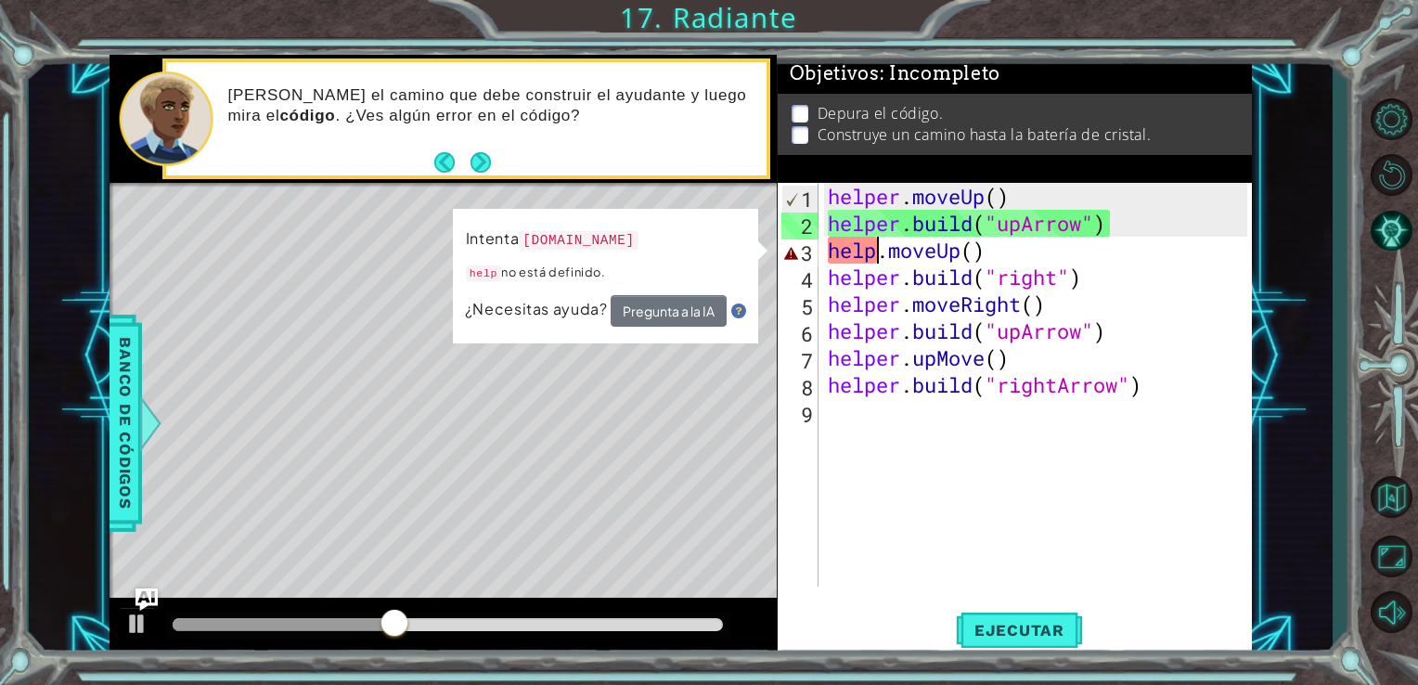
click at [874, 260] on div "helper . moveUp ( ) helper . build ( "upArrow" ) help . moveUp ( ) helper . bui…" at bounding box center [1041, 412] width 434 height 458
type textarea "helper.moveUp()"
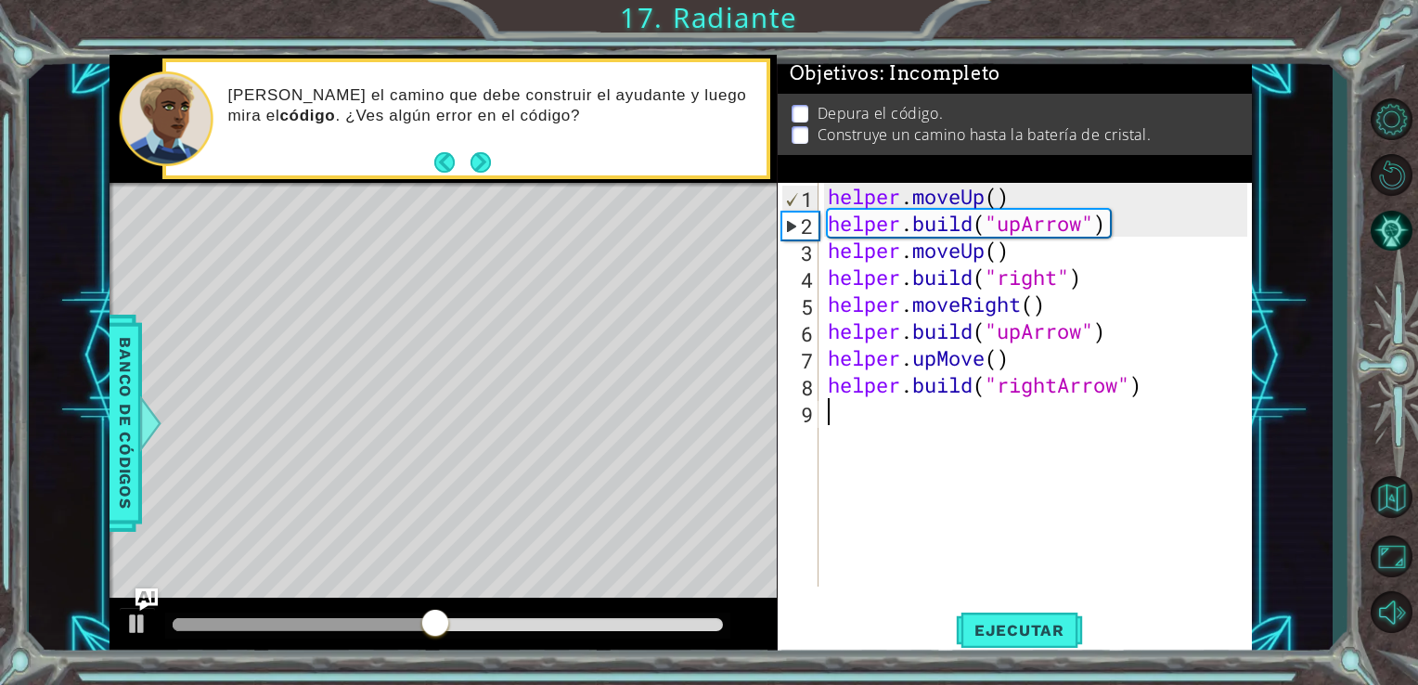
click at [943, 485] on div "helper . moveUp ( ) helper . build ( "upArrow" ) helper . moveUp ( ) helper . b…" at bounding box center [1041, 412] width 434 height 458
click at [980, 635] on span "Ejecutar" at bounding box center [1019, 630] width 127 height 19
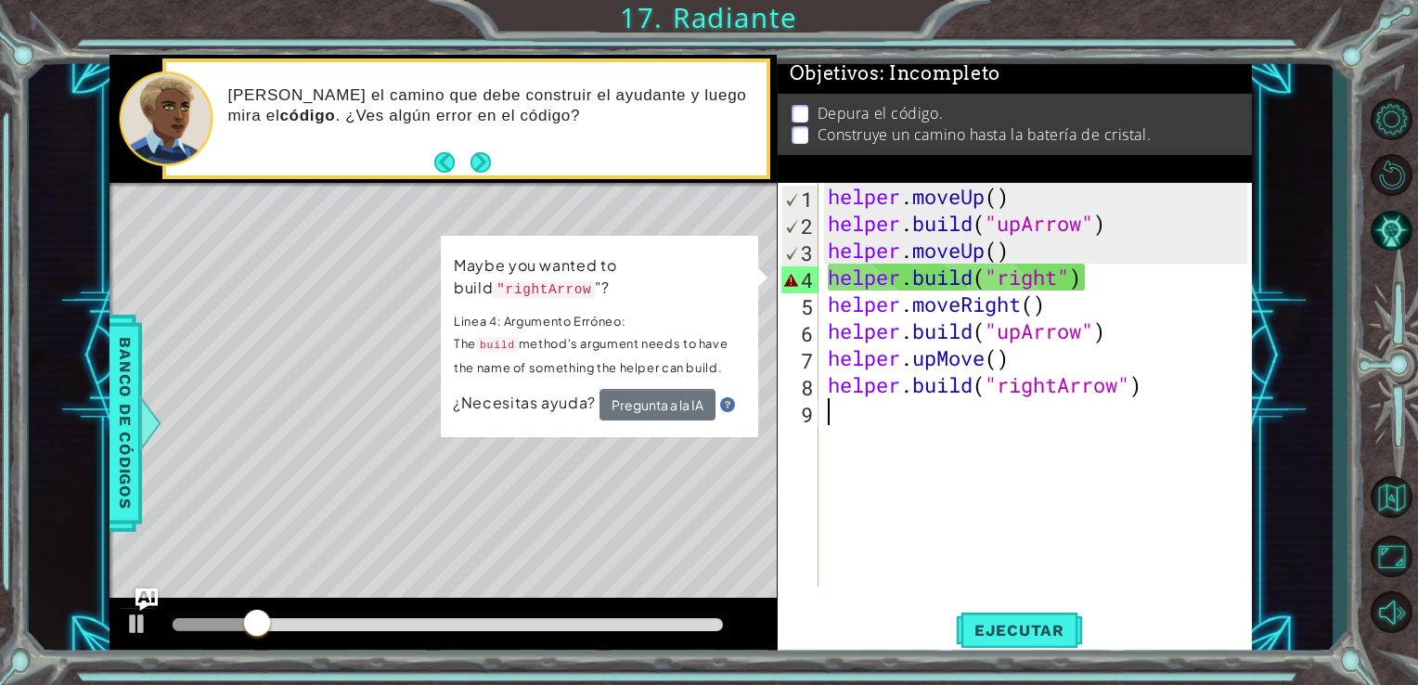
click at [1062, 277] on div "helper . moveUp ( ) helper . build ( "upArrow" ) helper . moveUp ( ) helper . b…" at bounding box center [1041, 412] width 434 height 458
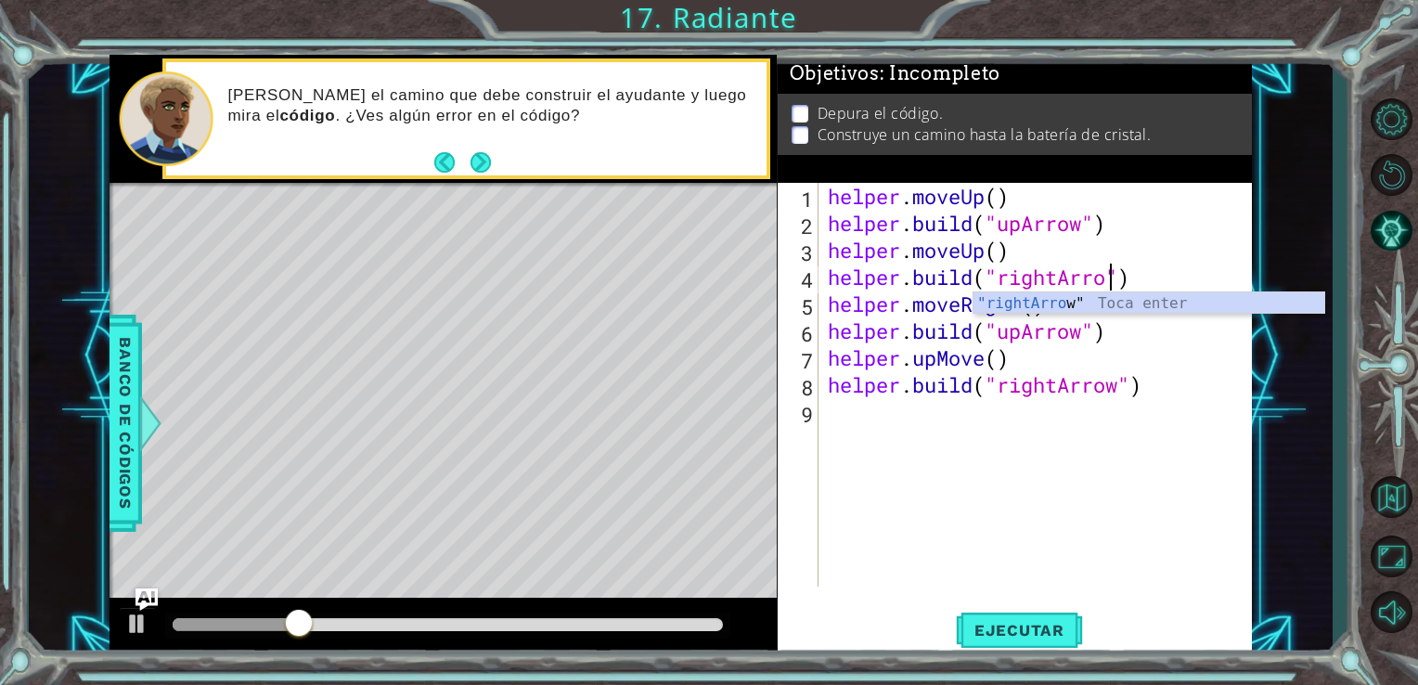
scroll to position [0, 12]
type textarea "[DOMAIN_NAME]("rightArrow")"
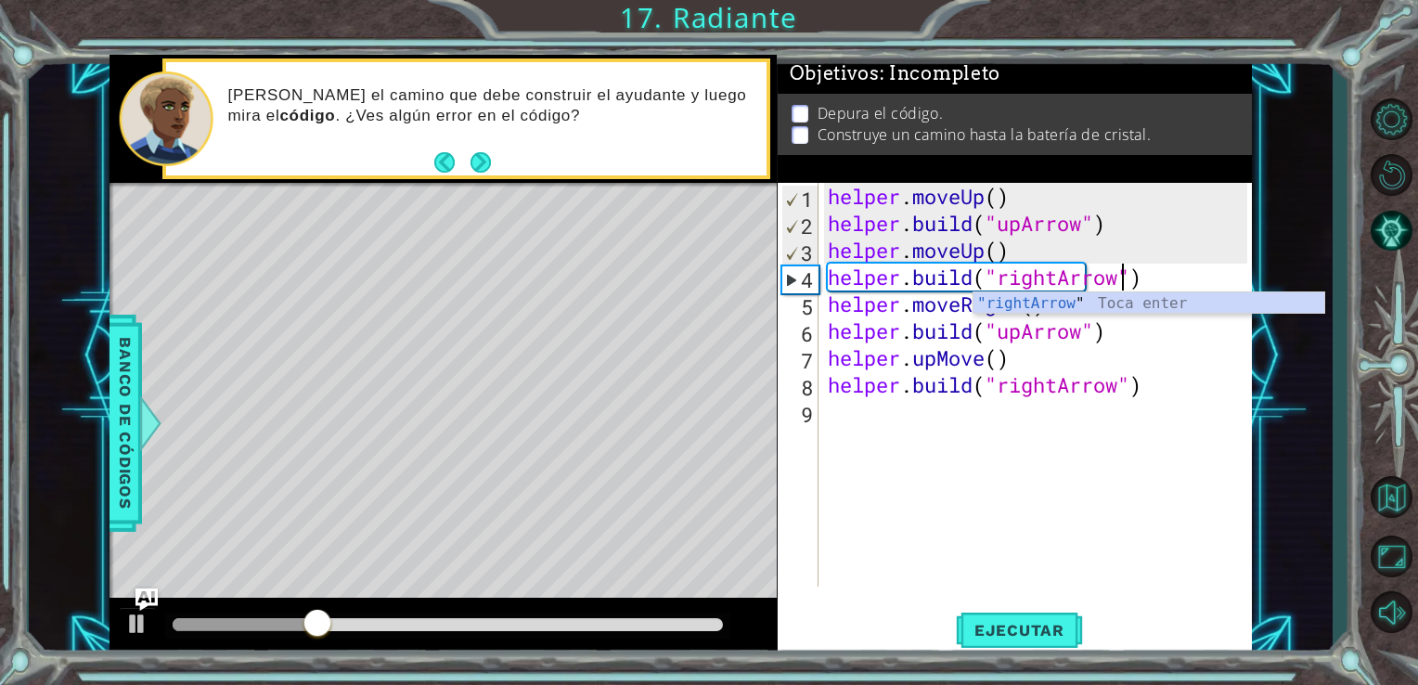
click at [1057, 560] on div "helper . moveUp ( ) helper . build ( "upArrow" ) helper . moveUp ( ) helper . b…" at bounding box center [1041, 412] width 434 height 458
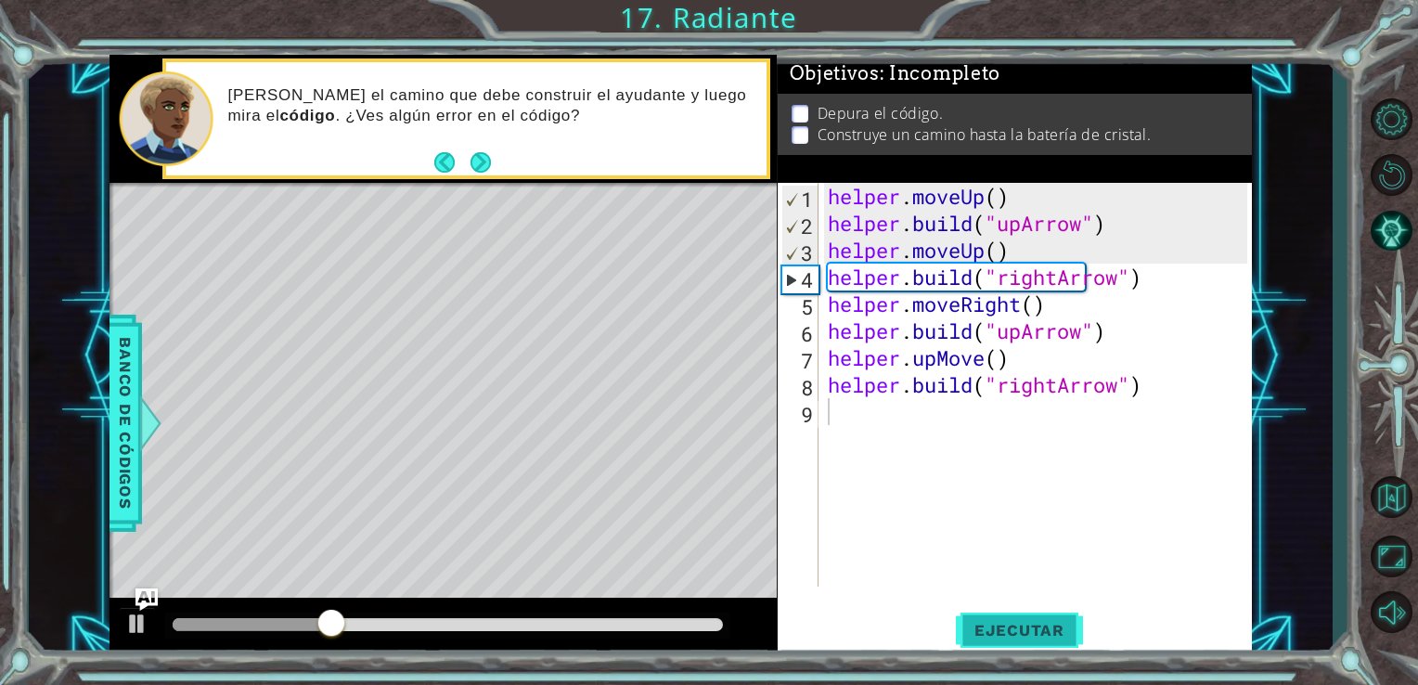
click at [1044, 626] on span "Ejecutar" at bounding box center [1019, 630] width 127 height 19
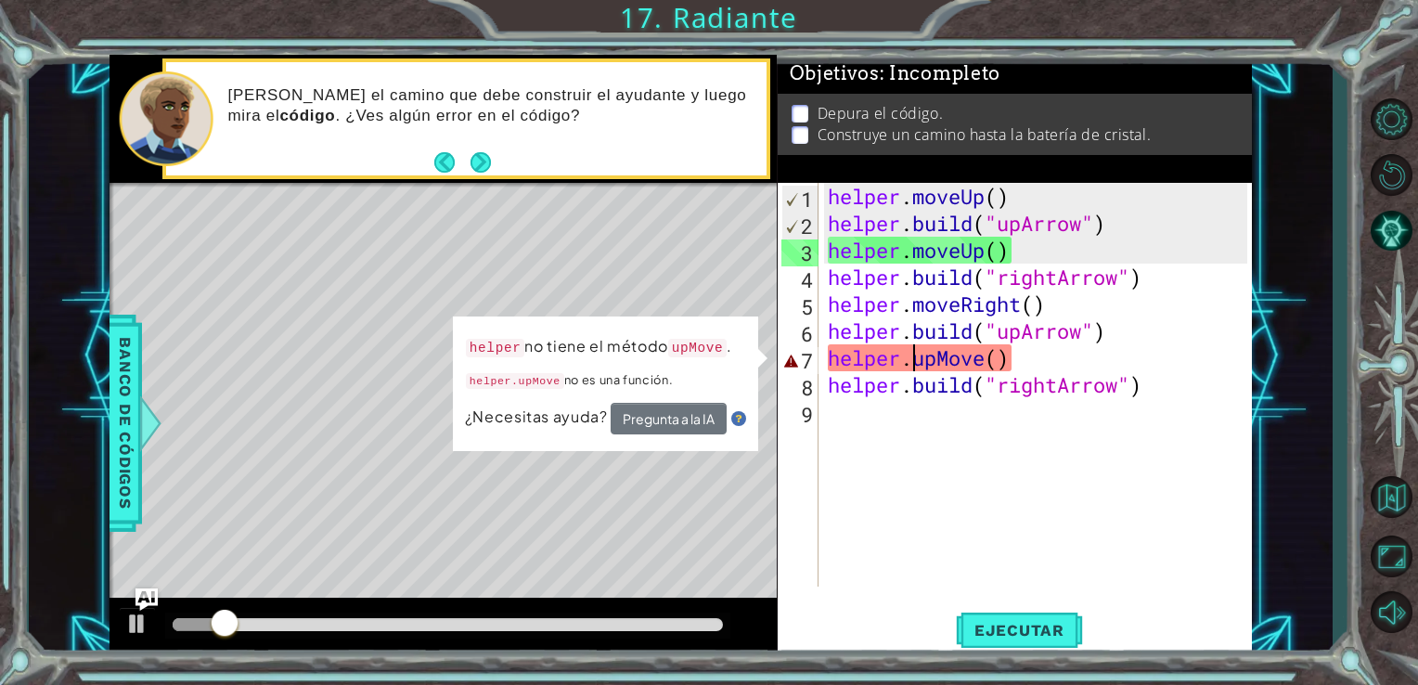
click at [913, 361] on div "helper . moveUp ( ) helper . build ( "upArrow" ) helper . moveUp ( ) helper . b…" at bounding box center [1041, 412] width 434 height 458
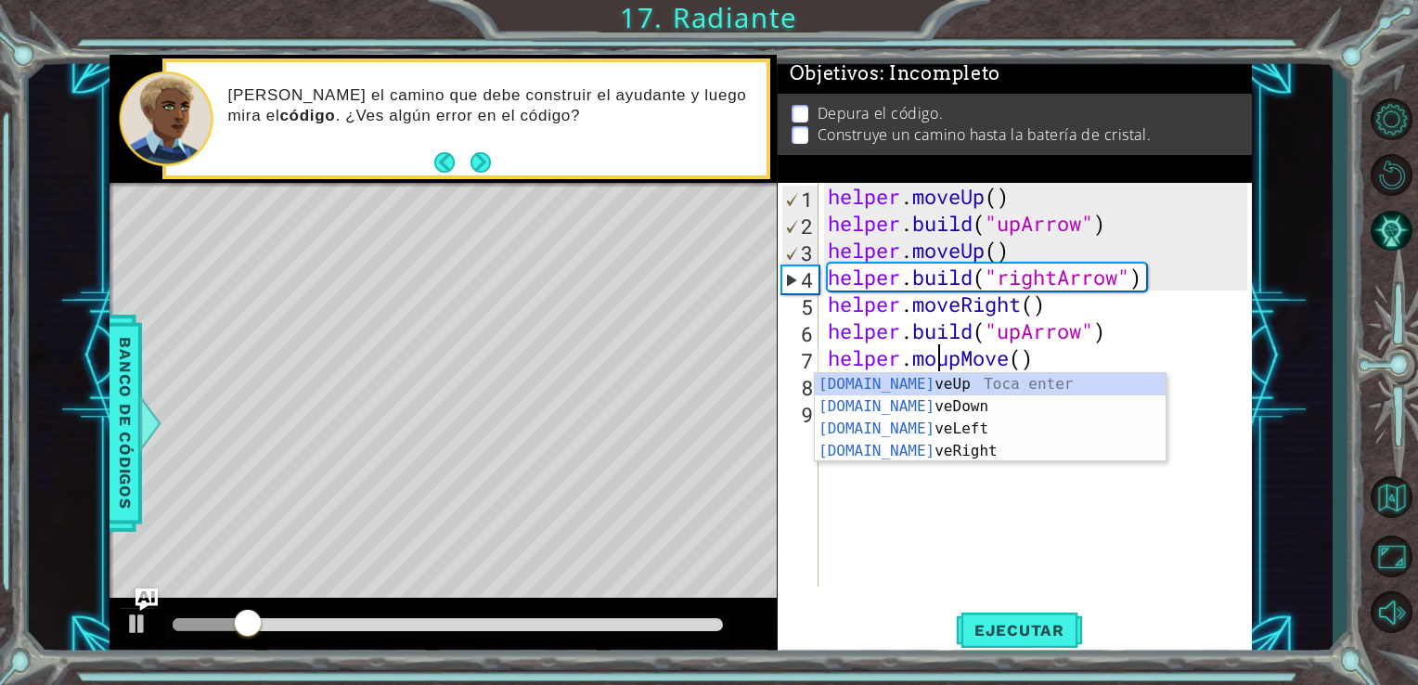
type textarea "helper.moveupMove()"
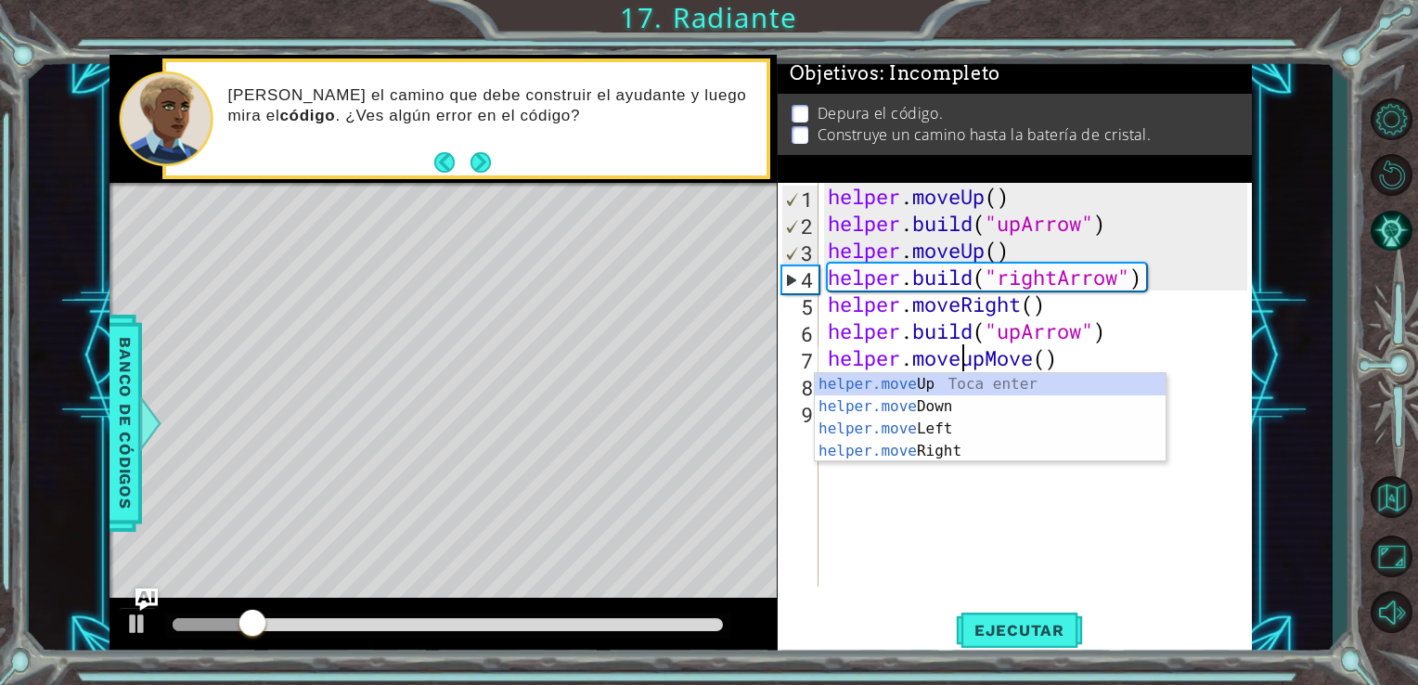
scroll to position [0, 6]
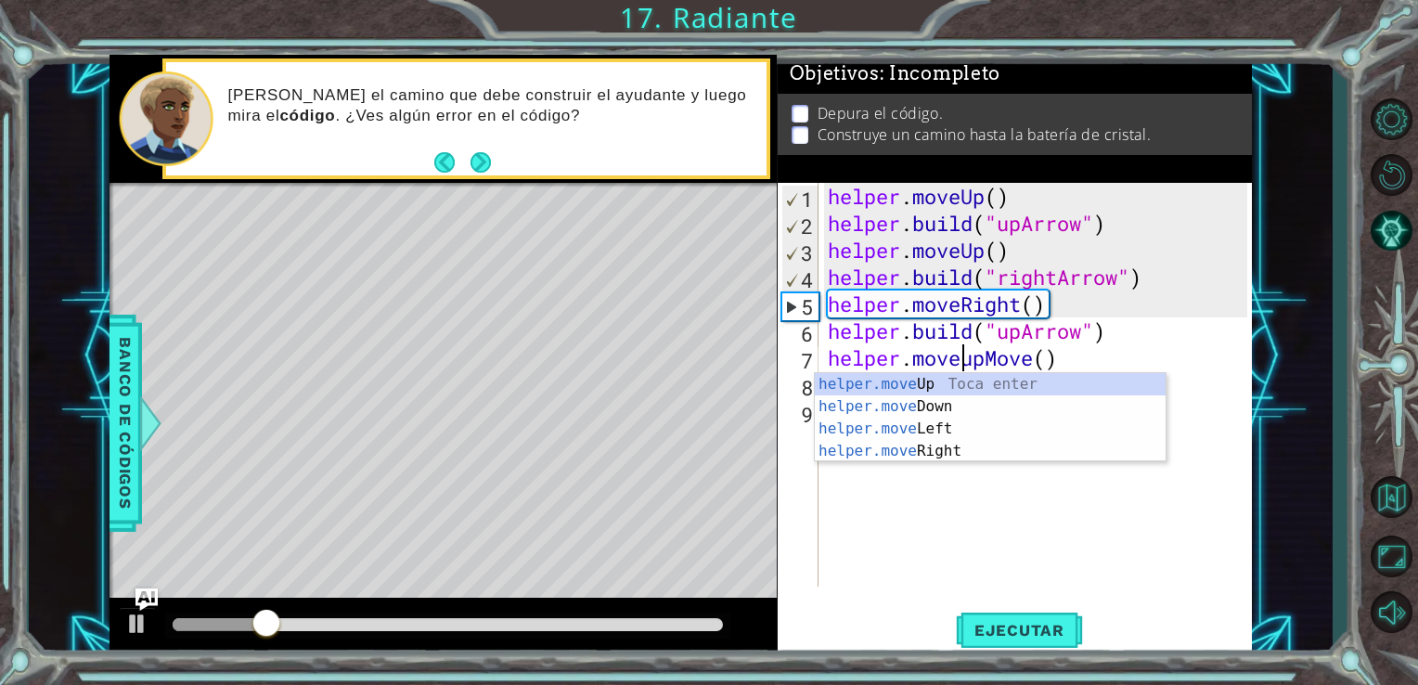
click at [935, 548] on div "helper . moveUp ( ) helper . build ( "upArrow" ) helper . moveUp ( ) helper . b…" at bounding box center [1041, 412] width 434 height 458
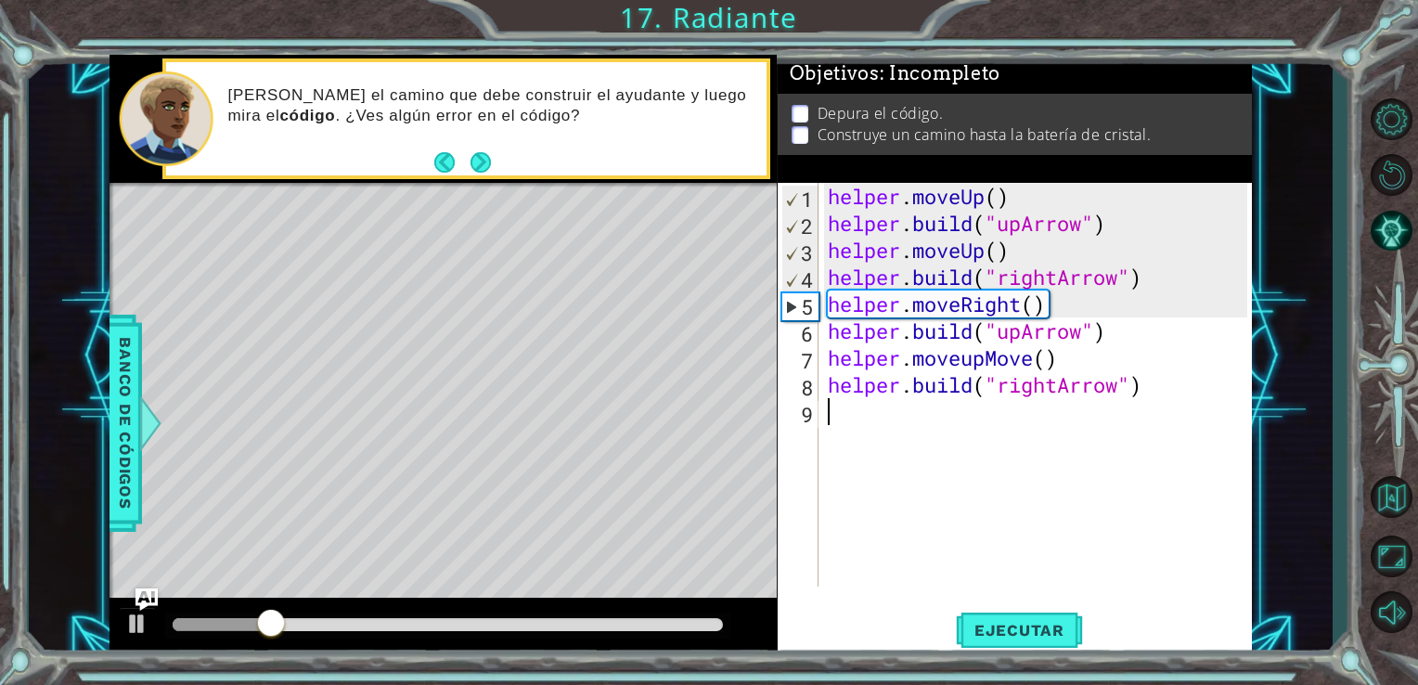
scroll to position [0, 0]
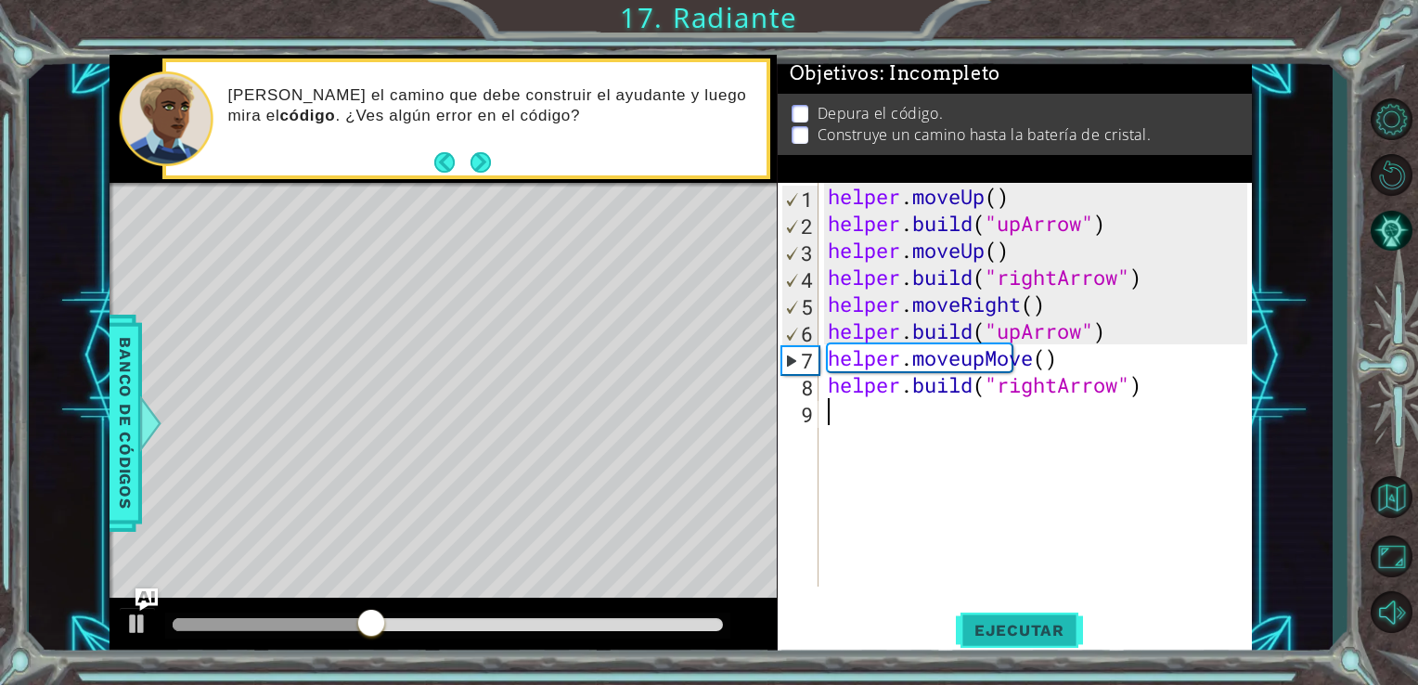
click at [984, 641] on button "Ejecutar" at bounding box center [1019, 629] width 127 height 47
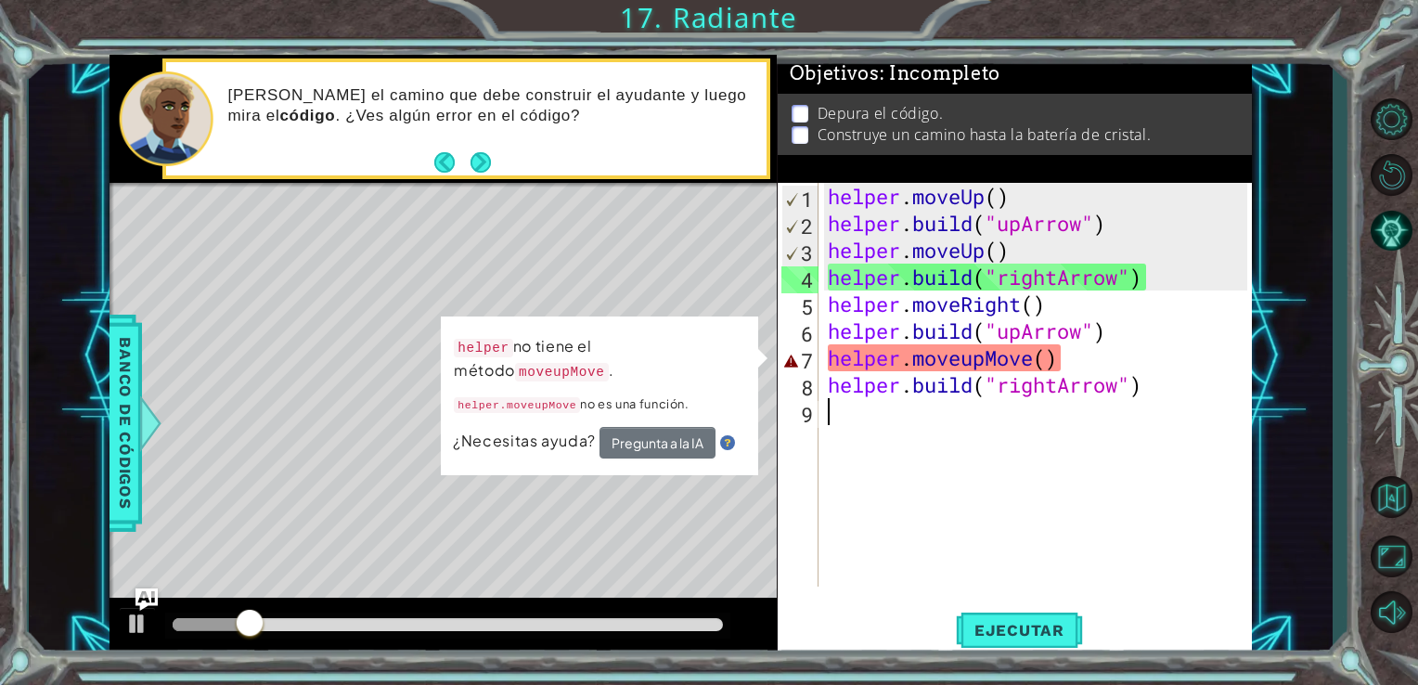
click at [1043, 368] on div "helper . moveUp ( ) helper . build ( "upArrow" ) helper . moveUp ( ) helper . b…" at bounding box center [1041, 412] width 434 height 458
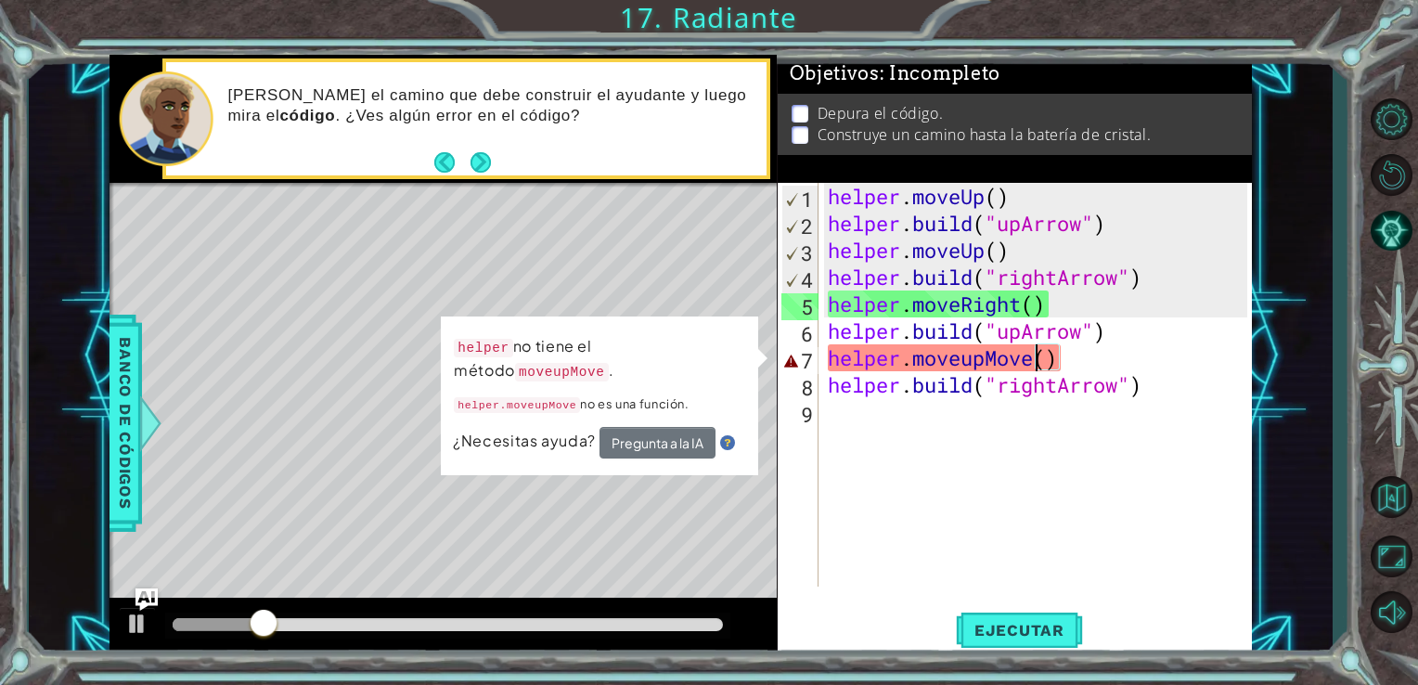
click at [1033, 366] on div "helper . moveUp ( ) helper . build ( "upArrow" ) helper . moveUp ( ) helper . b…" at bounding box center [1041, 412] width 434 height 458
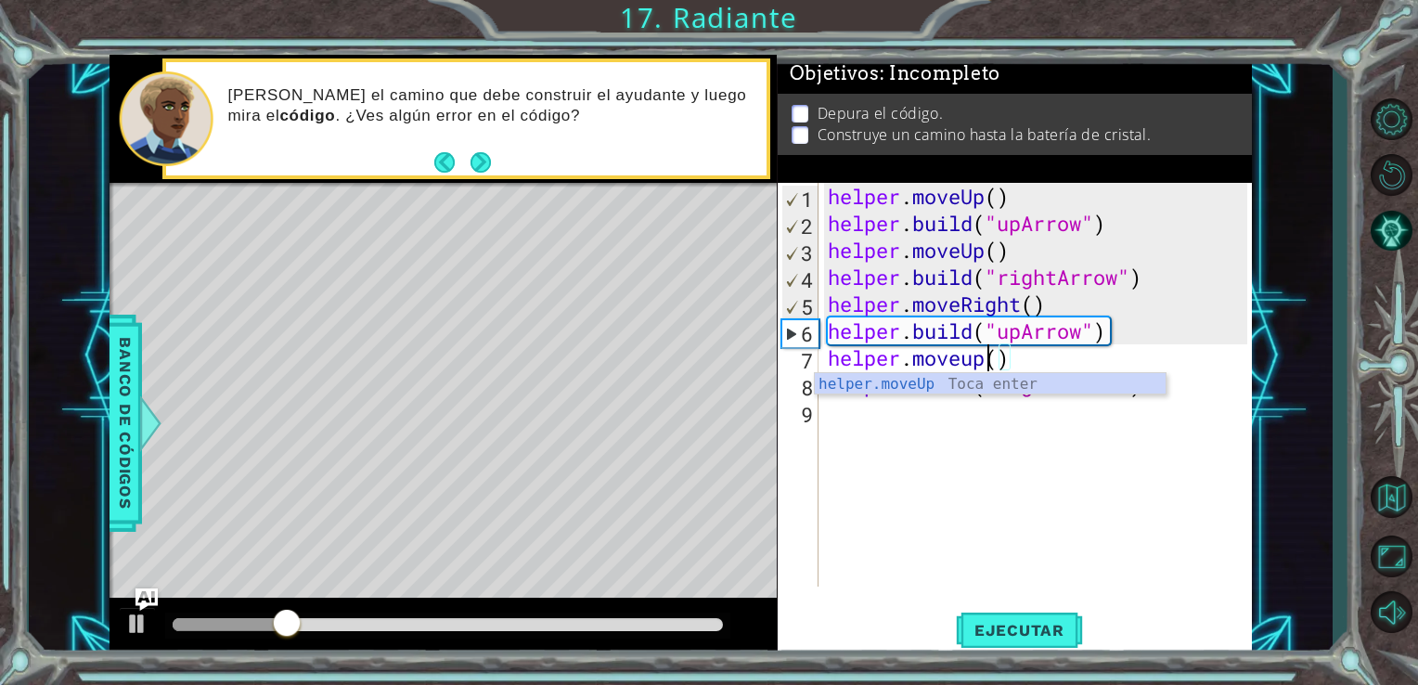
type textarea "helper.moveup()"
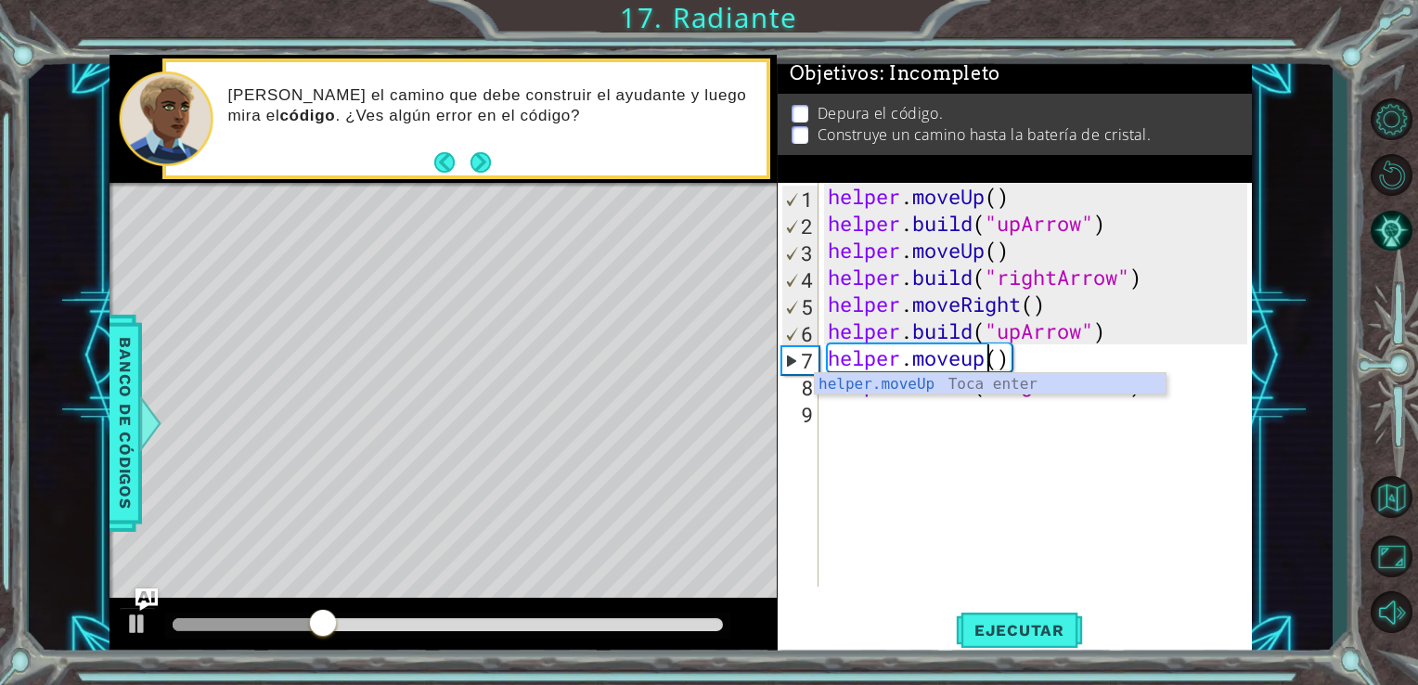
click at [952, 556] on div "helper . moveUp ( ) helper . build ( "upArrow" ) helper . moveUp ( ) helper . b…" at bounding box center [1041, 412] width 434 height 458
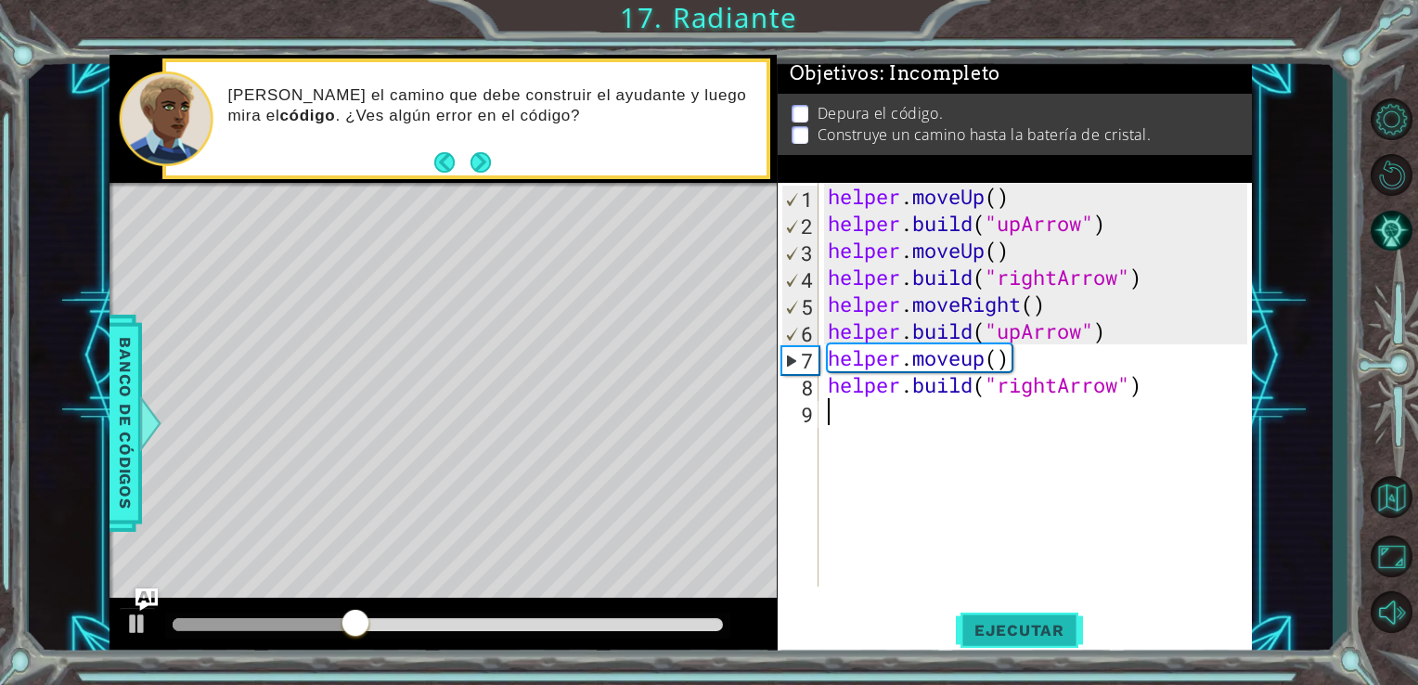
click at [985, 611] on button "Ejecutar" at bounding box center [1019, 629] width 127 height 47
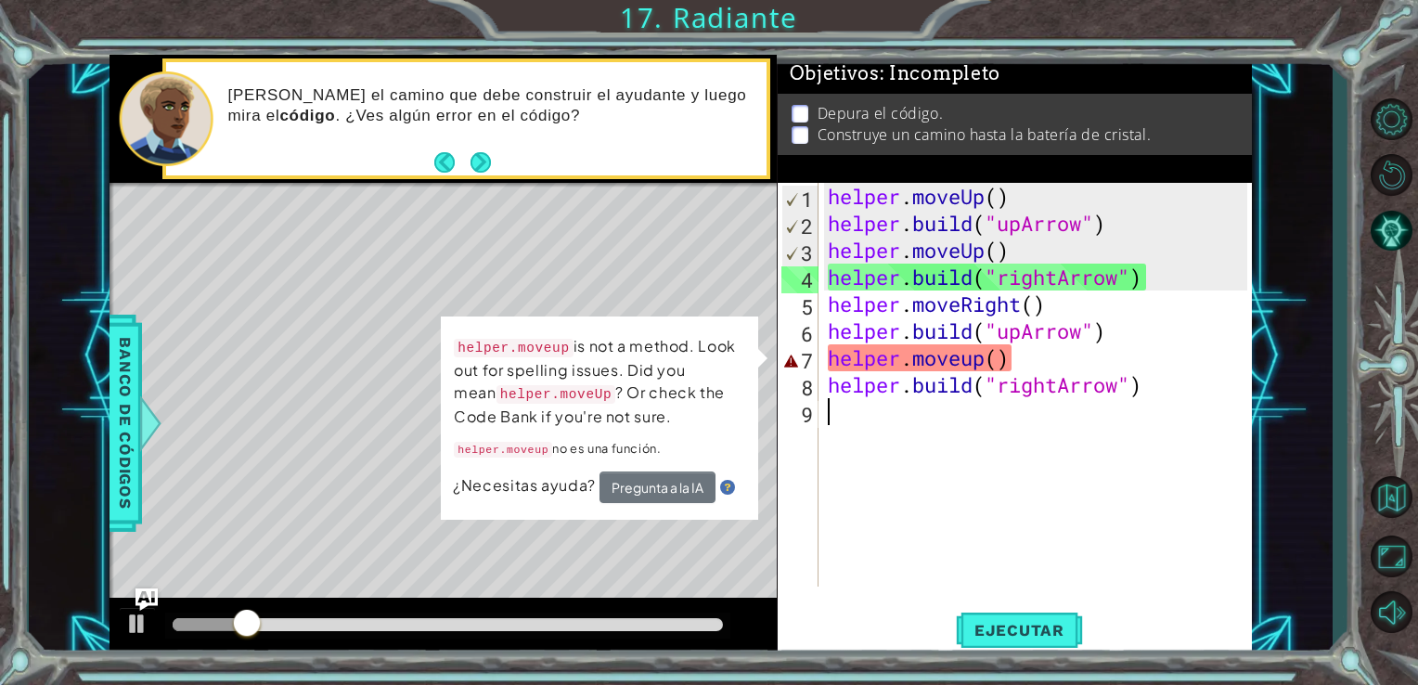
click at [972, 362] on div "helper . moveUp ( ) helper . build ( "upArrow" ) helper . moveUp ( ) helper . b…" at bounding box center [1041, 412] width 434 height 458
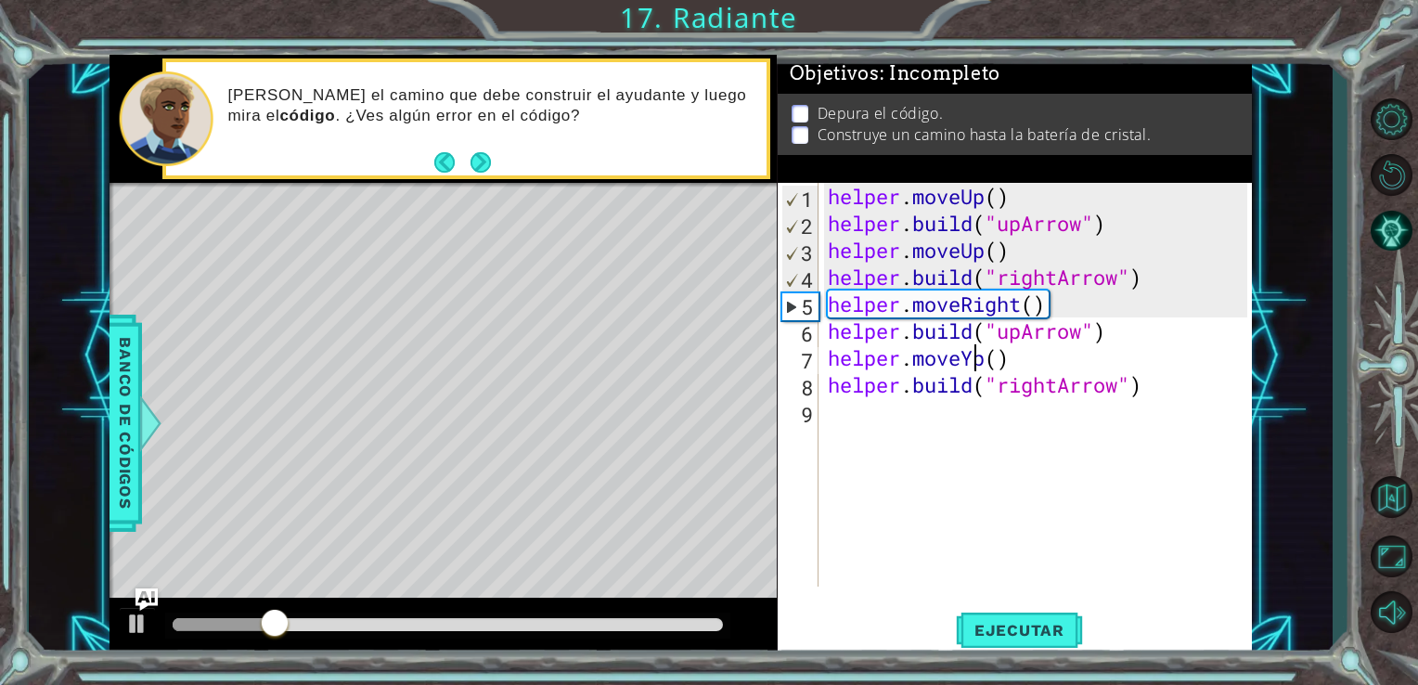
scroll to position [0, 6]
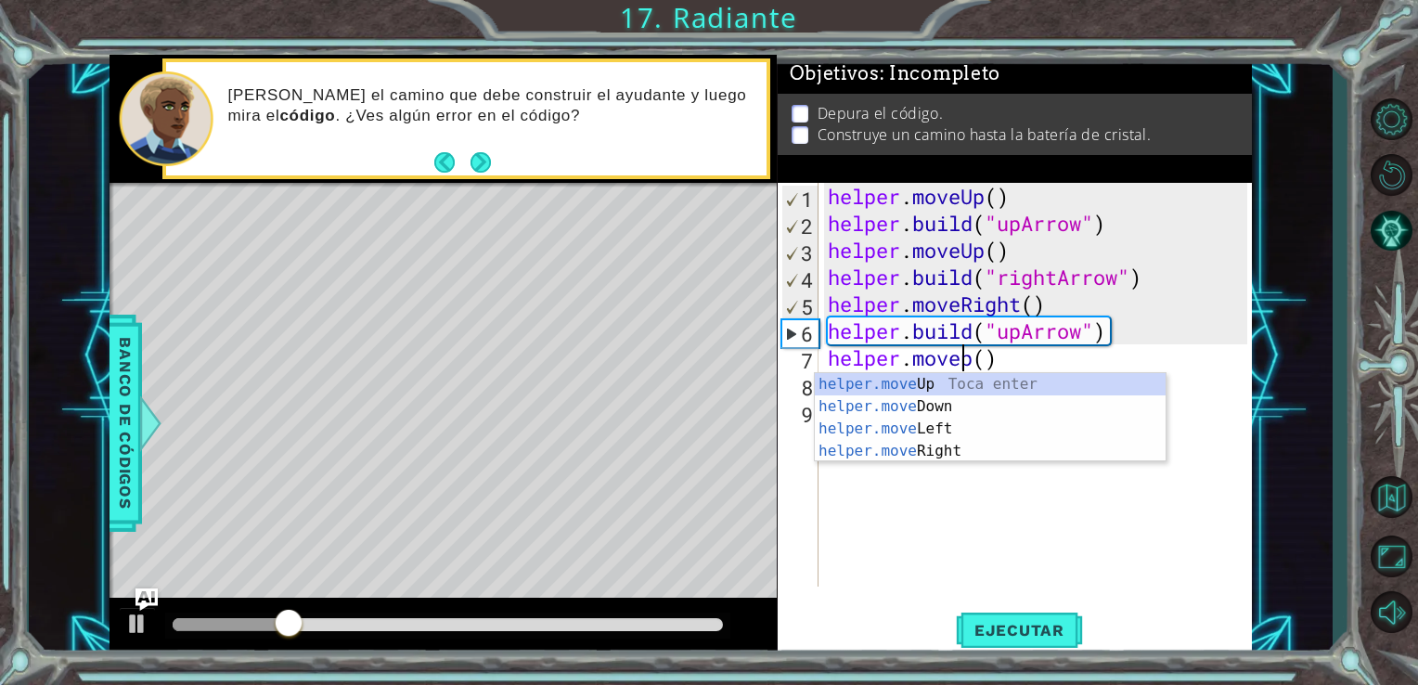
type textarea "helper.moveUp()"
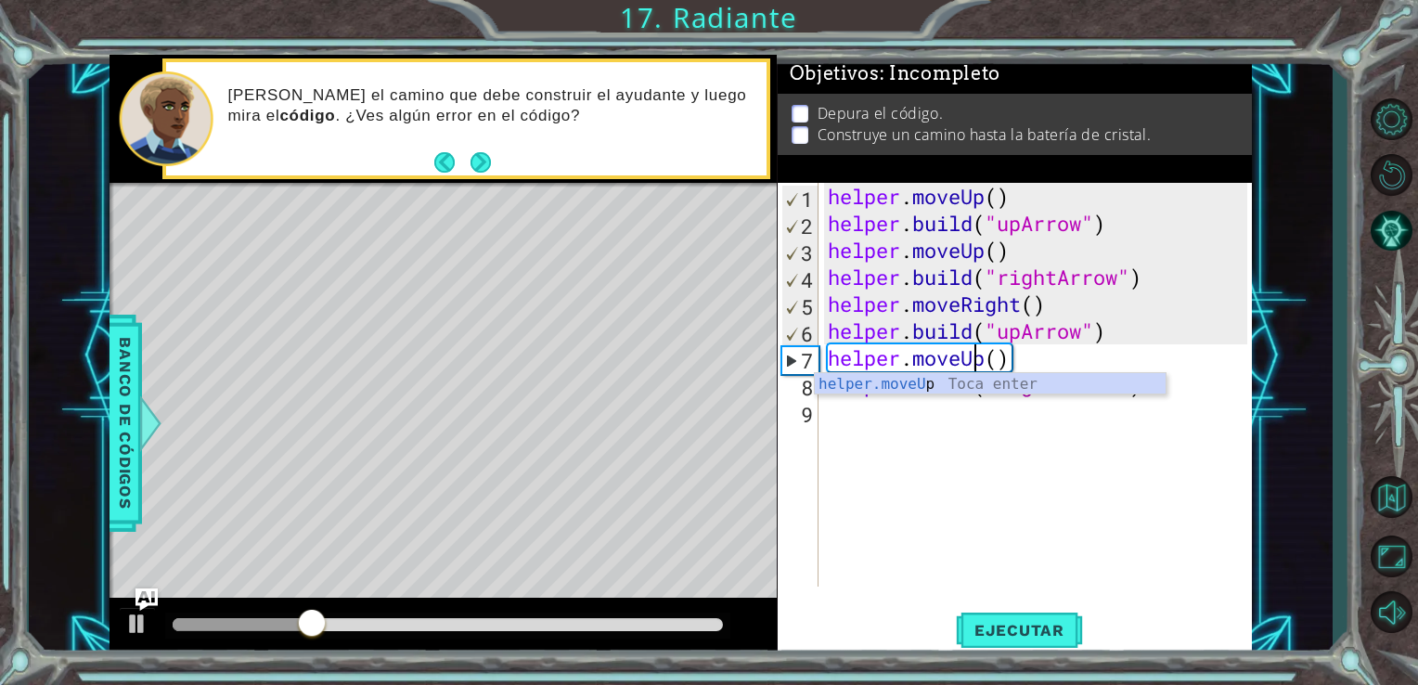
click at [1034, 513] on div "helper . moveUp ( ) helper . build ( "upArrow" ) helper . moveUp ( ) helper . b…" at bounding box center [1041, 412] width 434 height 458
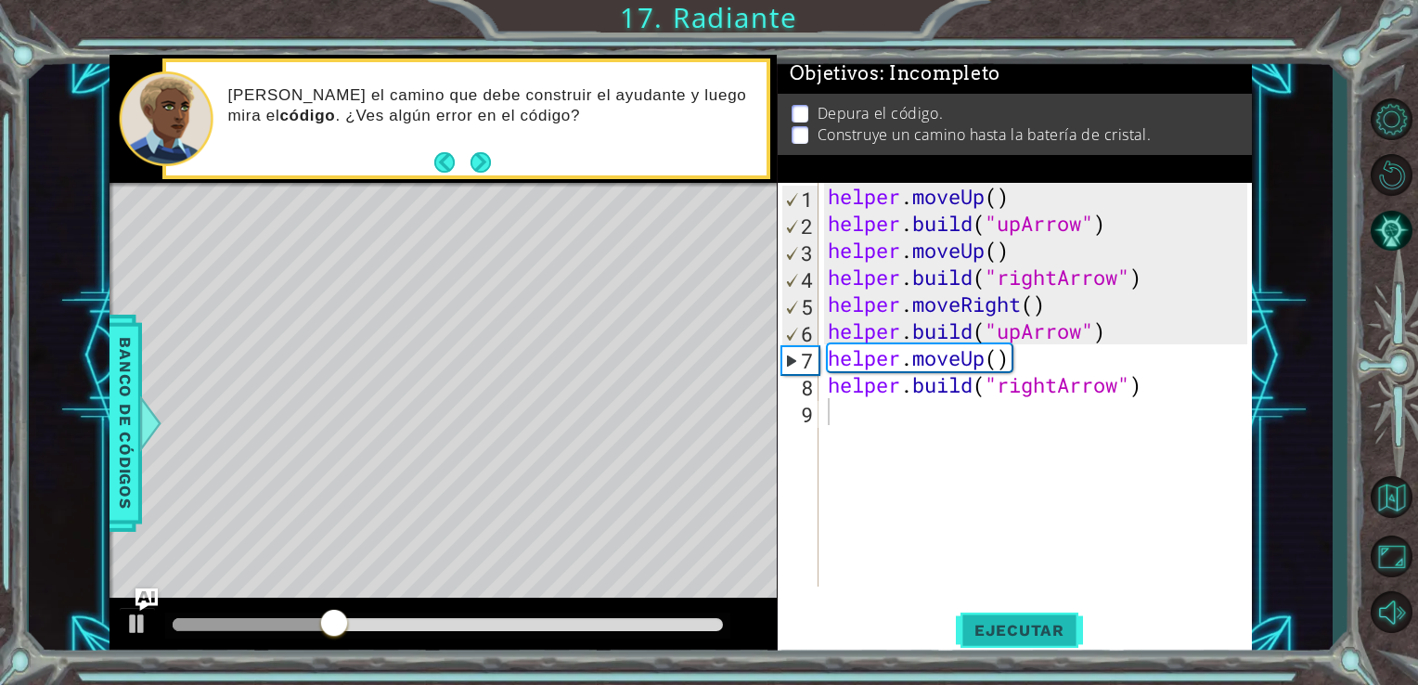
click at [1025, 635] on span "Ejecutar" at bounding box center [1019, 630] width 127 height 19
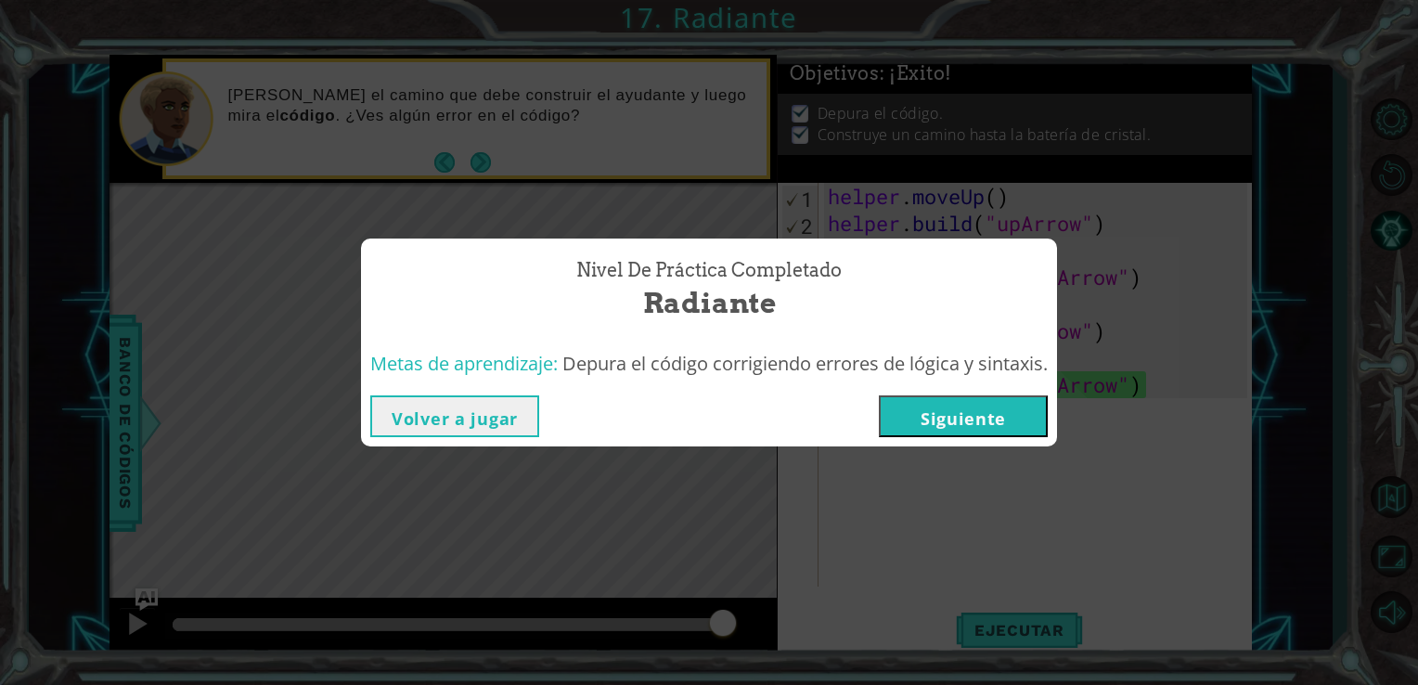
click at [980, 419] on button "Siguiente" at bounding box center [963, 416] width 169 height 42
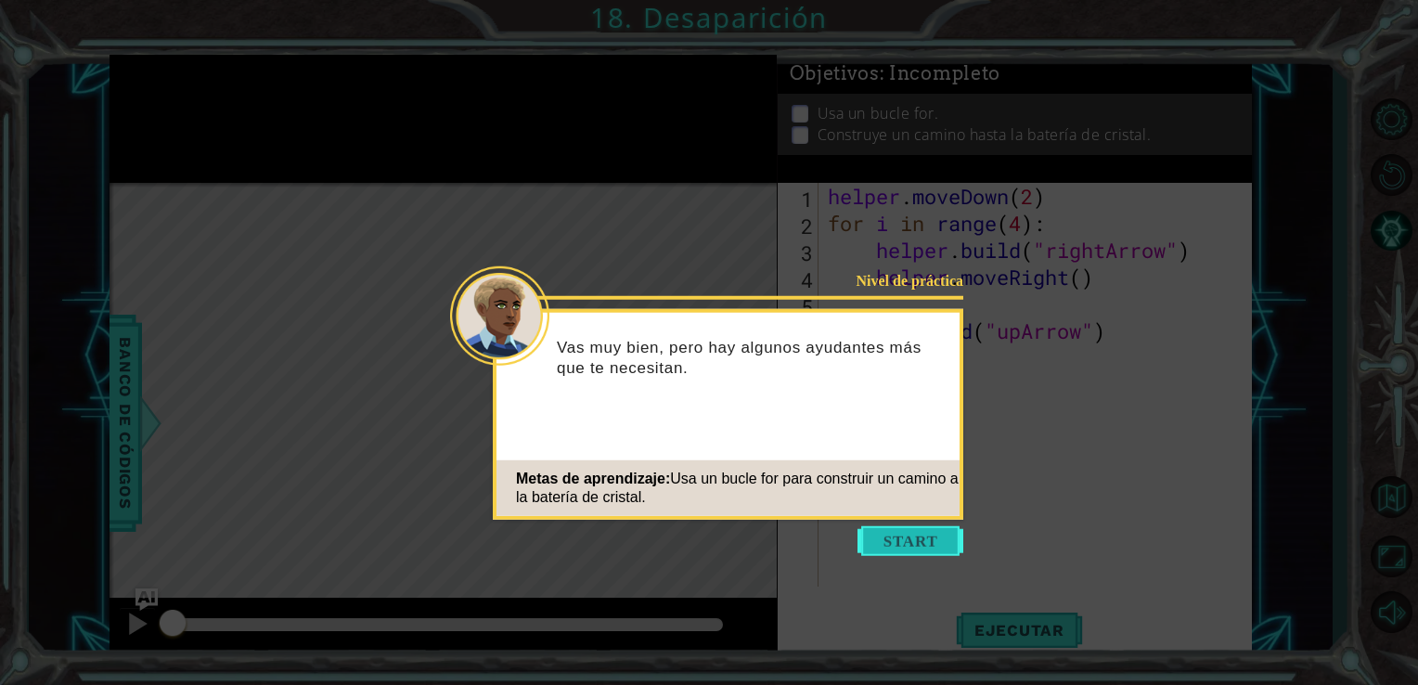
click at [896, 532] on button "Start" at bounding box center [911, 541] width 106 height 30
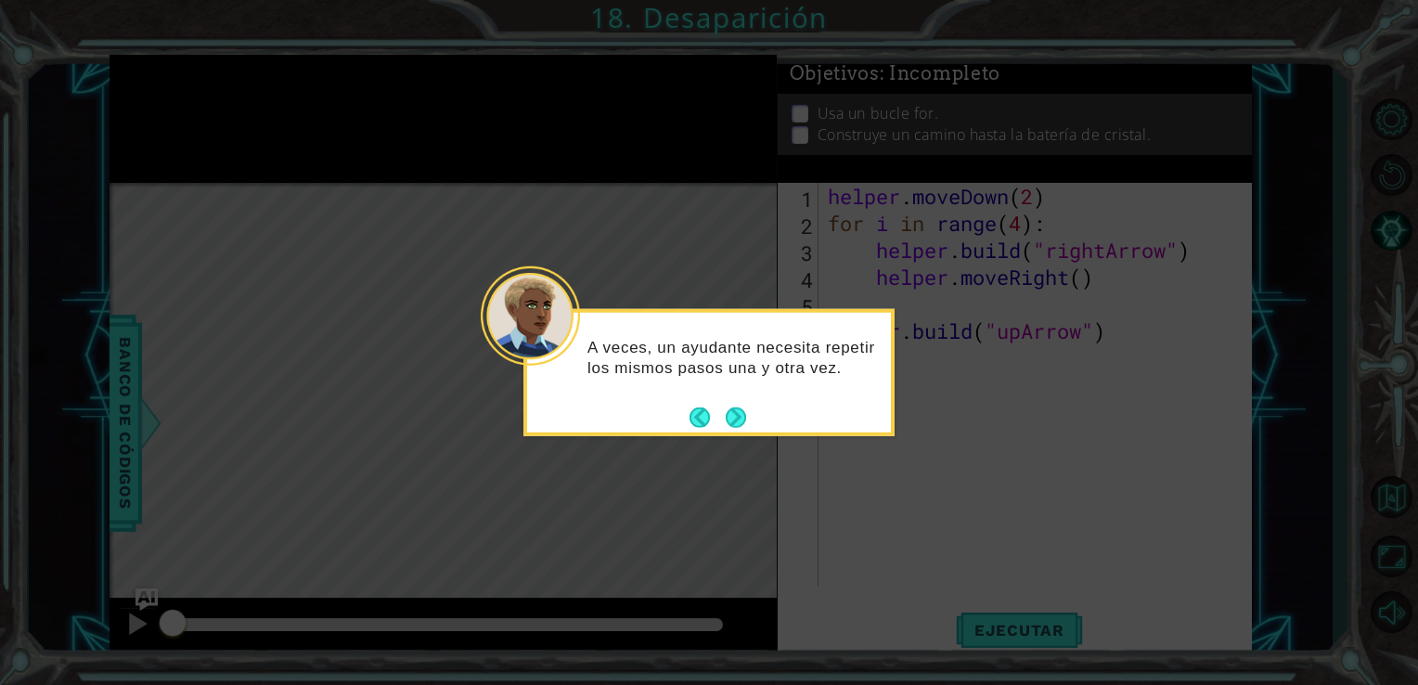
click at [725, 406] on footer at bounding box center [718, 417] width 57 height 28
click at [744, 421] on button "Next" at bounding box center [736, 417] width 20 height 20
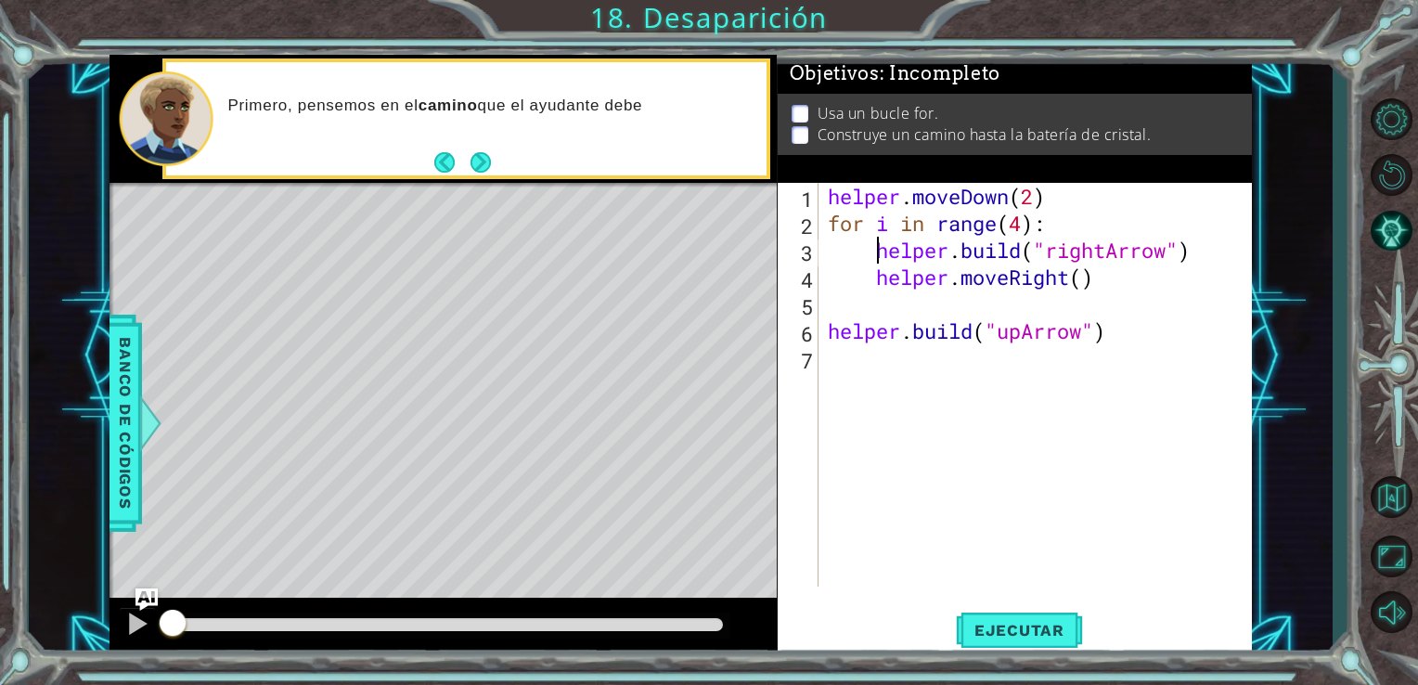
click at [880, 252] on div "helper . moveDown ( 2 ) for i in range ( 4 ) : helper . build ( "rightArrow" ) …" at bounding box center [1041, 412] width 434 height 458
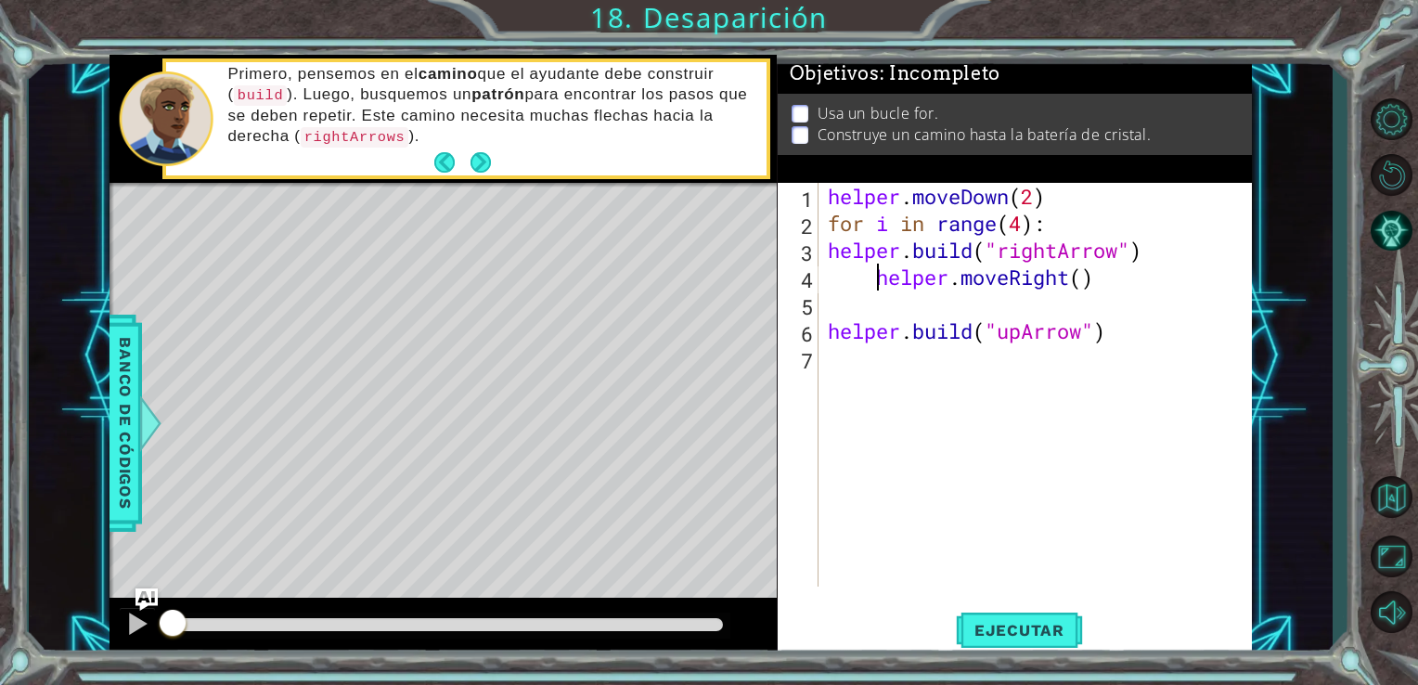
type textarea "helper.moveRight()"
click at [857, 291] on div "helper . moveDown ( 2 ) for i in range ( 4 ) : helper . build ( "rightArrow" ) …" at bounding box center [1041, 412] width 434 height 458
click at [1015, 649] on button "Ejecutar" at bounding box center [1019, 629] width 127 height 47
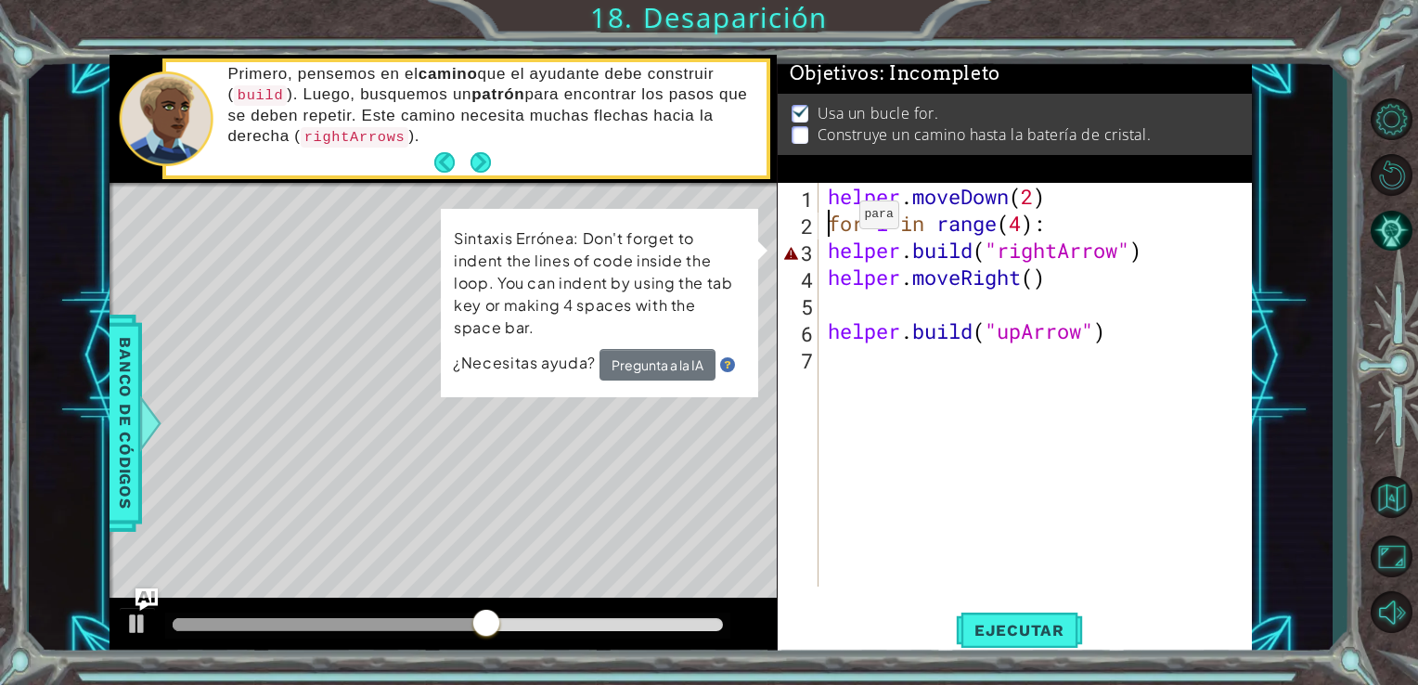
click at [831, 219] on div "helper . moveDown ( 2 ) for i in range ( 4 ) : helper . build ( "rightArrow" ) …" at bounding box center [1041, 412] width 434 height 458
type textarea "for i in range(4):"
click at [850, 460] on div "helper . moveDown ( 2 ) for i in range ( 4 ) : helper . build ( "rightArrow" ) …" at bounding box center [1041, 412] width 434 height 458
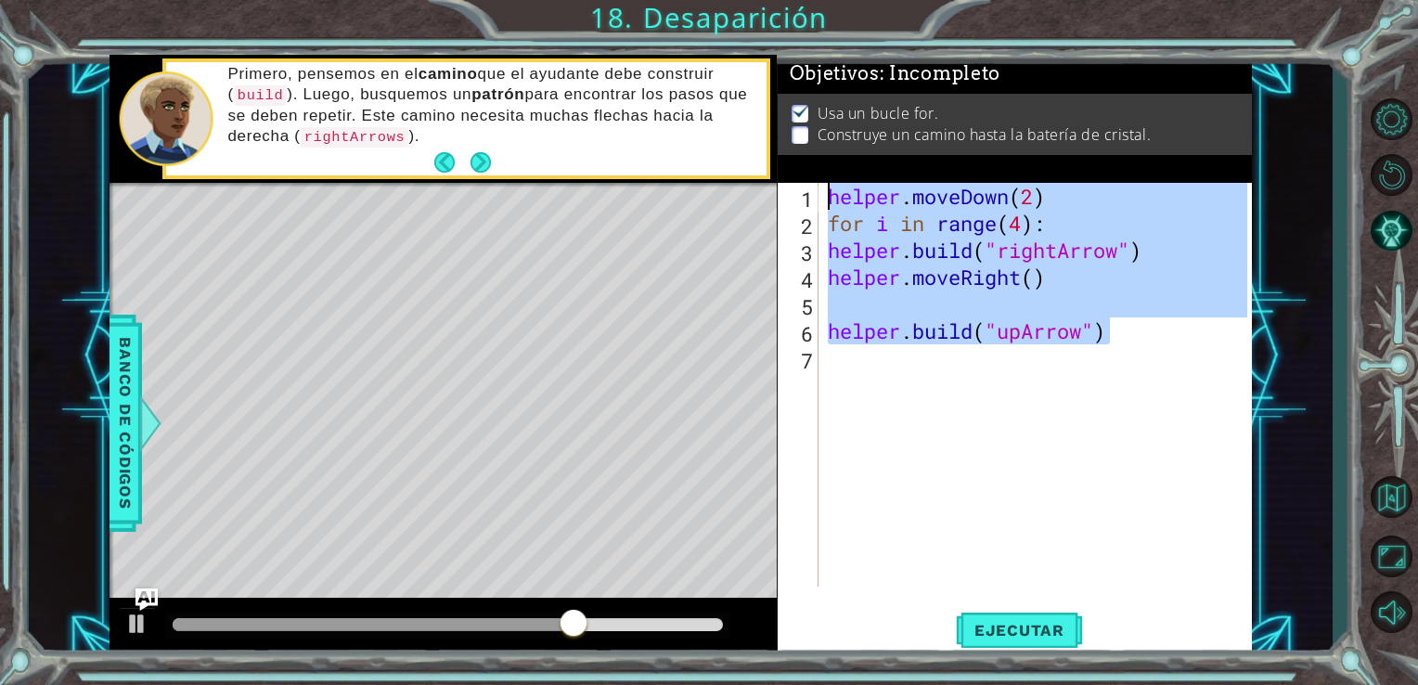
drag, startPoint x: 1119, startPoint y: 330, endPoint x: 793, endPoint y: 188, distance: 355.8
click at [793, 188] on div "[DOMAIN_NAME]("upArrow") 1 2 3 4 5 6 7 helper . moveDown ( 2 ) for i in range (…" at bounding box center [1013, 385] width 471 height 404
type textarea "helper.moveDown(2) for i in range(4):"
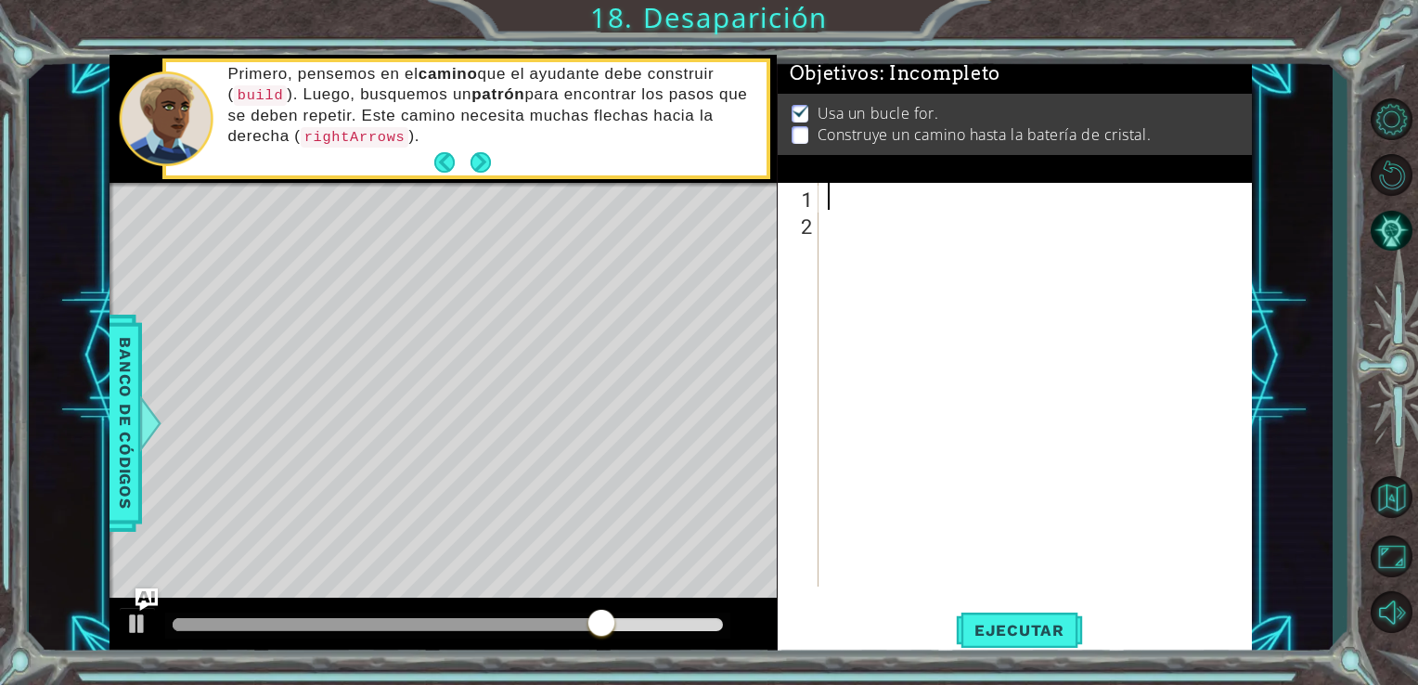
click at [831, 197] on div at bounding box center [1041, 412] width 434 height 458
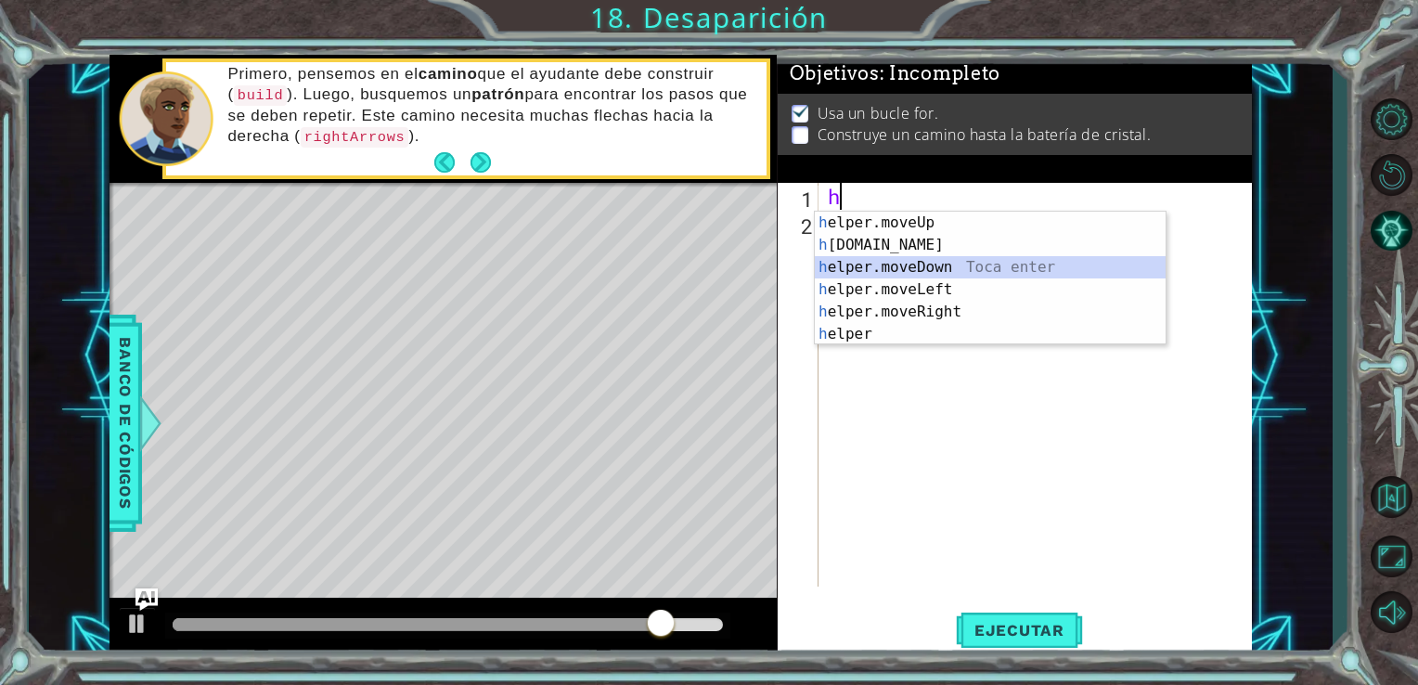
click at [944, 272] on div "h elper.moveUp Toca enter h [DOMAIN_NAME] Toca enter h elper.moveDown Toca ente…" at bounding box center [990, 301] width 351 height 178
type textarea "helper.moveDown(1)"
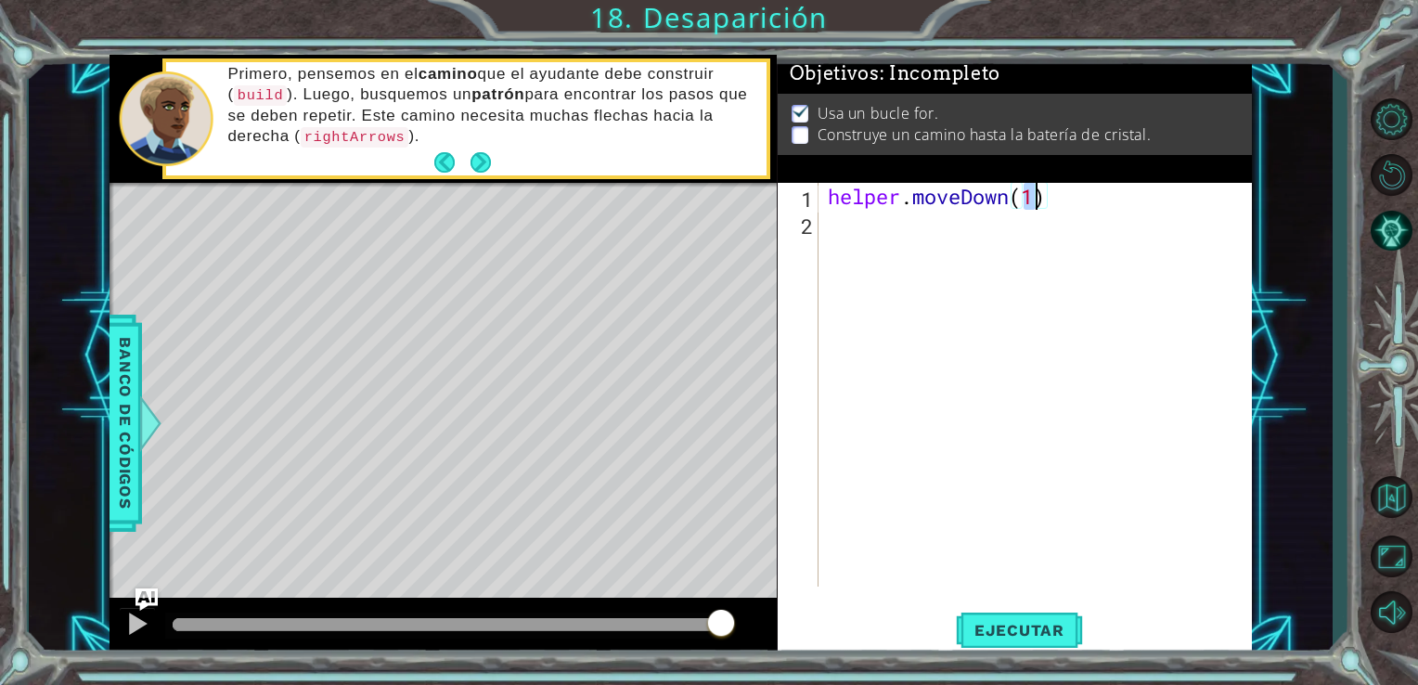
click at [891, 233] on div "helper . moveDown ( 1 )" at bounding box center [1041, 412] width 434 height 458
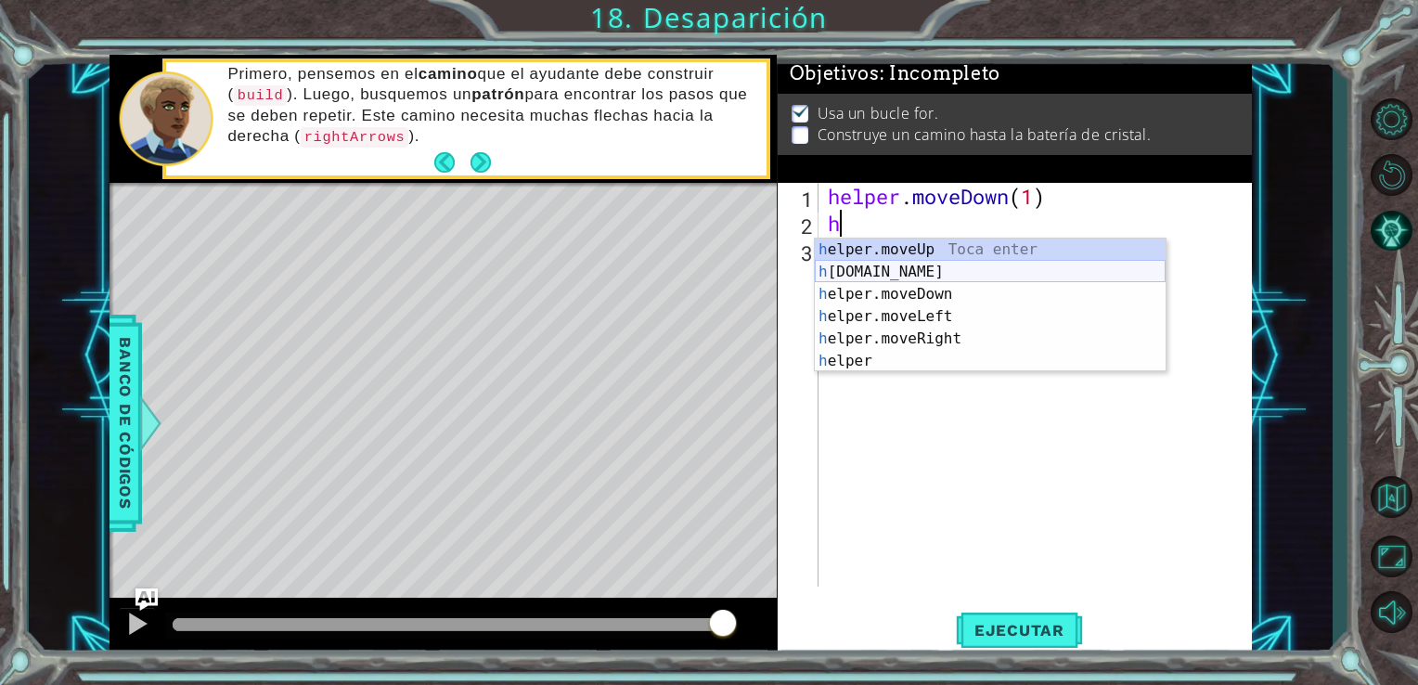
click at [915, 274] on div "h elper.moveUp Toca enter h [DOMAIN_NAME] Toca enter h elper.moveDown Toca ente…" at bounding box center [990, 328] width 351 height 178
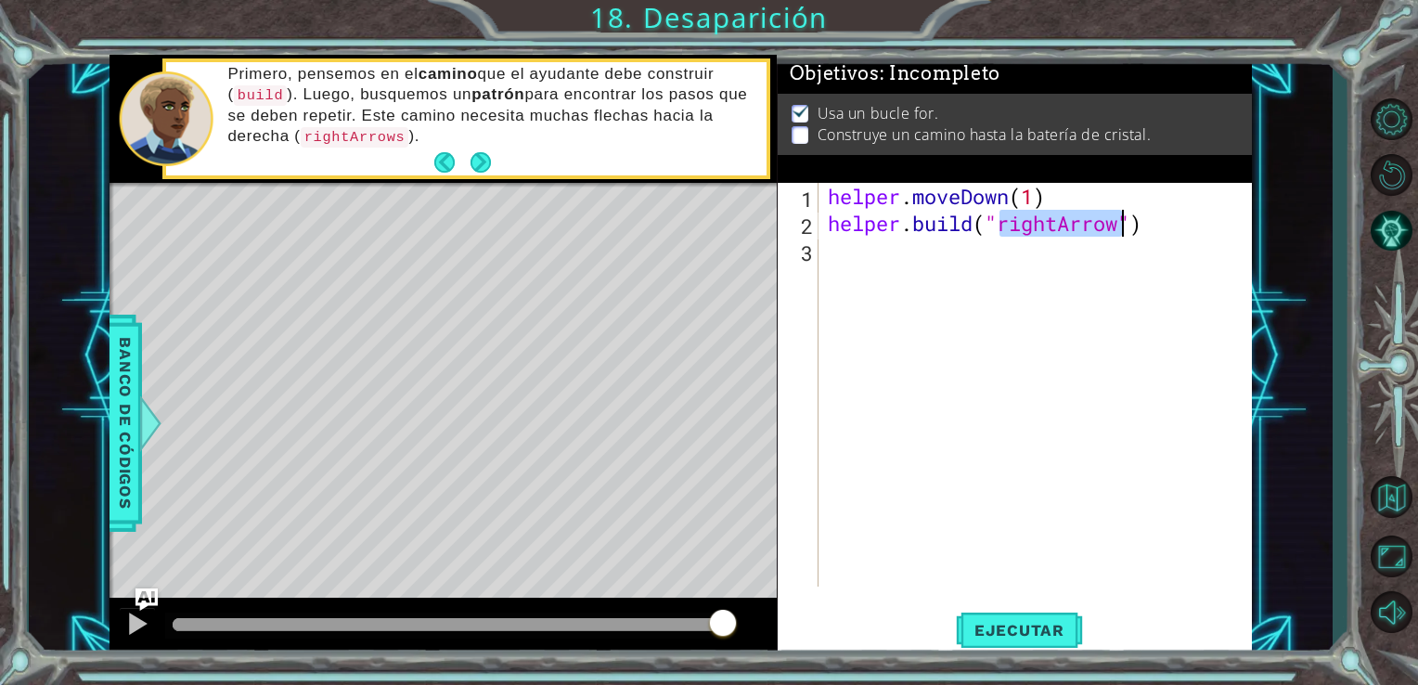
click at [1057, 224] on div "helper . moveDown ( 1 ) helper . build ( "rightArrow" )" at bounding box center [1036, 385] width 424 height 404
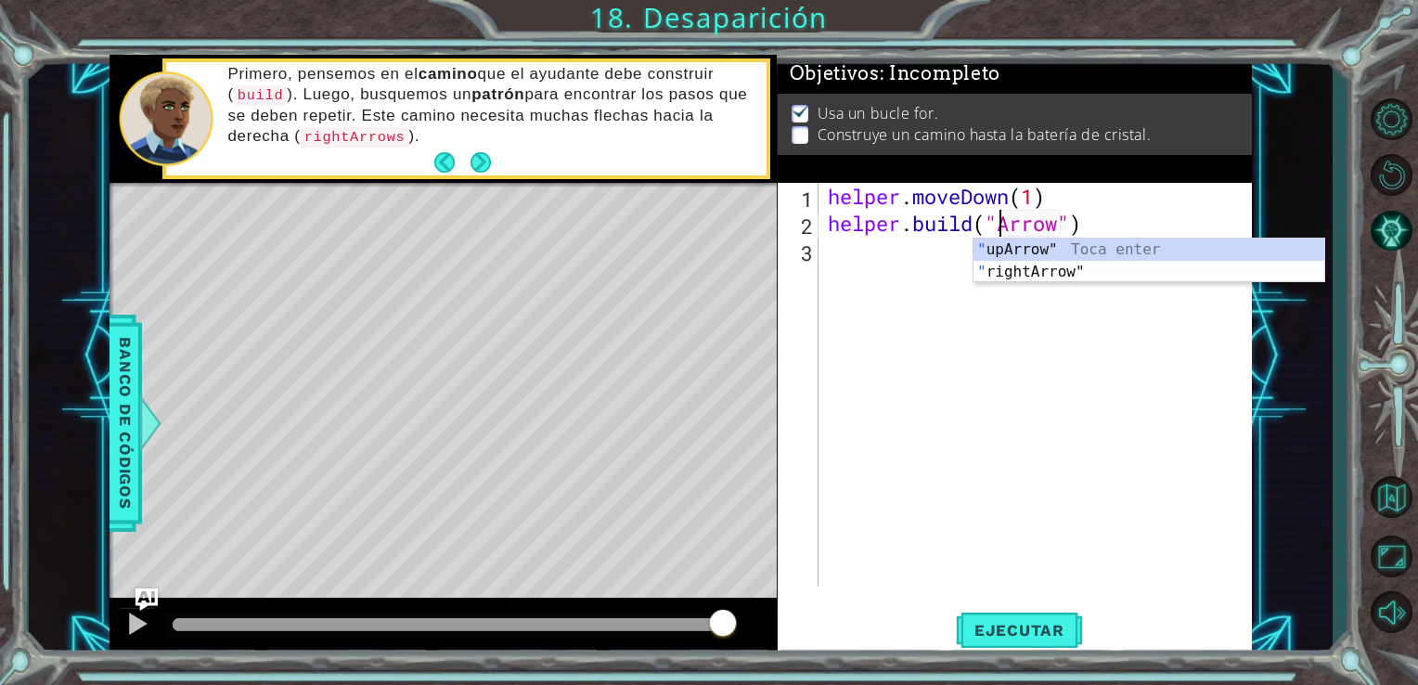
scroll to position [0, 8]
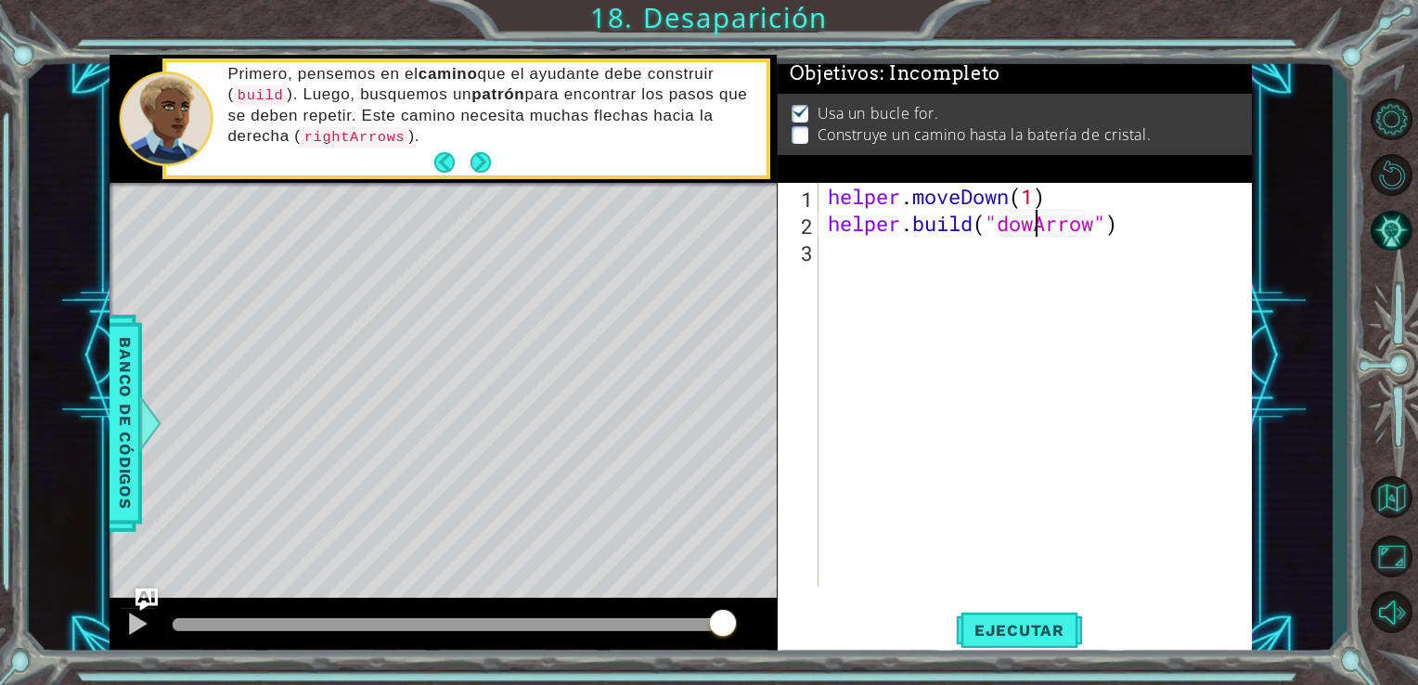
type textarea "[DOMAIN_NAME]("downArrow")"
click at [919, 275] on div "helper . moveDown ( 1 ) helper . build ( "downArrow" )" at bounding box center [1041, 412] width 434 height 458
type textarea "u"
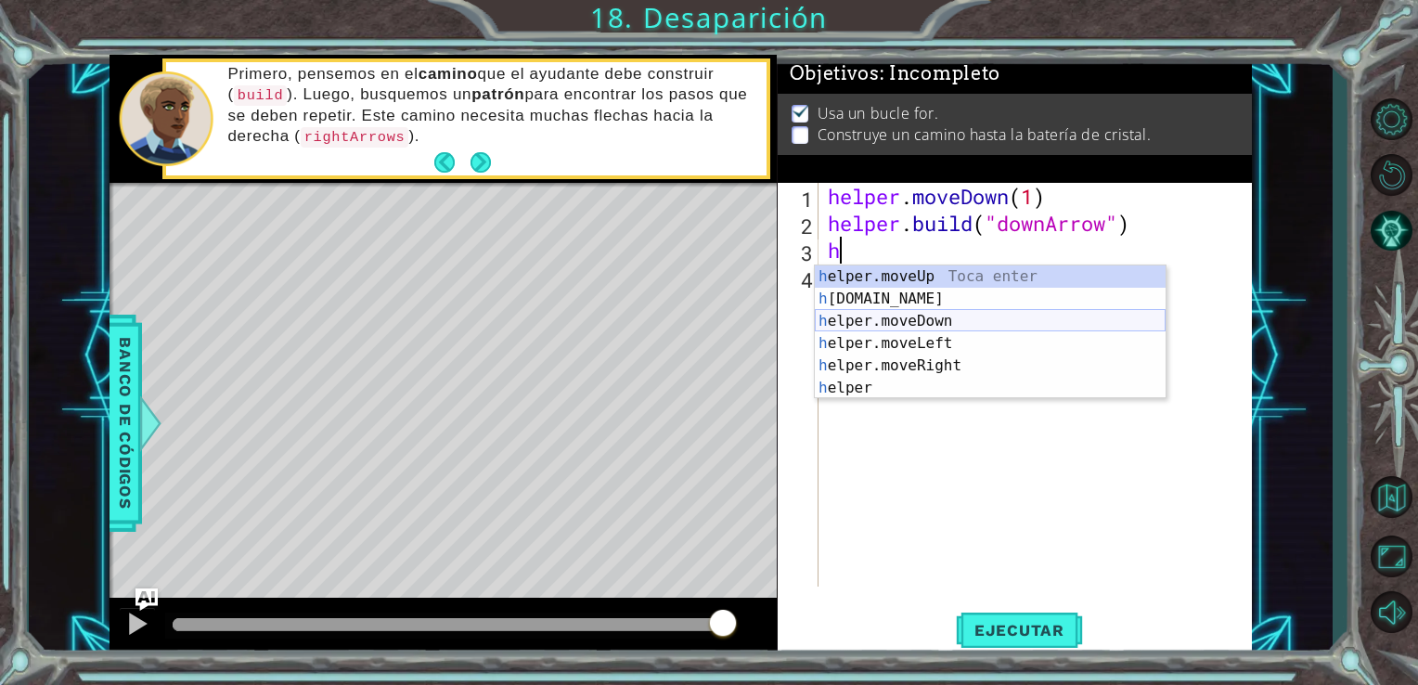
click at [937, 320] on div "h elper.moveUp Toca enter h [DOMAIN_NAME] Toca enter h elper.moveDown Toca ente…" at bounding box center [990, 354] width 351 height 178
type textarea "helper.moveDown(1)"
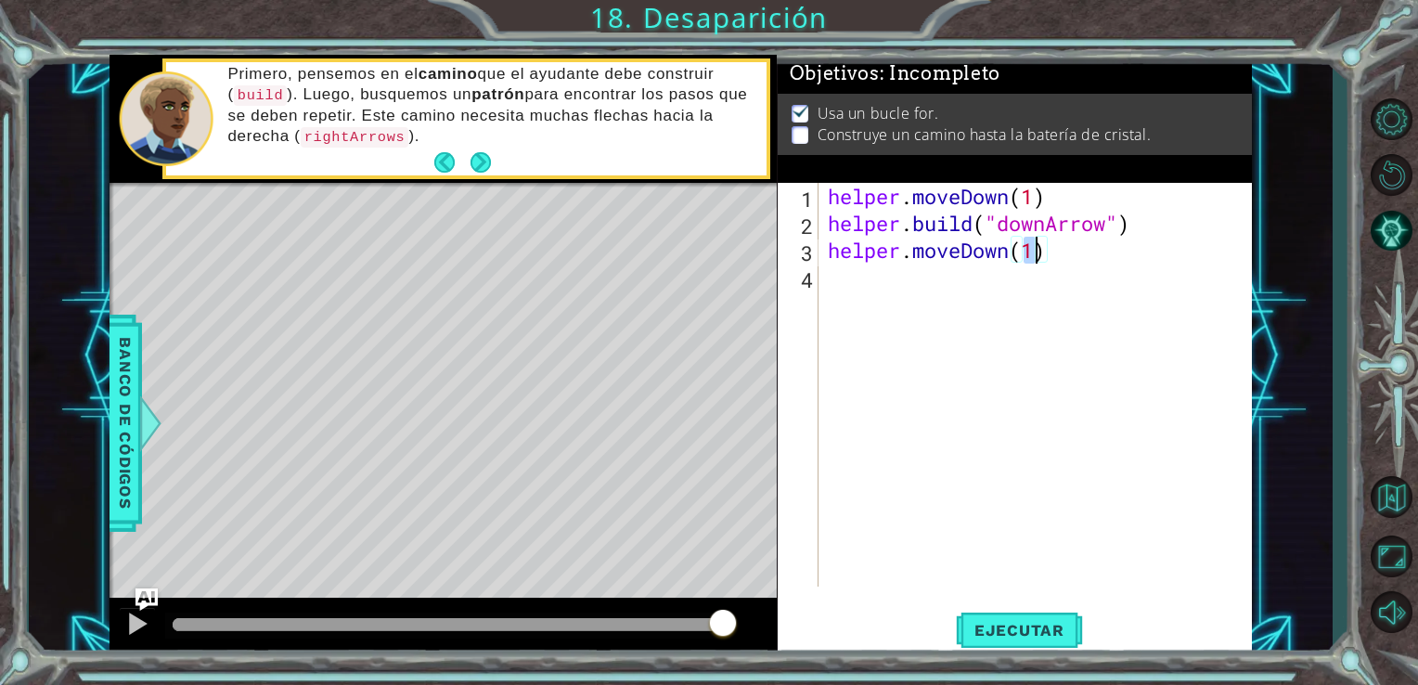
click at [985, 301] on div "helper . moveDown ( 1 ) helper . build ( "downArrow" ) helper . moveDown ( 1 )" at bounding box center [1041, 412] width 434 height 458
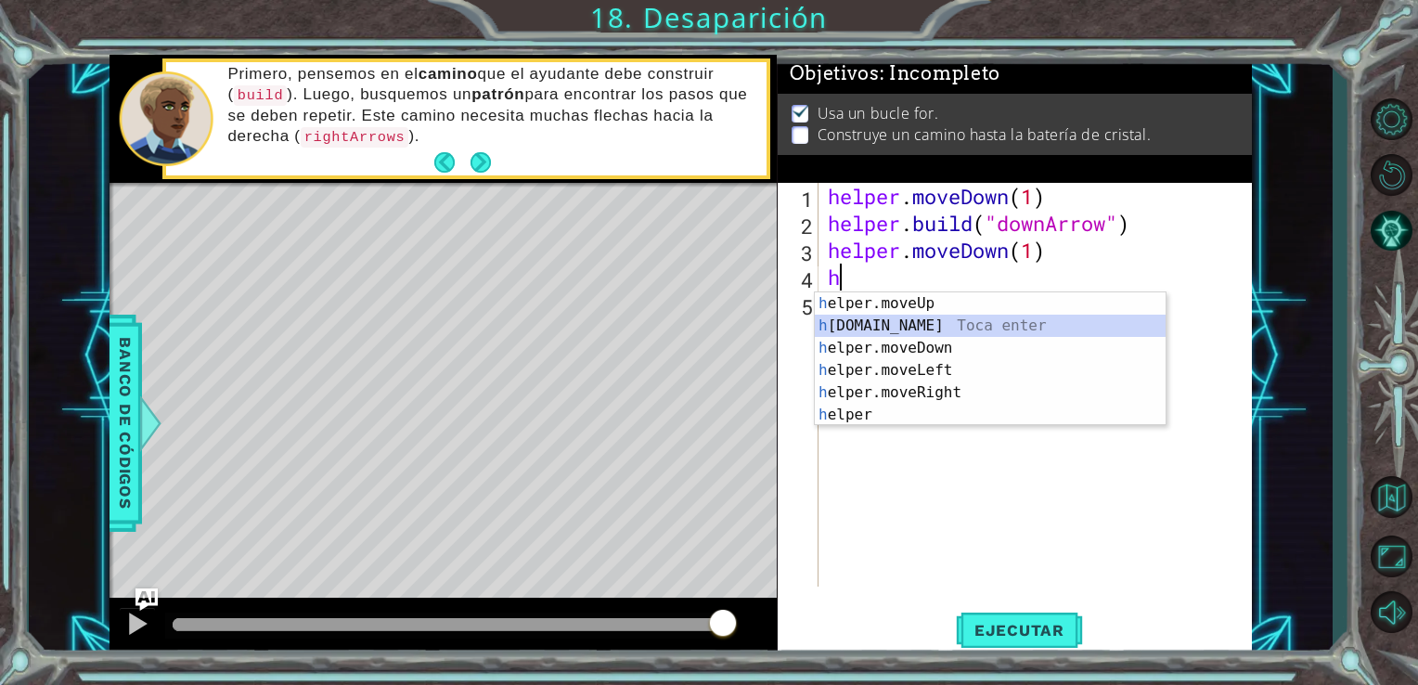
click at [958, 329] on div "h elper.moveUp Toca enter h [DOMAIN_NAME] Toca enter h elper.moveDown Toca ente…" at bounding box center [990, 381] width 351 height 178
type textarea "[DOMAIN_NAME]("rightArrow")"
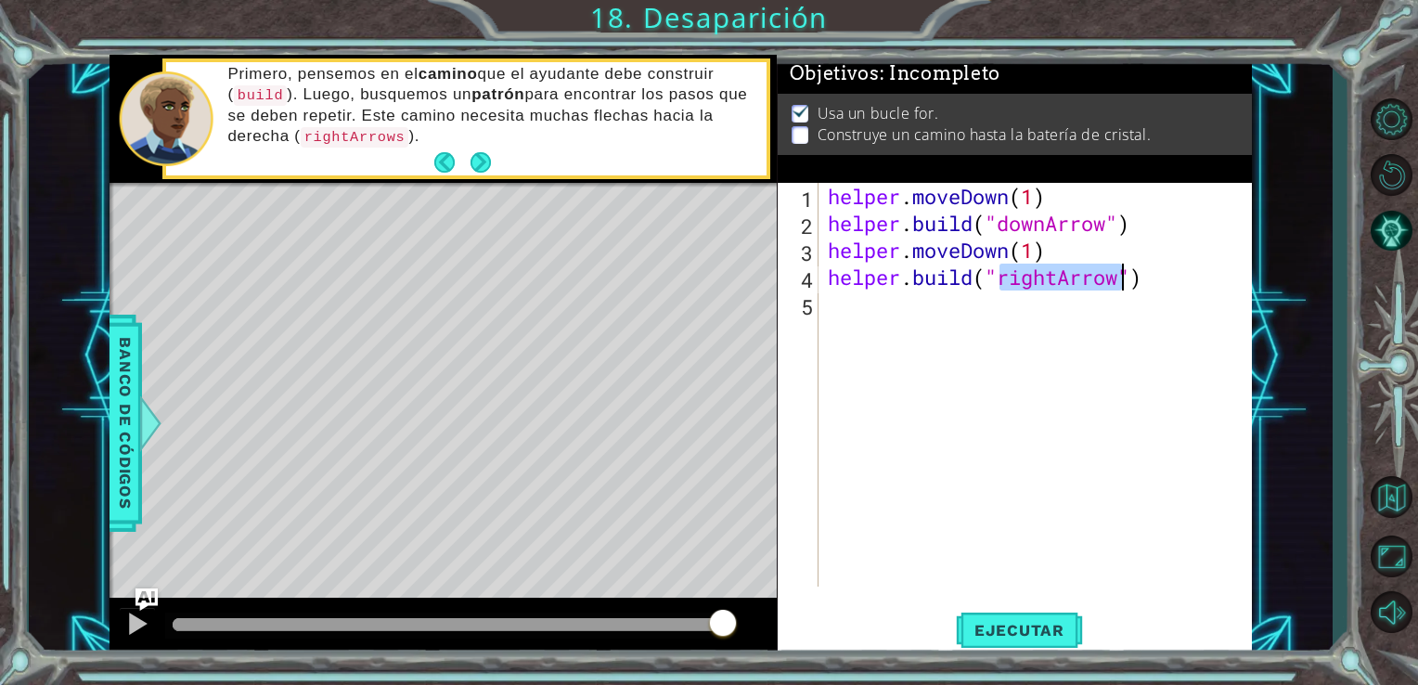
click at [862, 308] on div "helper . moveDown ( 1 ) helper . build ( "downArrow" ) helper . moveDown ( 1 ) …" at bounding box center [1041, 412] width 434 height 458
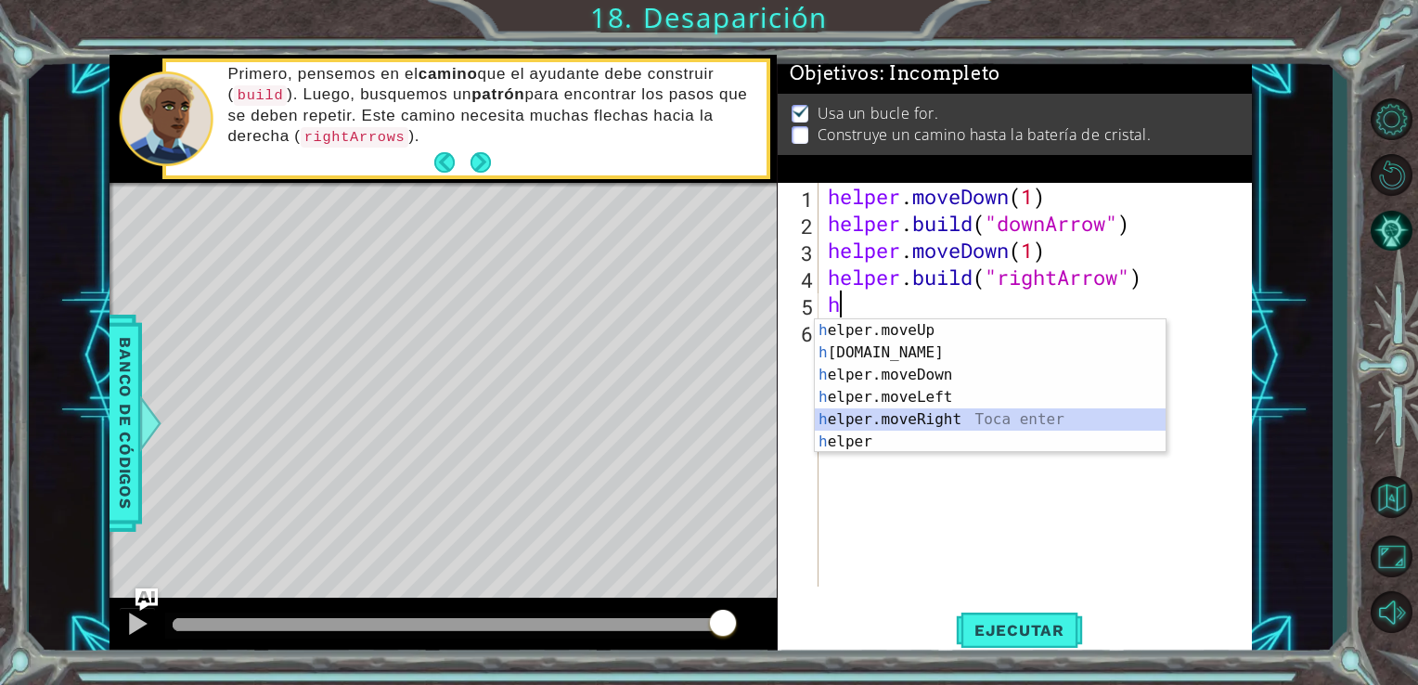
click at [928, 410] on div "h elper.moveUp Toca enter h [DOMAIN_NAME] Toca enter h elper.moveDown Toca ente…" at bounding box center [990, 408] width 351 height 178
type textarea "helper.moveRight(1)"
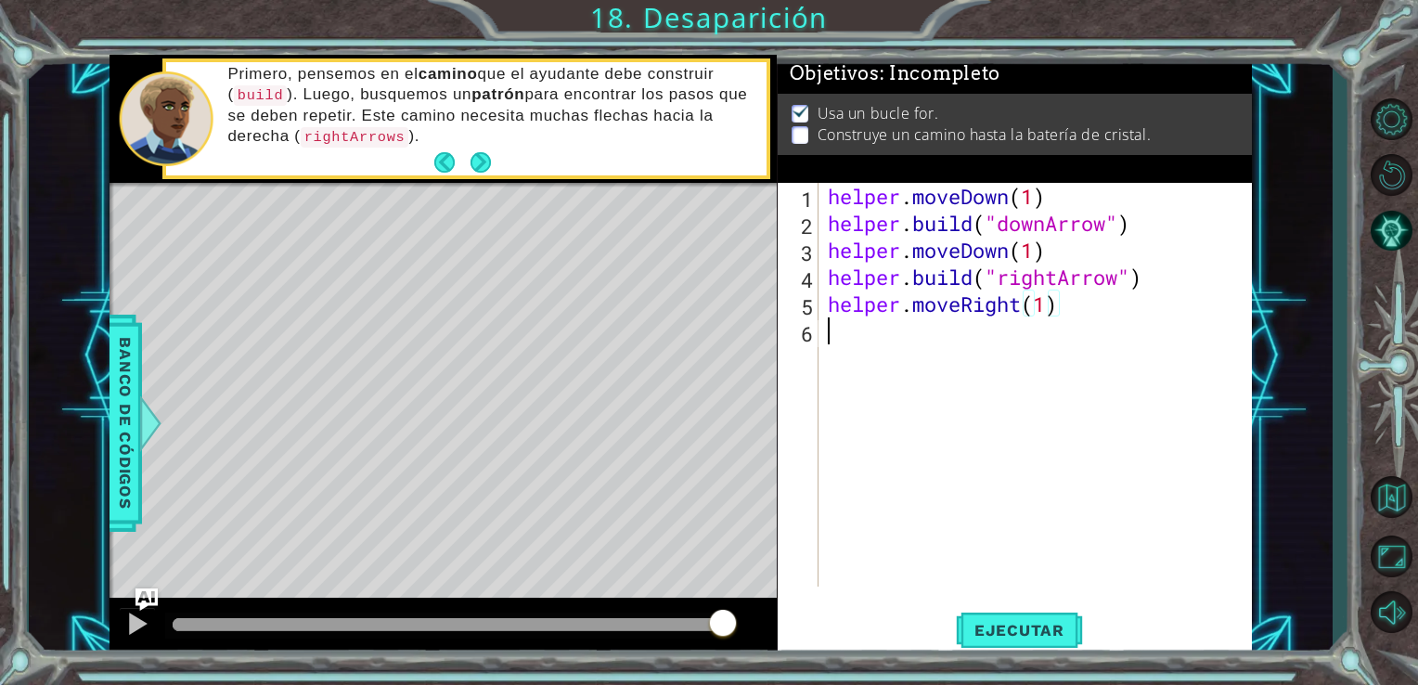
click at [831, 335] on div "helper . moveDown ( 1 ) helper . build ( "downArrow" ) helper . moveDown ( 1 ) …" at bounding box center [1041, 412] width 434 height 458
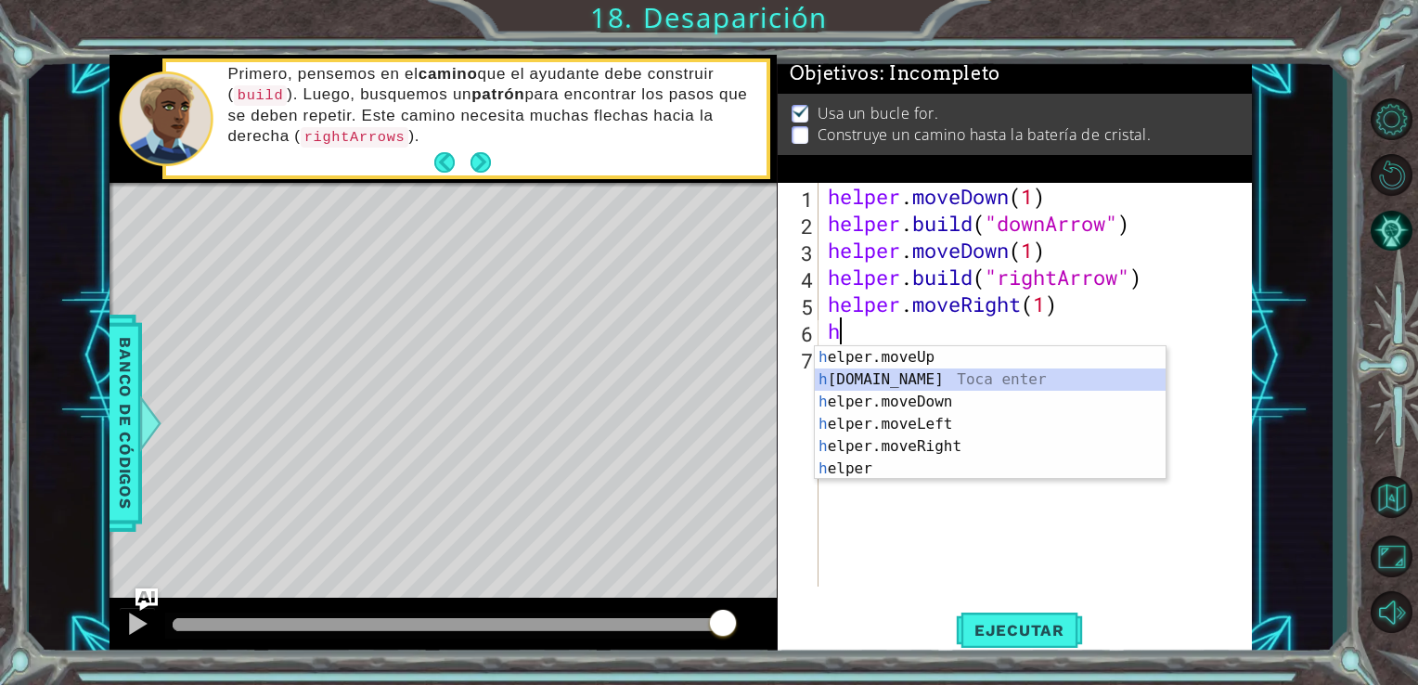
click at [898, 381] on div "h elper.moveUp Toca enter h [DOMAIN_NAME] Toca enter h elper.moveDown Toca ente…" at bounding box center [990, 435] width 351 height 178
type textarea "[DOMAIN_NAME]("rightArrow")"
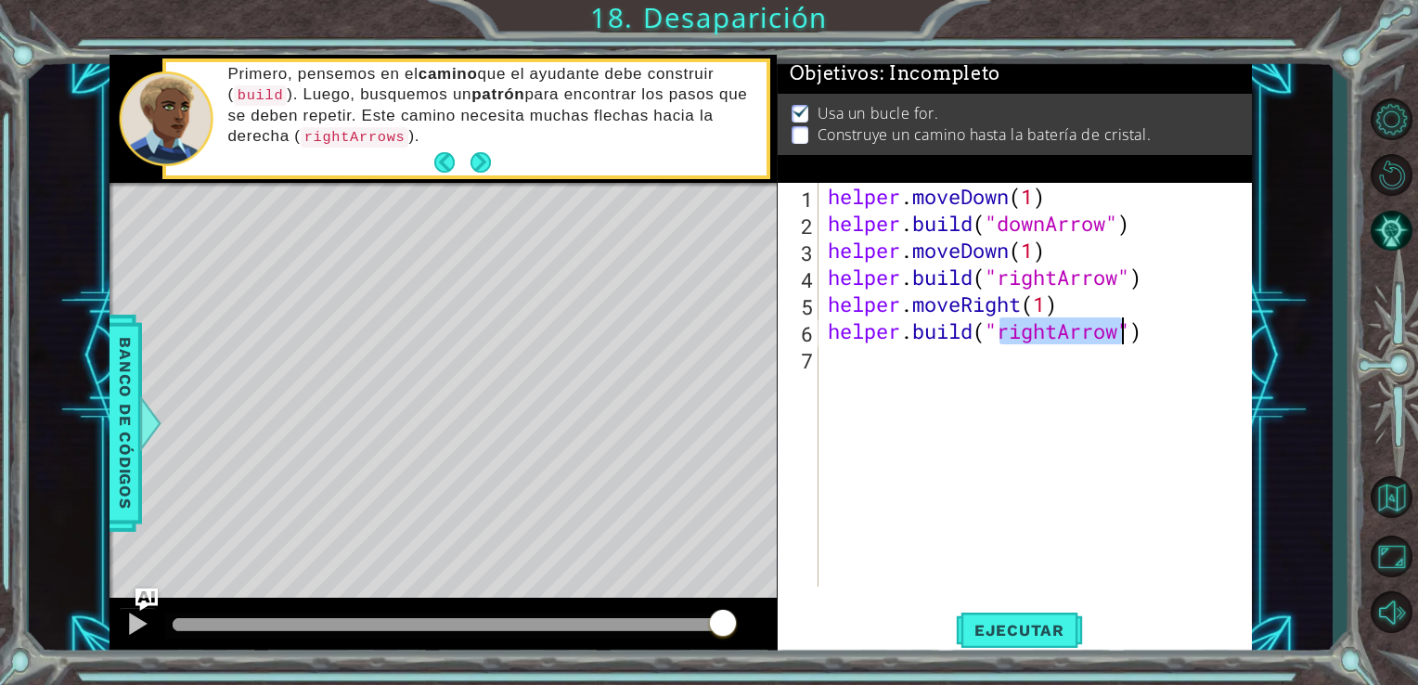
click at [894, 374] on div "helper . moveDown ( 1 ) helper . build ( "downArrow" ) helper . moveDown ( 1 ) …" at bounding box center [1041, 412] width 434 height 458
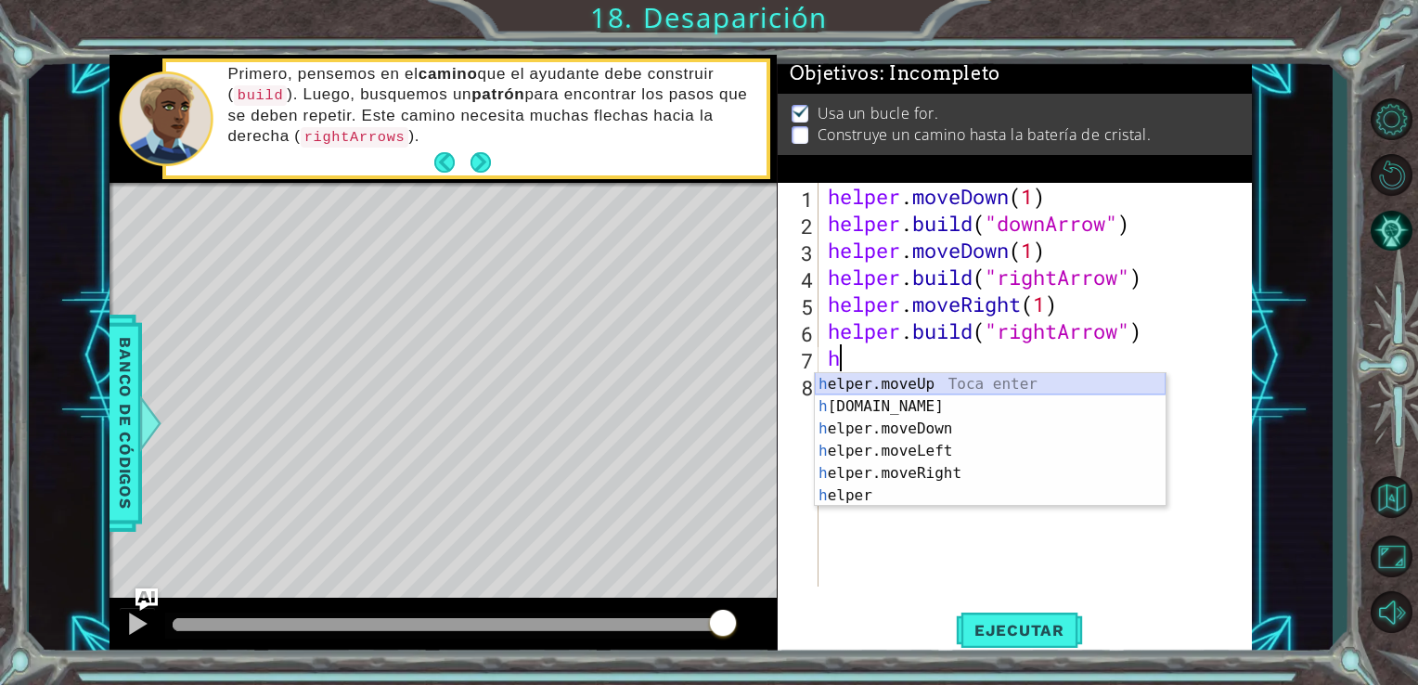
click at [899, 374] on div "h elper.moveUp Toca enter h [DOMAIN_NAME] Toca enter h elper.moveDown Toca ente…" at bounding box center [990, 462] width 351 height 178
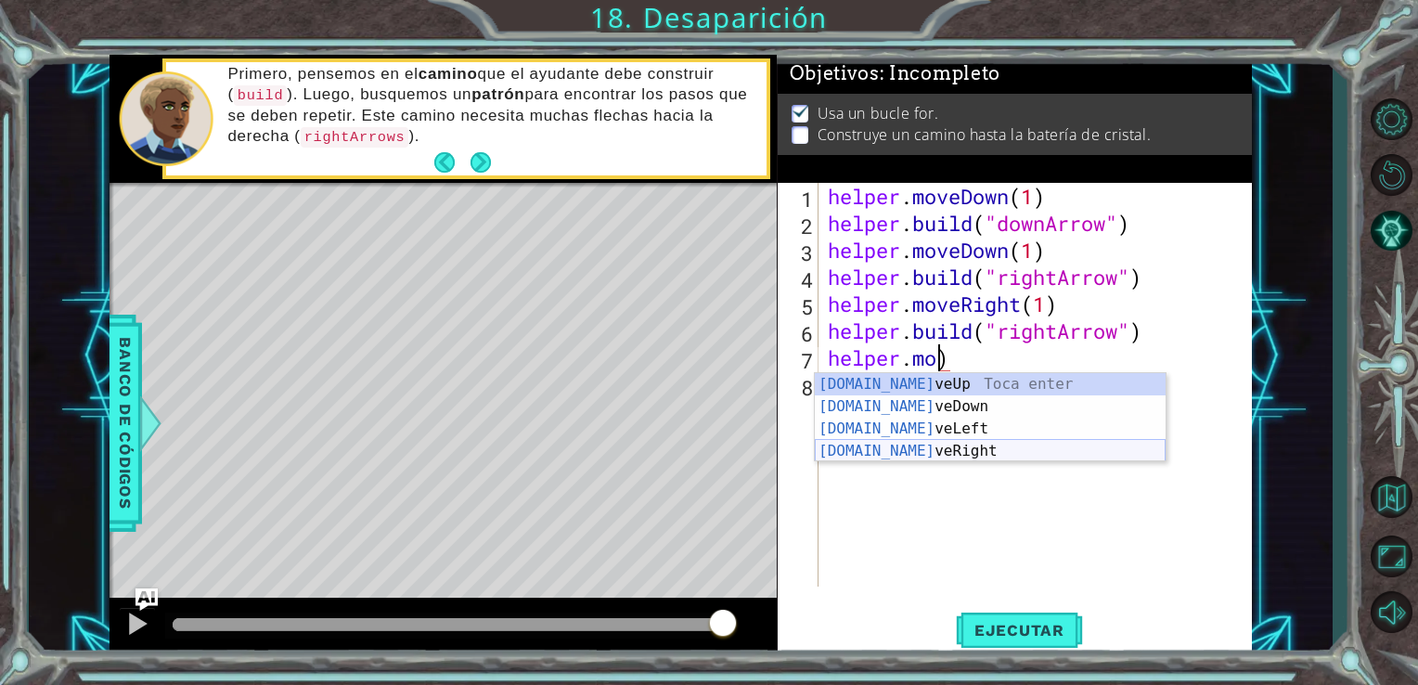
click at [1040, 455] on div "[DOMAIN_NAME] veUp Toca enter [DOMAIN_NAME] veDown Toca enter [DOMAIN_NAME] veL…" at bounding box center [990, 440] width 351 height 134
type textarea "helper.moveRight(1)"
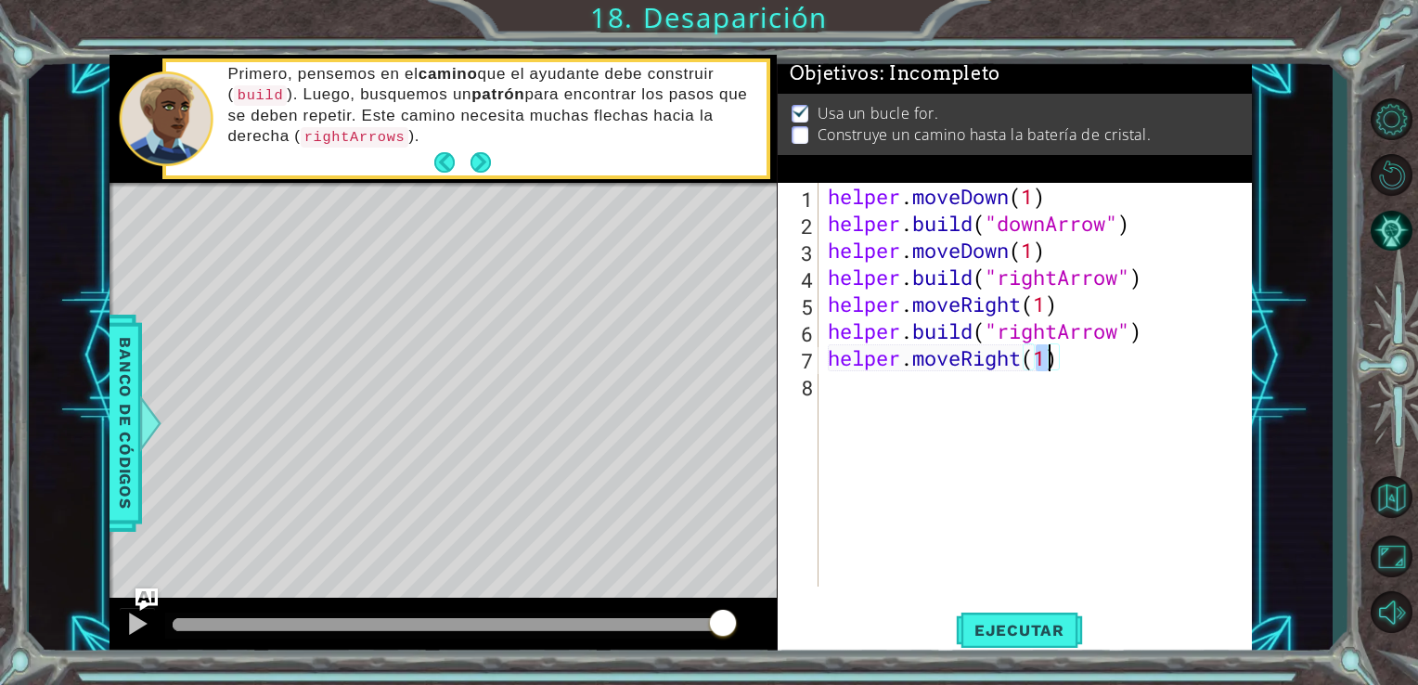
click at [884, 389] on div "helper . moveDown ( 1 ) helper . build ( "downArrow" ) helper . moveDown ( 1 ) …" at bounding box center [1041, 412] width 434 height 458
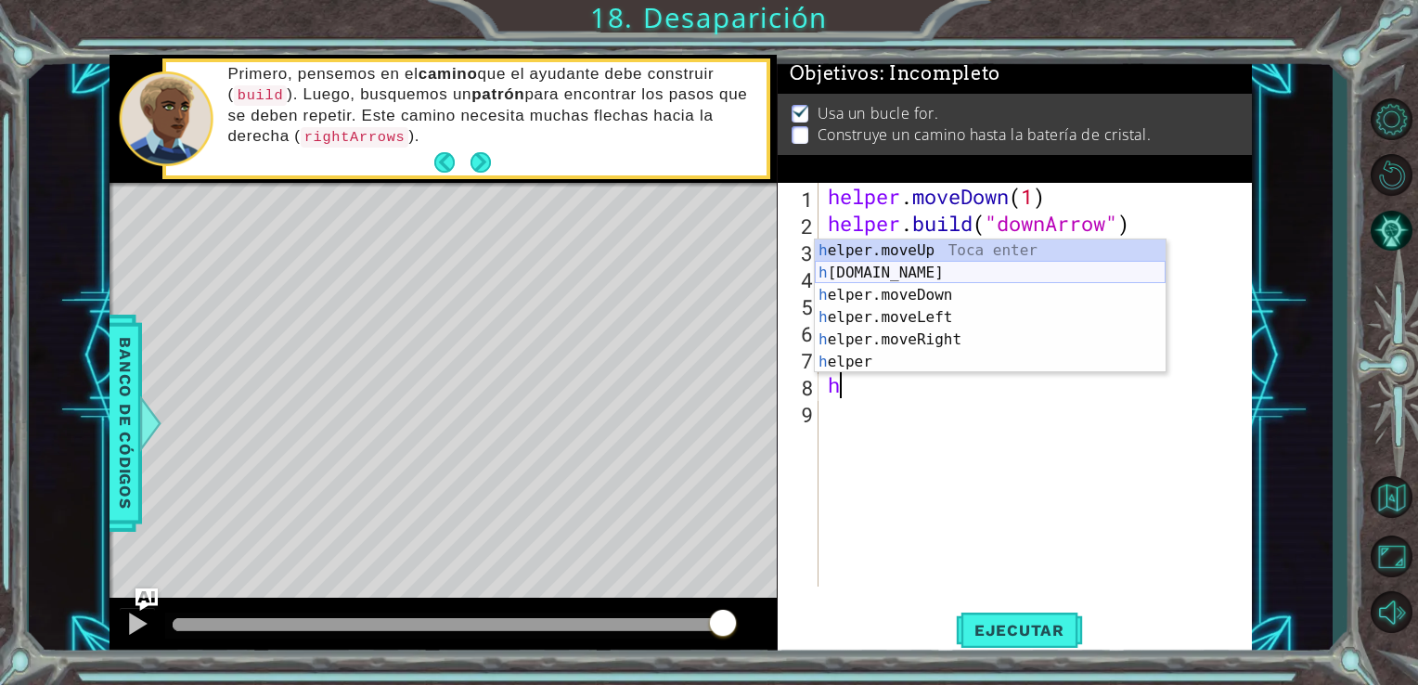
click at [913, 279] on div "h elper.moveUp Toca enter h [DOMAIN_NAME] Toca enter h elper.moveDown Toca ente…" at bounding box center [990, 329] width 351 height 178
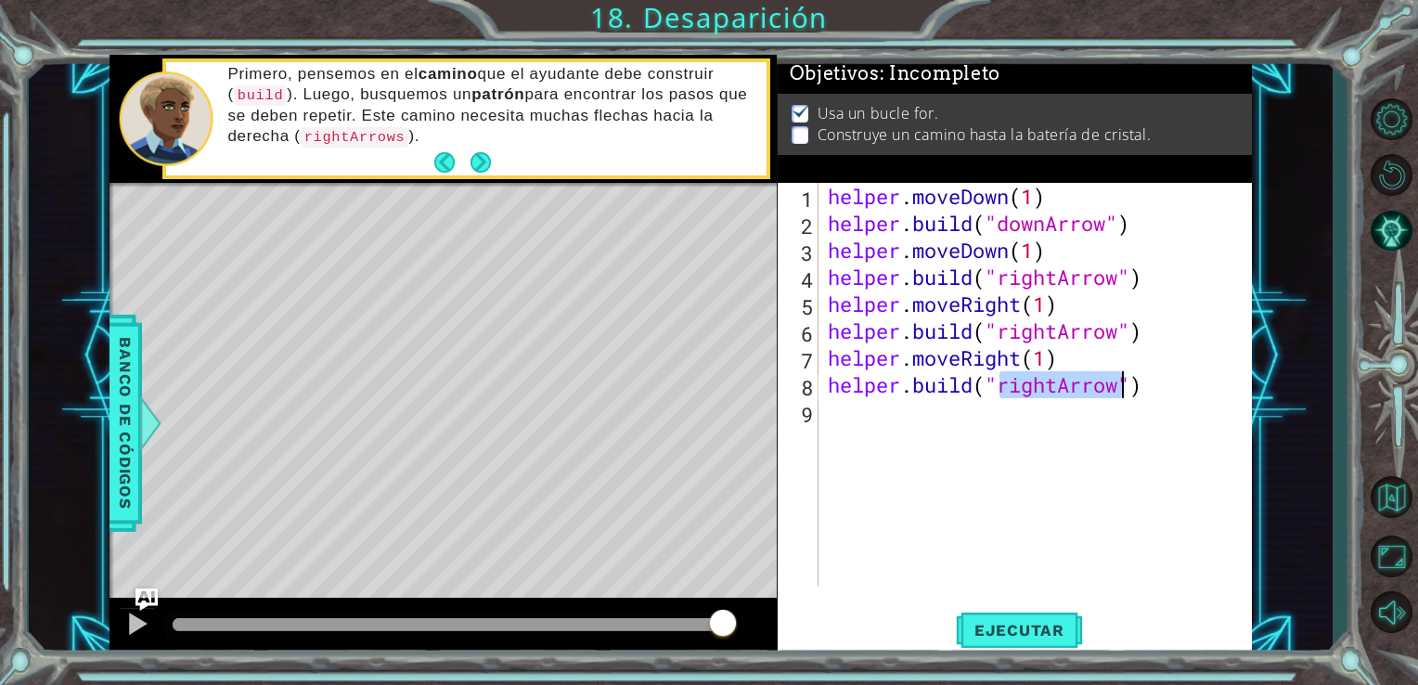
click at [1058, 391] on div "helper . moveDown ( 1 ) helper . build ( "downArrow" ) helper . moveDown ( 1 ) …" at bounding box center [1036, 385] width 424 height 404
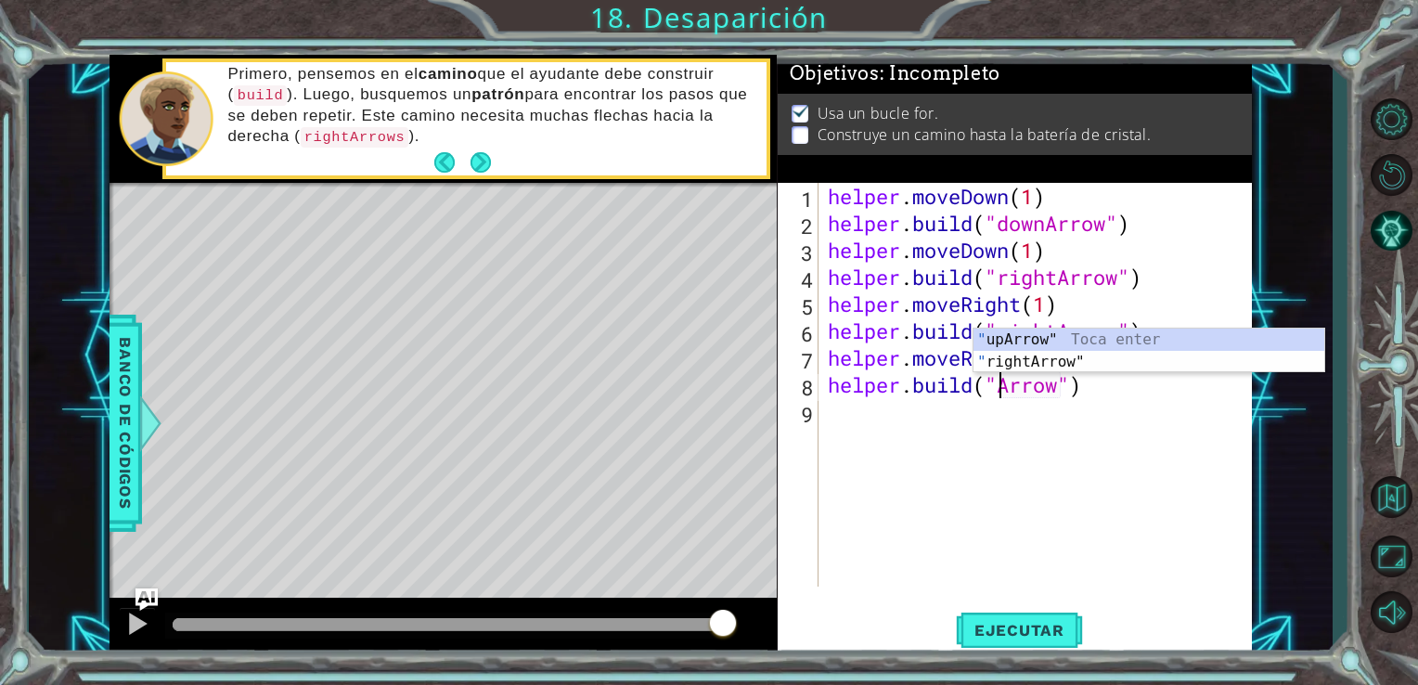
scroll to position [0, 8]
type textarea "[DOMAIN_NAME]("upArrow")"
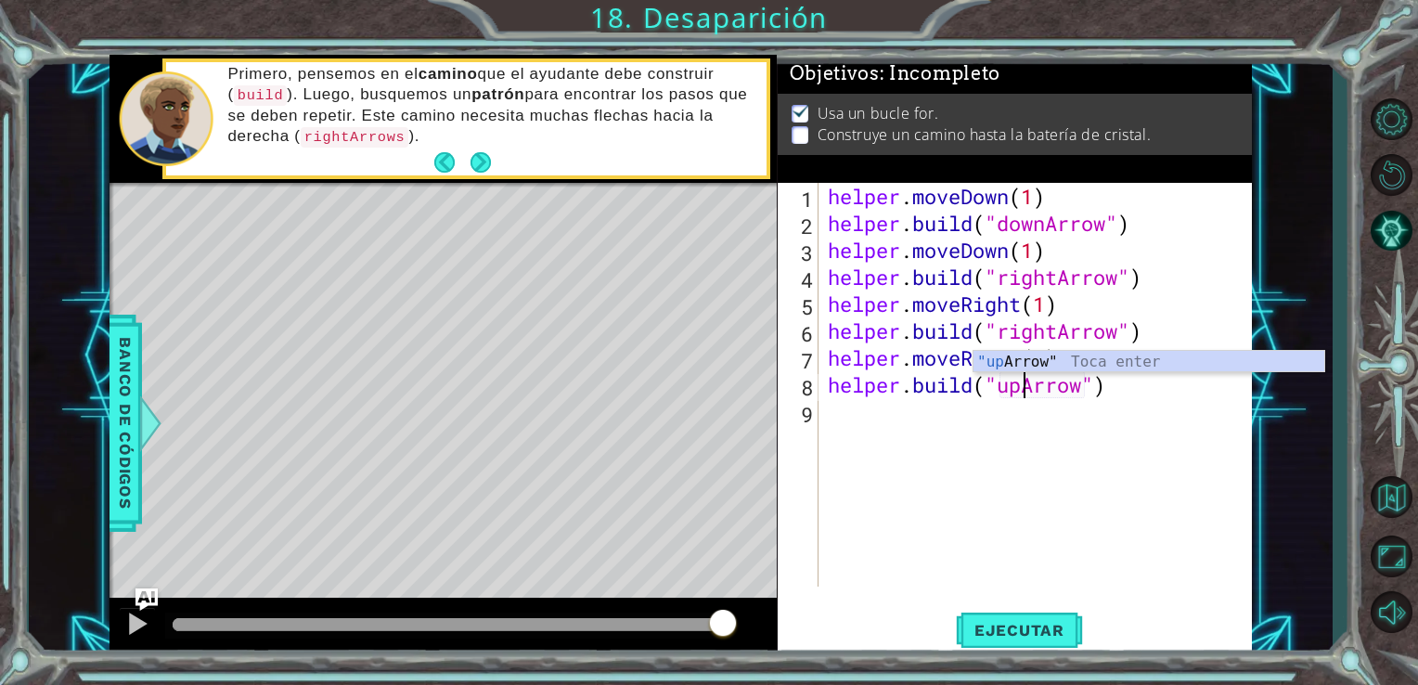
click at [913, 419] on div "helper . moveDown ( 1 ) helper . build ( "downArrow" ) helper . moveDown ( 1 ) …" at bounding box center [1041, 412] width 434 height 458
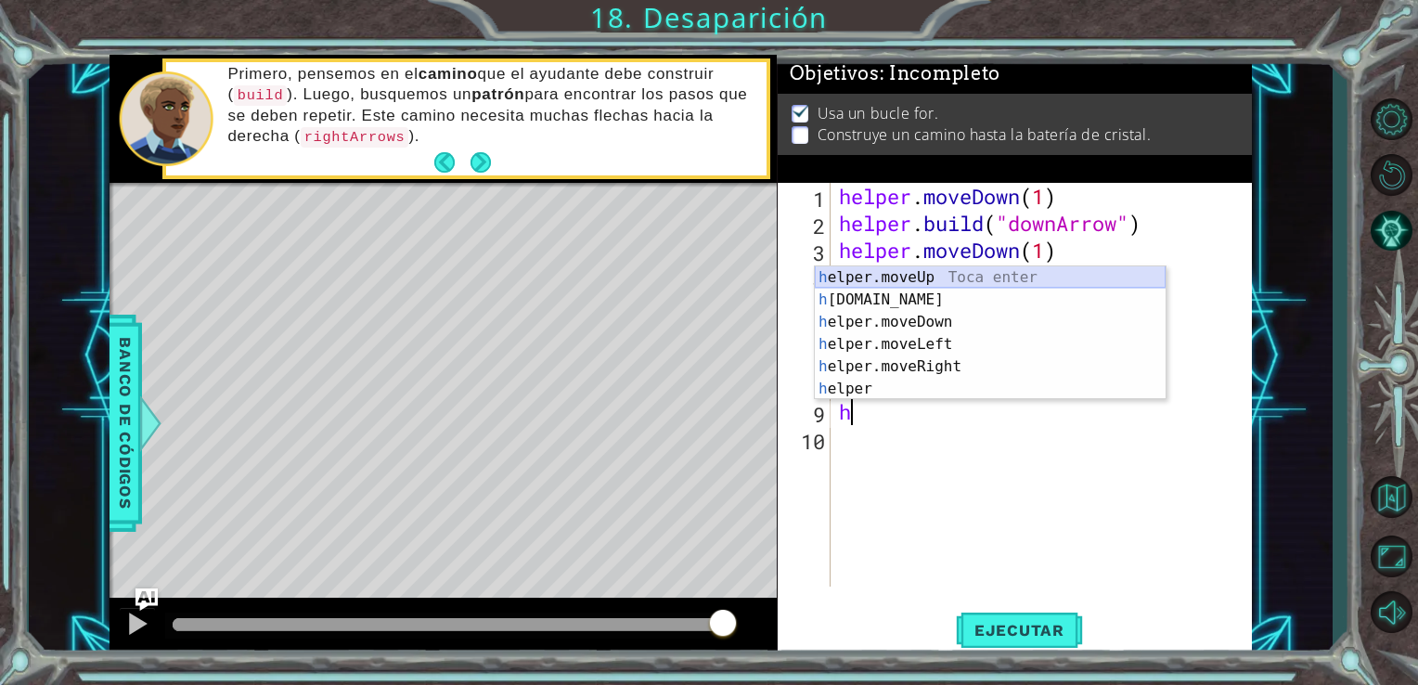
click at [936, 285] on div "h elper.moveUp Toca enter h [DOMAIN_NAME] Toca enter h elper.moveDown Toca ente…" at bounding box center [990, 355] width 351 height 178
type textarea "helper.moveUp(1)"
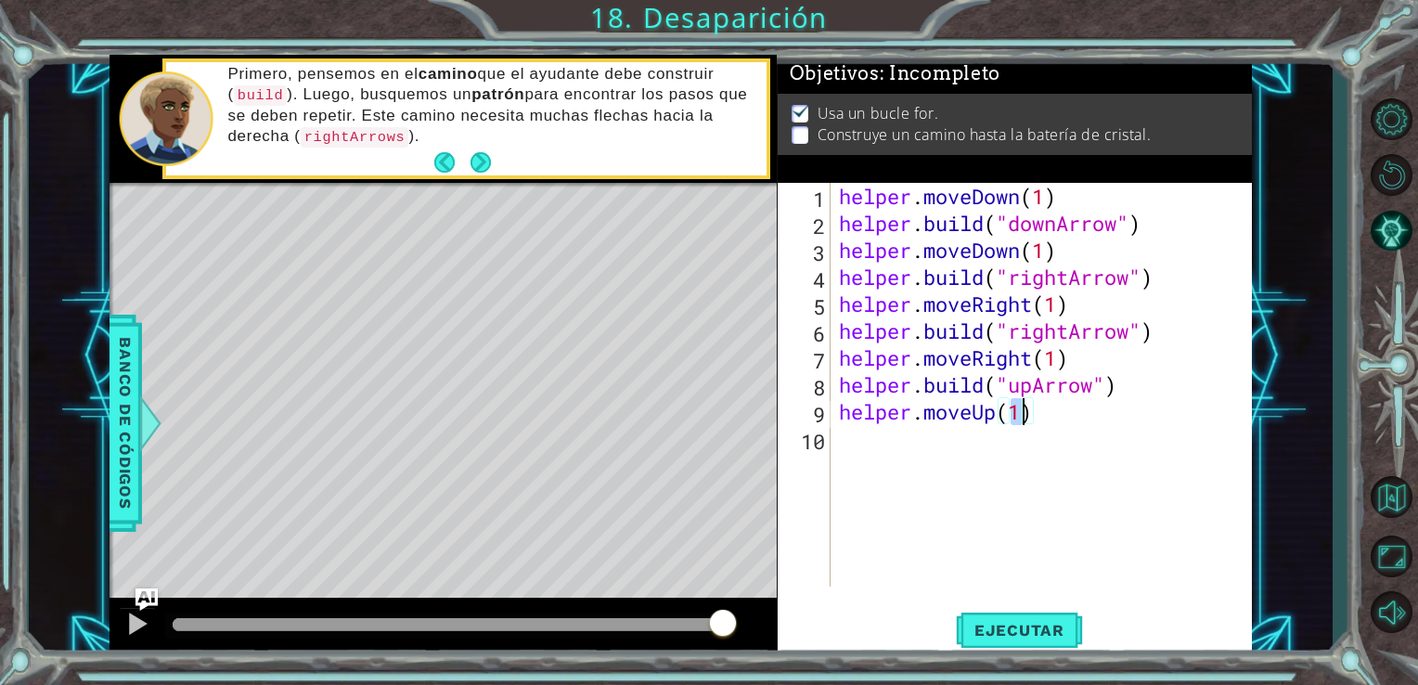
click at [891, 441] on div "helper . moveDown ( 1 ) helper . build ( "downArrow" ) helper . moveDown ( 1 ) …" at bounding box center [1046, 412] width 422 height 458
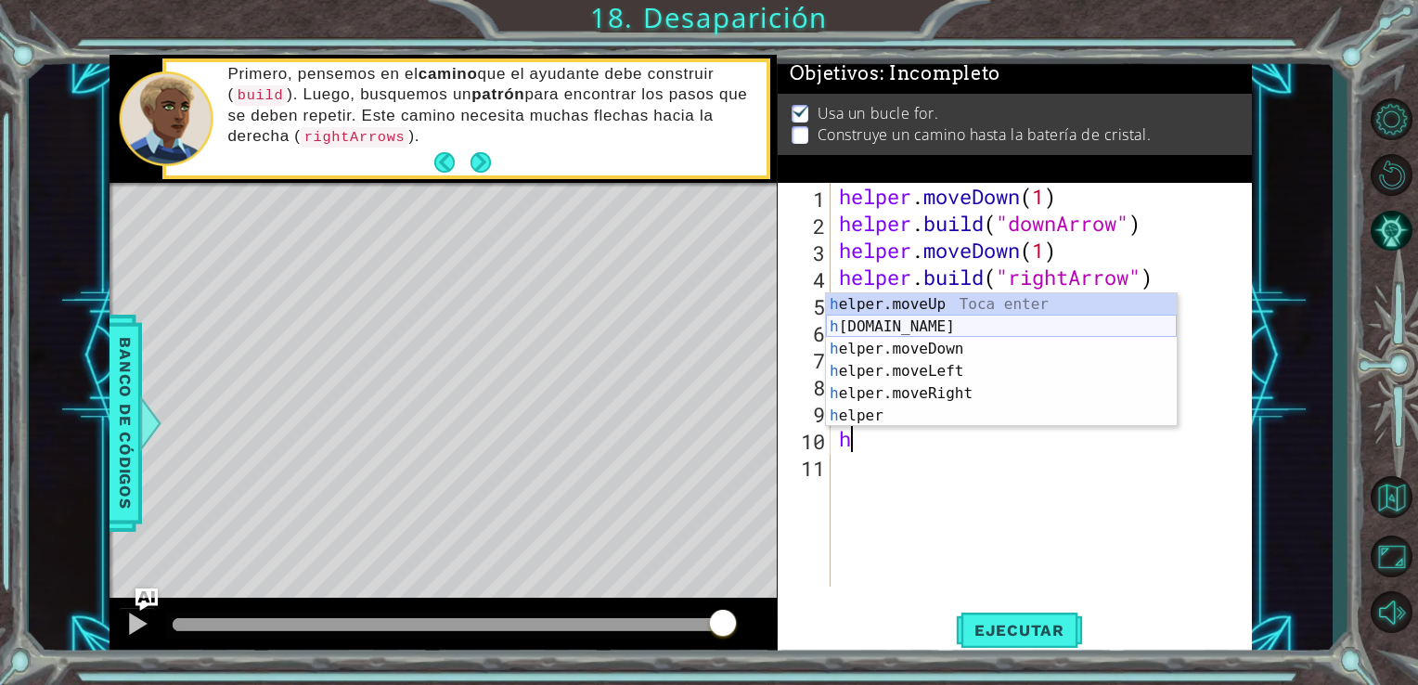
click at [965, 330] on div "h elper.moveUp Toca enter h [DOMAIN_NAME] Toca enter h elper.moveDown Toca ente…" at bounding box center [1001, 382] width 351 height 178
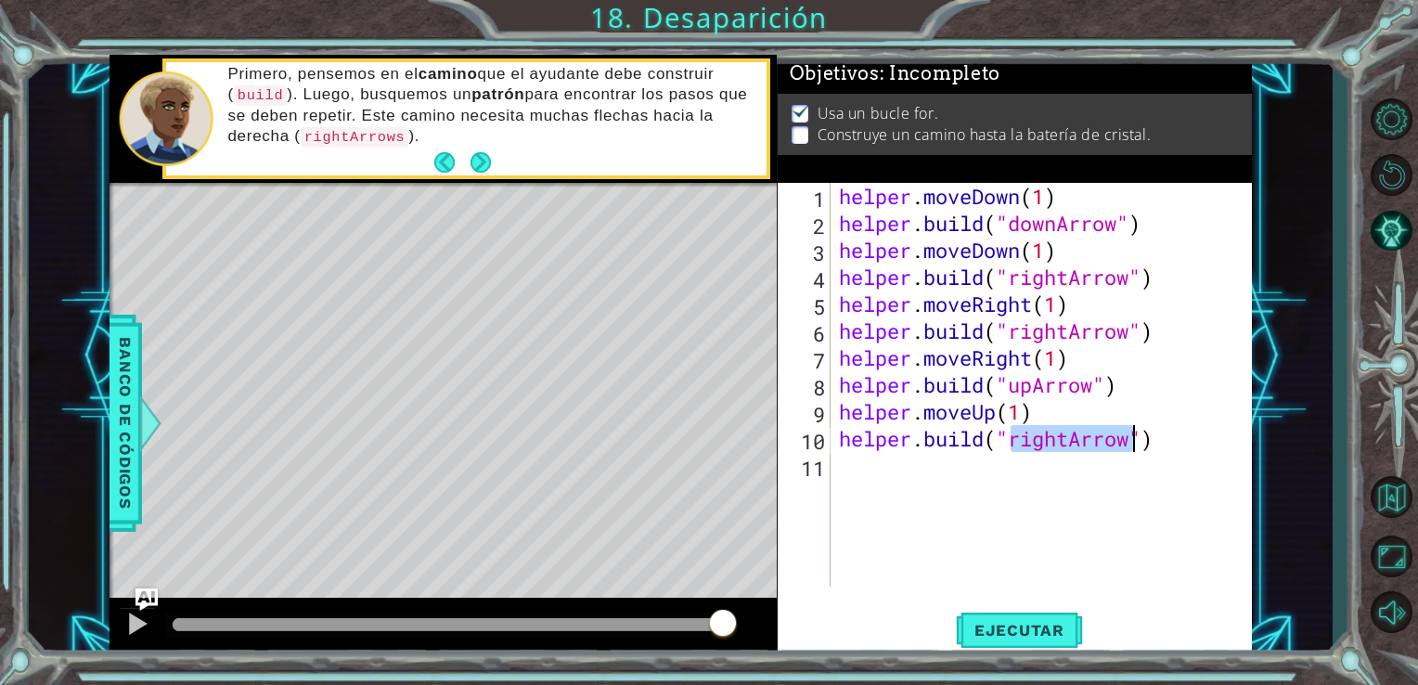
click at [1069, 444] on div "helper . moveDown ( 1 ) helper . build ( "downArrow" ) helper . moveDown ( 1 ) …" at bounding box center [1041, 385] width 412 height 404
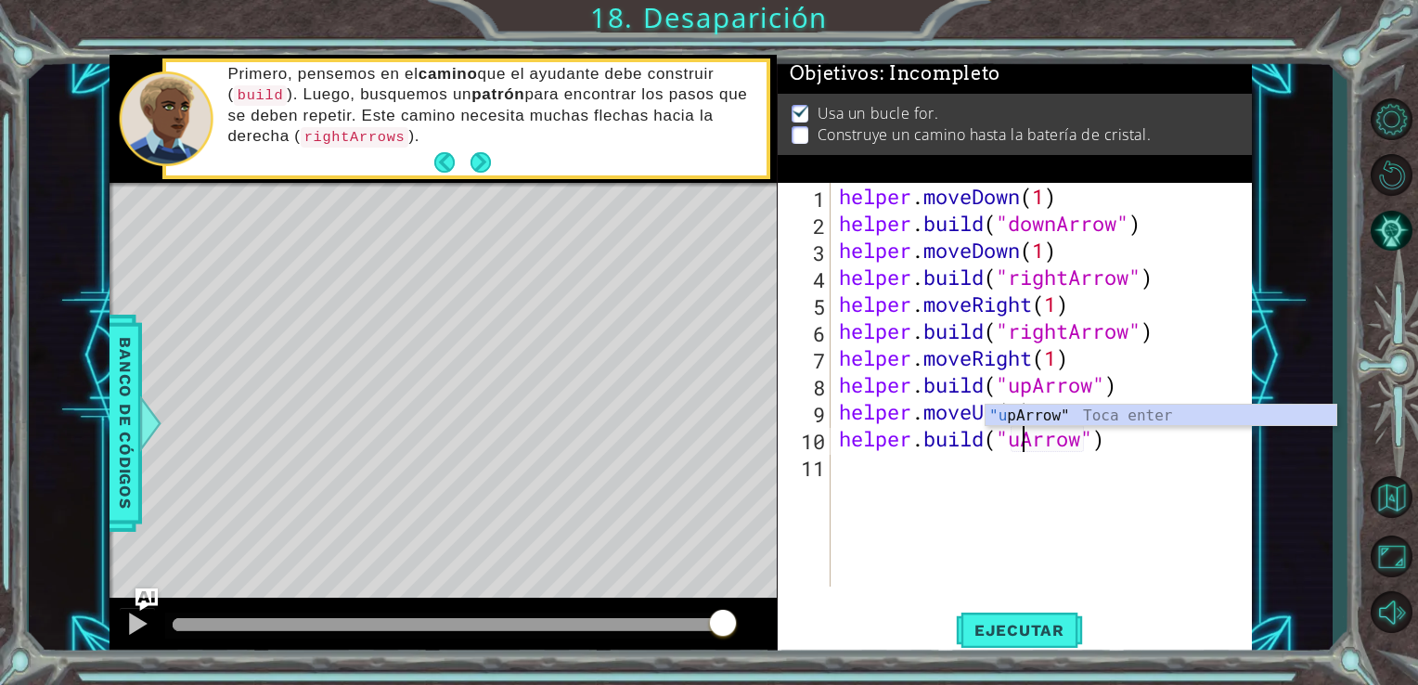
scroll to position [0, 8]
type textarea "[DOMAIN_NAME]("upArrow")"
click at [991, 631] on span "Ejecutar" at bounding box center [1019, 630] width 127 height 19
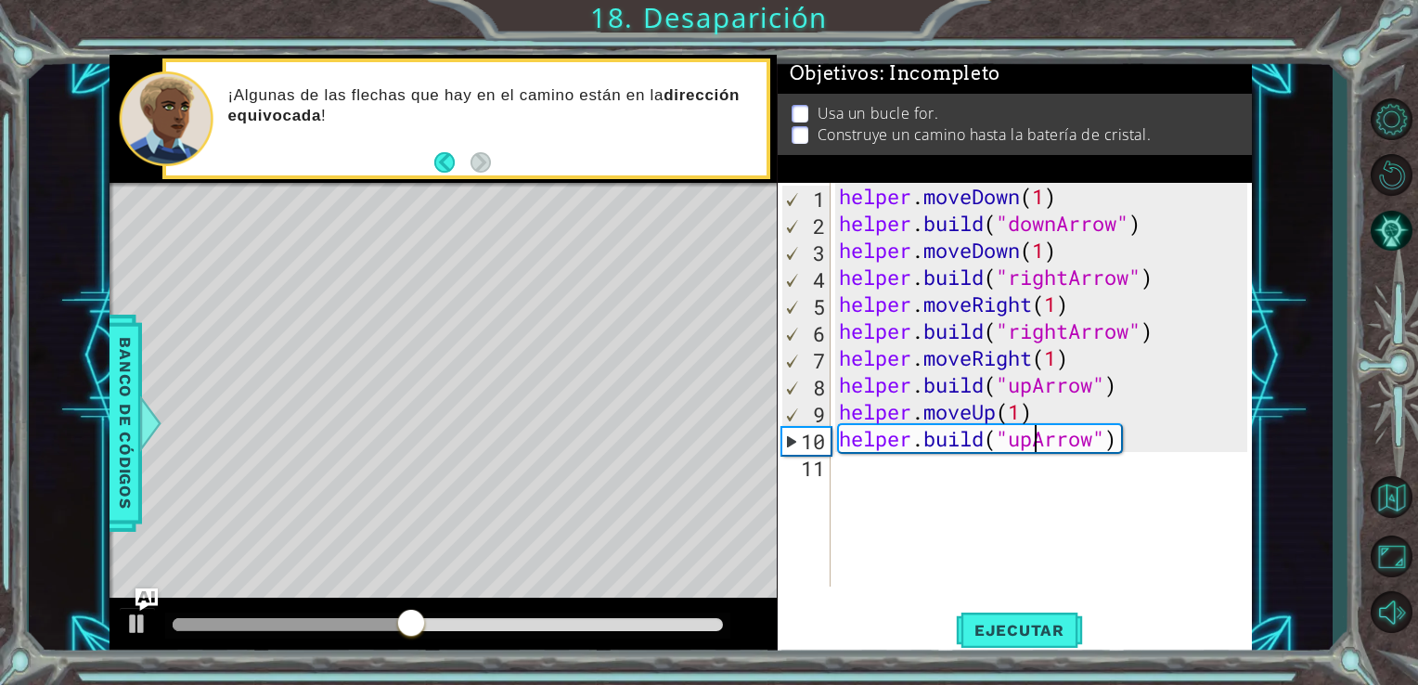
click at [878, 499] on div "helper . moveDown ( 1 ) helper . build ( "downArrow" ) helper . moveDown ( 1 ) …" at bounding box center [1046, 412] width 422 height 458
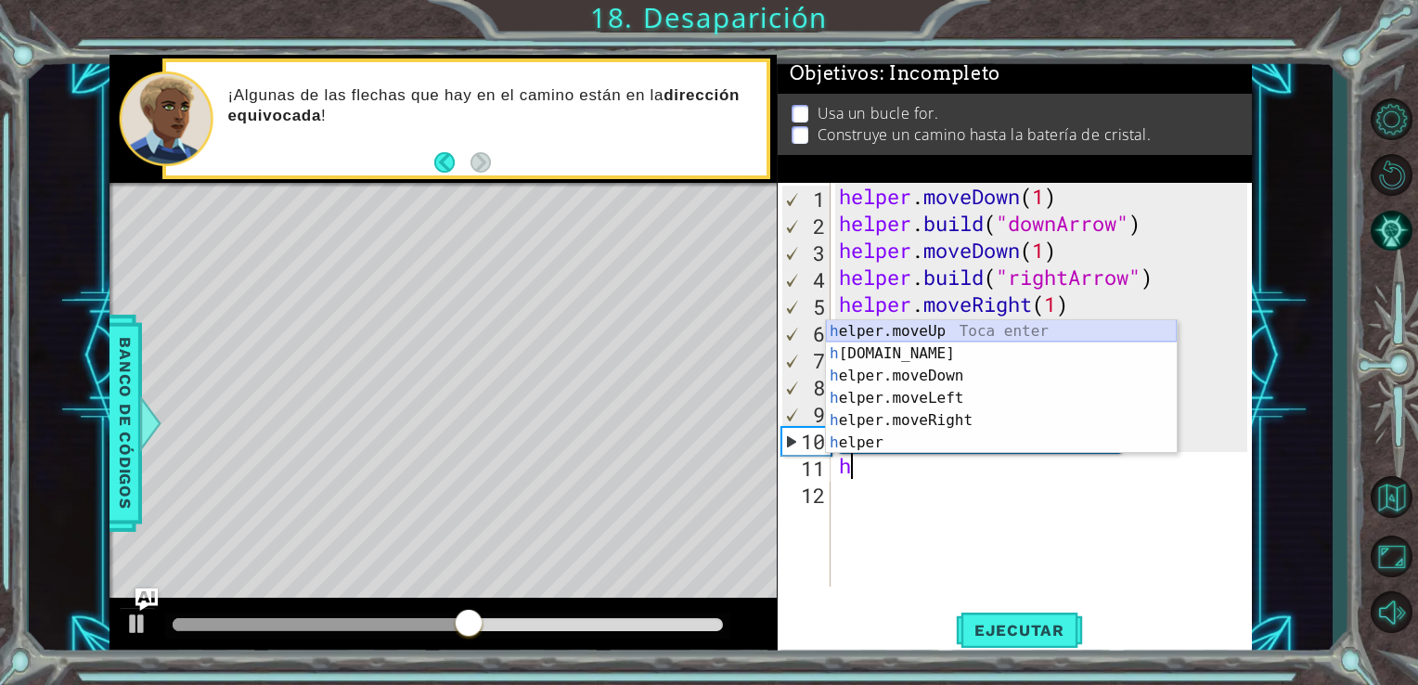
click at [955, 332] on div "h elper.moveUp Toca enter h [DOMAIN_NAME] Toca enter h elper.moveDown Toca ente…" at bounding box center [1001, 409] width 351 height 178
type textarea "helper.moveUp(1)"
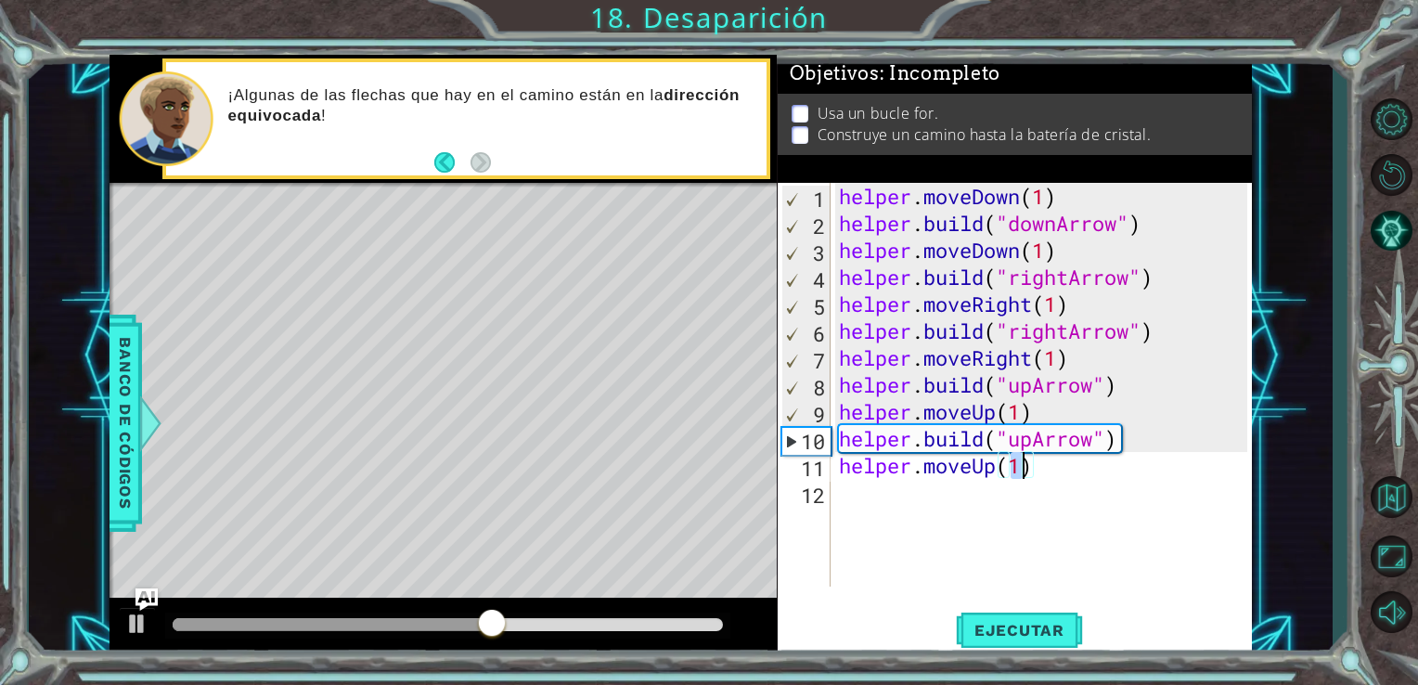
click at [934, 489] on div "helper . moveDown ( 1 ) helper . build ( "downArrow" ) helper . moveDown ( 1 ) …" at bounding box center [1046, 412] width 422 height 458
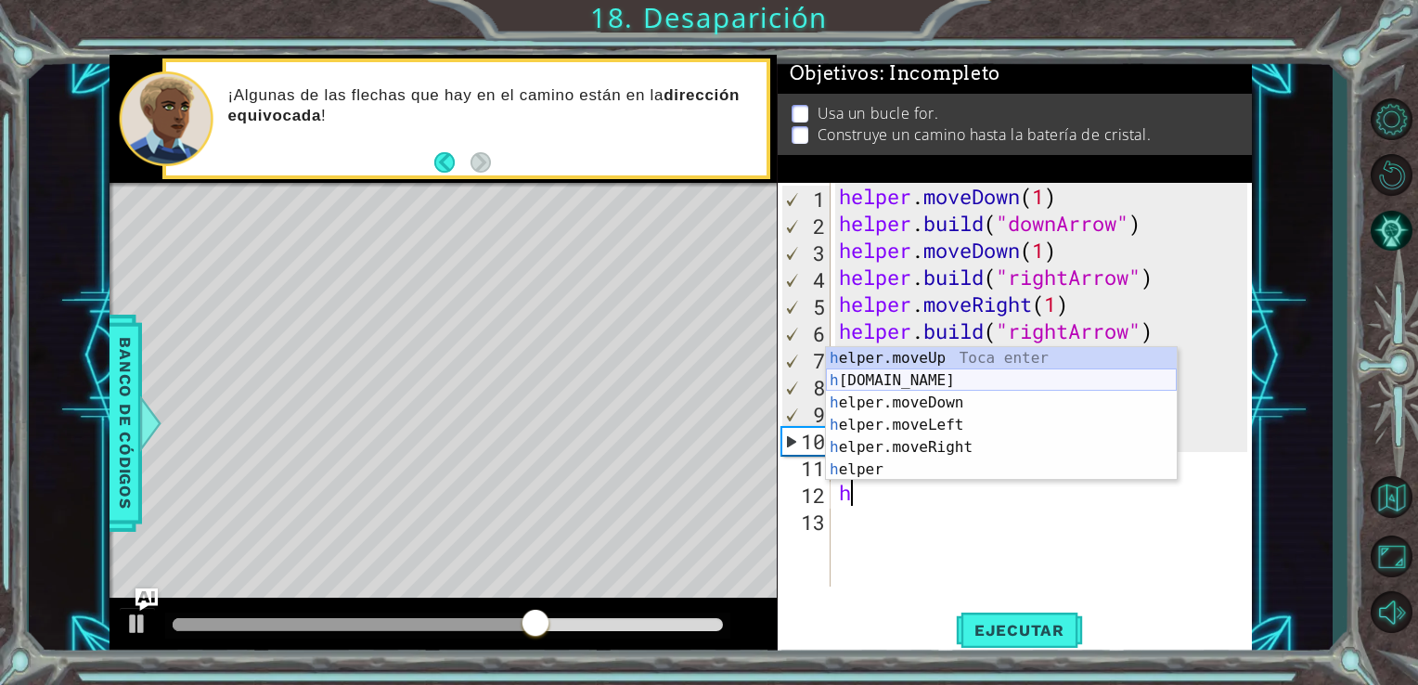
click at [932, 380] on div "h elper.moveUp Toca enter h [DOMAIN_NAME] Toca enter h elper.moveDown Toca ente…" at bounding box center [1001, 436] width 351 height 178
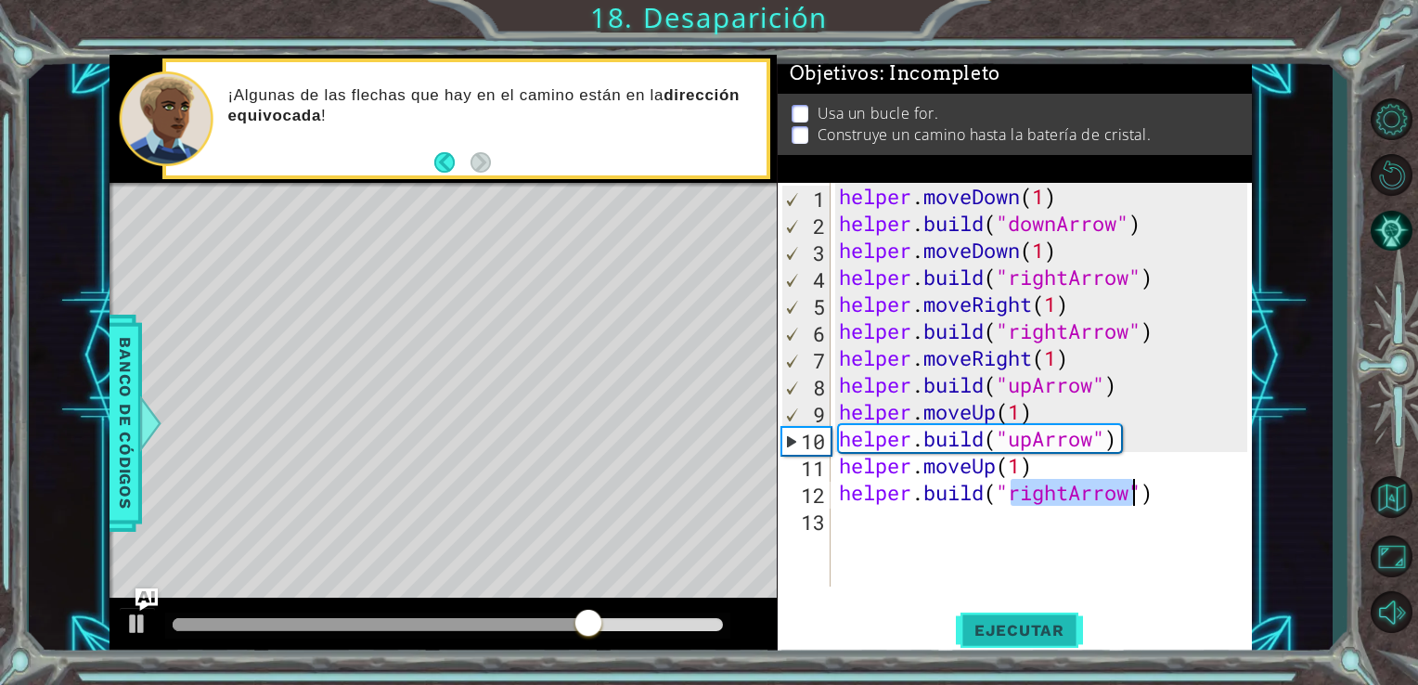
type textarea "[DOMAIN_NAME]("rightArrow")"
click at [1058, 634] on span "Ejecutar" at bounding box center [1019, 630] width 127 height 19
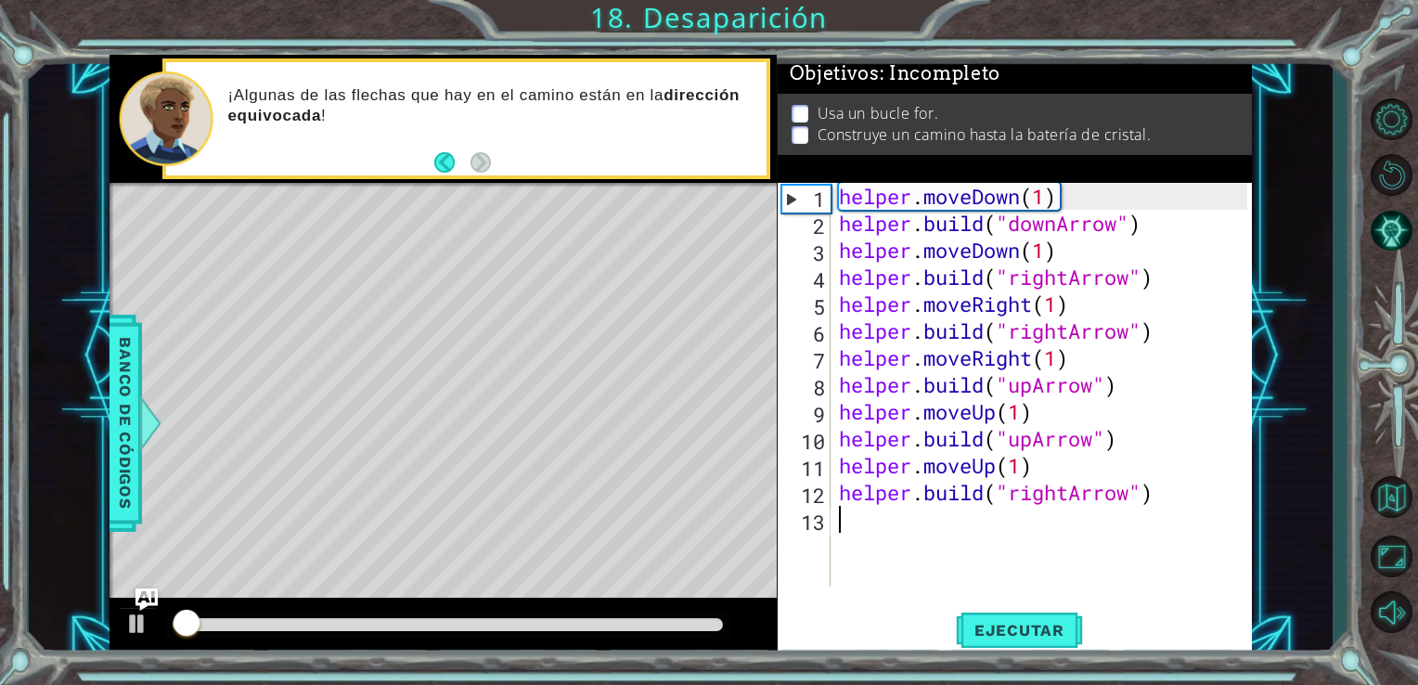
click at [892, 517] on div "helper . moveDown ( 1 ) helper . build ( "downArrow" ) helper . moveDown ( 1 ) …" at bounding box center [1046, 412] width 422 height 458
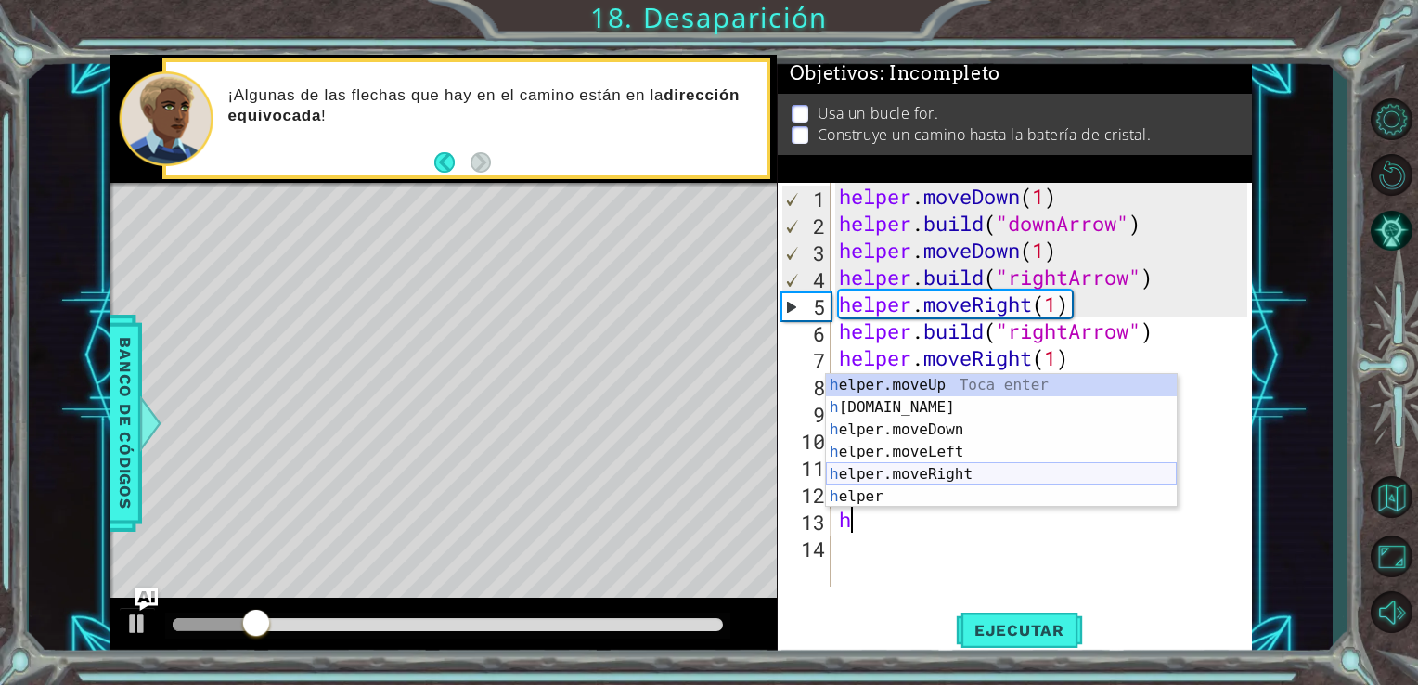
click at [989, 477] on div "h elper.moveUp Toca enter h [DOMAIN_NAME] Toca enter h elper.moveDown Toca ente…" at bounding box center [1001, 463] width 351 height 178
type textarea "helper.moveRight(1)"
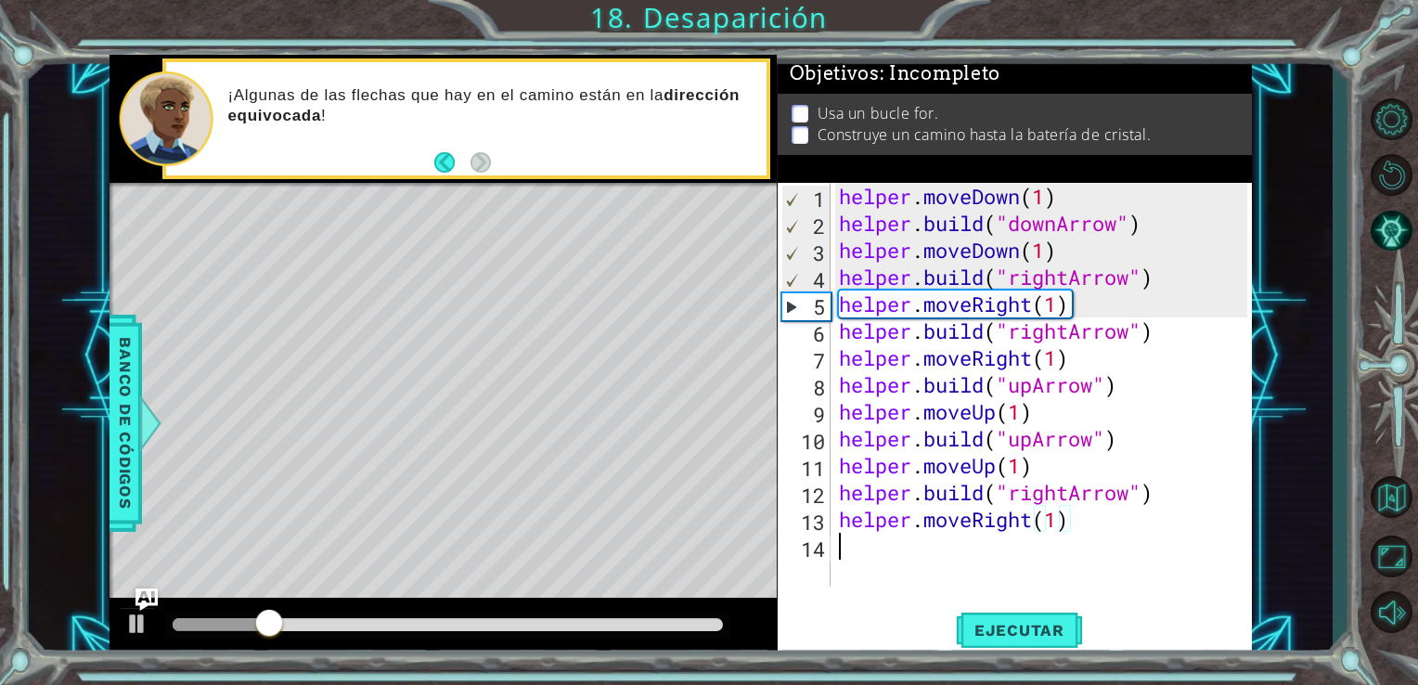
click at [898, 557] on div "helper . moveDown ( 1 ) helper . build ( "downArrow" ) helper . moveDown ( 1 ) …" at bounding box center [1046, 412] width 422 height 458
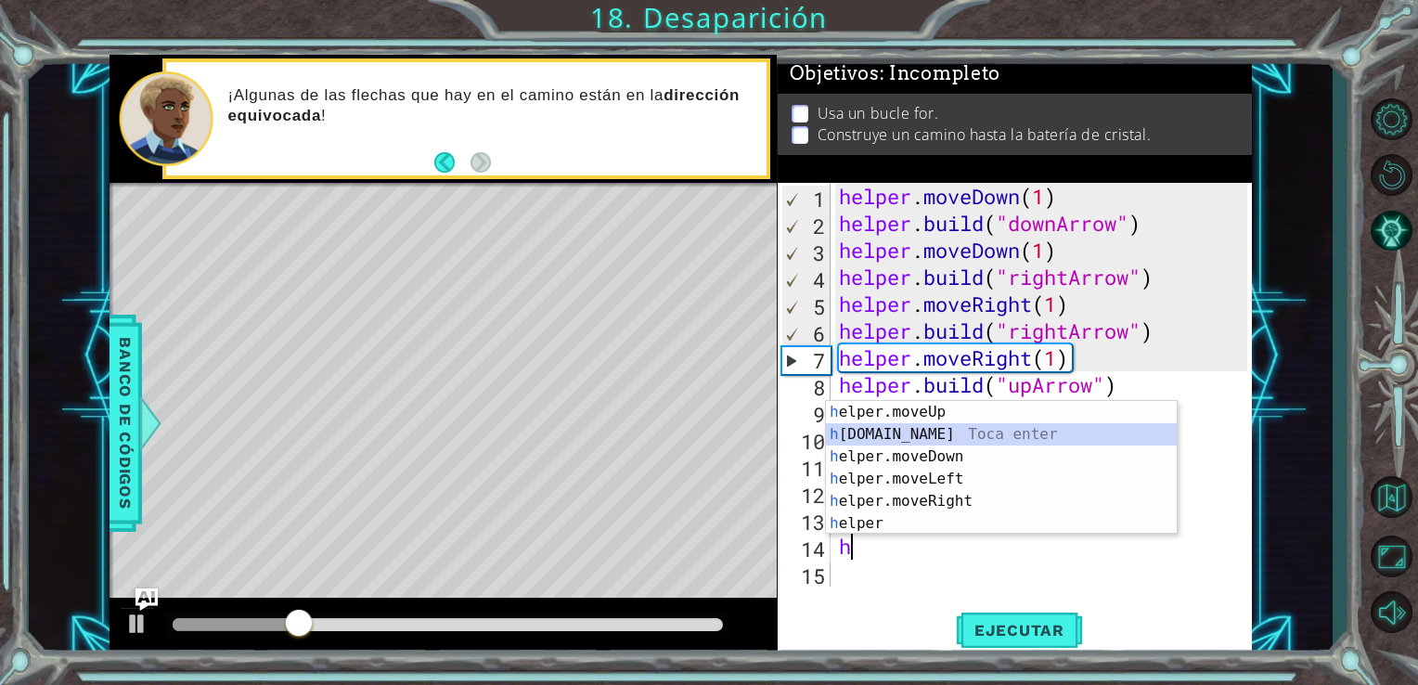
click at [980, 437] on div "h elper.moveUp Toca enter h [DOMAIN_NAME] Toca enter h elper.moveDown Toca ente…" at bounding box center [1001, 490] width 351 height 178
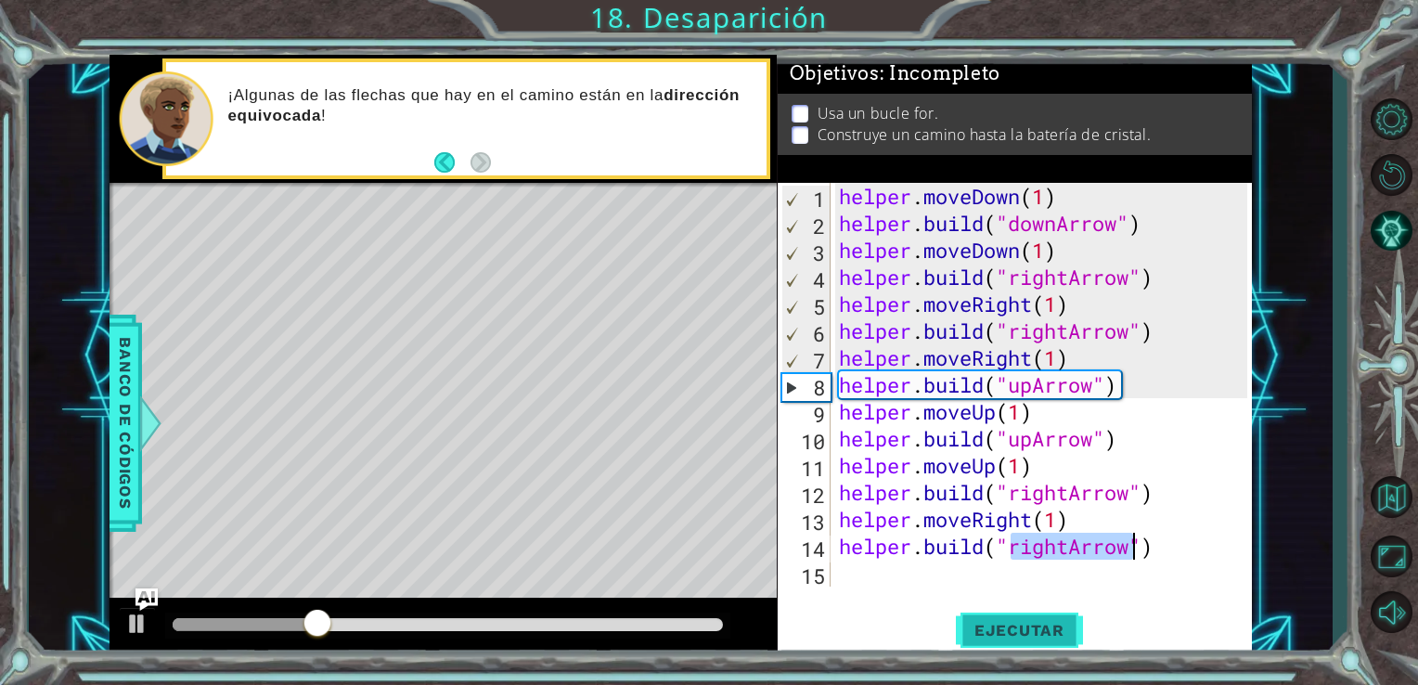
click at [1021, 631] on span "Ejecutar" at bounding box center [1019, 630] width 127 height 19
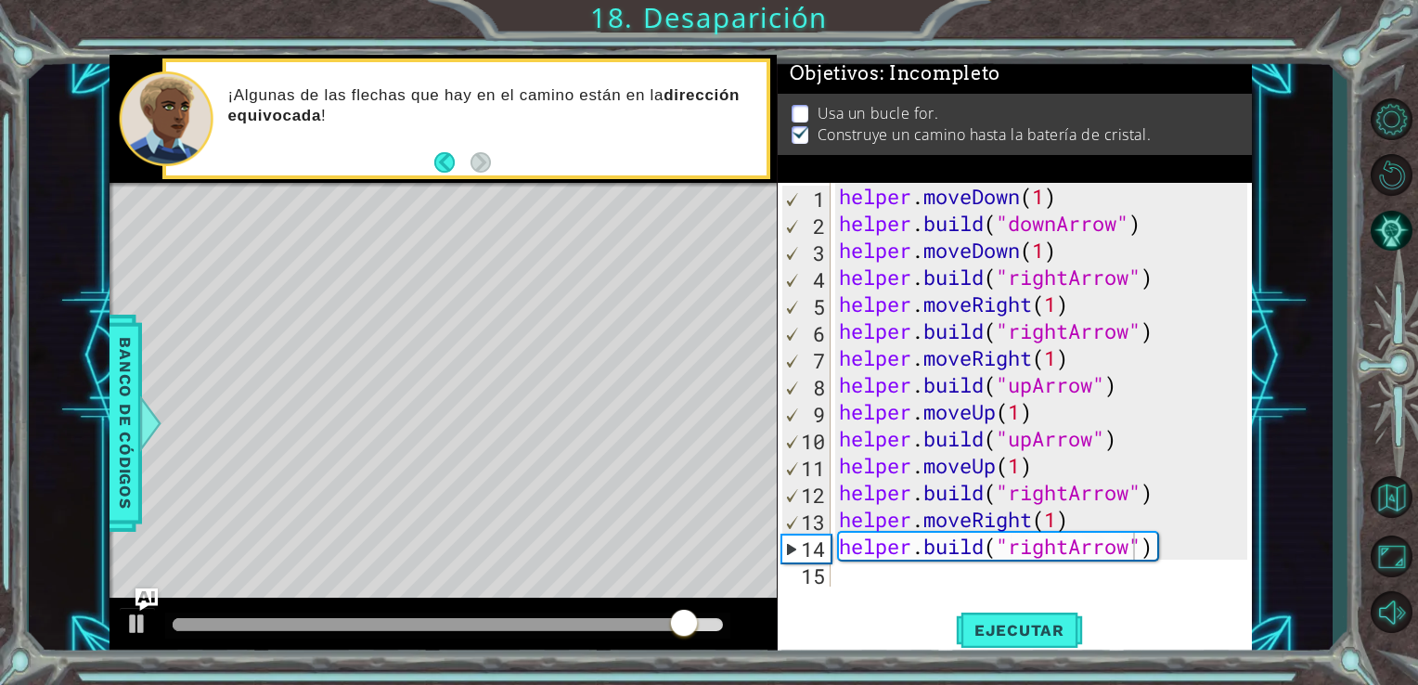
click at [910, 612] on div "Ejecutar" at bounding box center [1020, 629] width 475 height 47
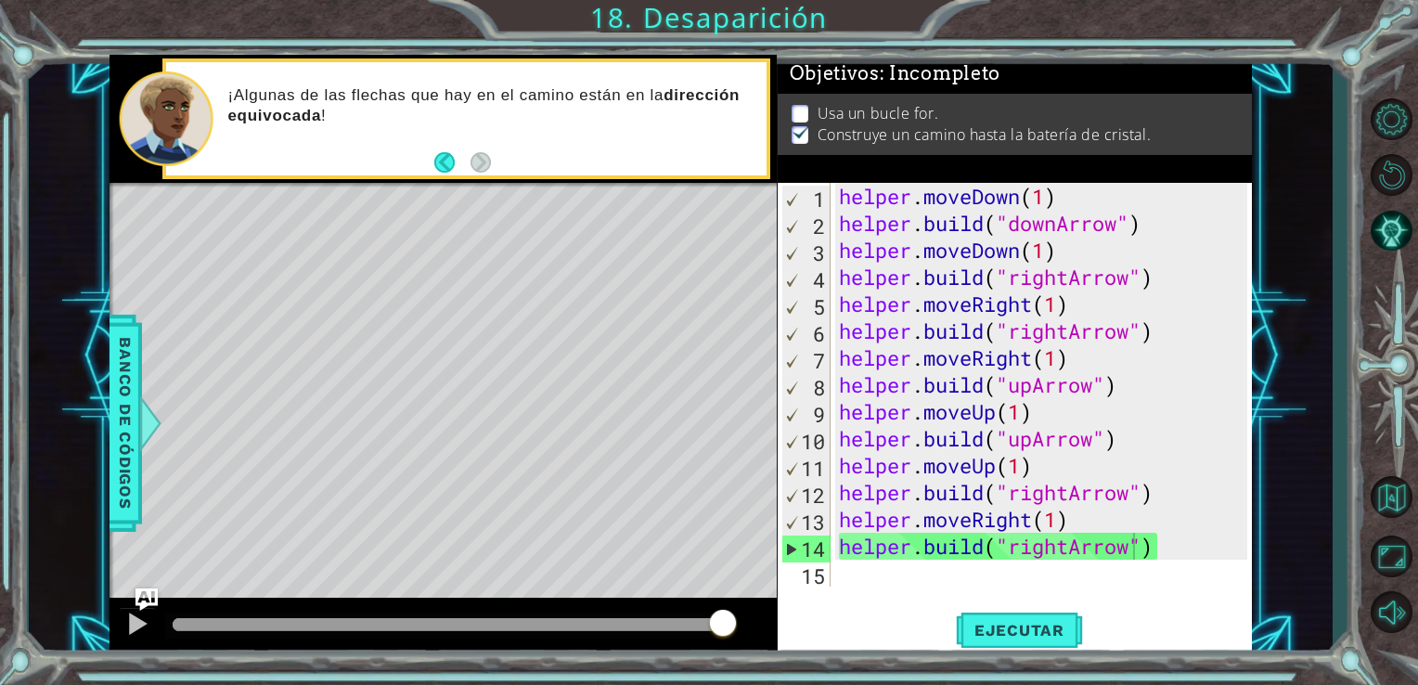
click at [802, 105] on p at bounding box center [800, 114] width 17 height 18
click at [833, 104] on p "Usa un bucle for." at bounding box center [878, 113] width 121 height 20
drag, startPoint x: 833, startPoint y: 104, endPoint x: 887, endPoint y: 105, distance: 53.8
click at [887, 105] on p "Usa un bucle for." at bounding box center [878, 113] width 121 height 20
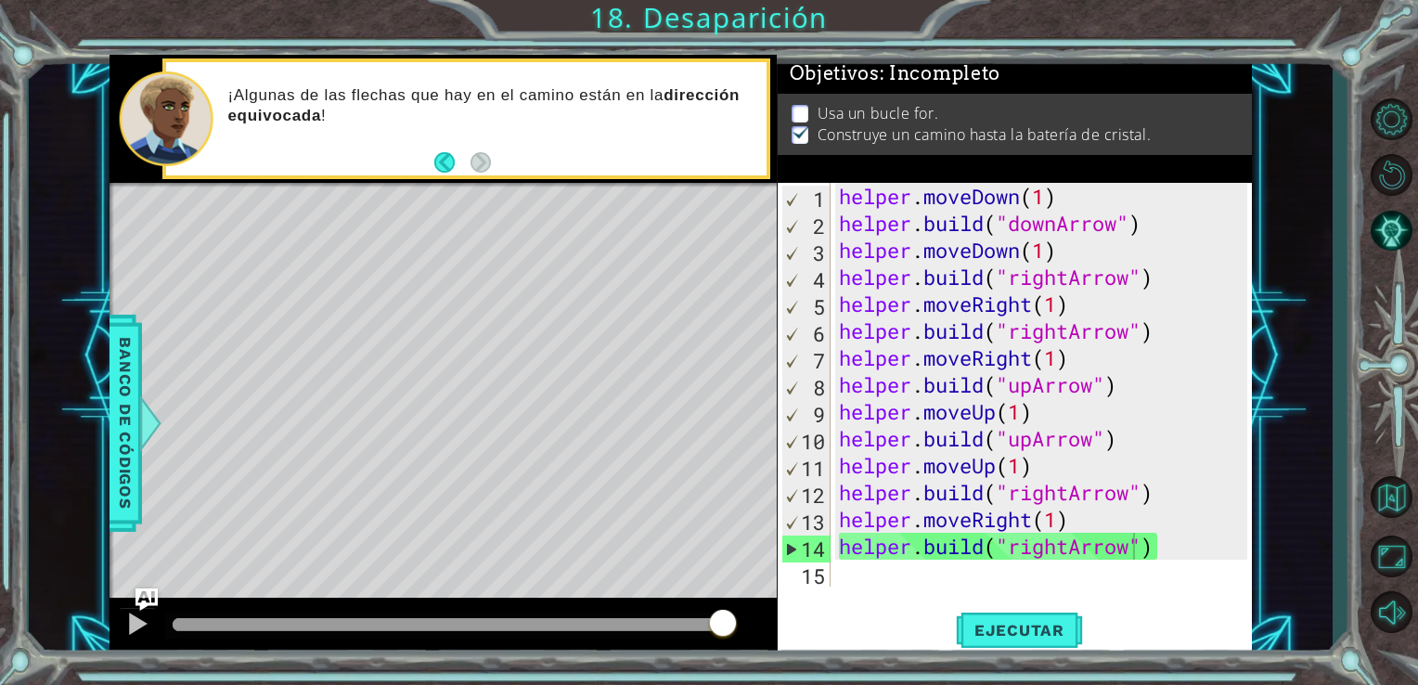
click at [932, 103] on p "Usa un bucle for." at bounding box center [878, 113] width 121 height 20
click at [134, 443] on span "Banco de códigos" at bounding box center [125, 423] width 30 height 192
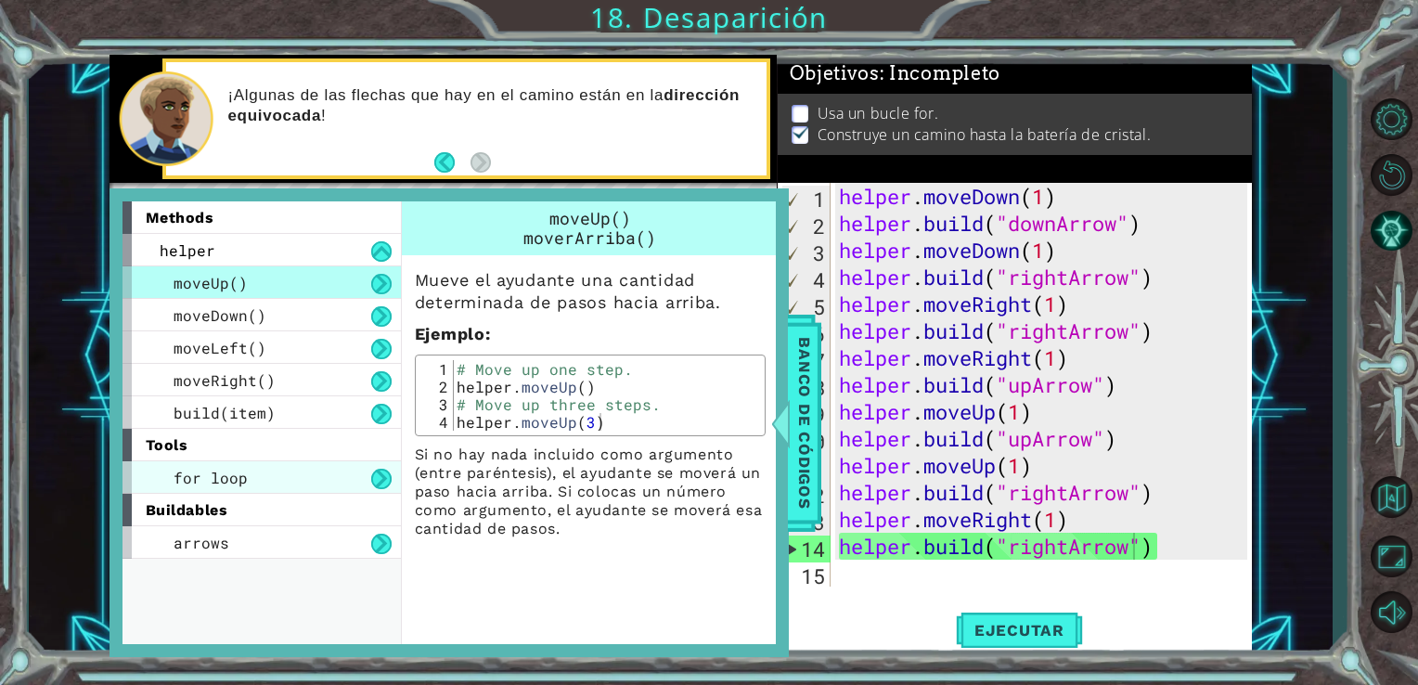
click at [251, 477] on div "for loop" at bounding box center [262, 477] width 278 height 32
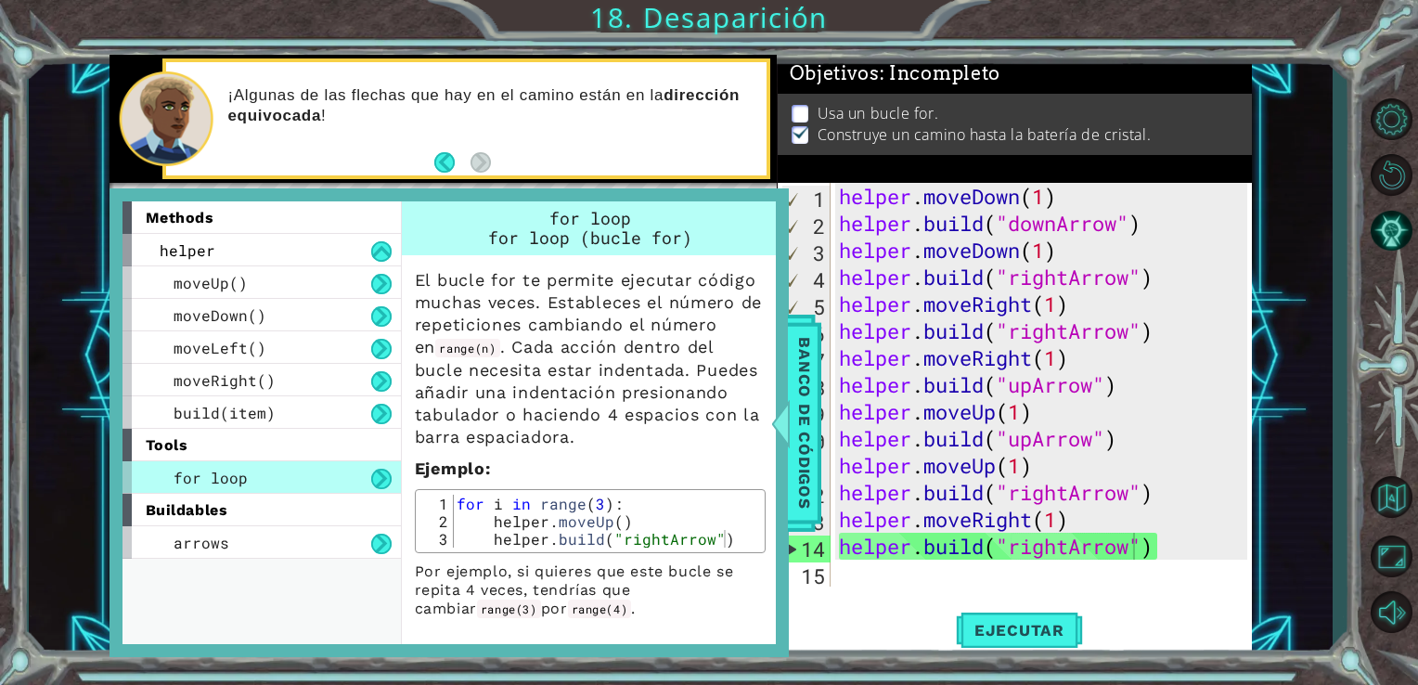
scroll to position [23, 0]
click at [1141, 594] on div "[DOMAIN_NAME]("rightArrow") 1 2 3 4 5 6 7 8 9 10 11 12 13 14 15 helper . moveDo…" at bounding box center [1015, 420] width 475 height 474
click at [856, 602] on div "[DOMAIN_NAME]("rightArrow") 1 2 3 4 5 6 7 8 9 10 11 12 13 14 15 helper . moveDo…" at bounding box center [1015, 420] width 475 height 474
click at [381, 480] on button at bounding box center [381, 479] width 20 height 20
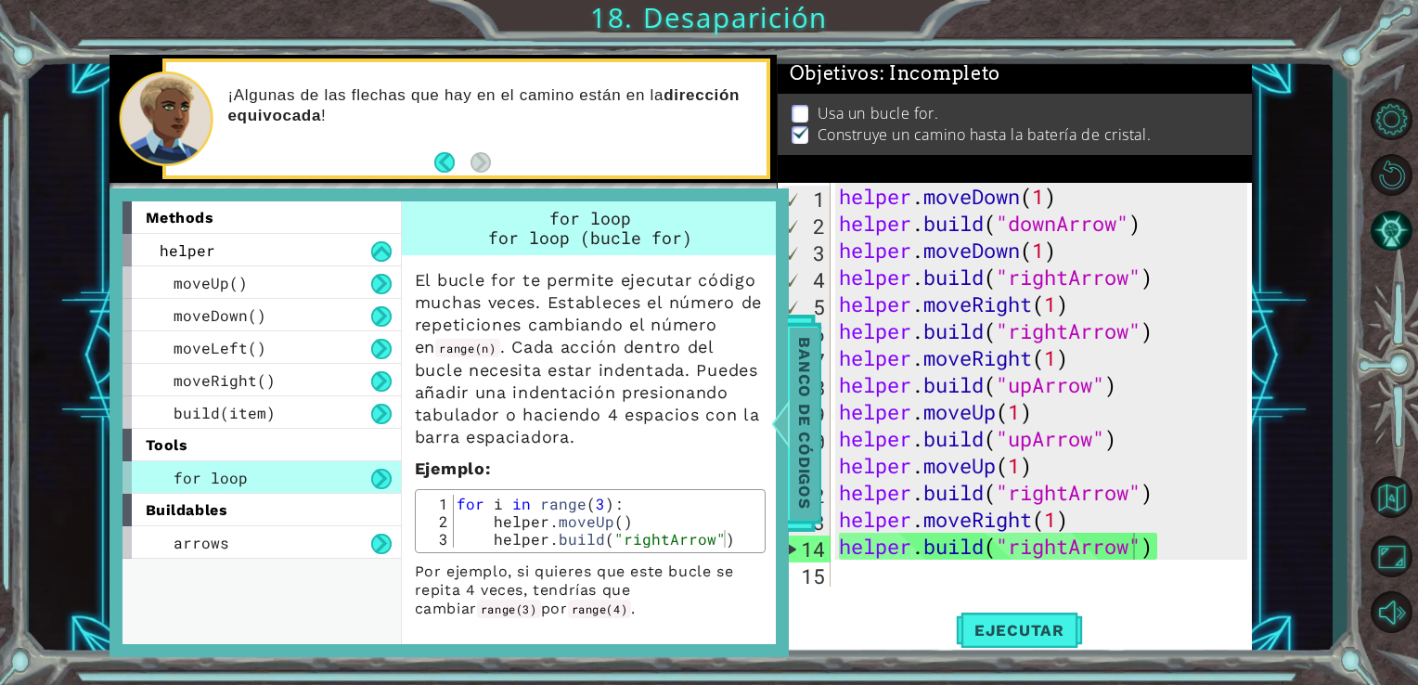
click at [801, 427] on span "Banco de códigos" at bounding box center [805, 423] width 30 height 192
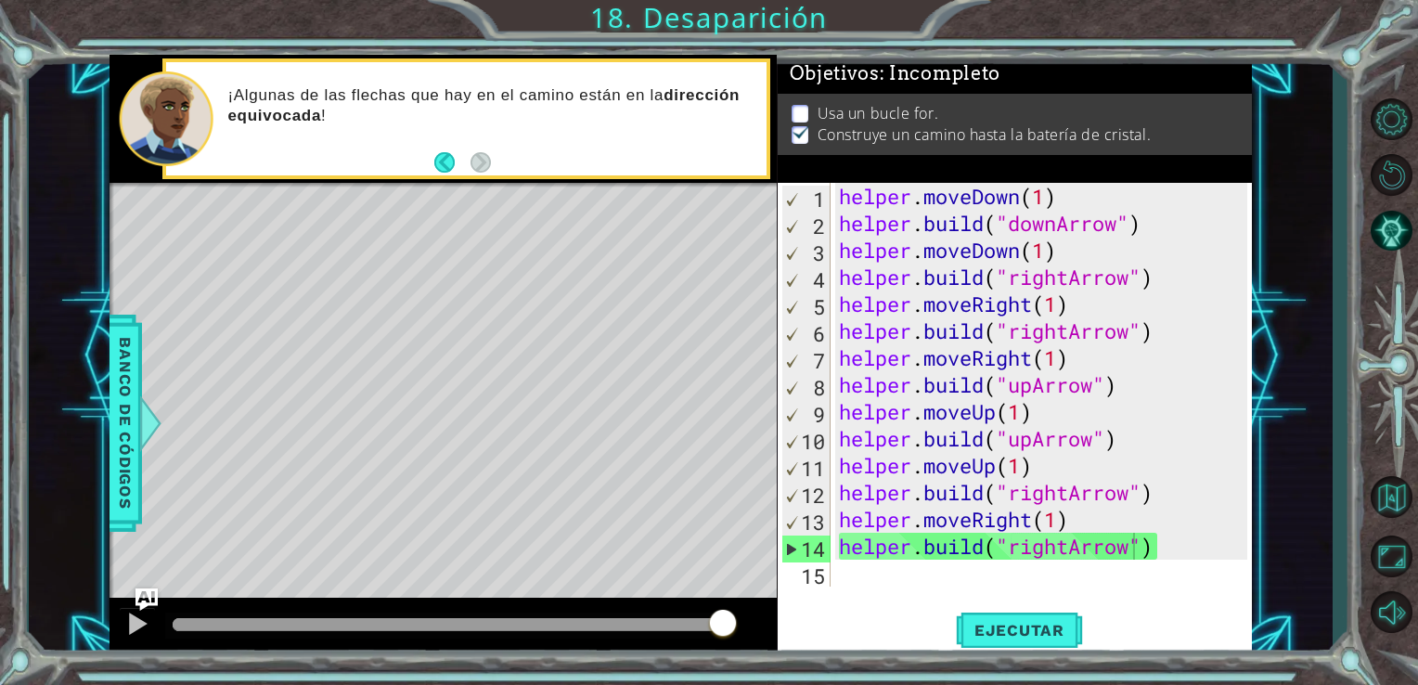
type textarea "helper.moveDown(1)"
click at [843, 198] on div "helper . moveDown ( 1 ) helper . build ( "downArrow" ) helper . moveDown ( 1 ) …" at bounding box center [1046, 412] width 422 height 458
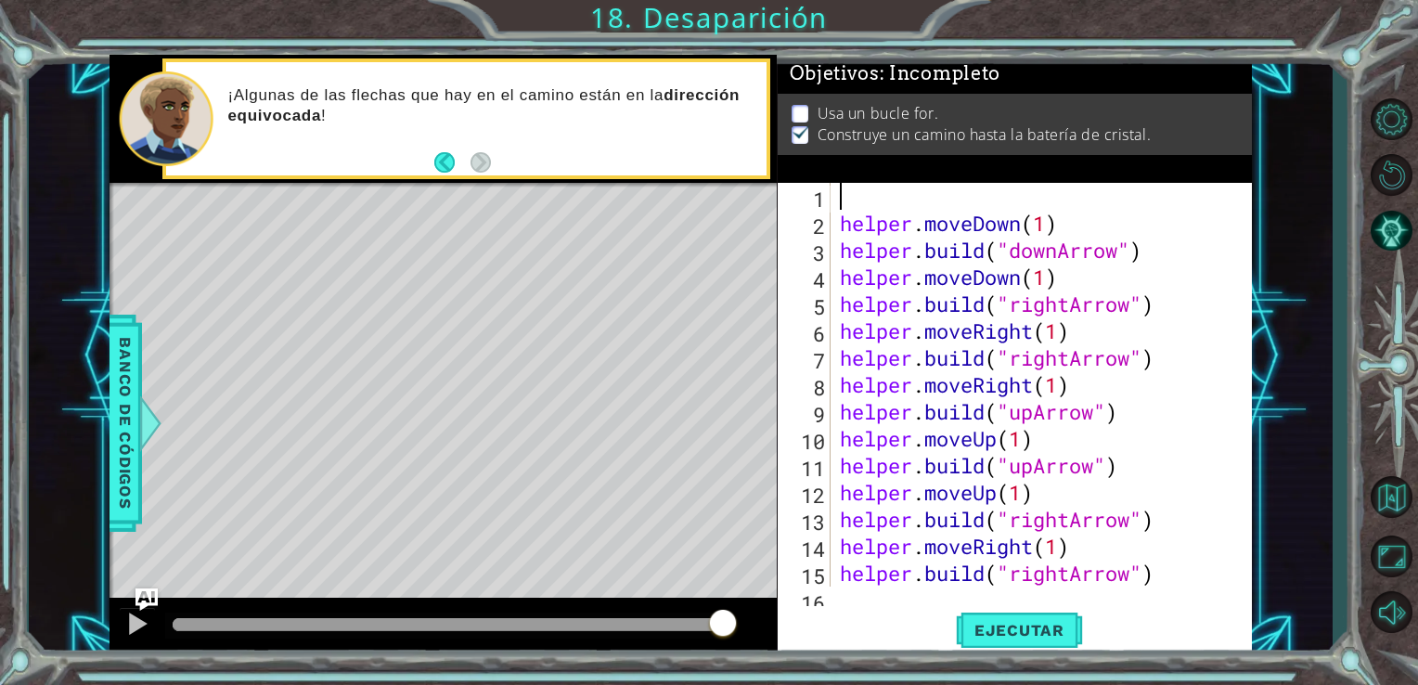
click at [843, 198] on div "helper . moveDown ( 1 ) helper . build ( "downArrow" ) helper . moveDown ( 1 ) …" at bounding box center [1040, 412] width 408 height 458
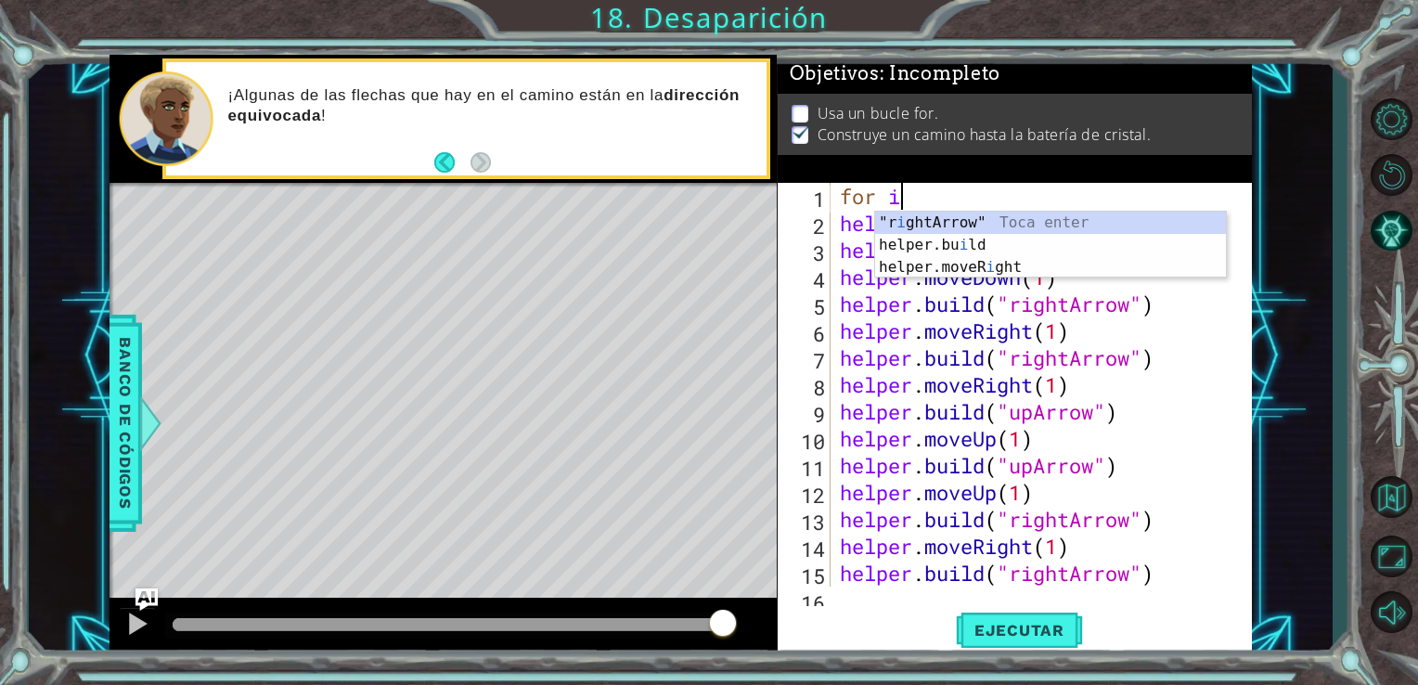
scroll to position [0, 1]
click at [962, 223] on div ""r i ghtArrow" Toca enter helper.bu i ld Toca enter helper.moveR i ght Toca ent…" at bounding box center [1050, 267] width 351 height 111
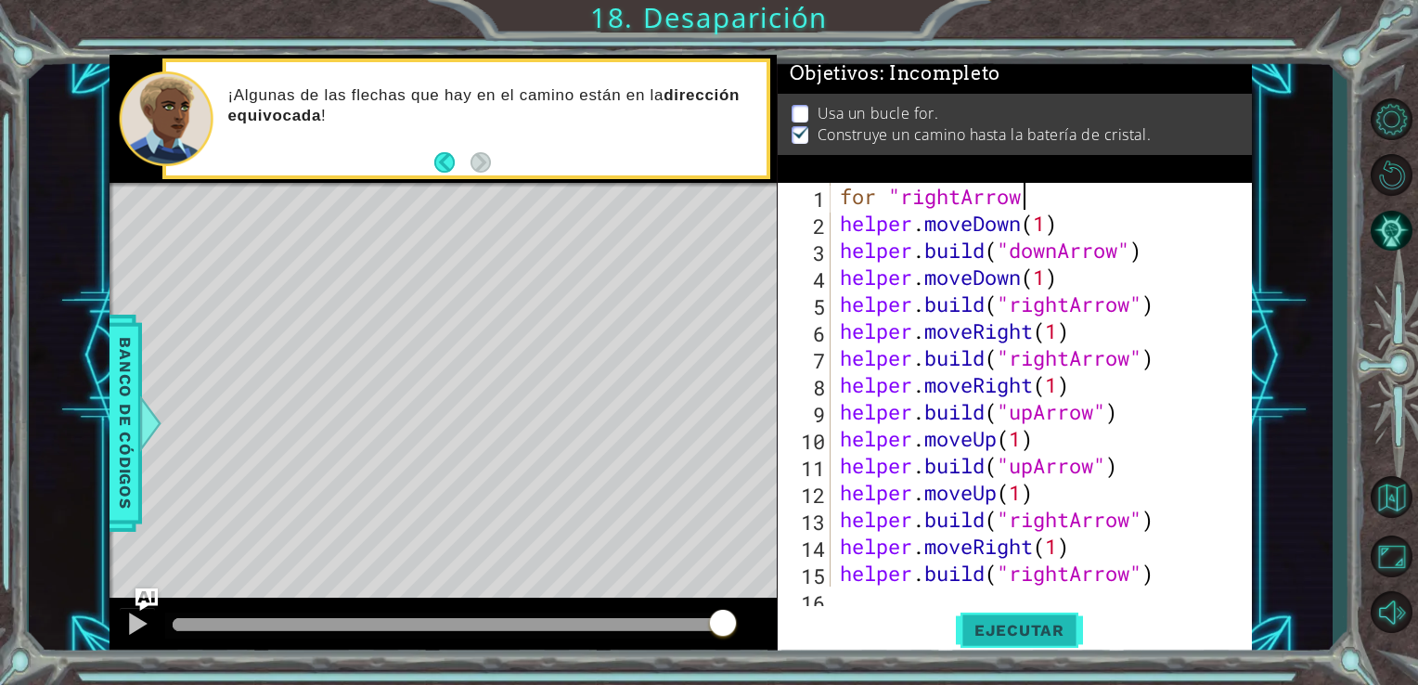
click at [1032, 622] on span "Ejecutar" at bounding box center [1019, 630] width 127 height 19
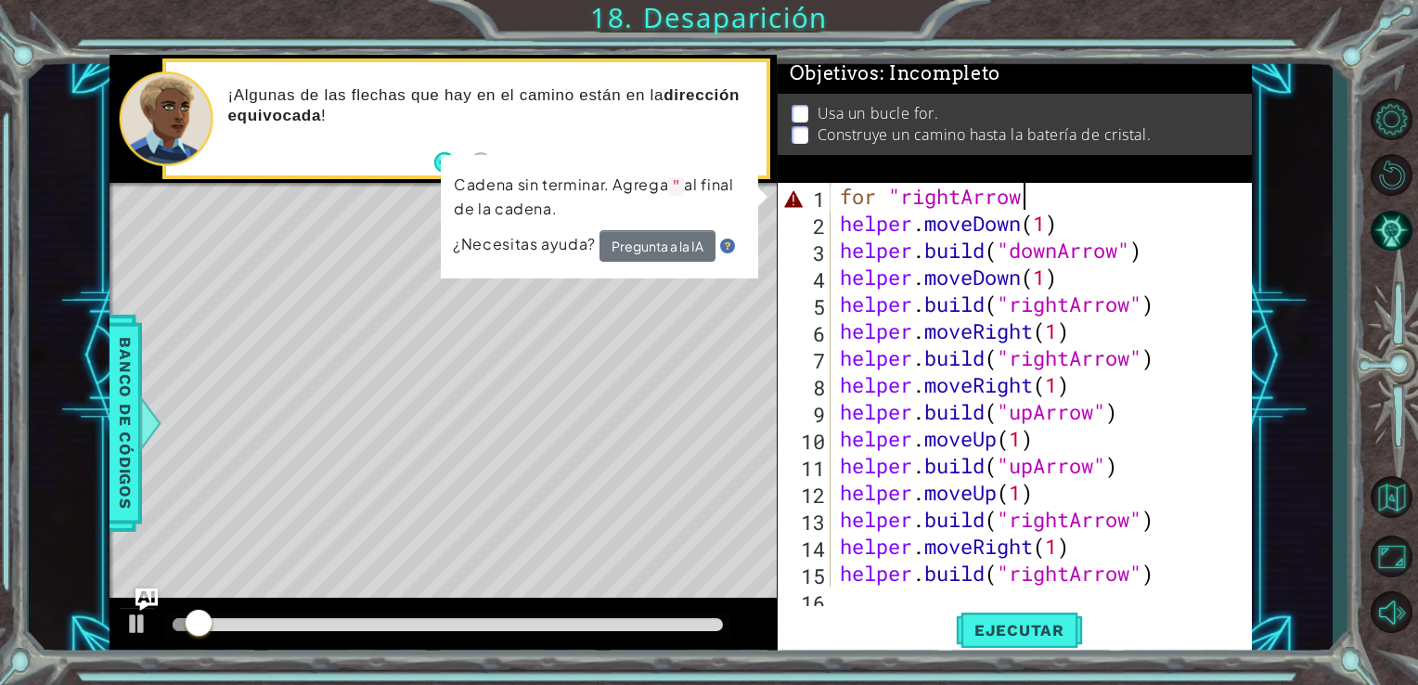
click at [999, 208] on div "for "rightArrow helper . moveDown ( 1 ) helper . build ( "downArrow" ) helper .…" at bounding box center [1040, 412] width 408 height 458
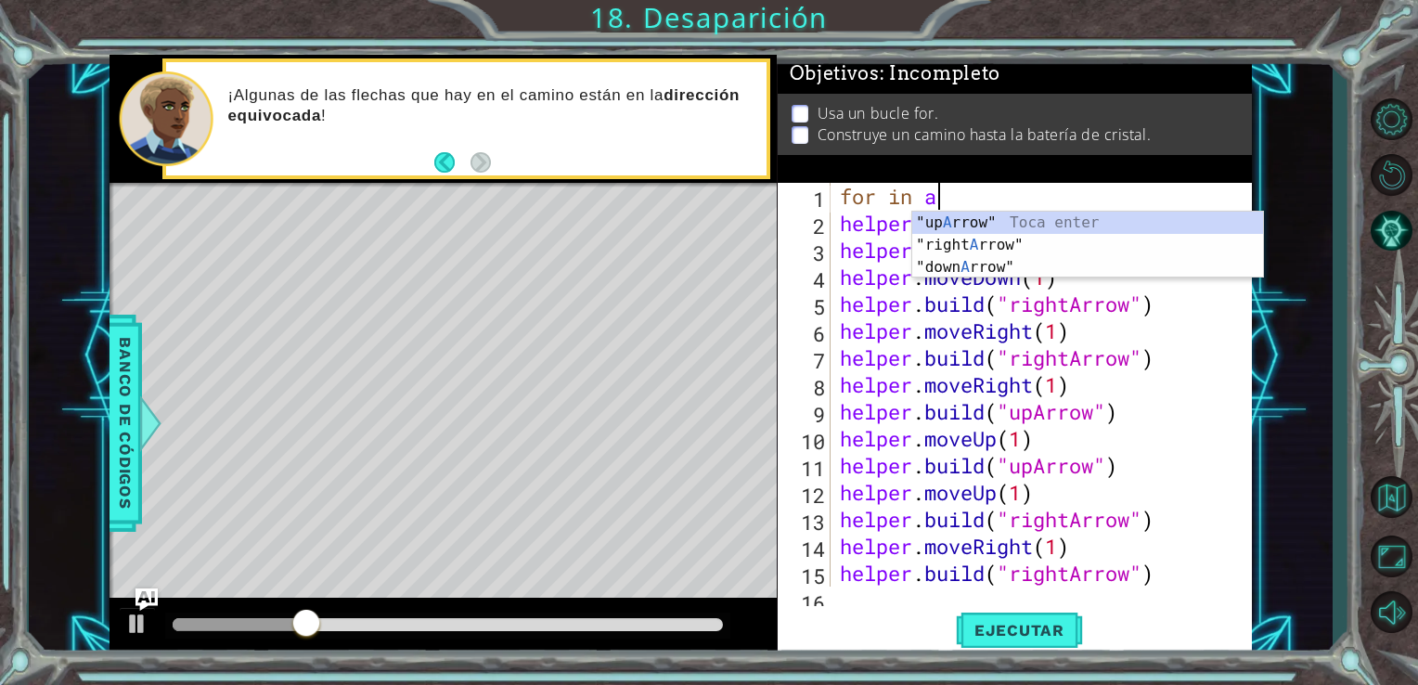
scroll to position [0, 3]
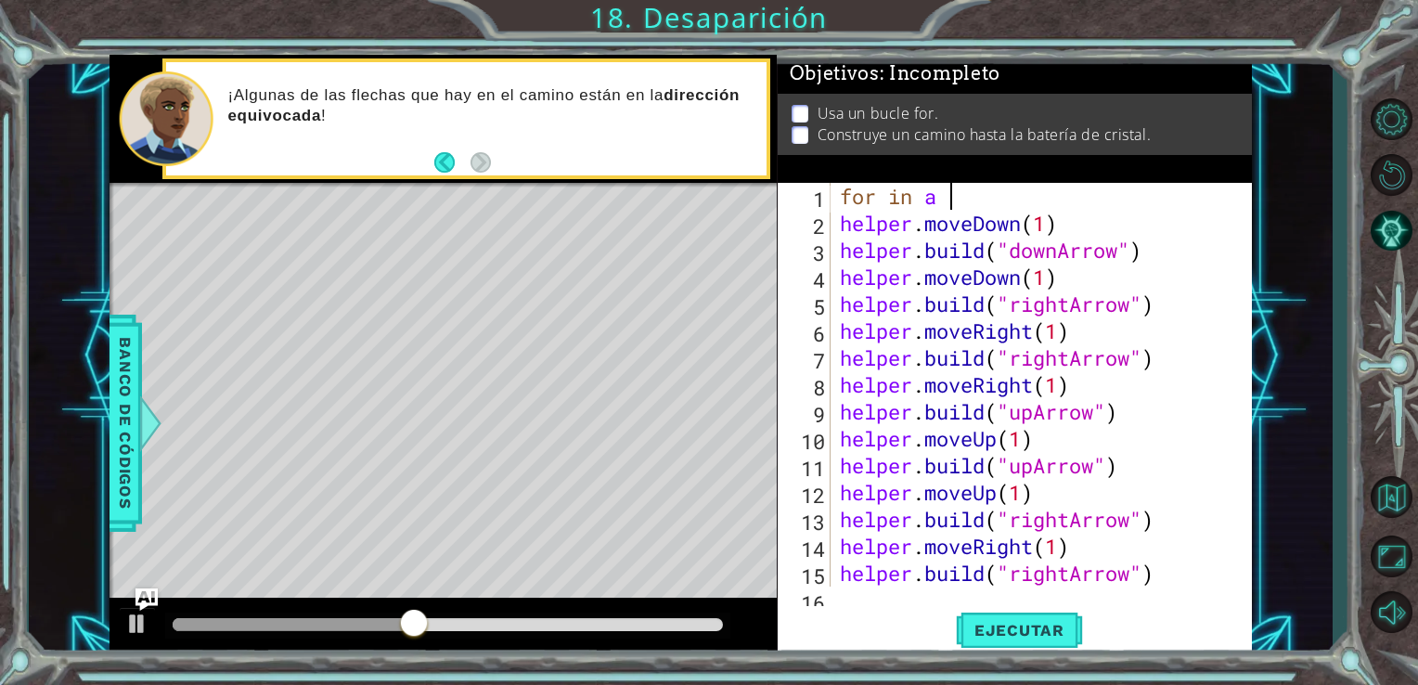
type textarea "for in a"
